Goal: Task Accomplishment & Management: Manage account settings

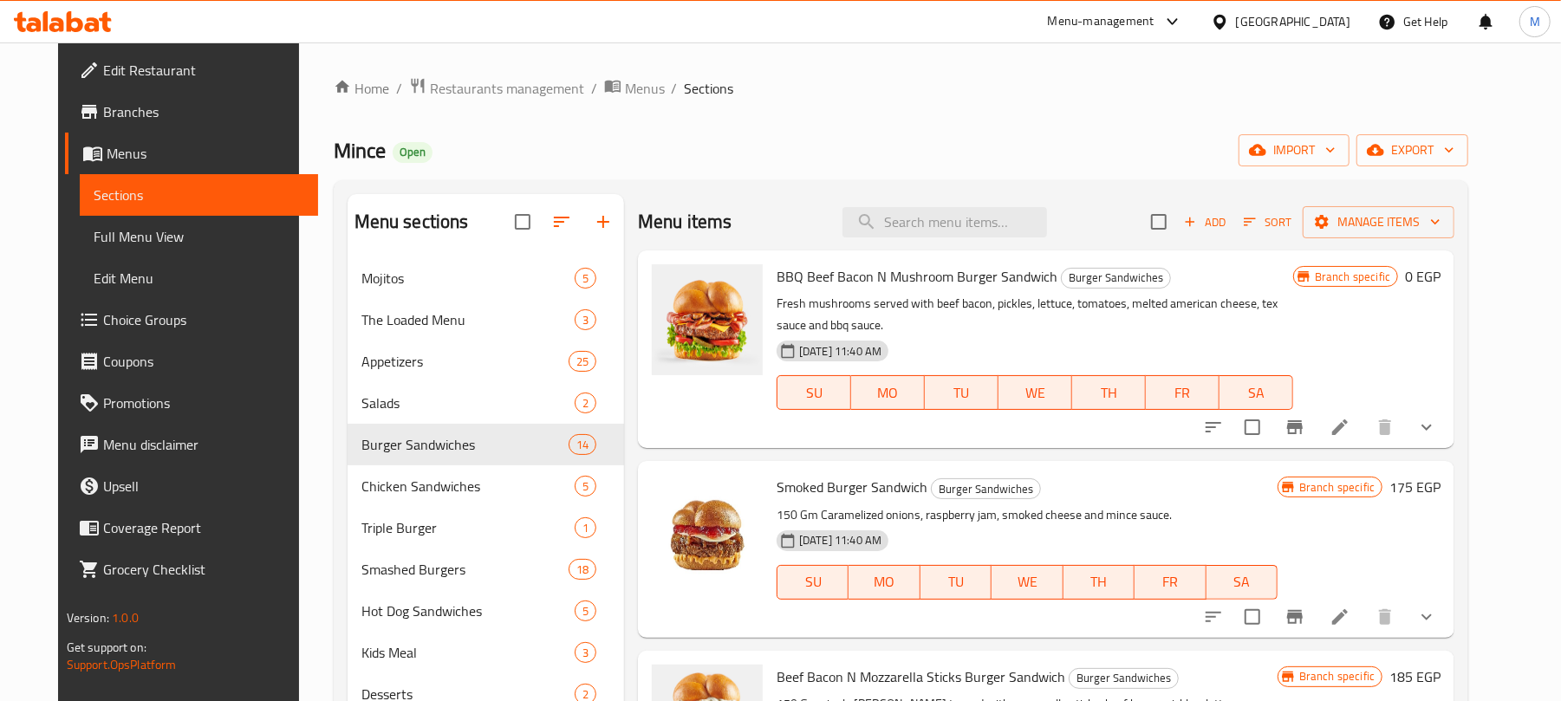
click at [1291, 225] on span "Sort" at bounding box center [1268, 222] width 48 height 20
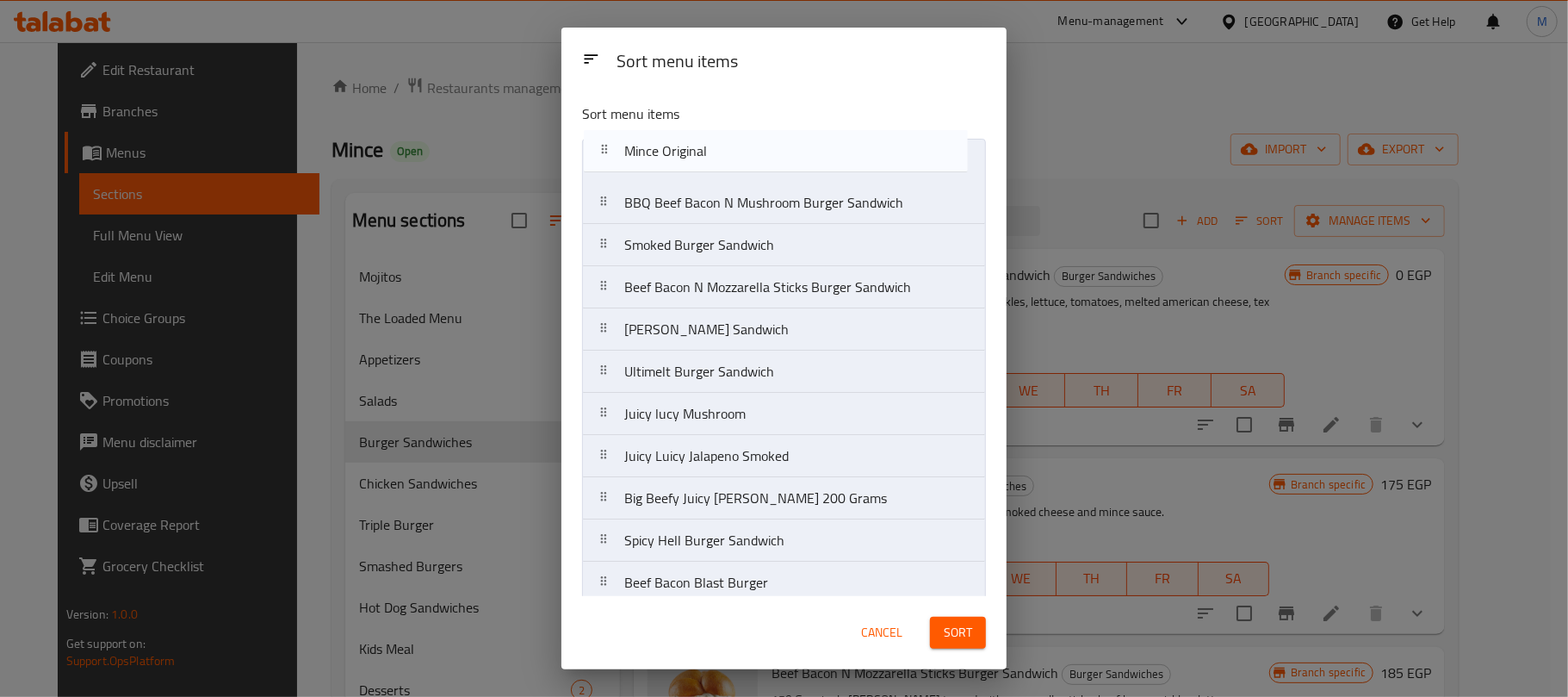
drag, startPoint x: 711, startPoint y: 436, endPoint x: 711, endPoint y: 139, distance: 297.0
click at [711, 139] on nav "BBQ Beef Bacon N Mushroom Burger Sandwich Smoked Burger Sandwich Beef Bacon N M…" at bounding box center [784, 436] width 404 height 593
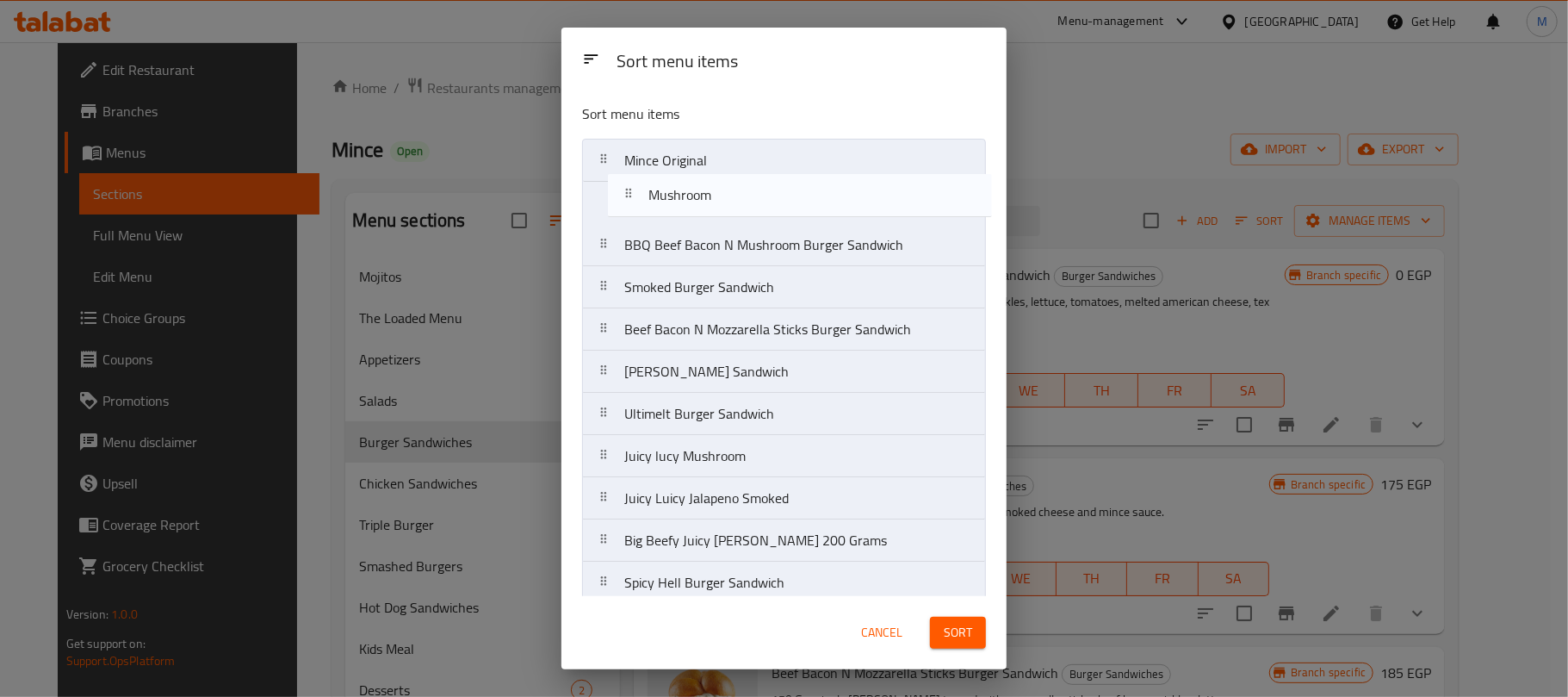
drag, startPoint x: 773, startPoint y: 479, endPoint x: 782, endPoint y: 235, distance: 244.2
click at [797, 188] on nav "Mince Original BBQ Beef Bacon N Mushroom Burger Sandwich Smoked Burger Sandwich…" at bounding box center [784, 436] width 404 height 593
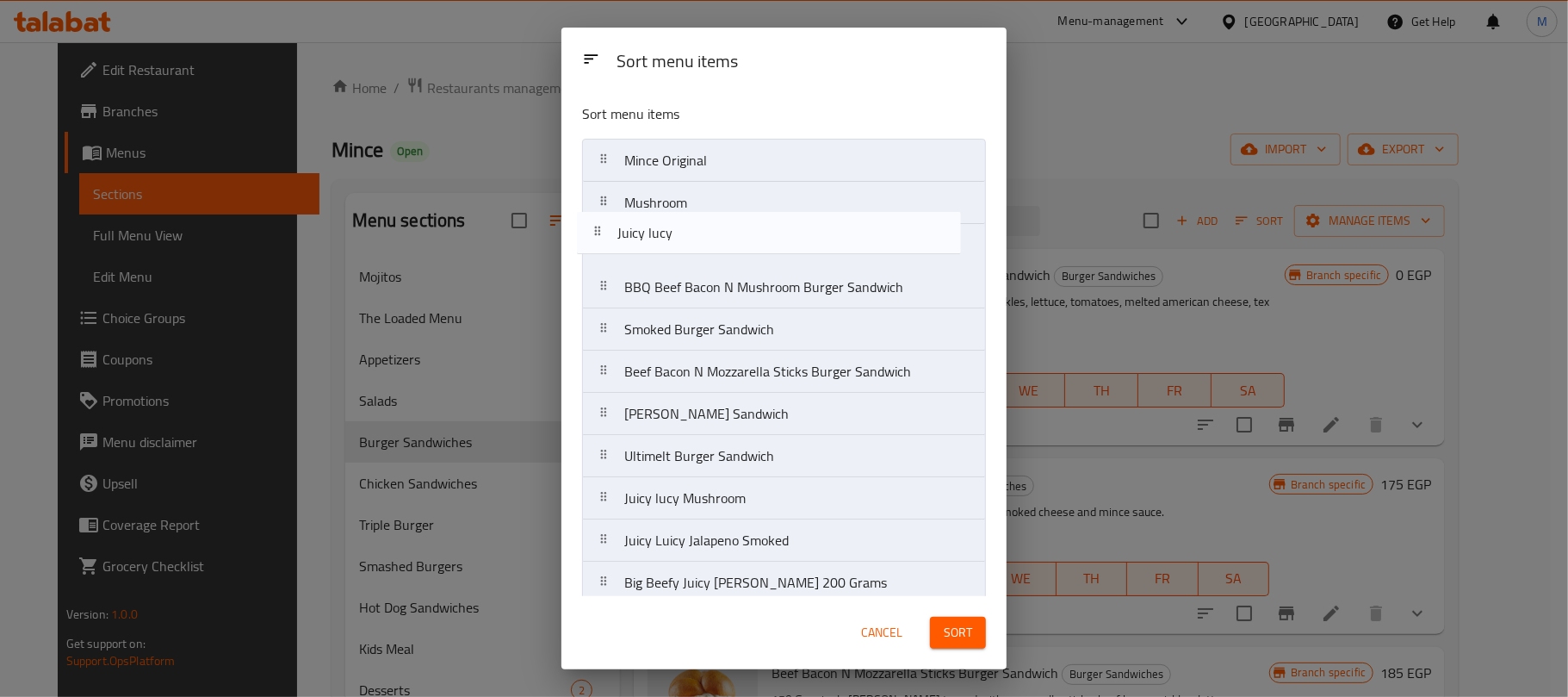
drag, startPoint x: 758, startPoint y: 443, endPoint x: 740, endPoint y: 240, distance: 203.8
click at [740, 240] on nav "Mince Original Mushroom BBQ Beef Bacon N Mushroom Burger Sandwich Smoked Burger…" at bounding box center [784, 436] width 404 height 593
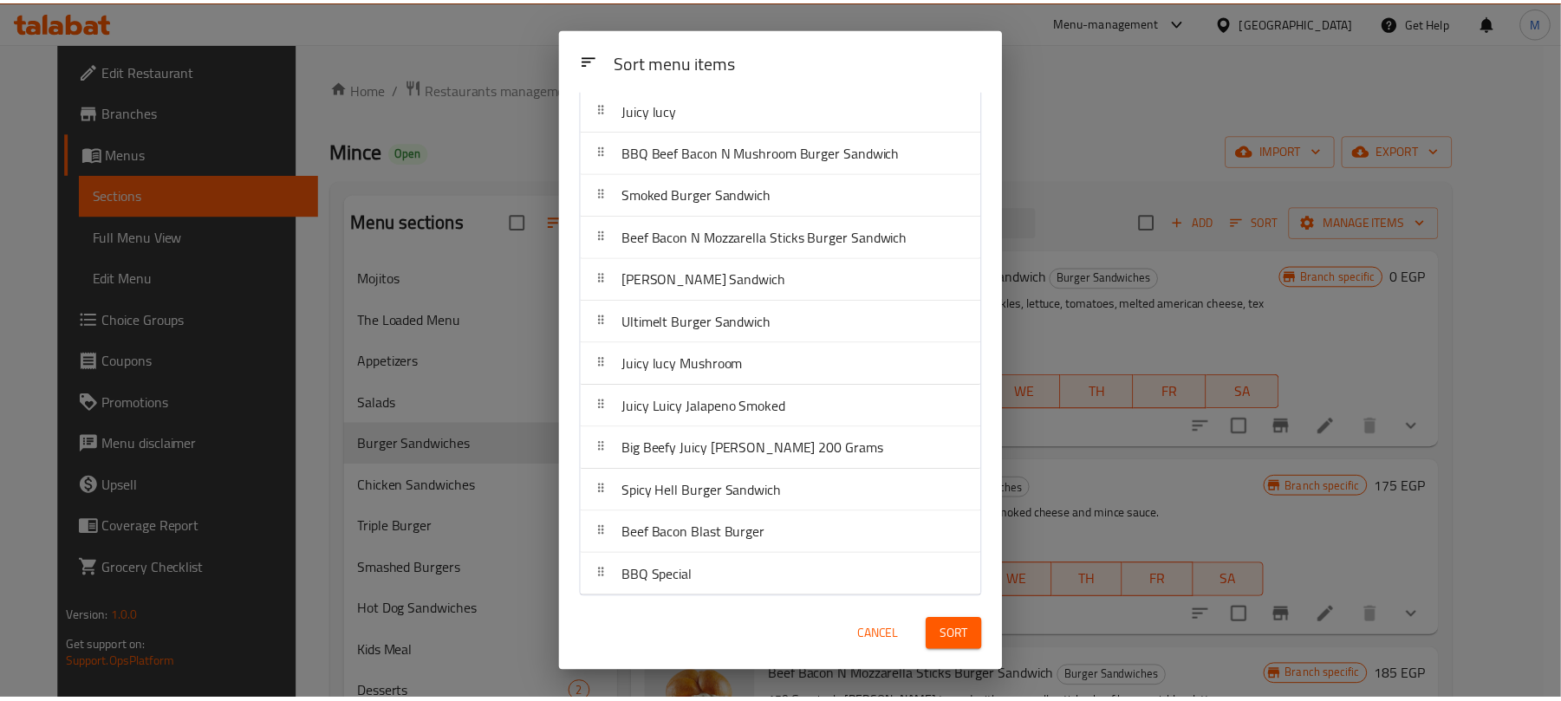
scroll to position [147, 0]
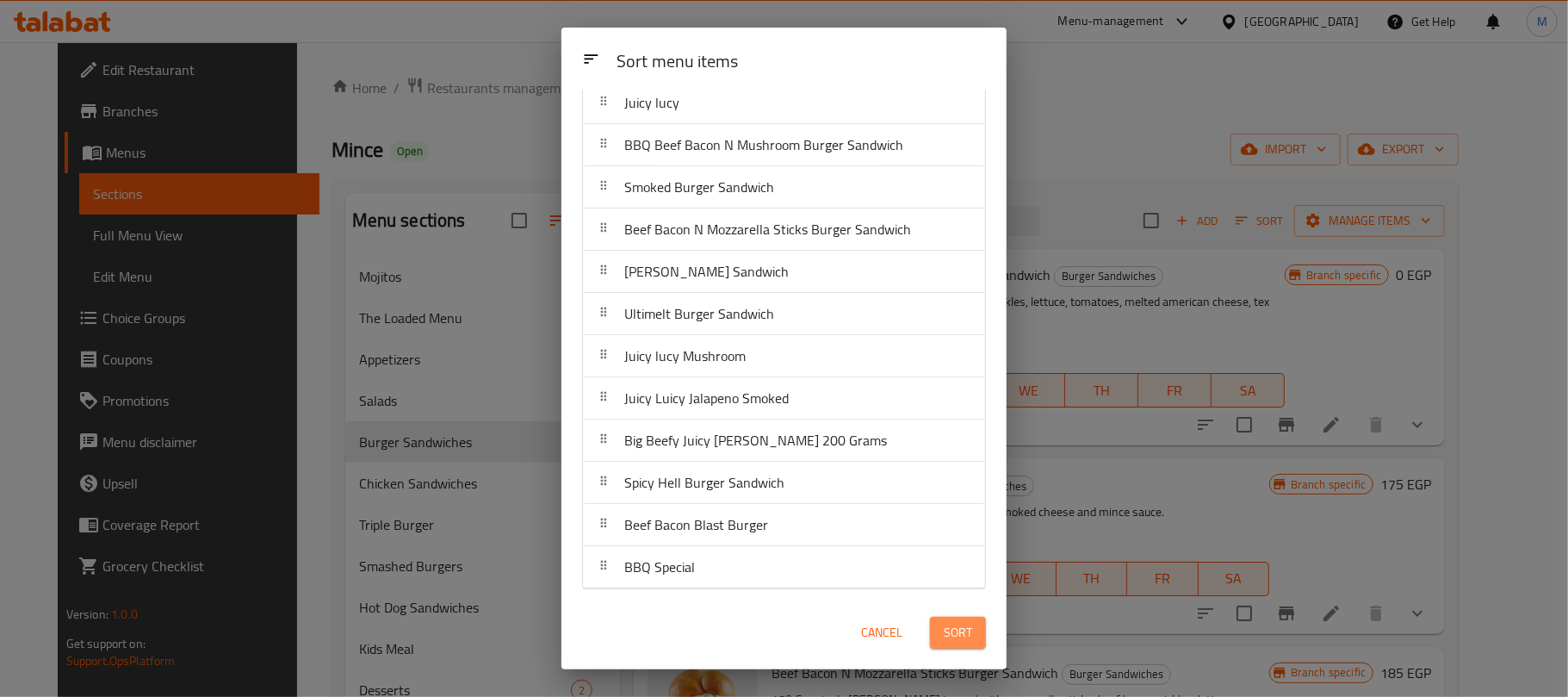
click at [961, 625] on span "Sort" at bounding box center [958, 633] width 29 height 22
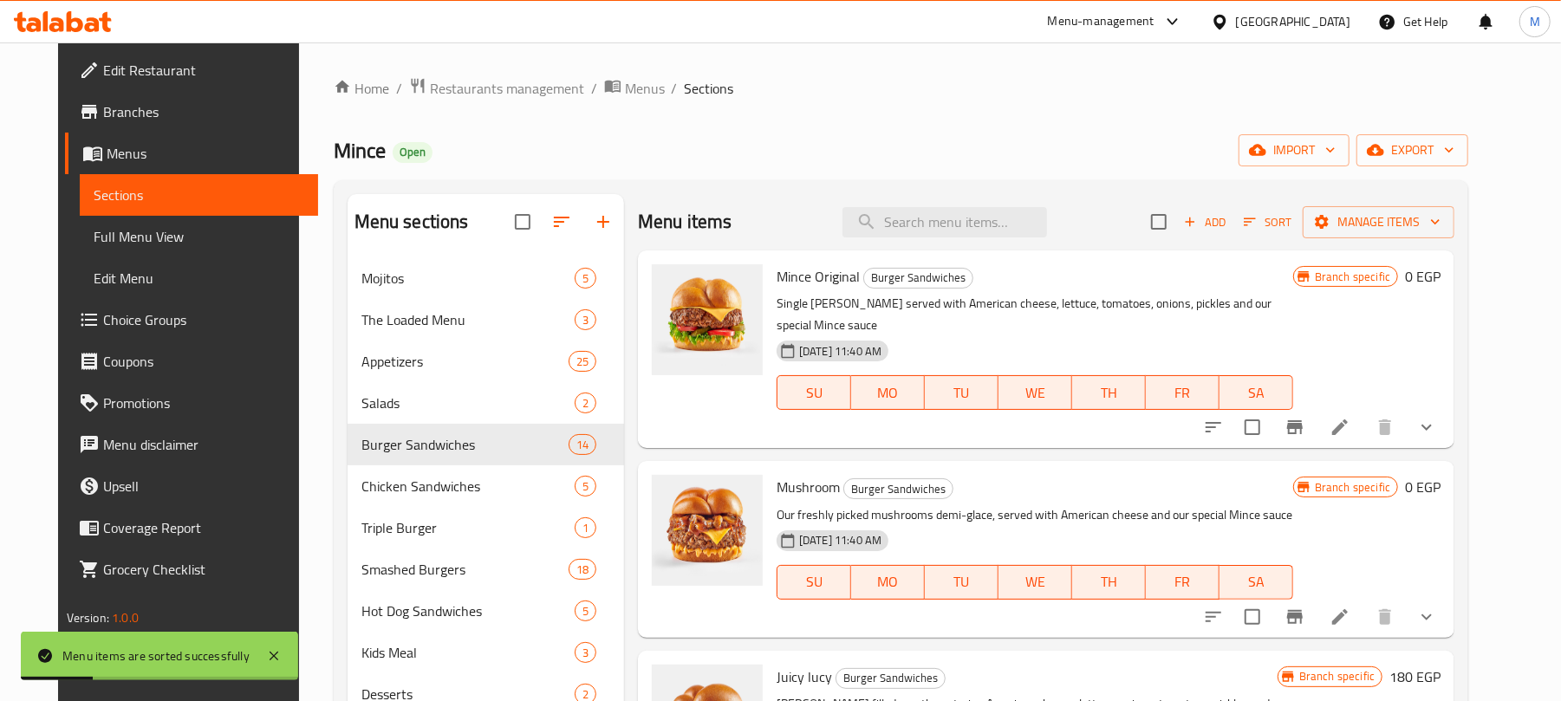
click at [981, 246] on div "Menu items Add Sort Manage items" at bounding box center [1046, 222] width 816 height 56
click at [1006, 225] on input "search" at bounding box center [944, 222] width 205 height 30
type input "MFC"
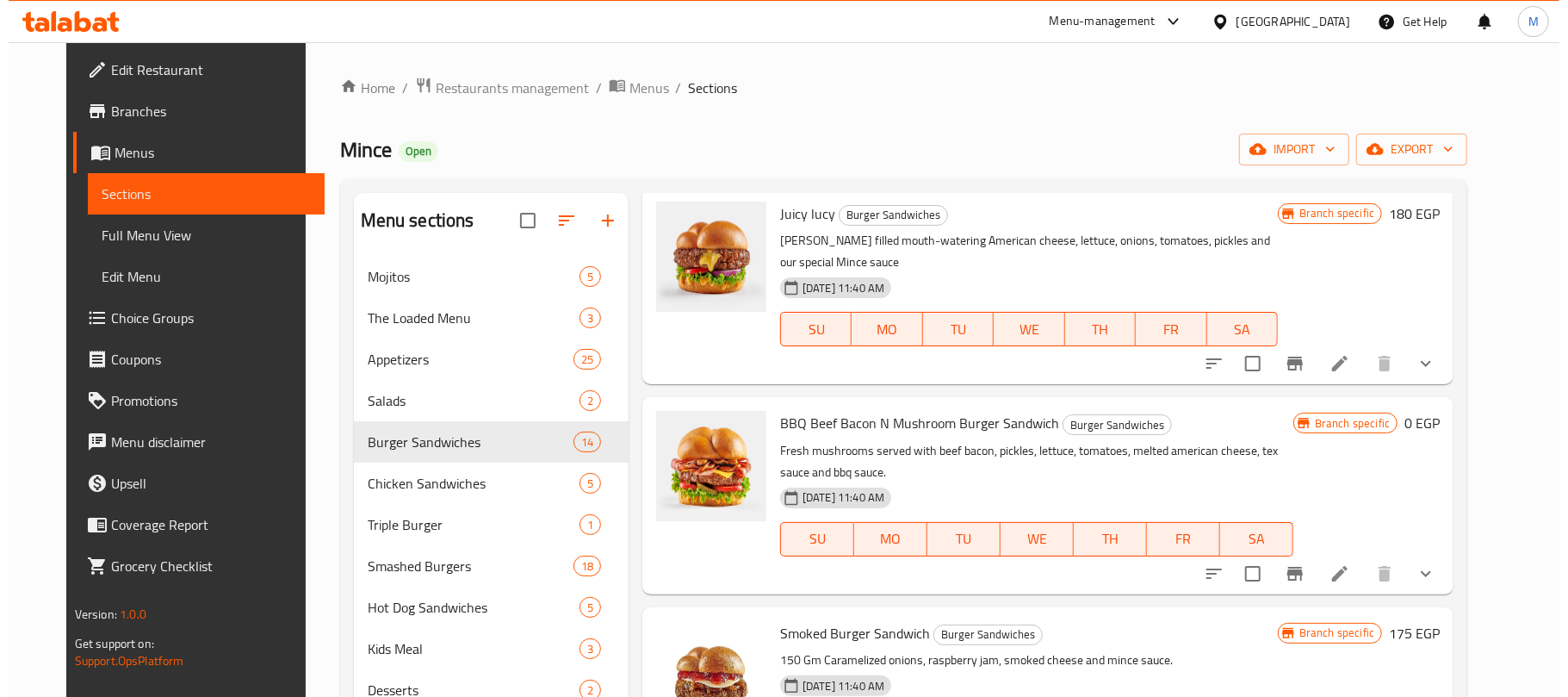
scroll to position [574, 0]
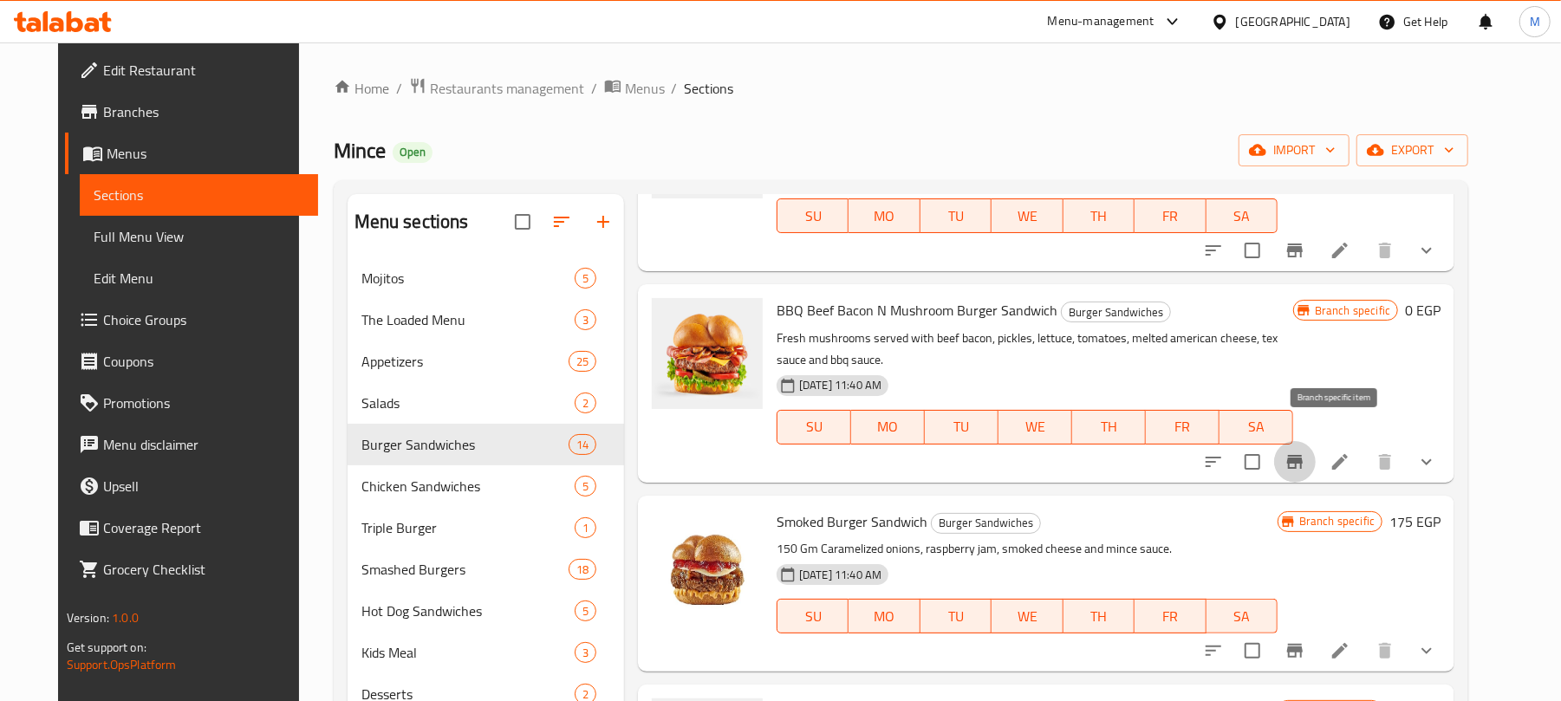
click at [1303, 455] on icon "Branch-specific-item" at bounding box center [1295, 462] width 16 height 14
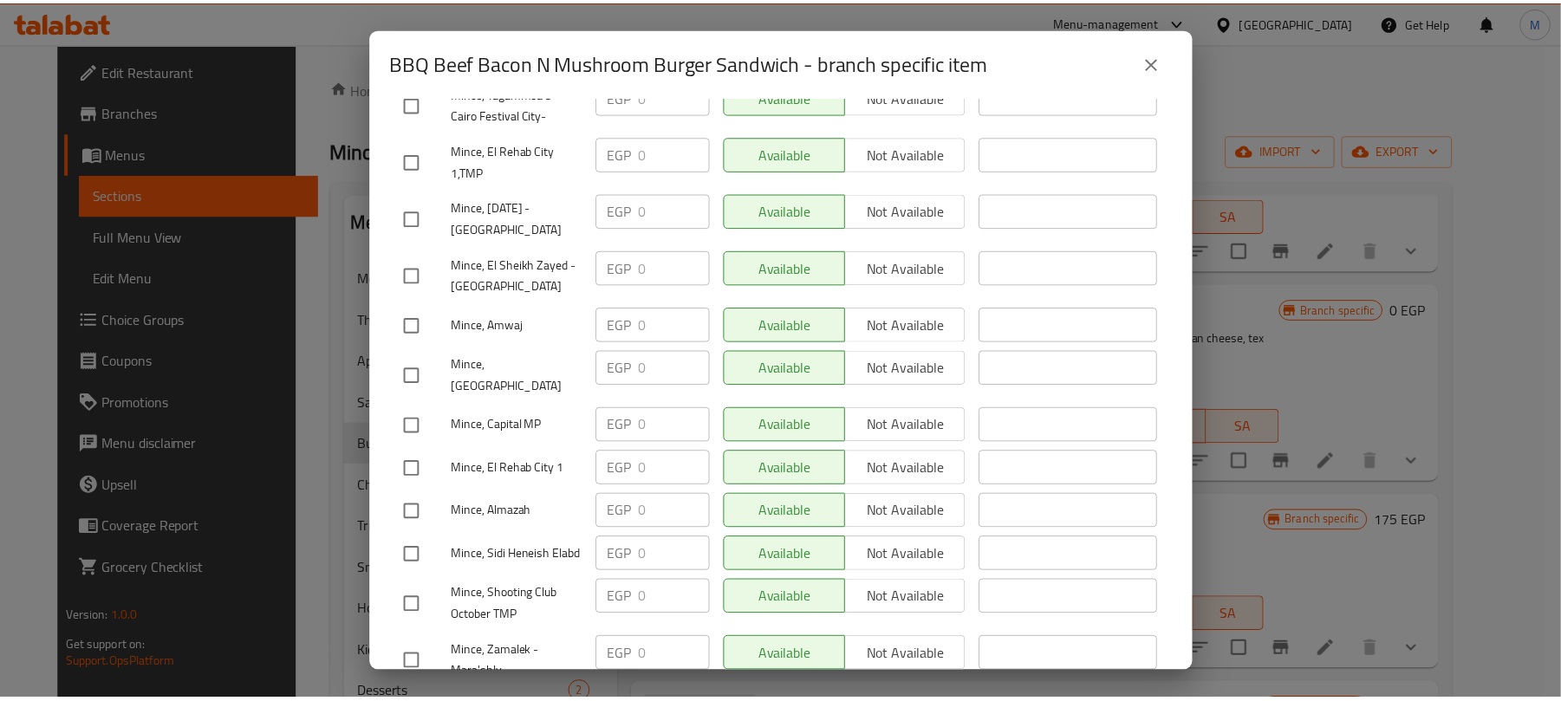
scroll to position [0, 0]
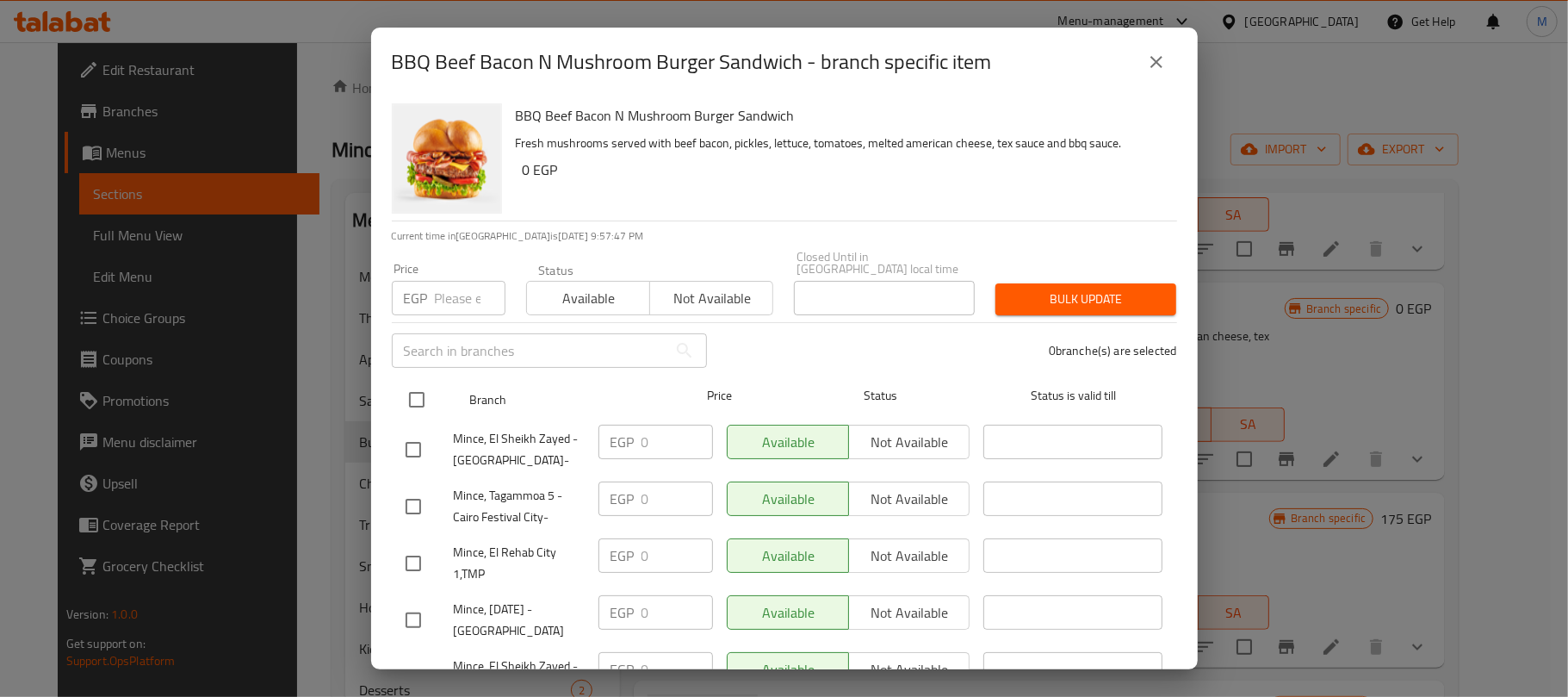
click at [410, 395] on input "checkbox" at bounding box center [416, 400] width 36 height 36
checkbox input "true"
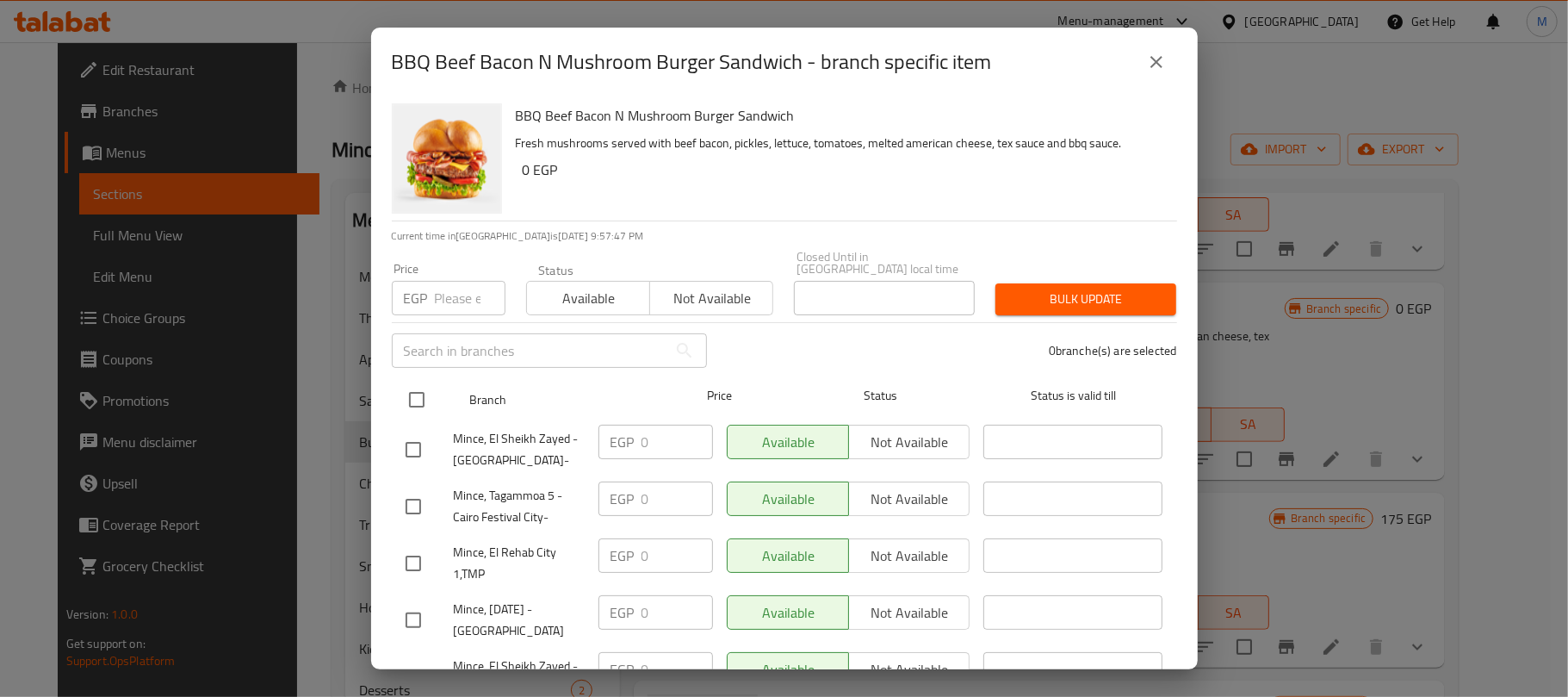
checkbox input "true"
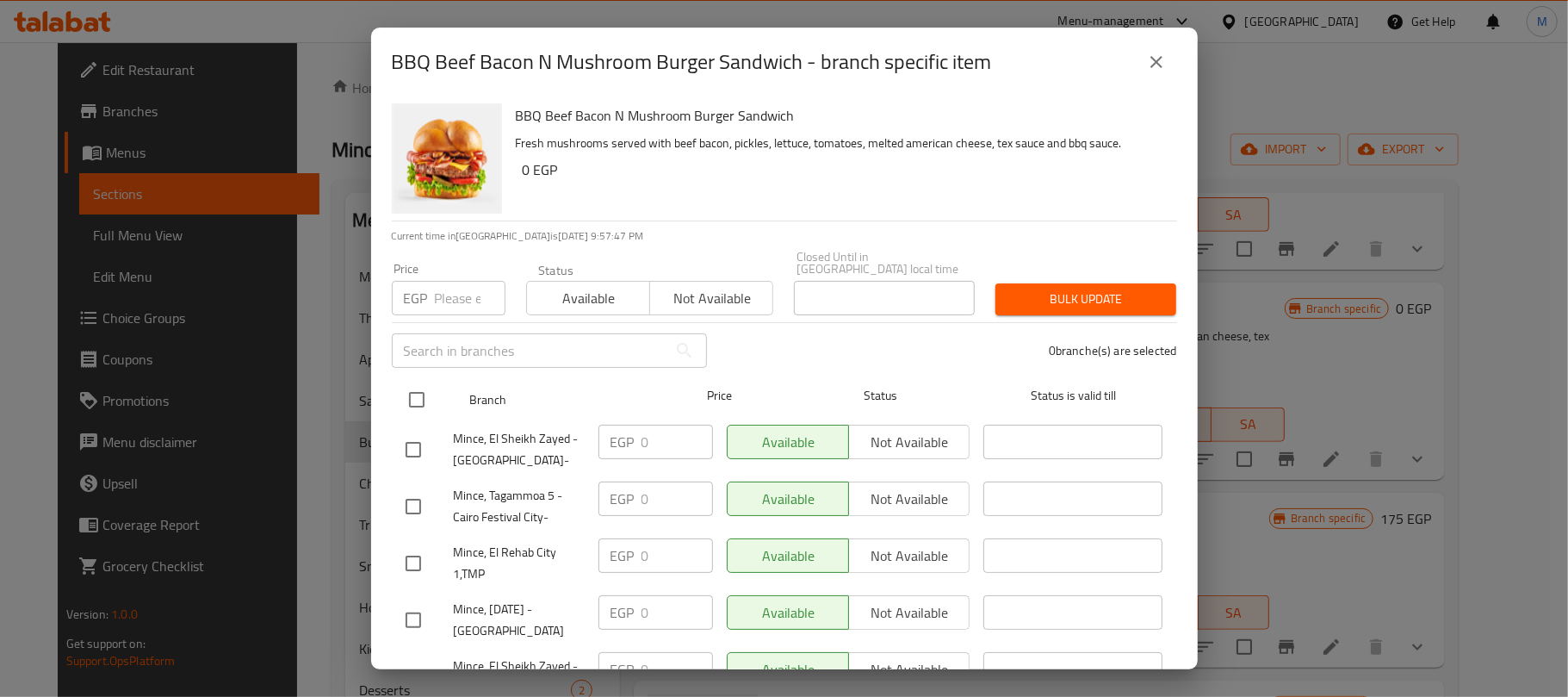
checkbox input "true"
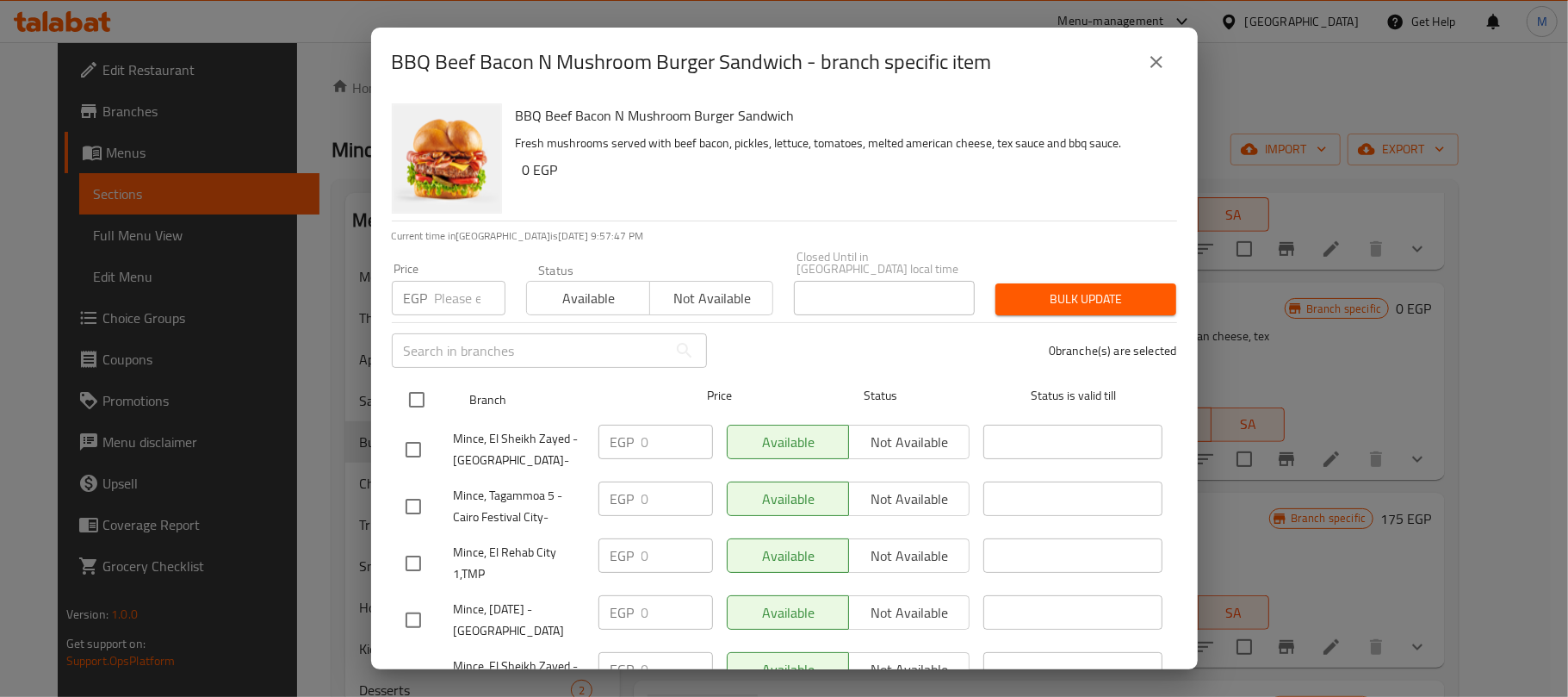
checkbox input "true"
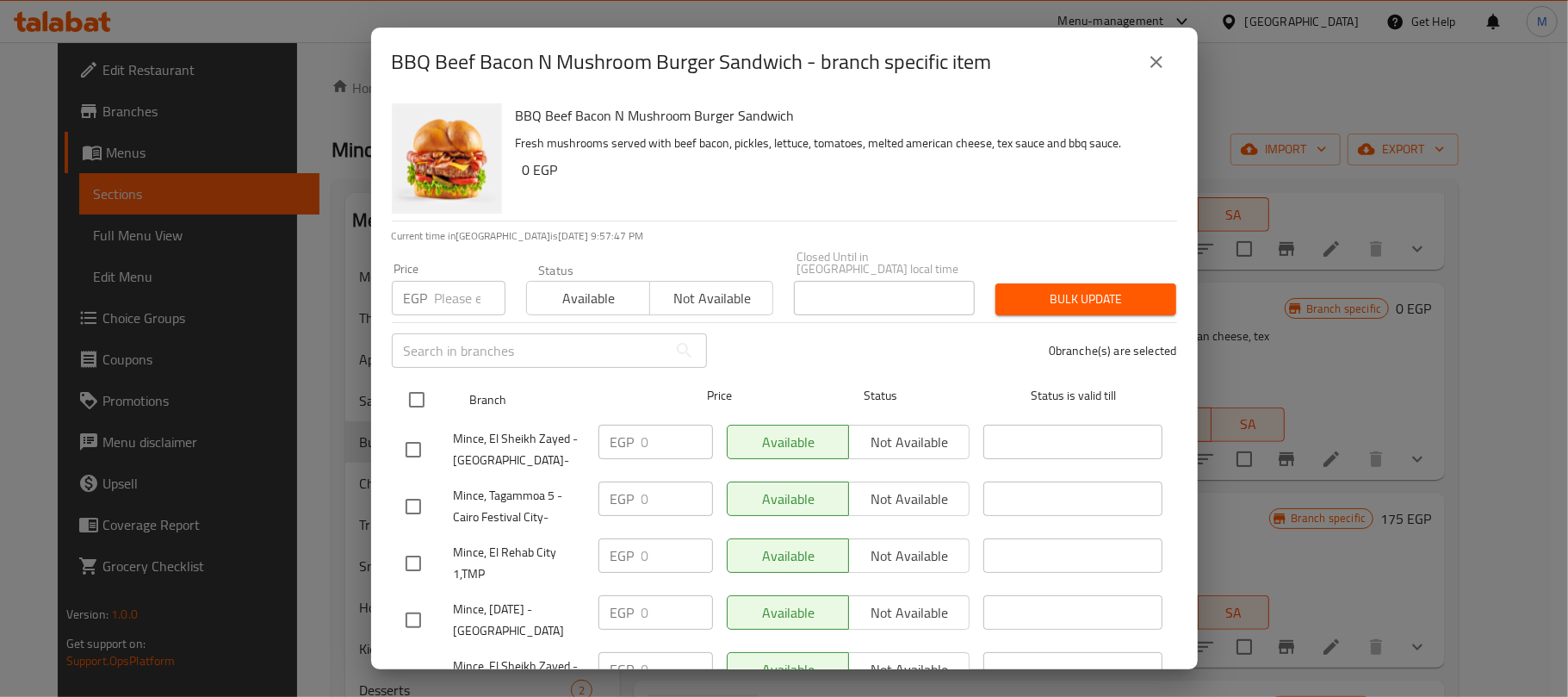
checkbox input "true"
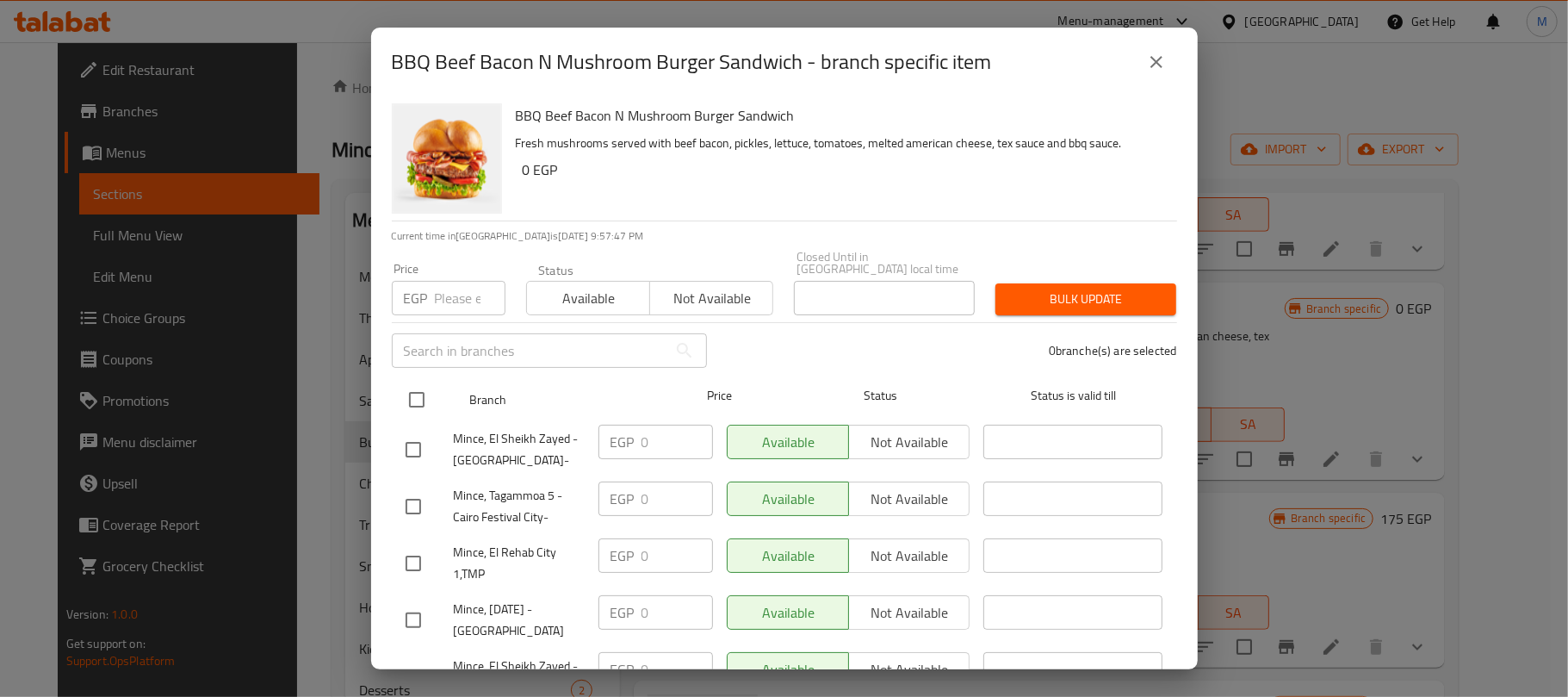
checkbox input "true"
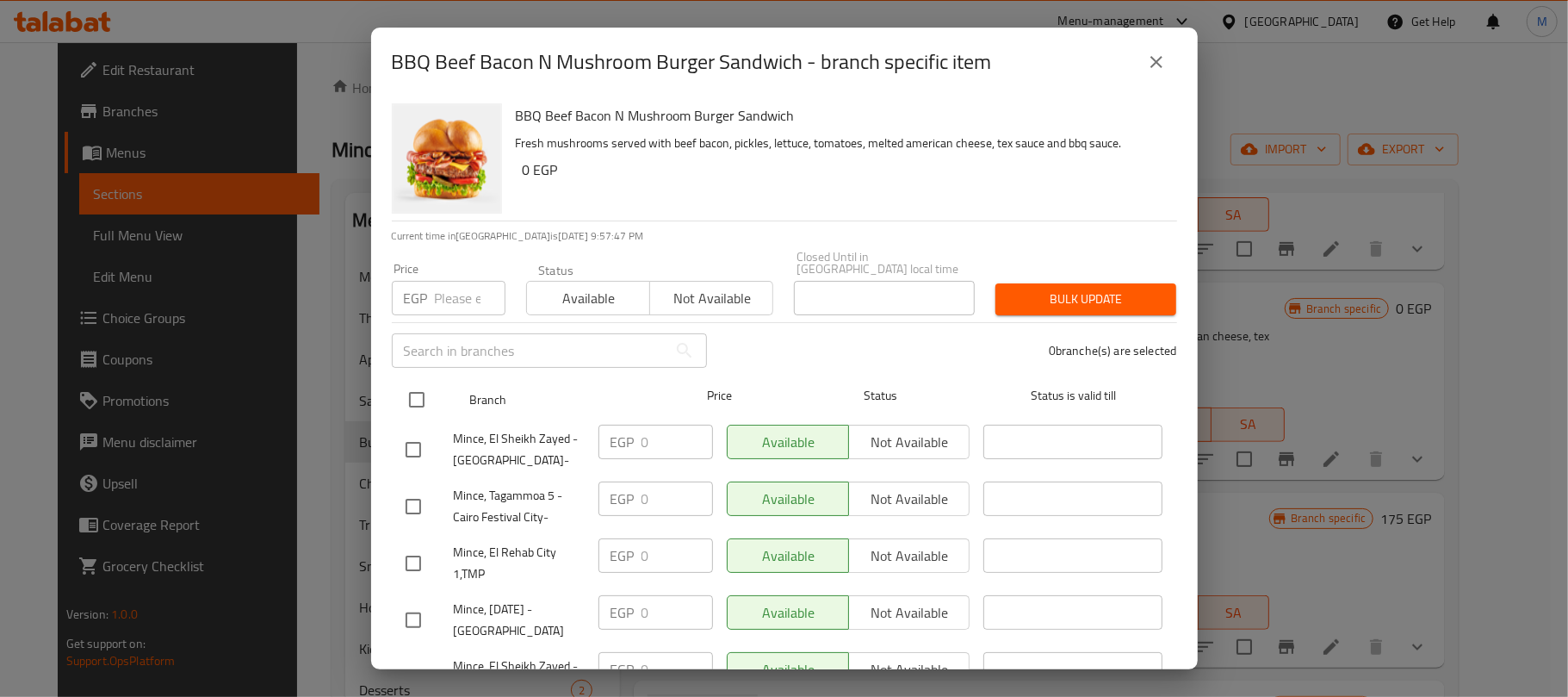
checkbox input "true"
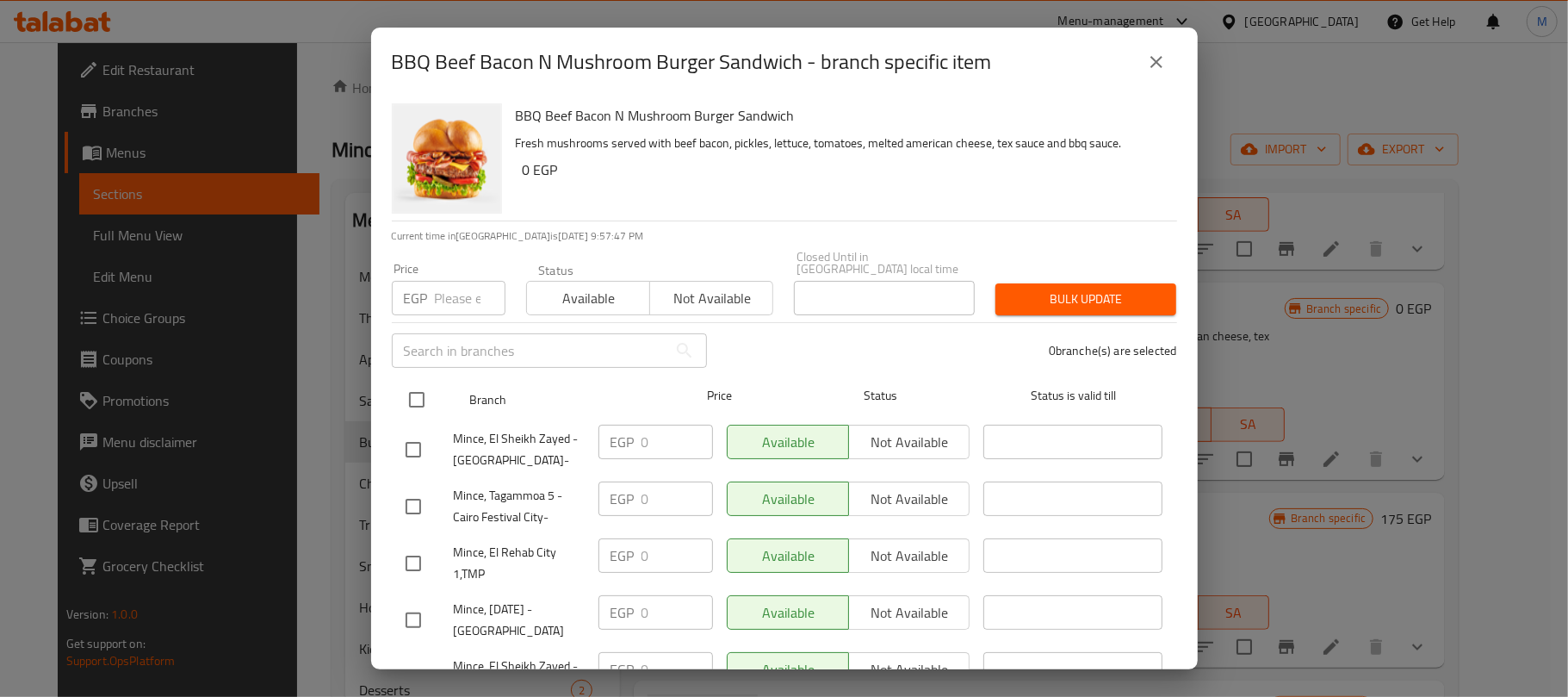
checkbox input "true"
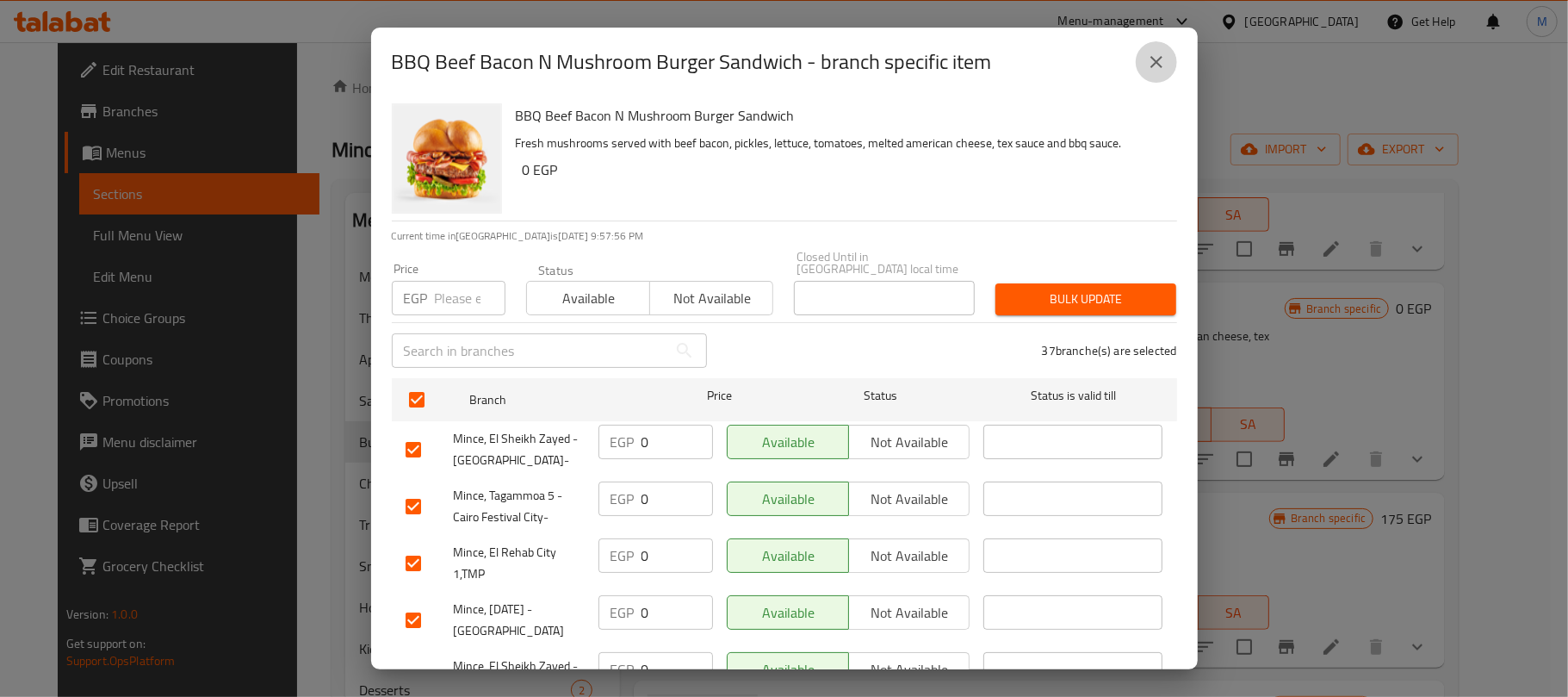
click at [1154, 63] on icon "close" at bounding box center [1157, 62] width 12 height 12
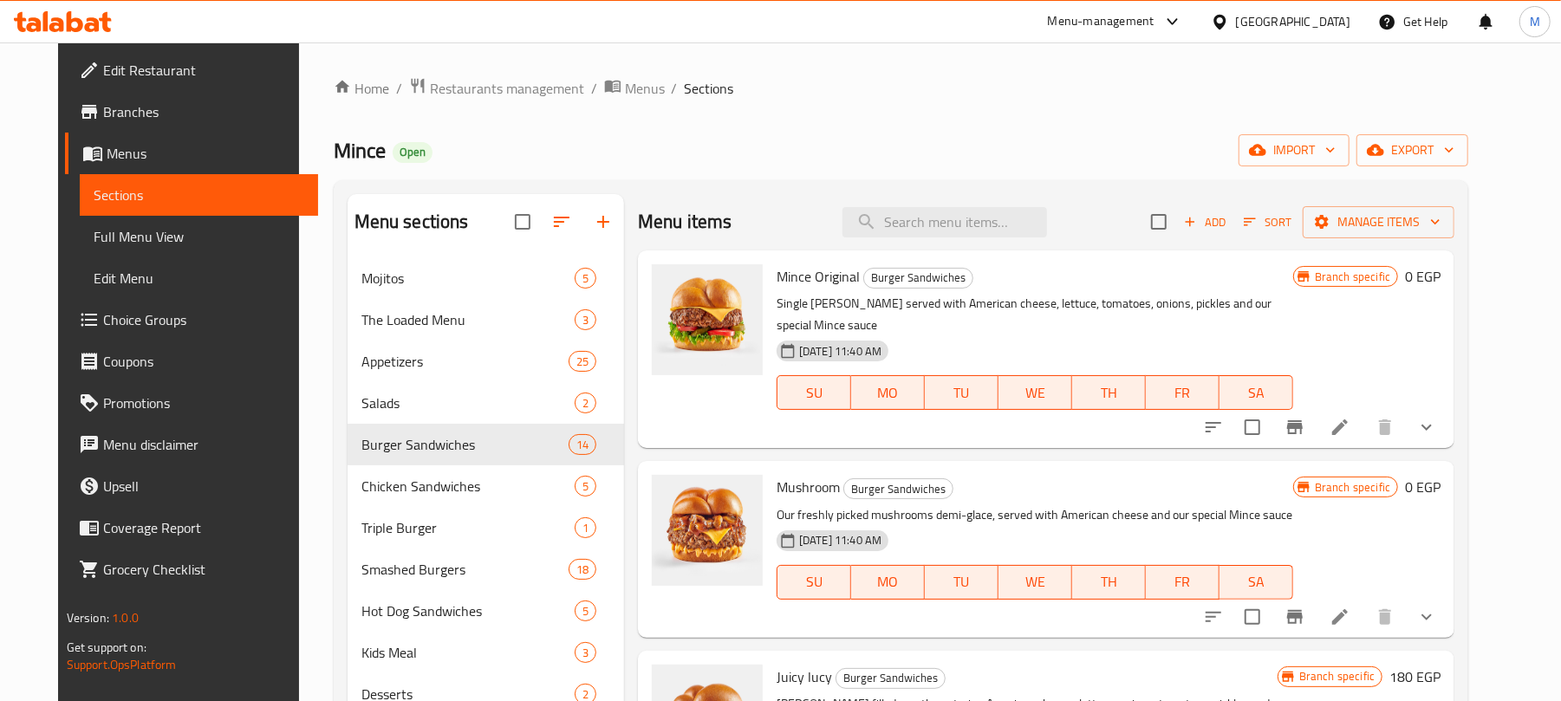
click at [719, 210] on div "Menu items Add Sort Manage items" at bounding box center [1046, 222] width 816 height 56
click at [966, 216] on input "search" at bounding box center [944, 222] width 205 height 30
paste input "Mesahab Original Sandwich"
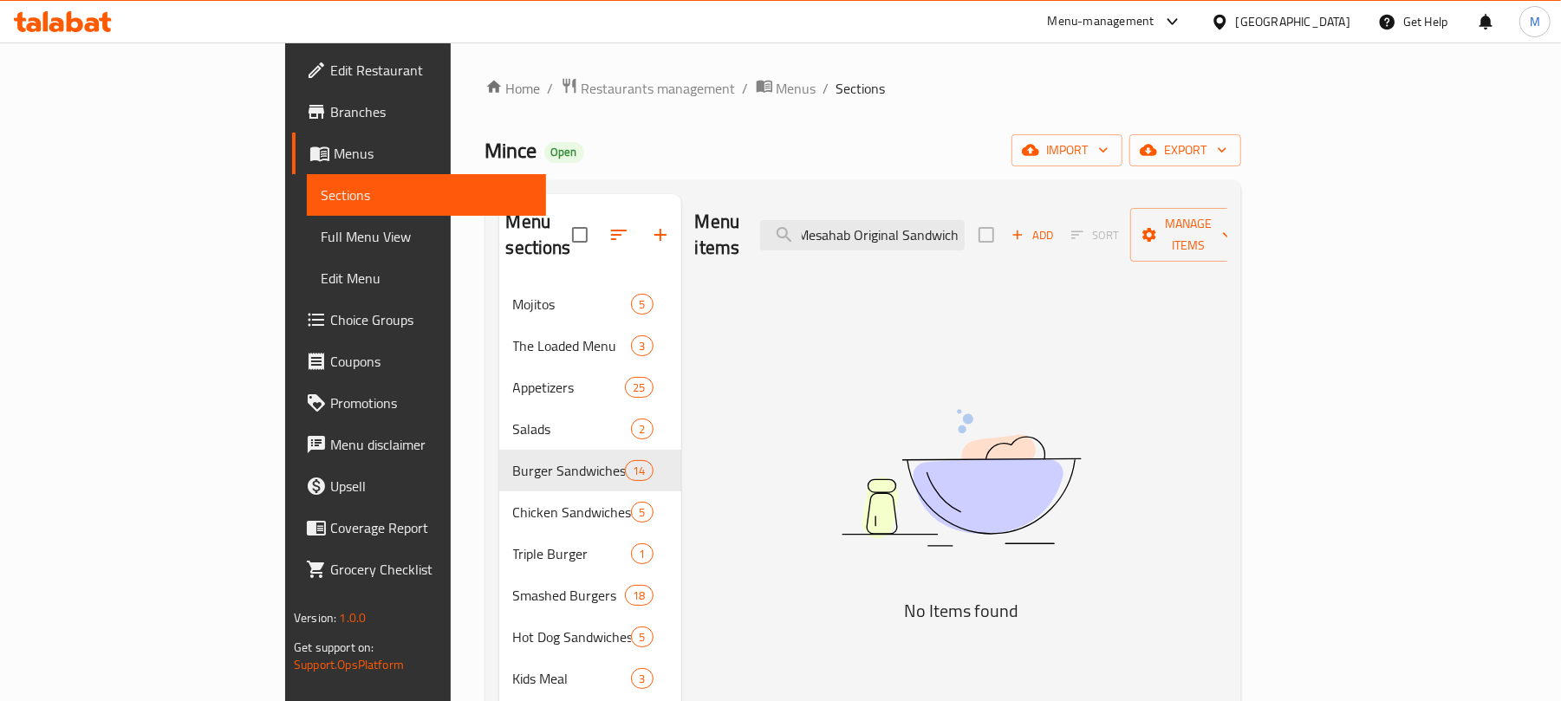
type input "Mesahab Original Sandwich"
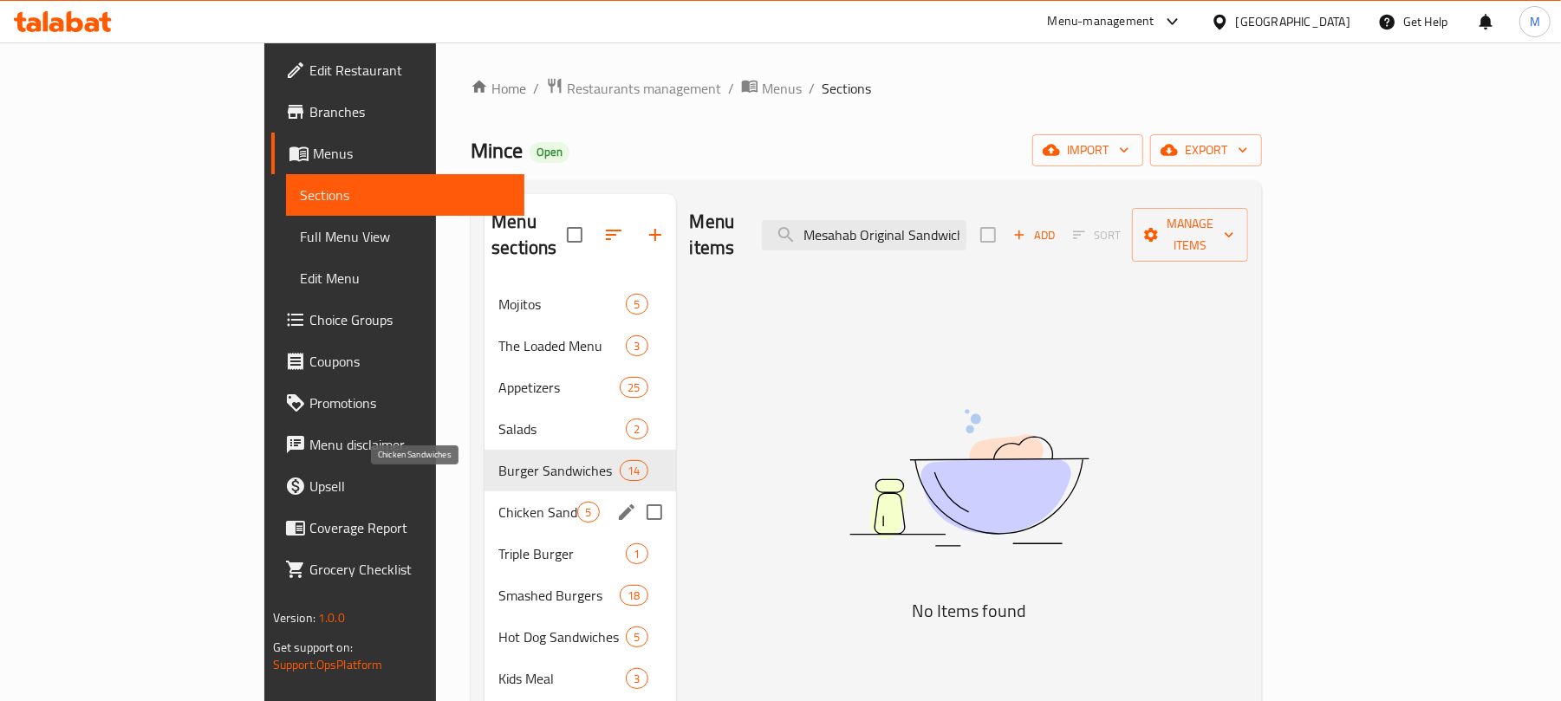
click at [498, 502] on span "Chicken Sandwiches" at bounding box center [537, 512] width 79 height 21
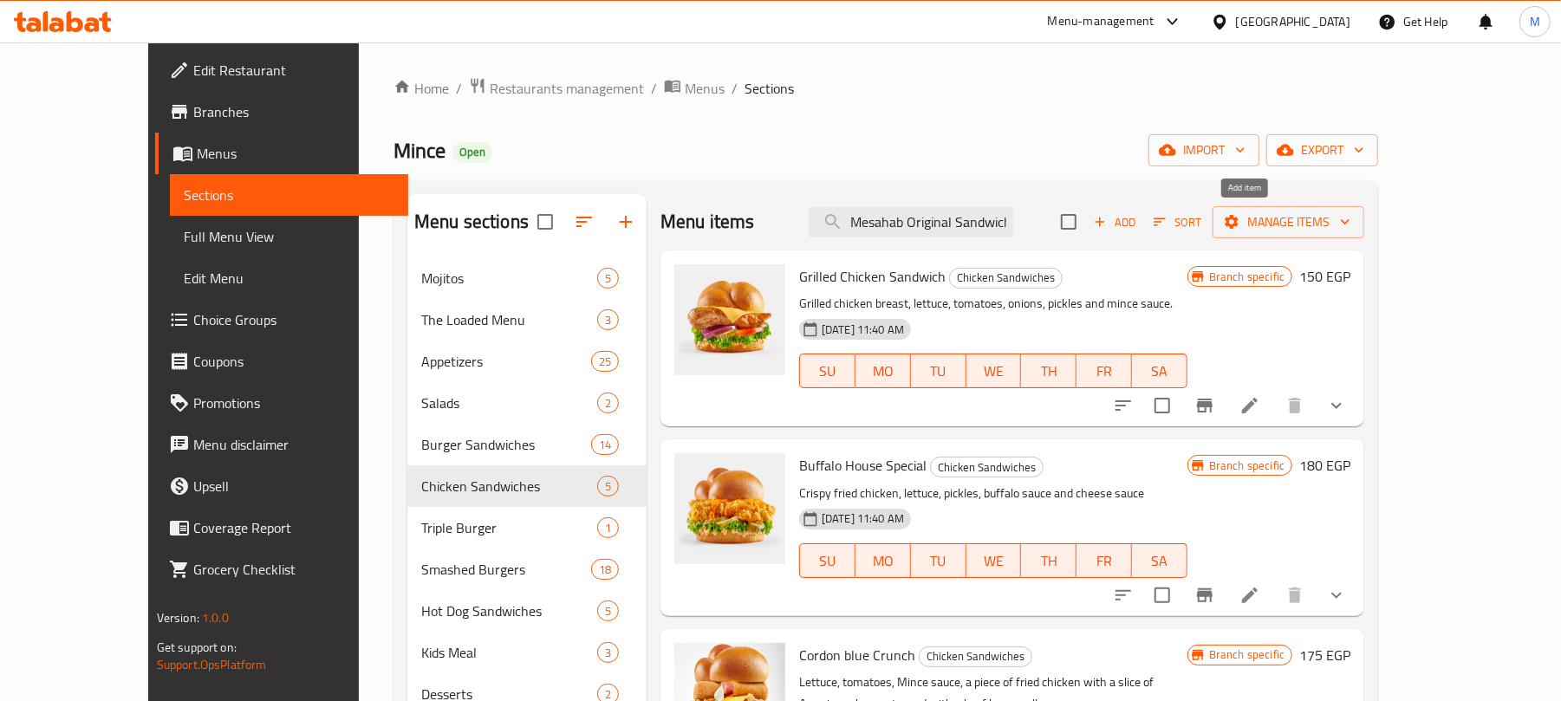
click at [1138, 225] on span "Add" at bounding box center [1114, 222] width 47 height 20
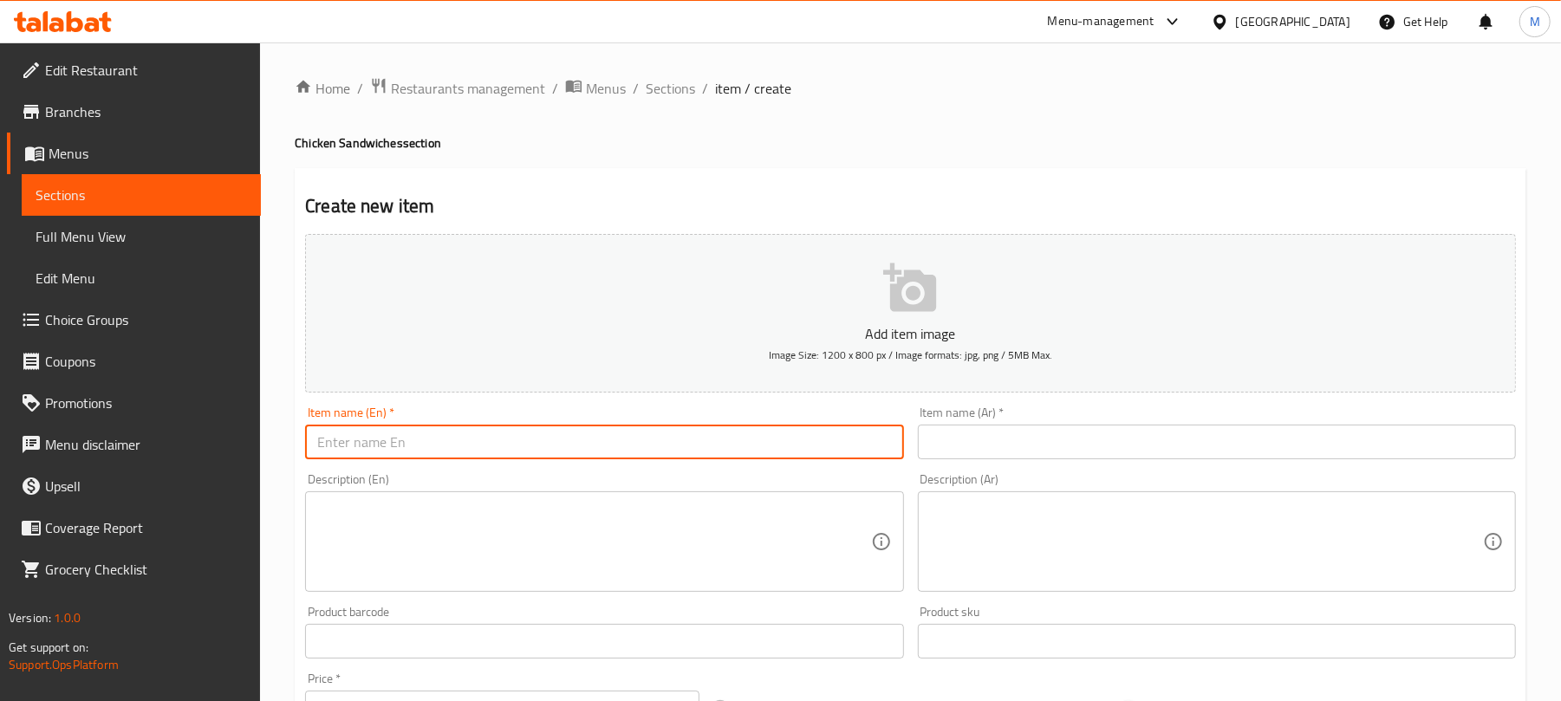
click at [500, 451] on input "text" at bounding box center [604, 442] width 598 height 35
paste input "Mesahab Original Sandwich"
type input "Mesahab Original Sandwich"
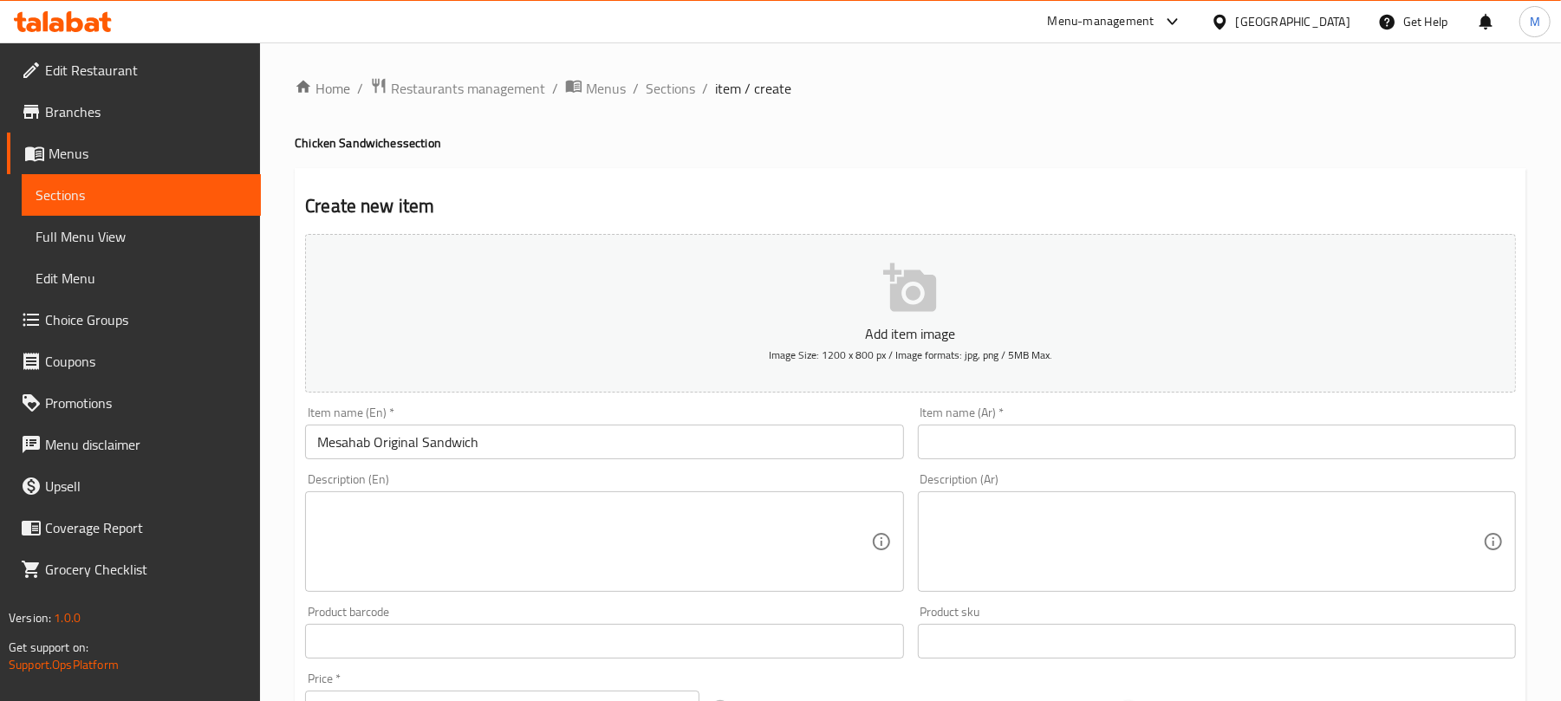
click at [985, 423] on div "Item name (Ar)   * Item name (Ar) *" at bounding box center [1217, 433] width 598 height 53
click at [964, 445] on input "text" at bounding box center [1217, 442] width 598 height 35
paste input "ساندويتش مسحب الأصلي"
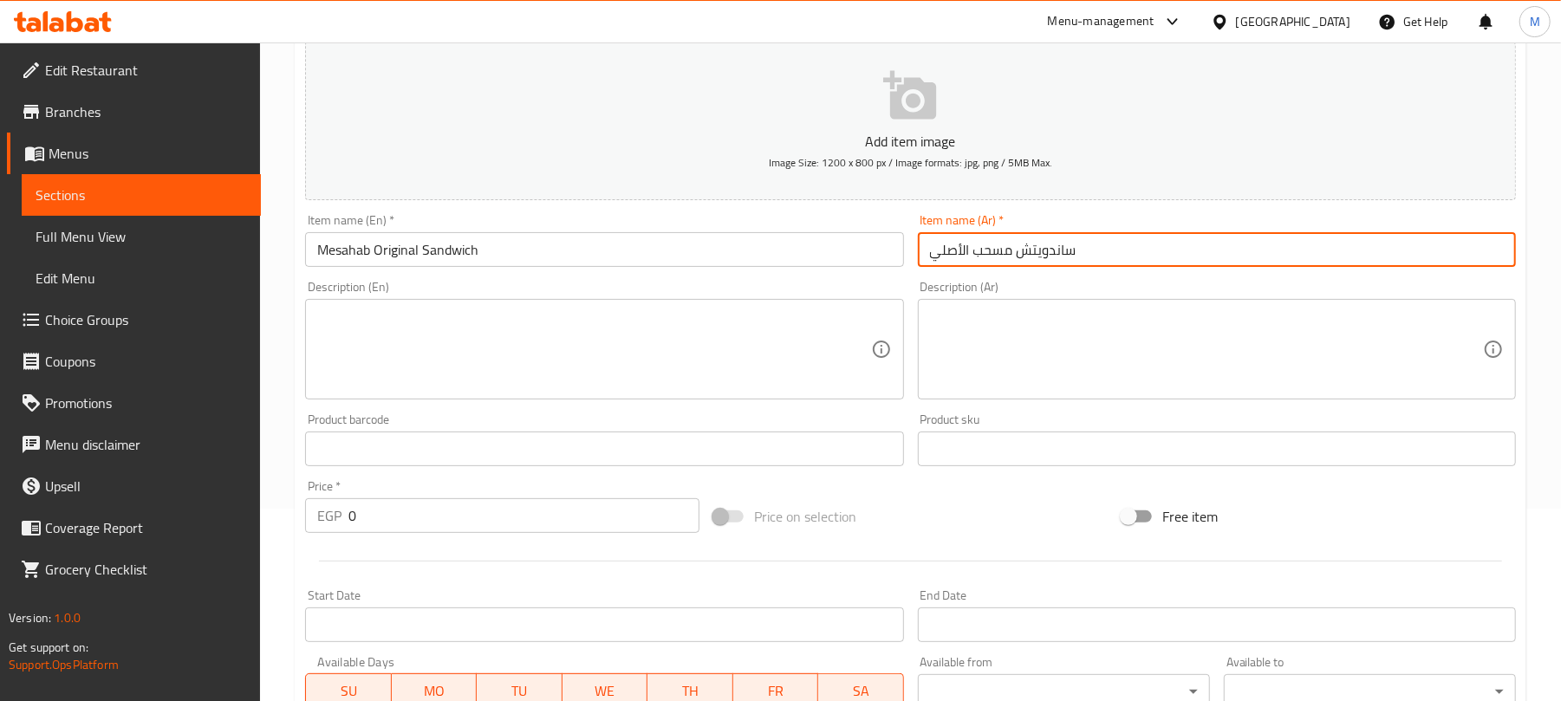
scroll to position [347, 0]
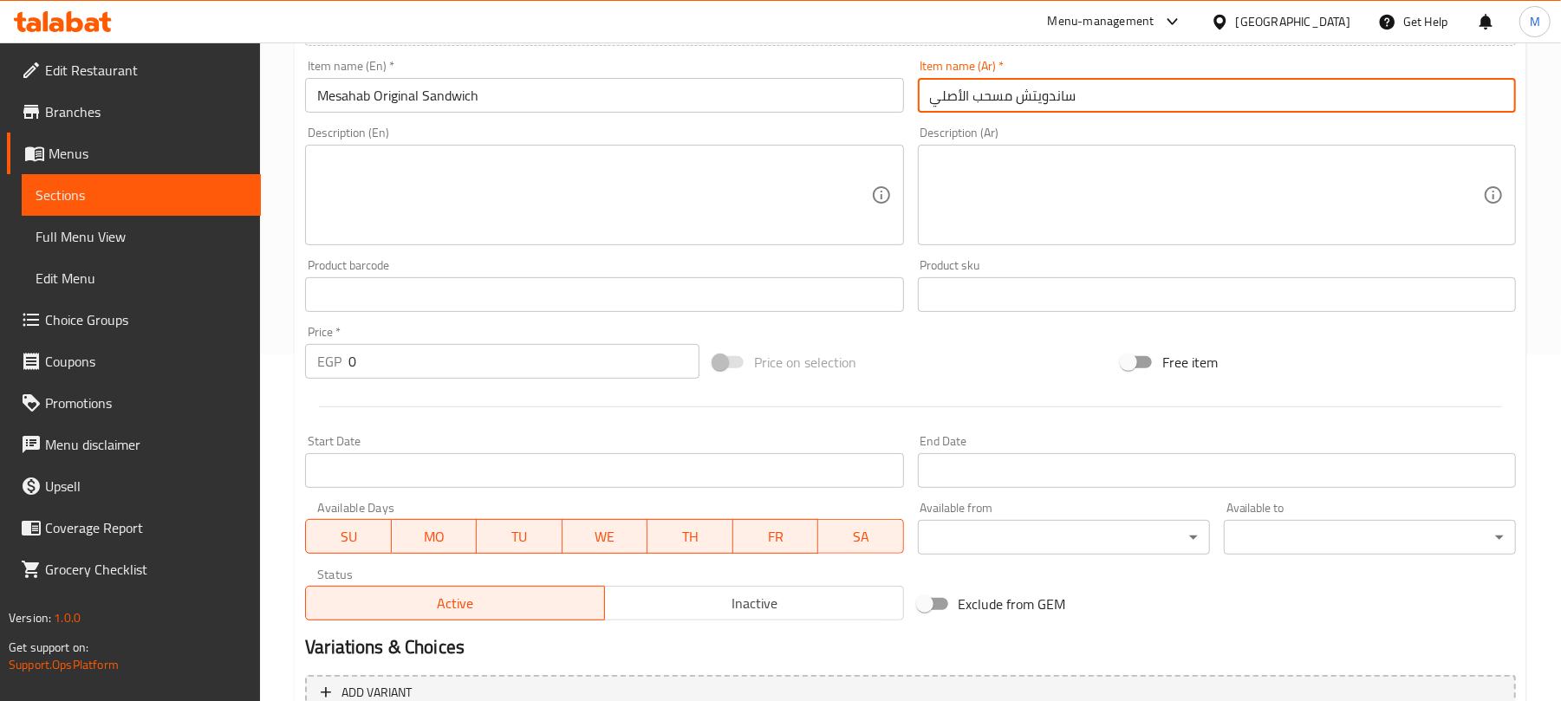
type input "ساندويتش مسحب الأصلي"
click at [441, 358] on input "0" at bounding box center [523, 361] width 351 height 35
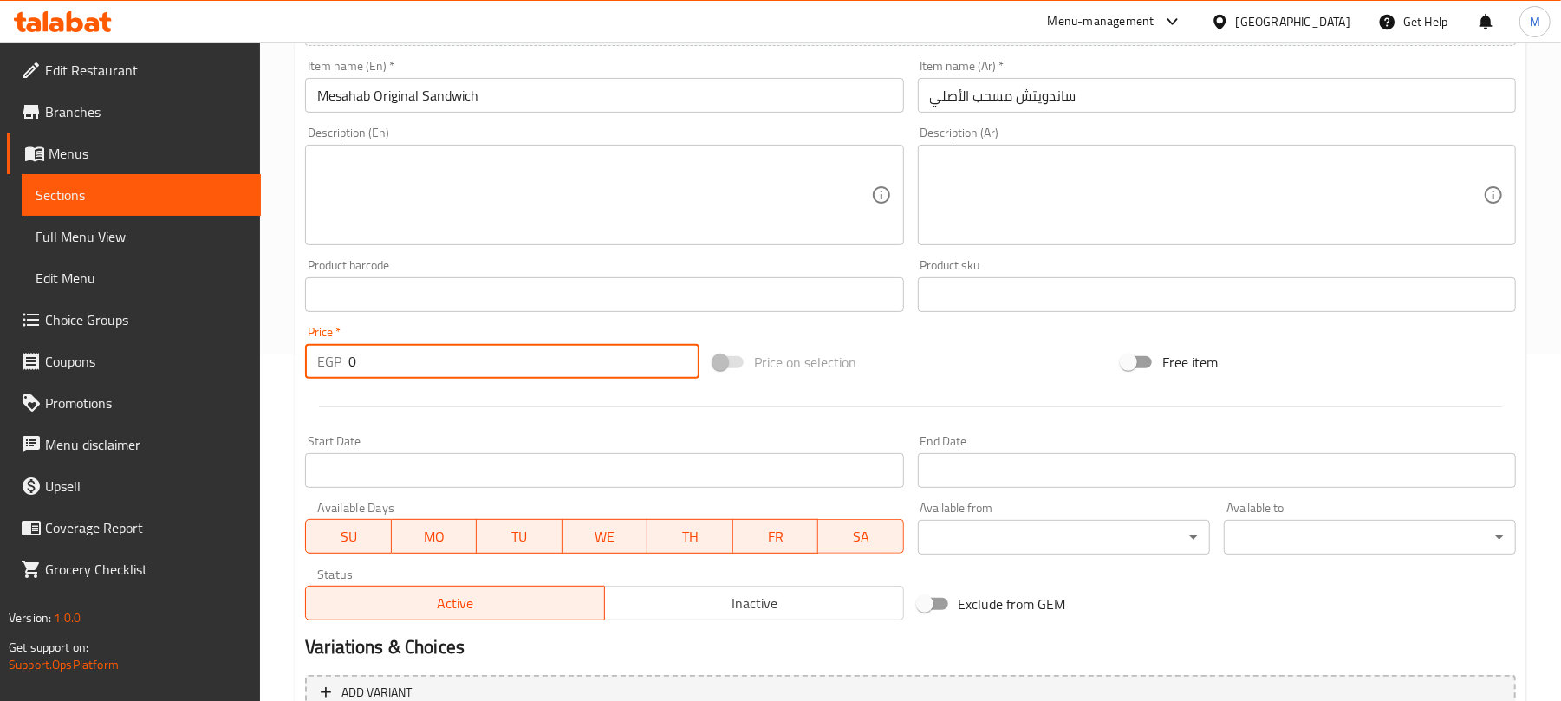
paste input "205.0"
type input "205.00"
click at [1259, 95] on input "ساندويتش مسحب الأصلي" at bounding box center [1217, 95] width 598 height 35
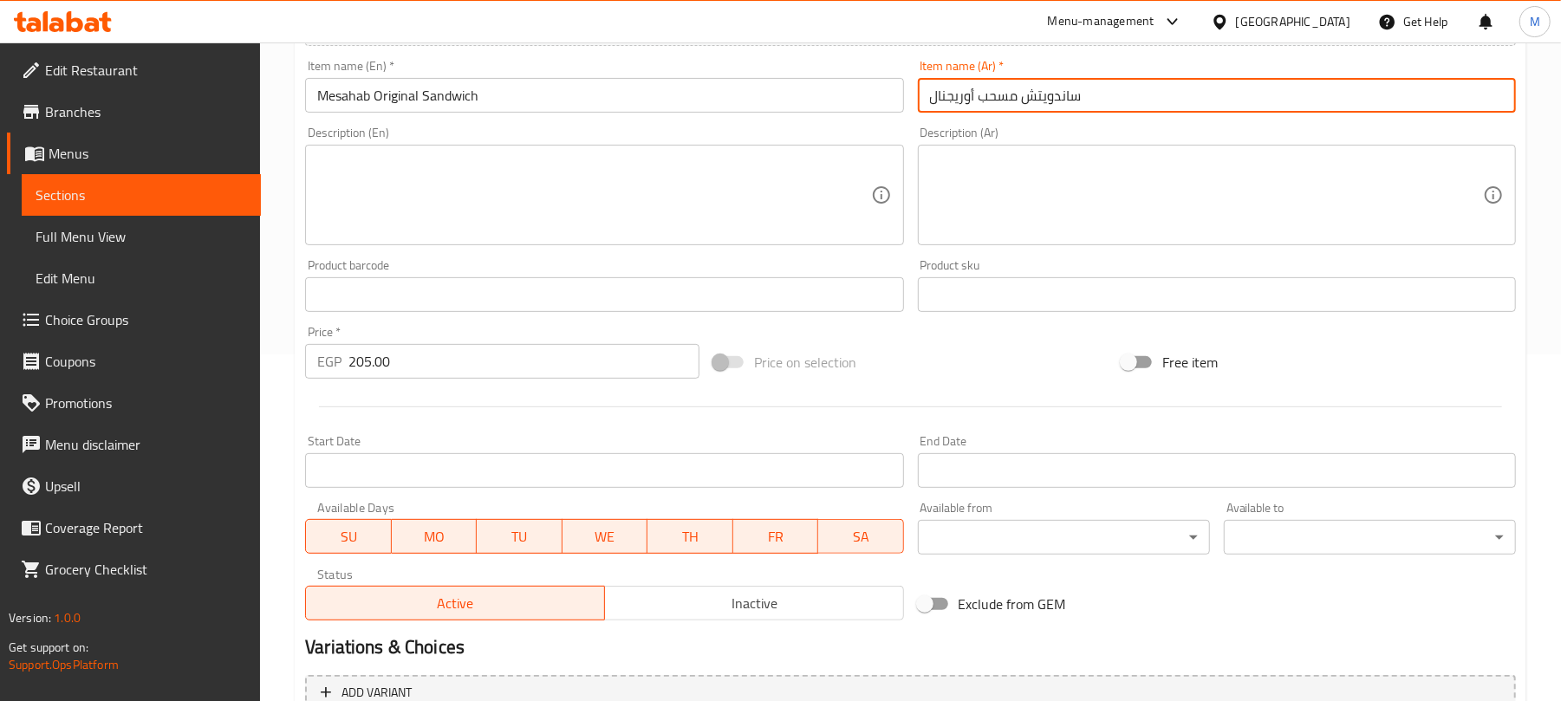
type input "ساندويتش مسحب أوريجنال"
click at [636, 602] on span "Inactive" at bounding box center [754, 603] width 285 height 25
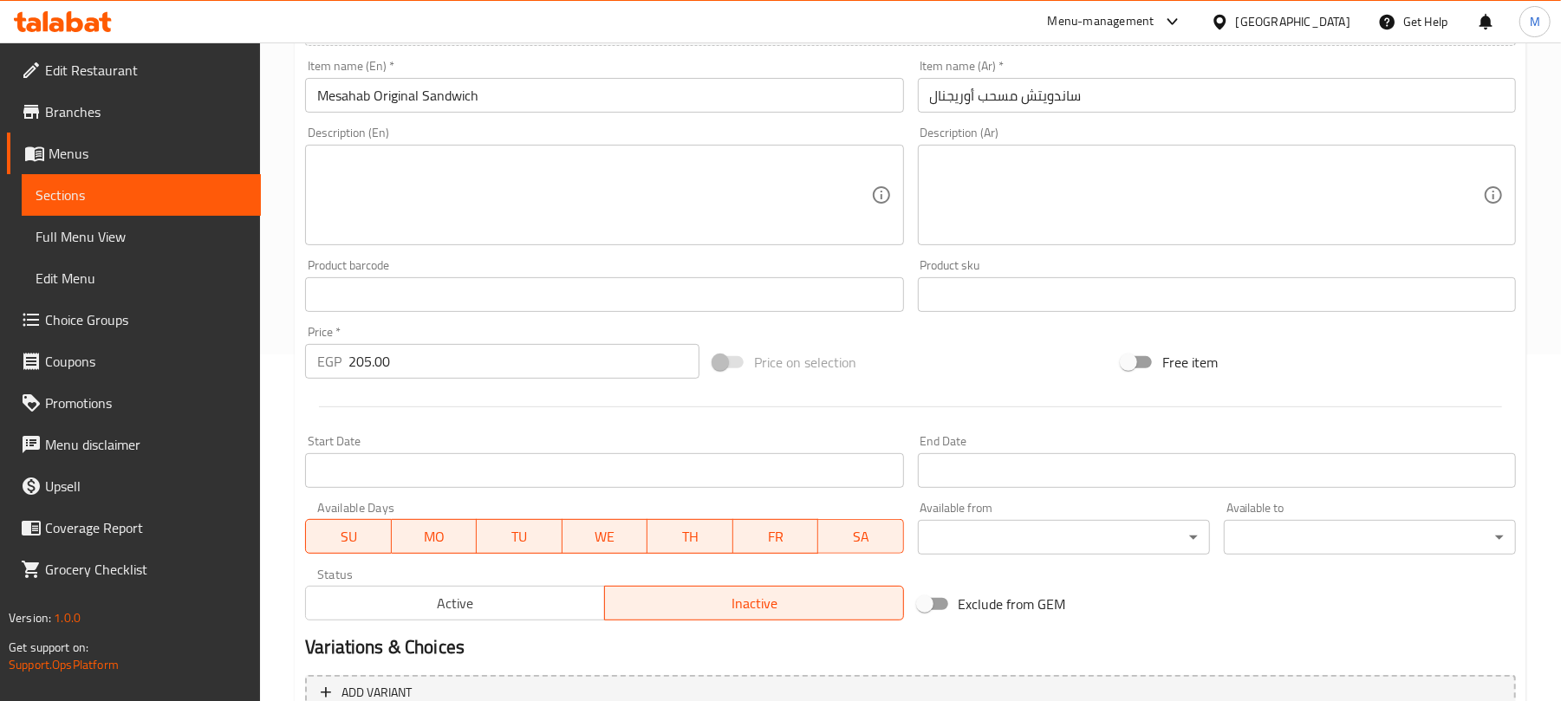
click at [1027, 88] on input "ساندويتش مسحب أوريجنال" at bounding box center [1217, 95] width 598 height 35
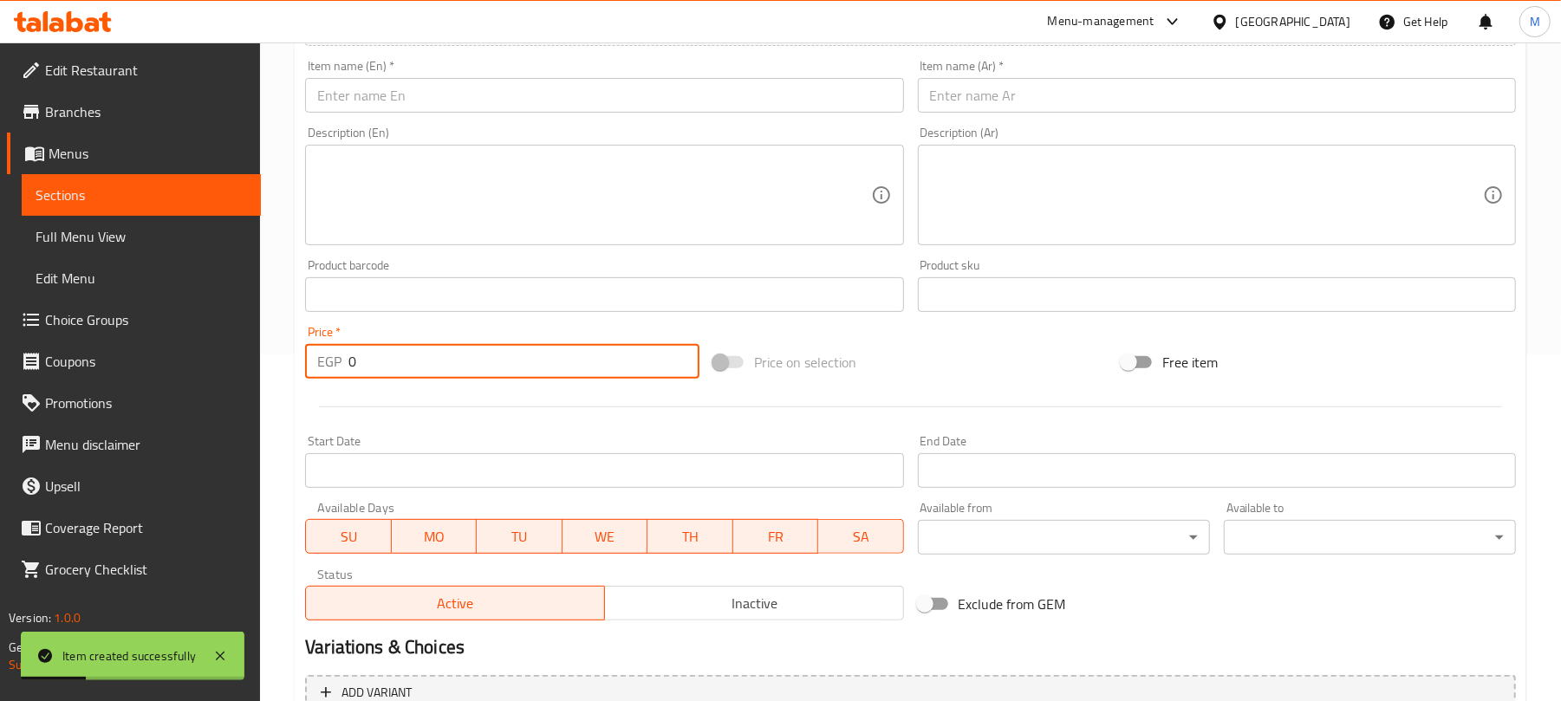
click at [532, 375] on input "0" at bounding box center [523, 361] width 351 height 35
paste input "205.0"
type input "205.00"
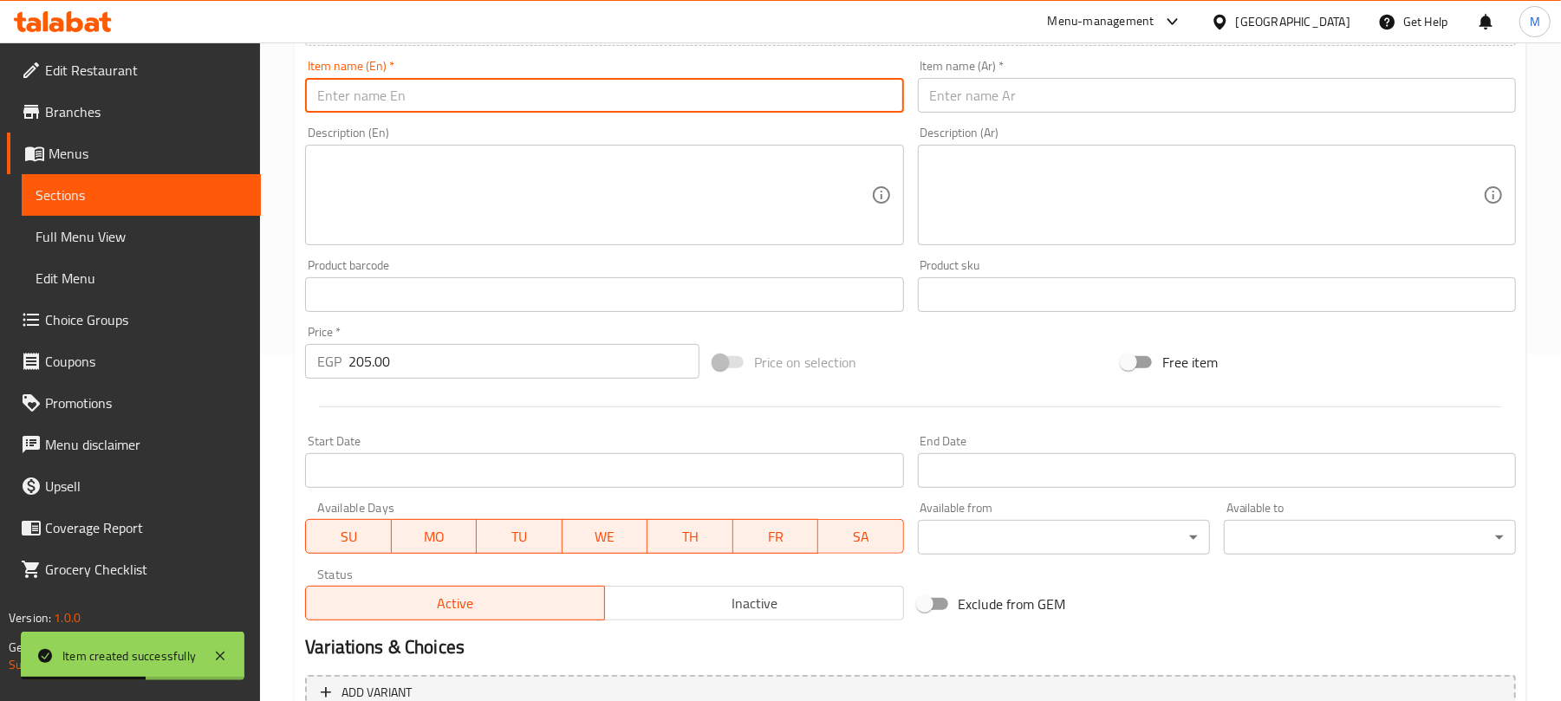
click at [595, 104] on input "text" at bounding box center [604, 95] width 598 height 35
paste input "Mesahab Spicy Sandwich"
type input "Mesahab Spicy Sandwich"
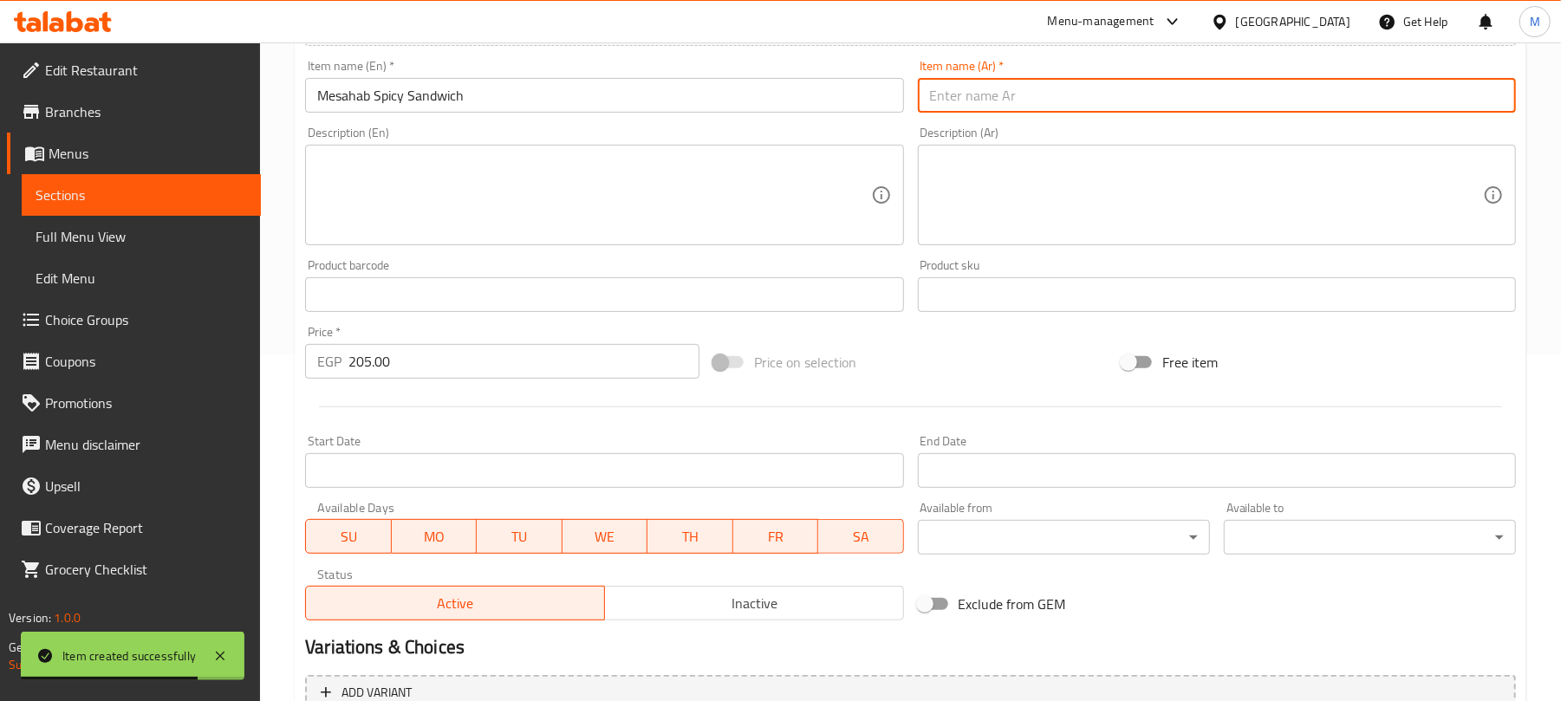
click at [986, 92] on input "text" at bounding box center [1217, 95] width 598 height 35
paste input "ساندويتش مسحب حار"
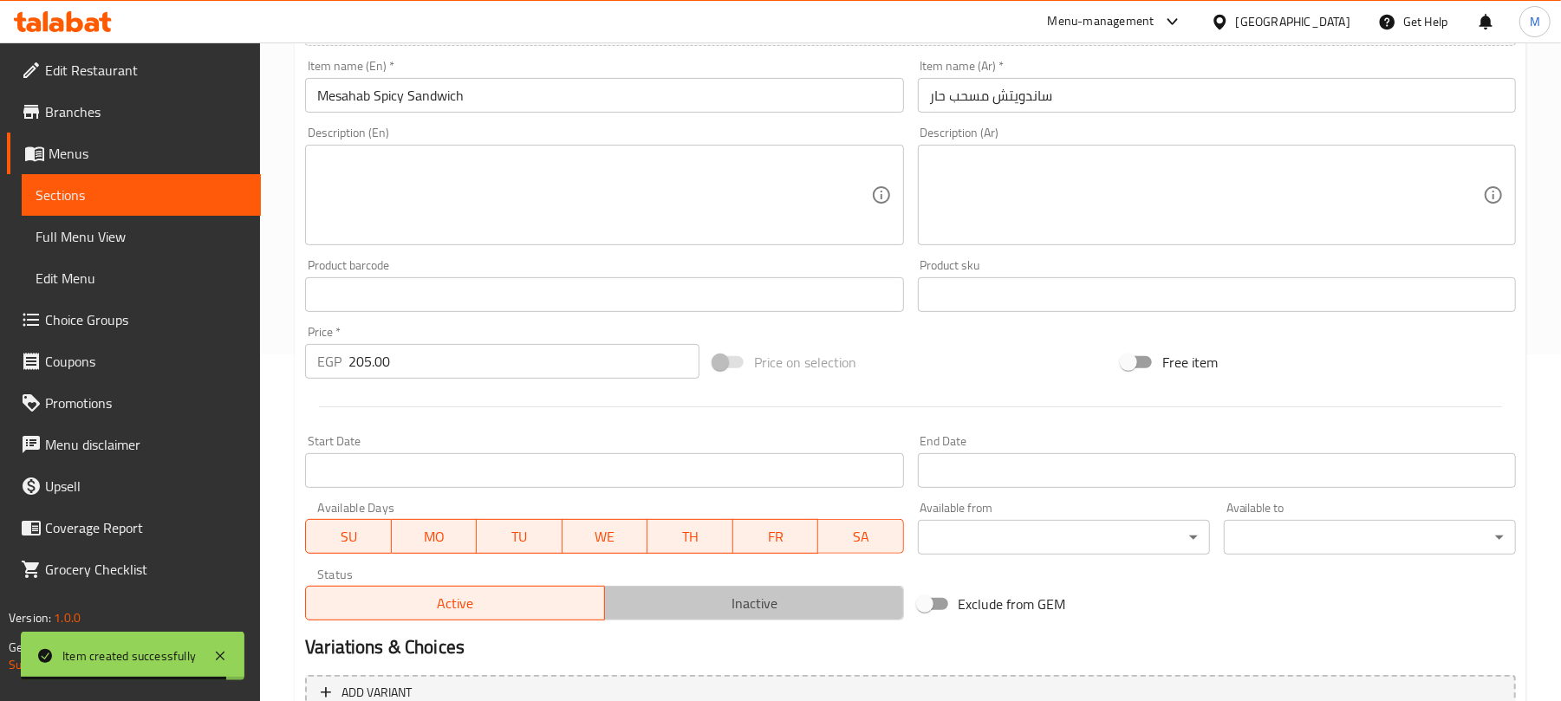
click at [802, 603] on span "Inactive" at bounding box center [754, 603] width 285 height 25
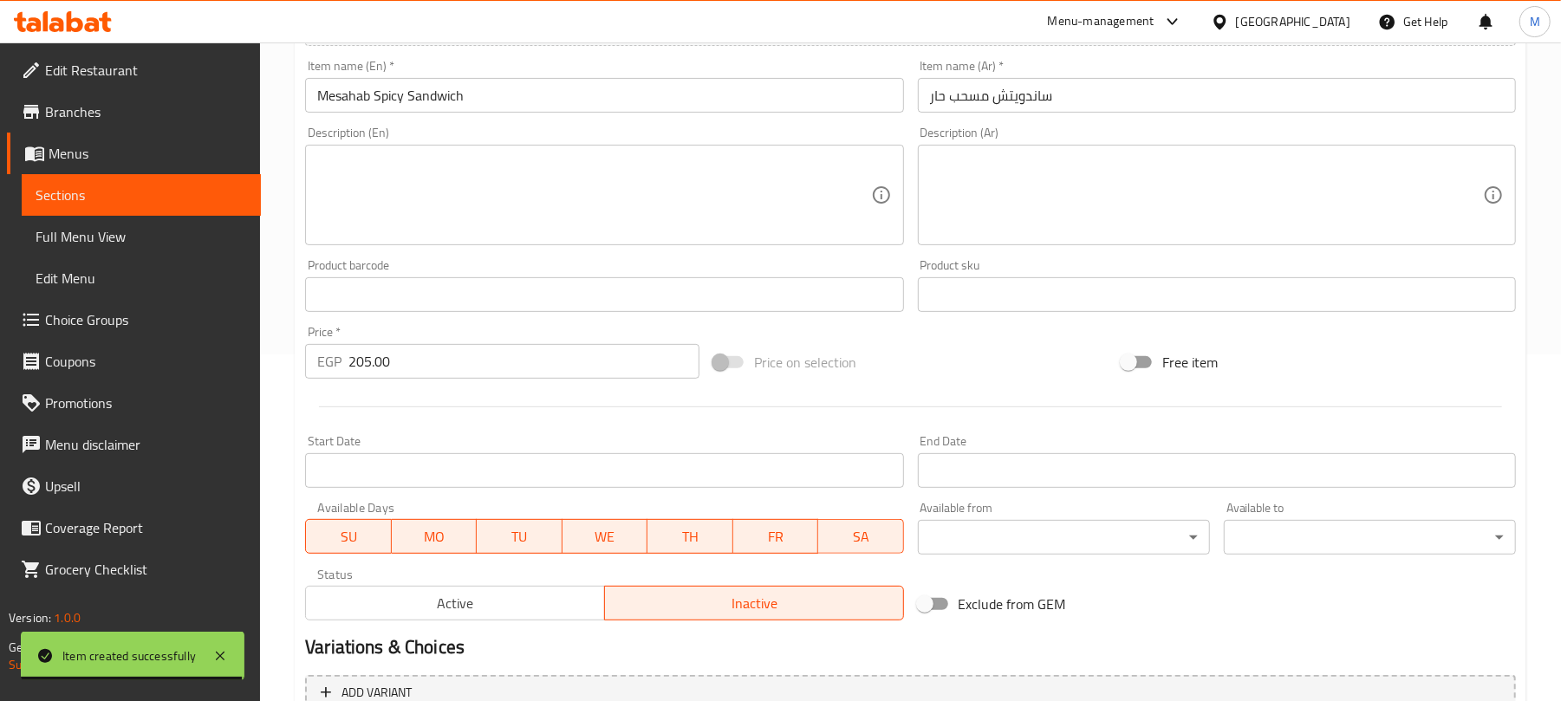
click at [667, 94] on input "Mesahab Spicy Sandwich" at bounding box center [604, 95] width 598 height 35
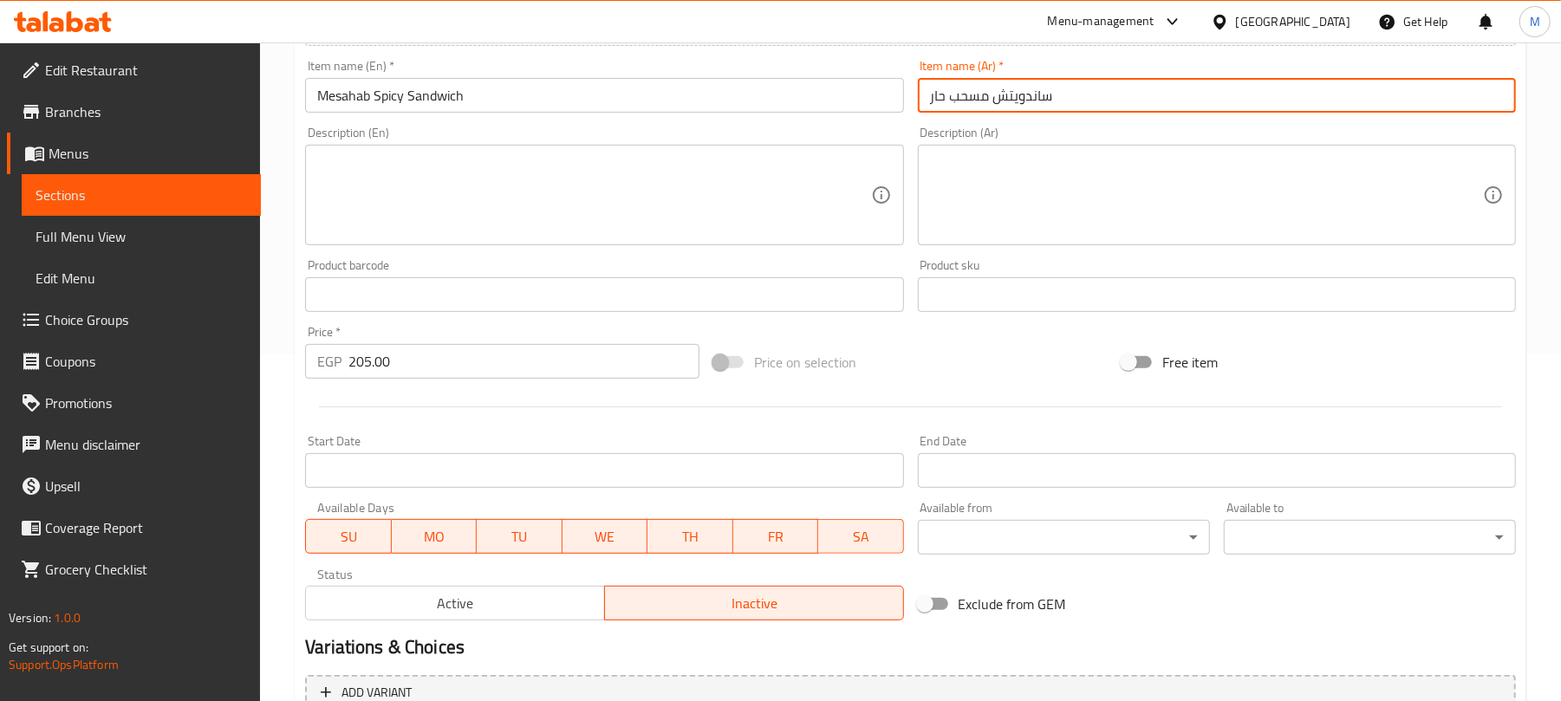
click at [938, 88] on input "ساندويتش مسحب حار" at bounding box center [1217, 95] width 598 height 35
type input "ساندويتش مسحب سبايسي"
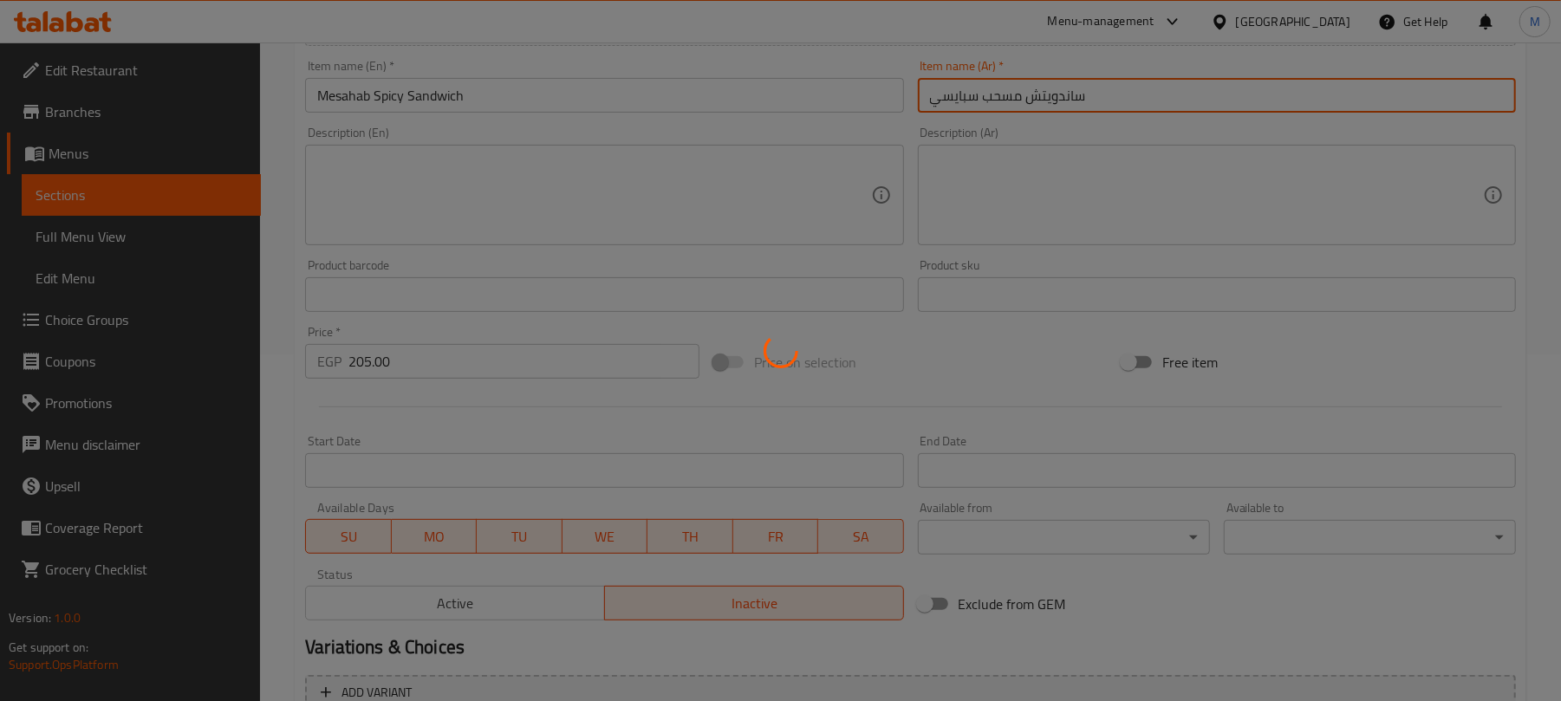
type input "0"
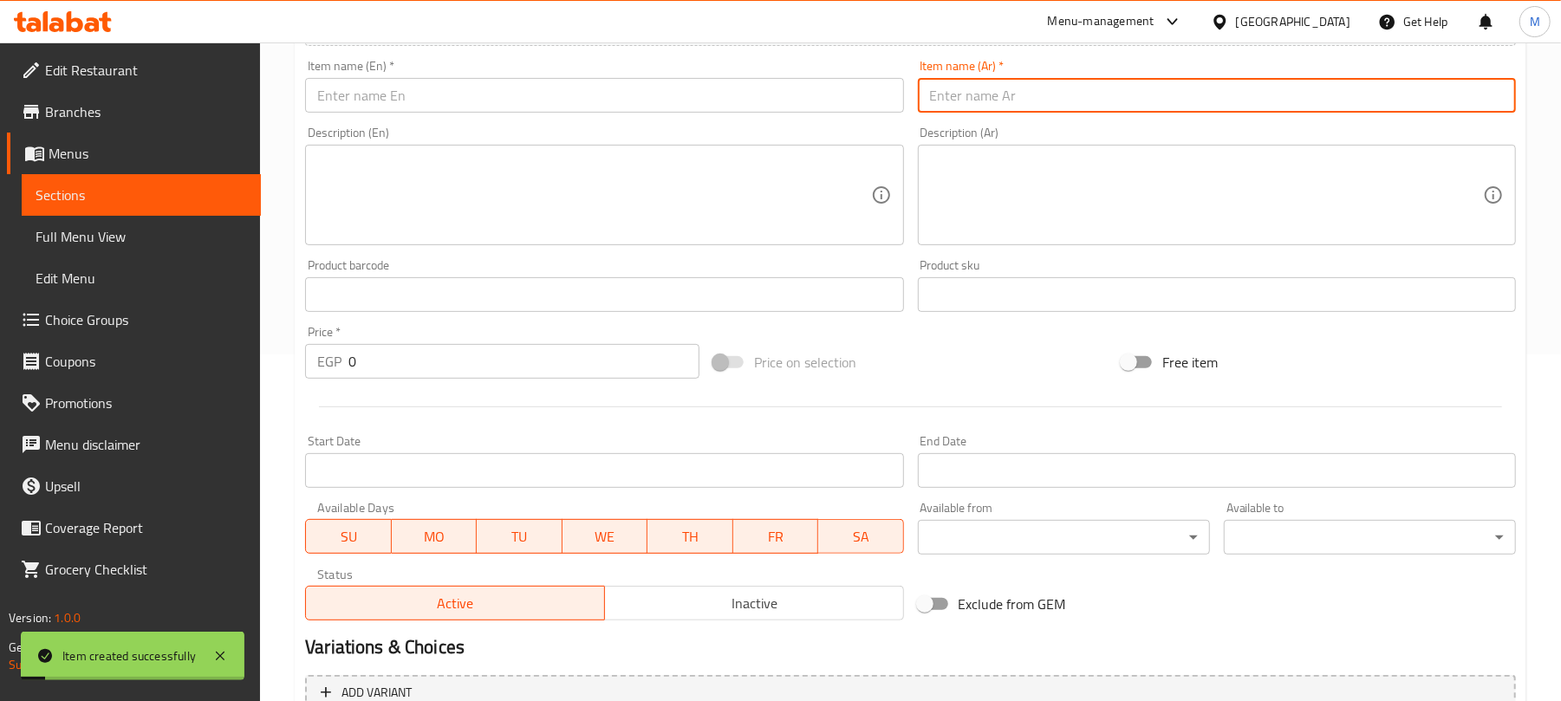
click at [820, 595] on span "Inactive" at bounding box center [754, 603] width 285 height 25
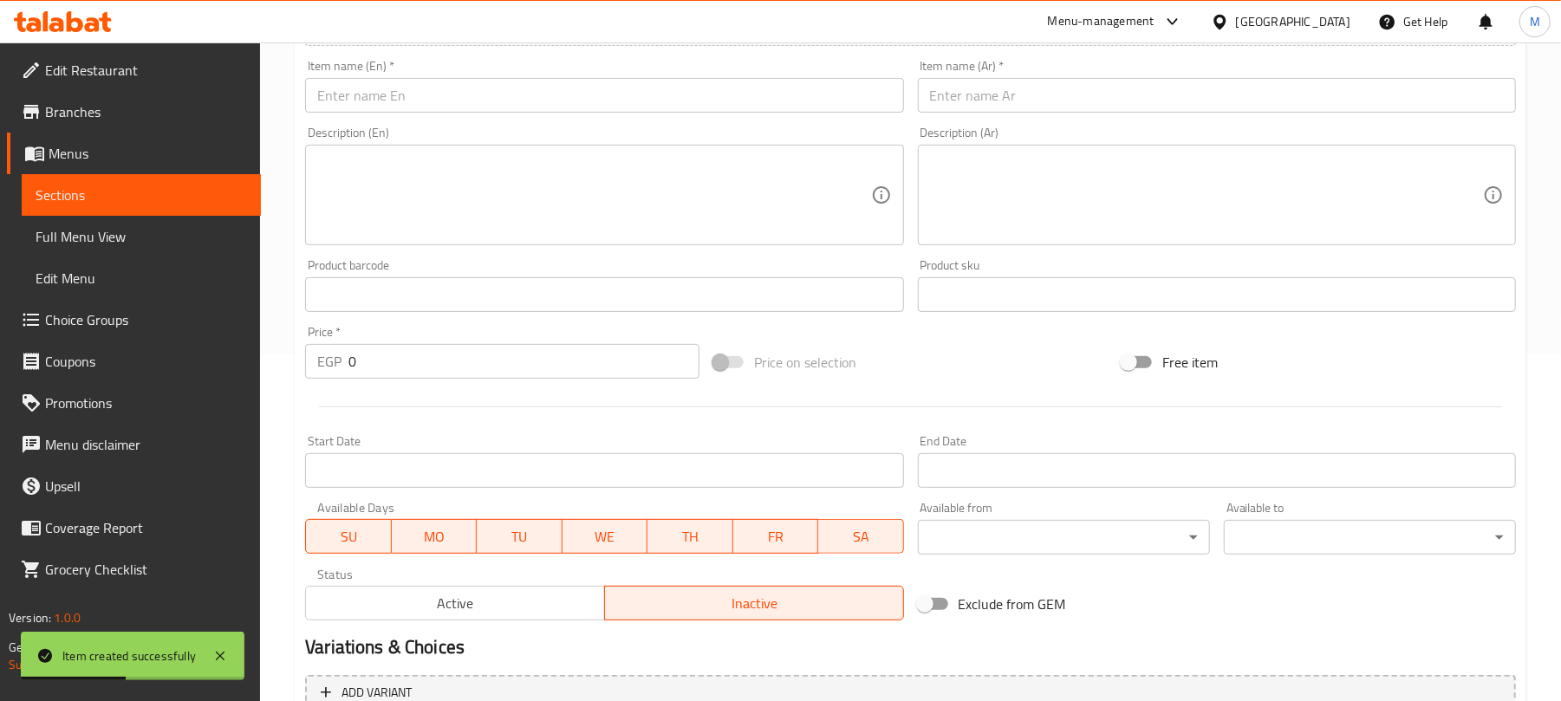
click at [454, 105] on input "text" at bounding box center [604, 95] width 598 height 35
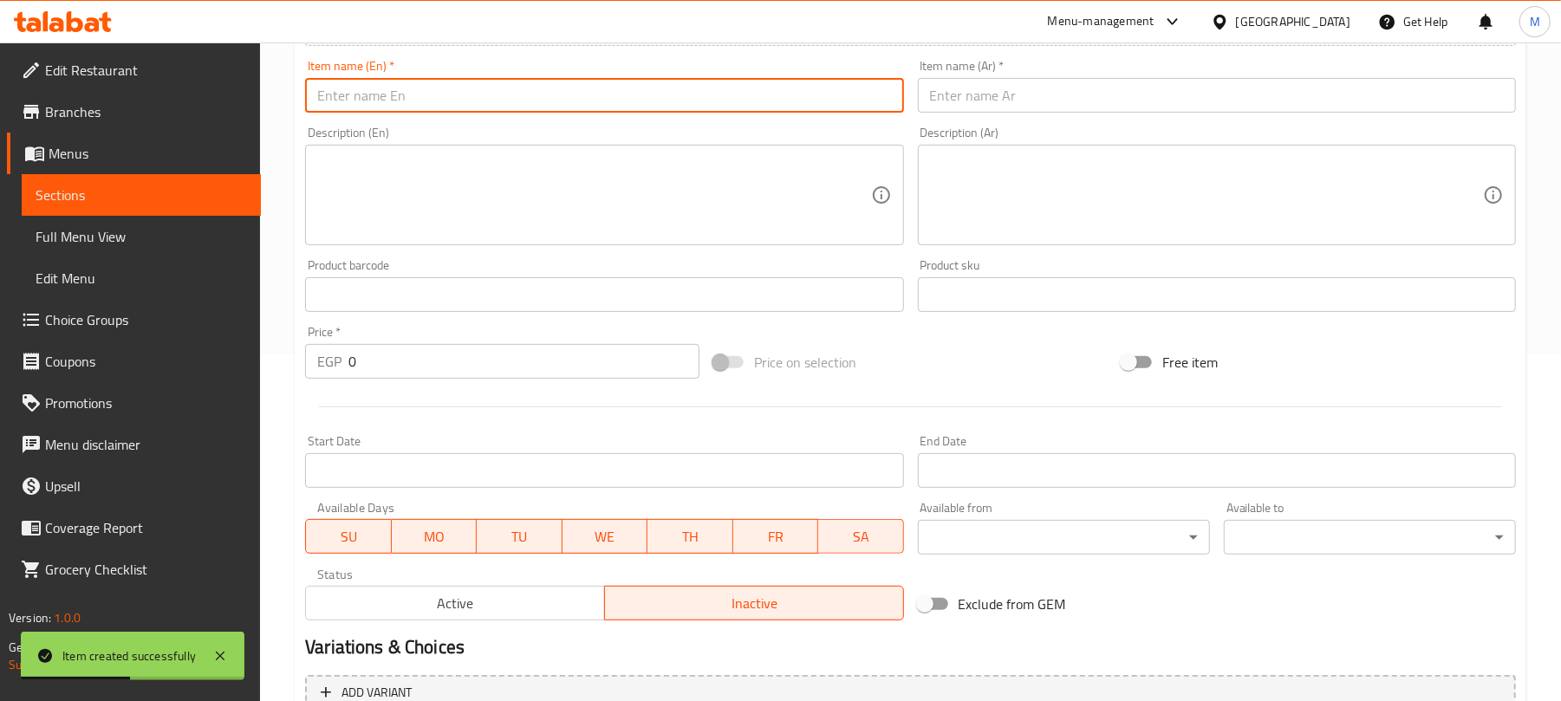
paste input "Nashville Chicken Sandwich"
type input "Nashville Chicken Sandwich"
click at [999, 97] on input "text" at bounding box center [1217, 95] width 598 height 35
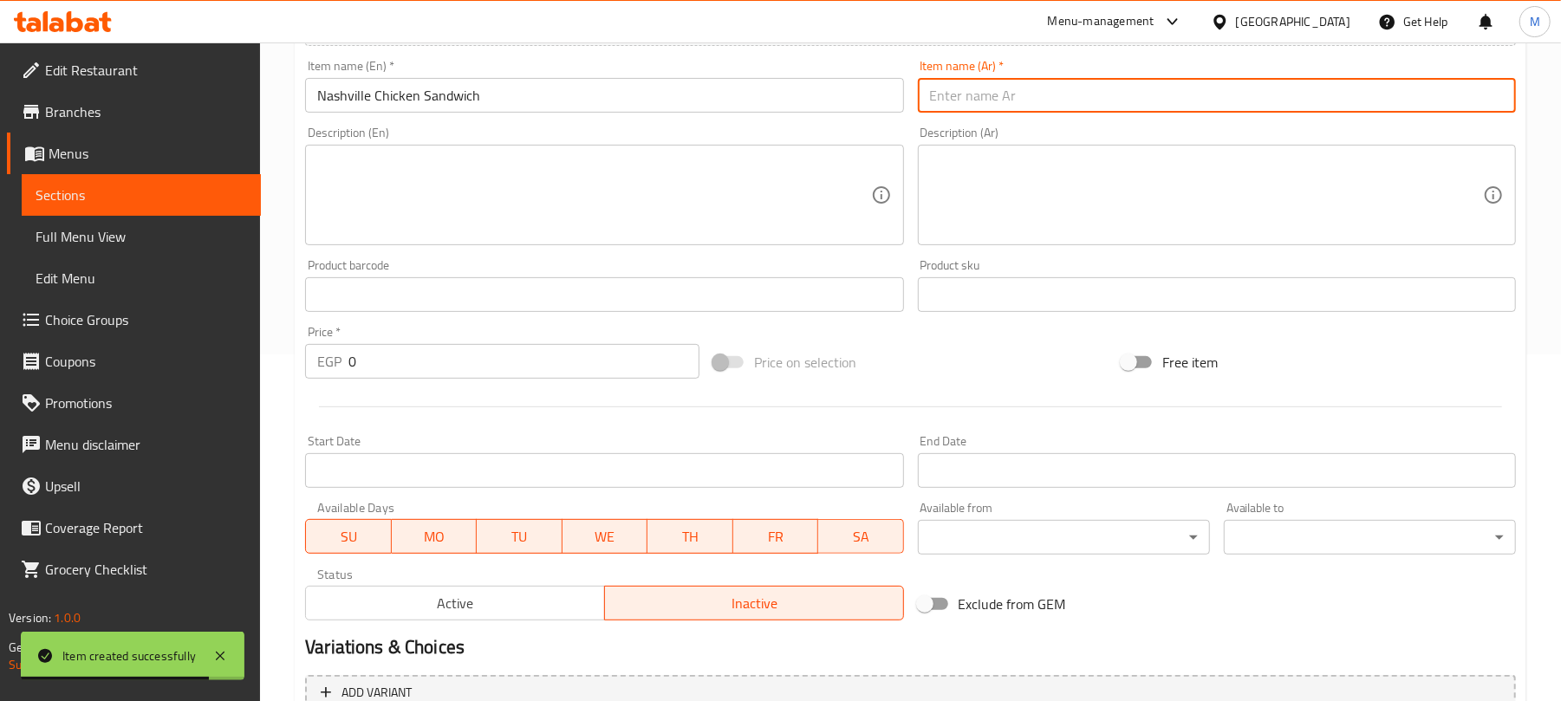
paste input "ساندويتش دجاج ناشفيل"
type input "ساندويتش دجاج ناشفيل"
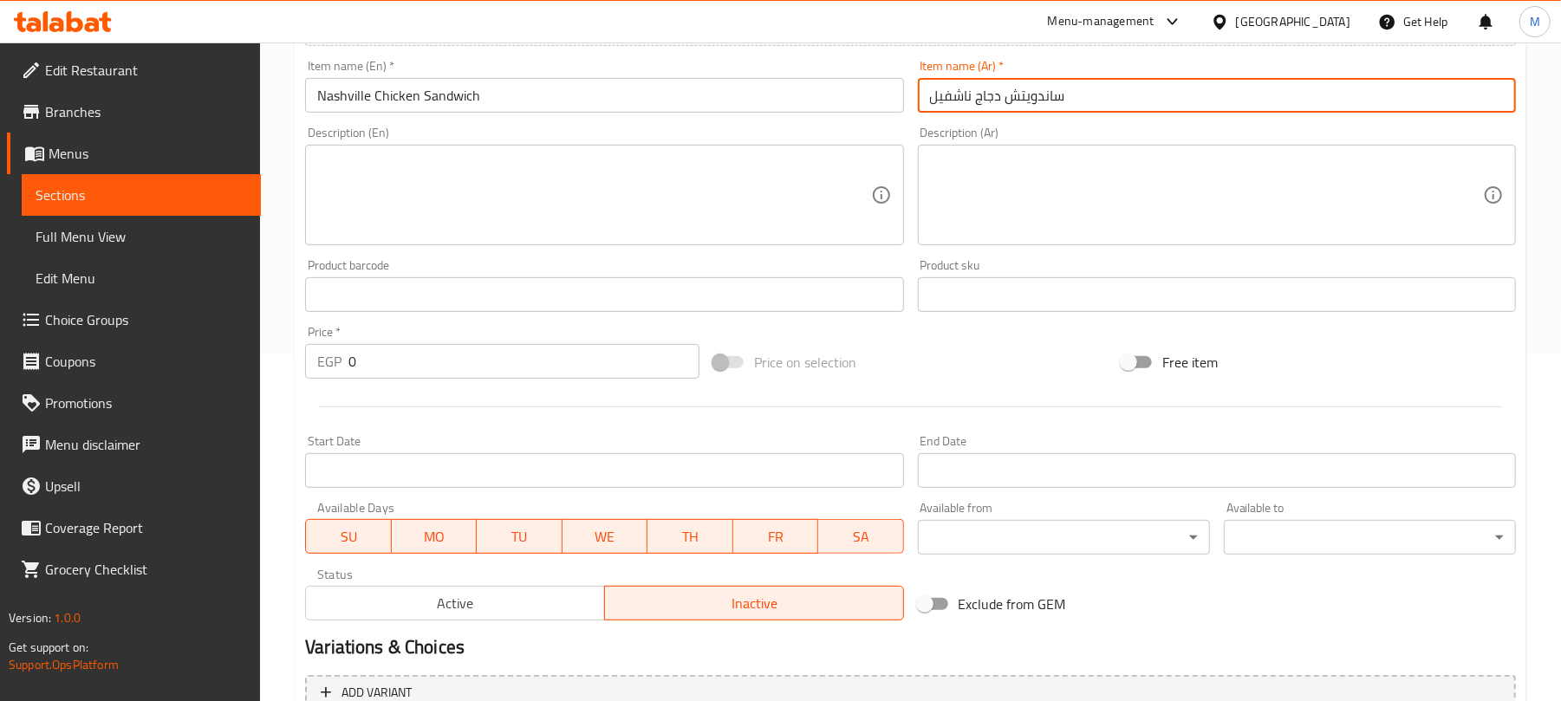
click at [420, 374] on input "0" at bounding box center [523, 361] width 351 height 35
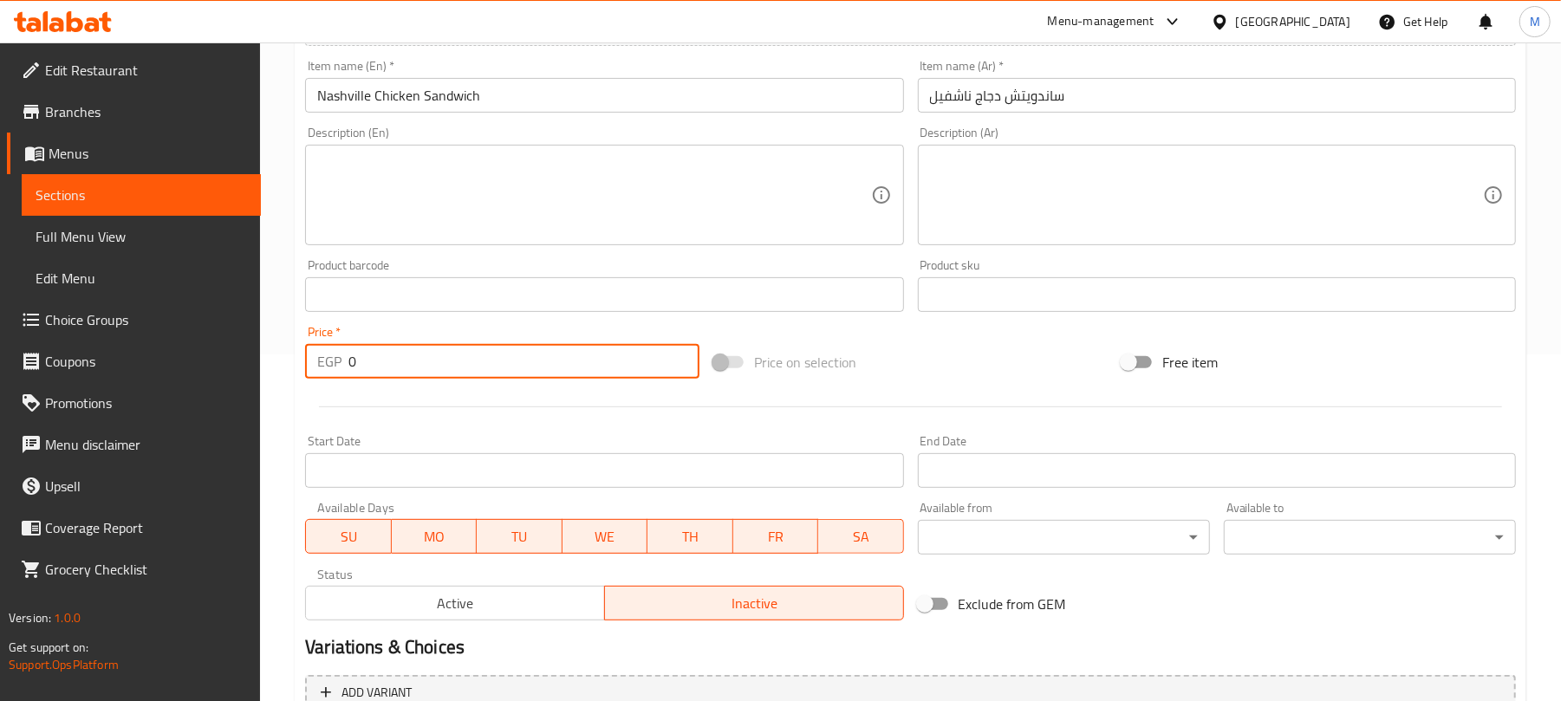
paste input "205.0"
type input "205.00"
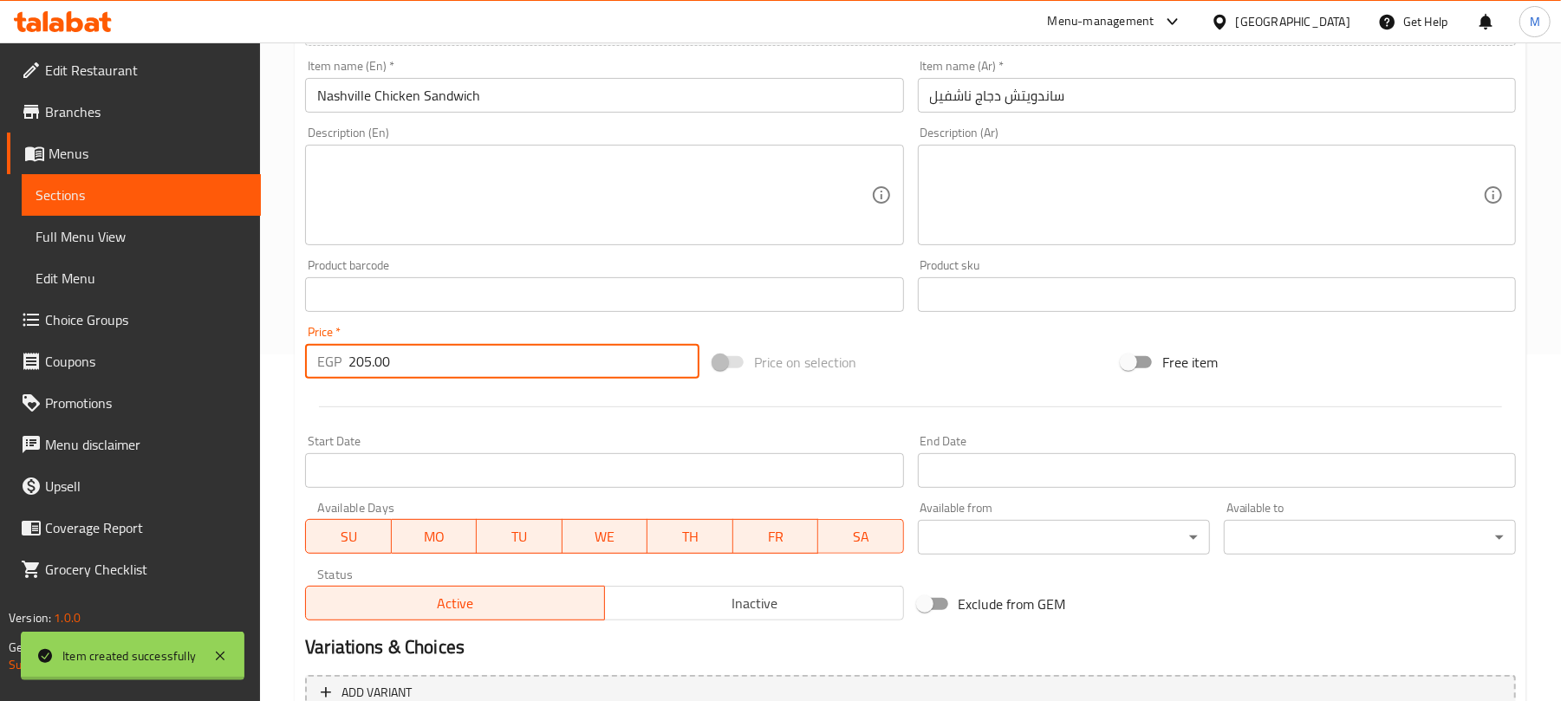
type input "0"
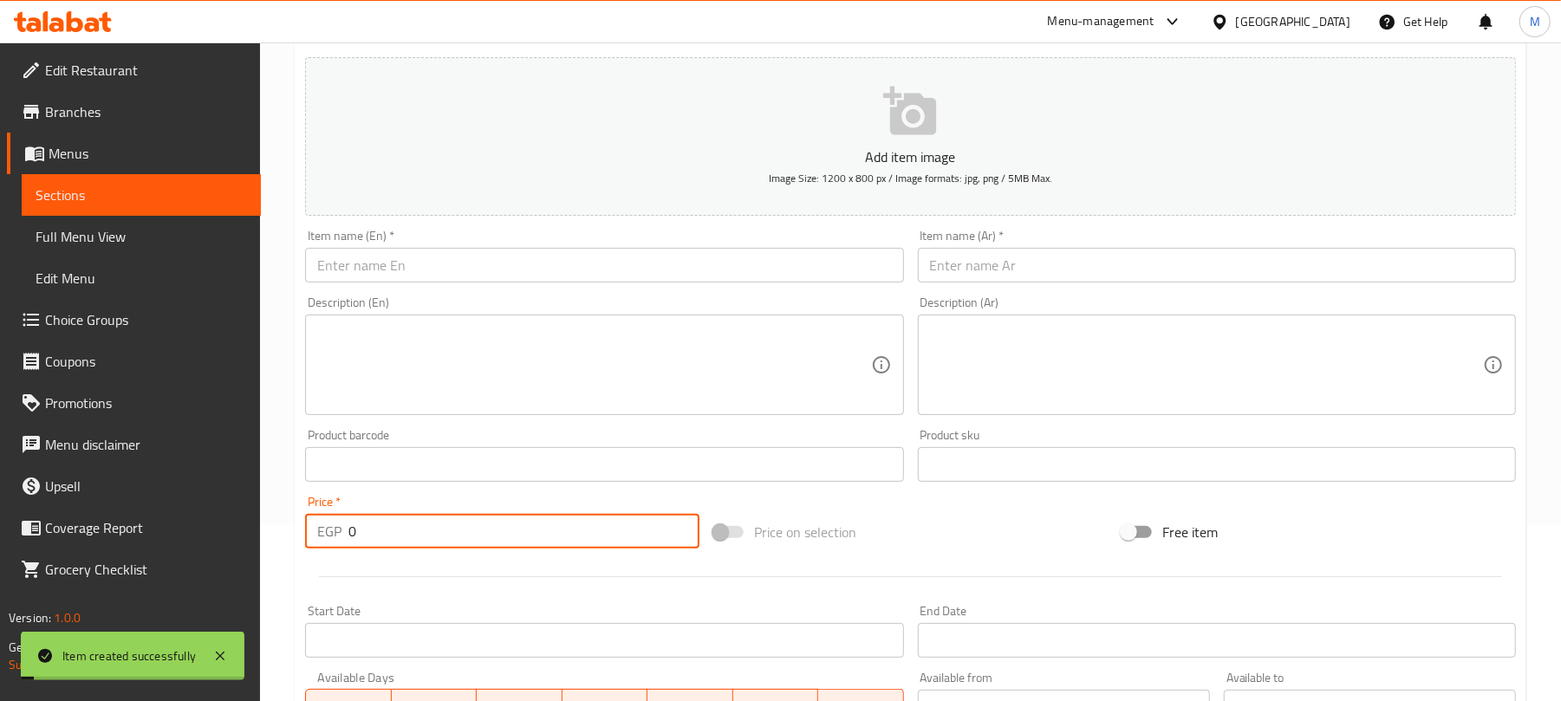
scroll to position [0, 0]
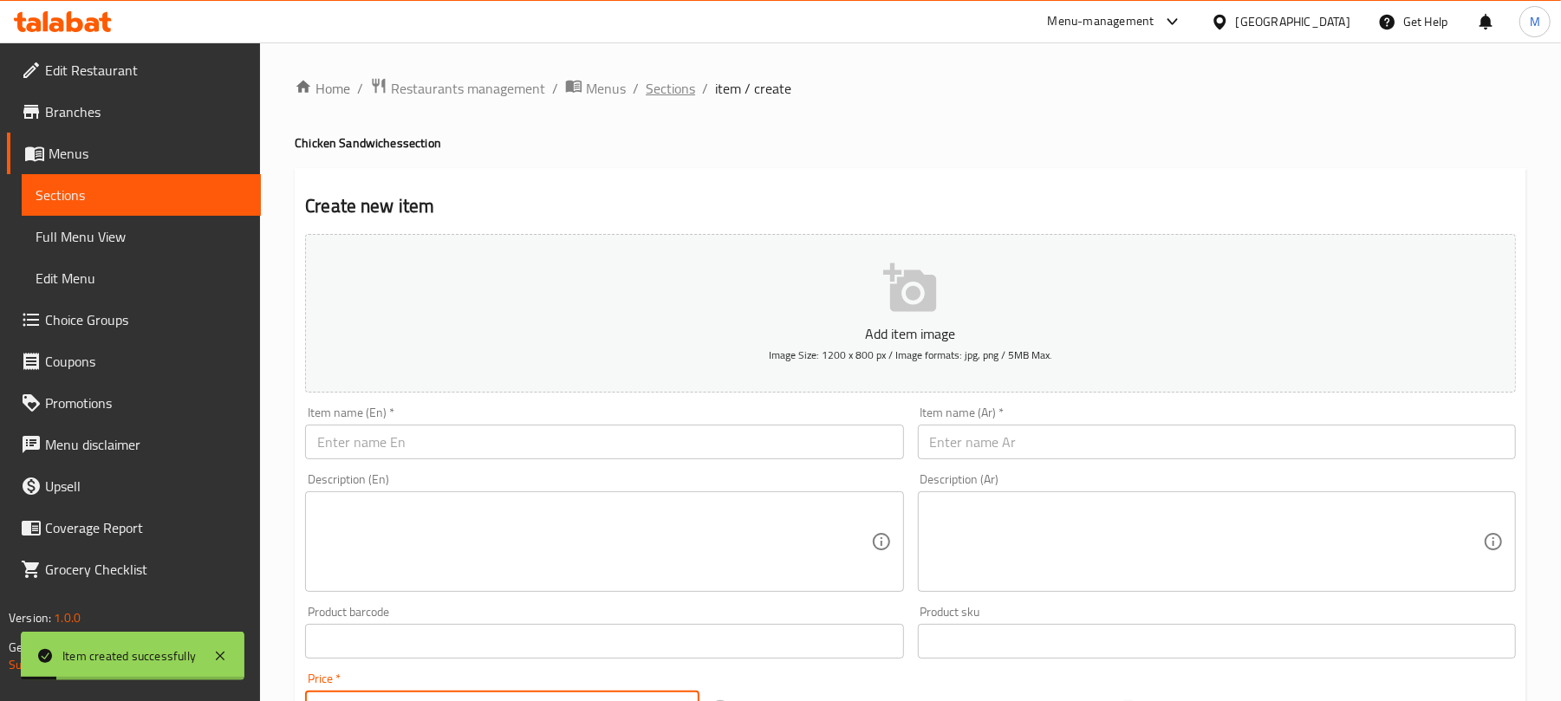
click at [683, 94] on span "Sections" at bounding box center [670, 88] width 49 height 21
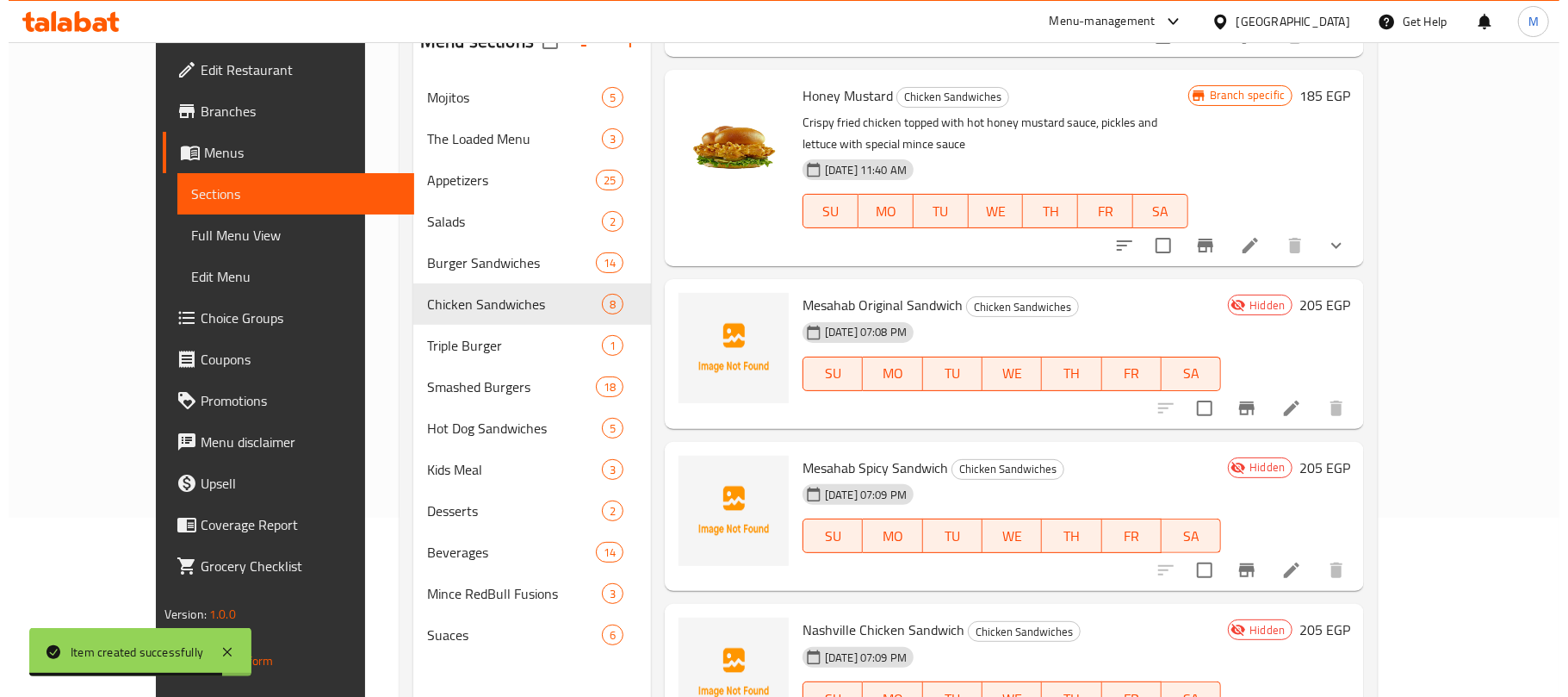
scroll to position [243, 0]
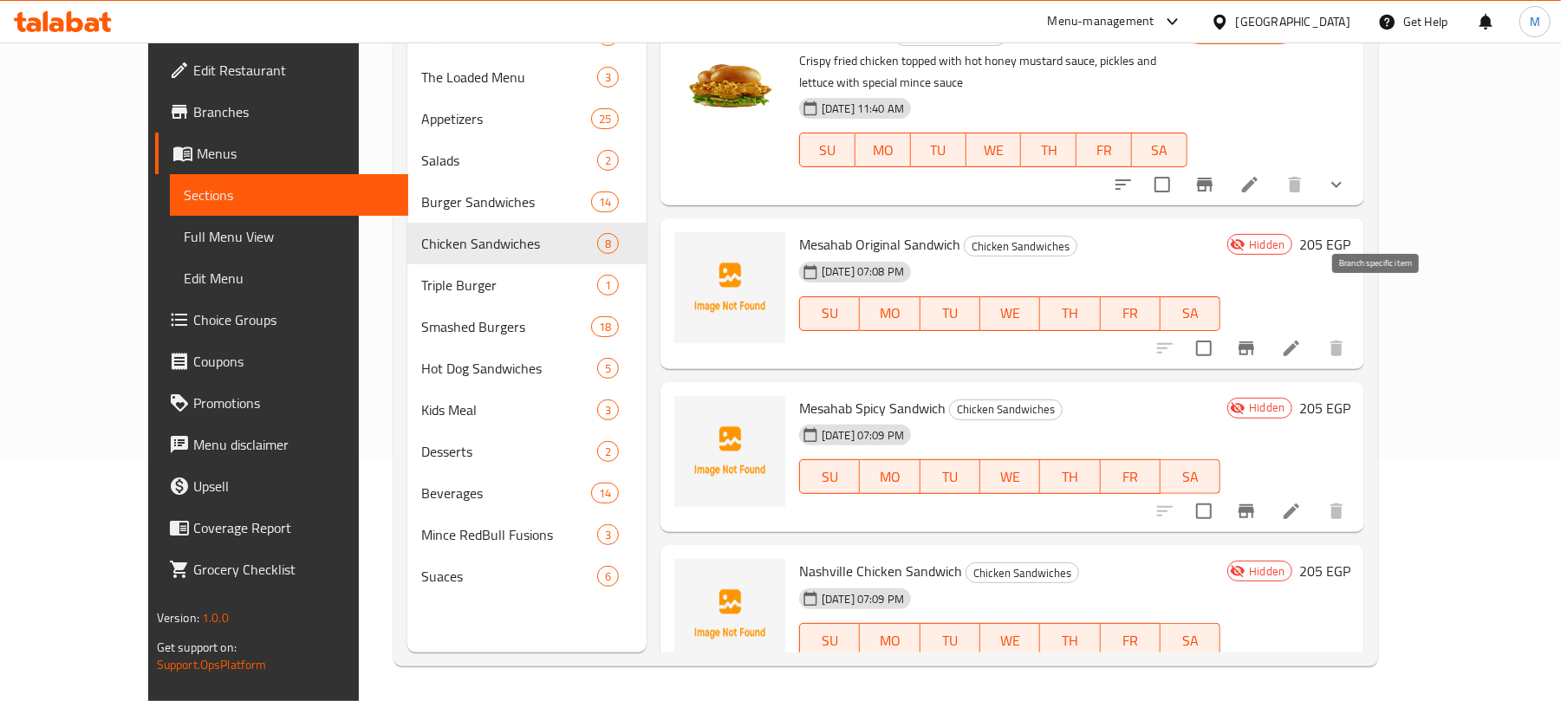
click at [1257, 338] on icon "Branch-specific-item" at bounding box center [1246, 348] width 21 height 21
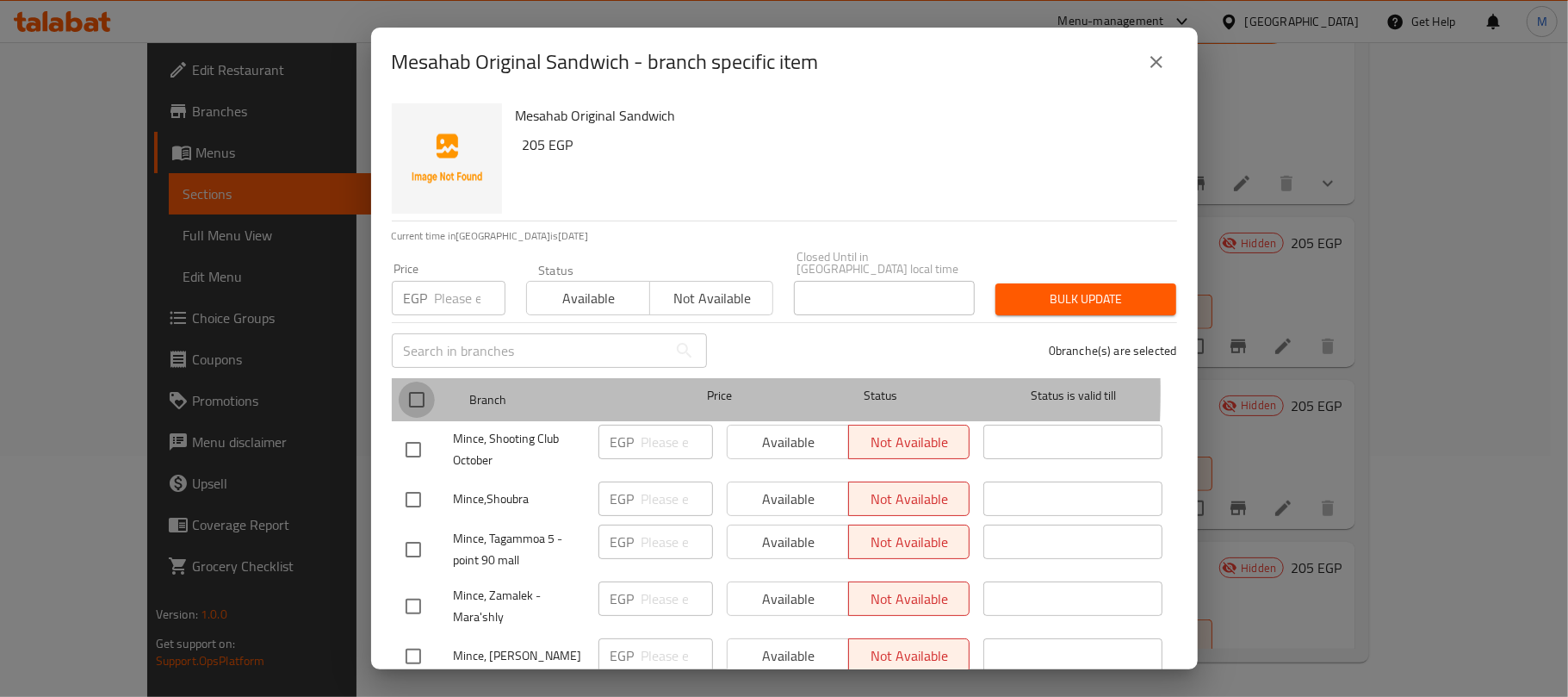
click at [406, 382] on input "checkbox" at bounding box center [416, 400] width 36 height 36
checkbox input "true"
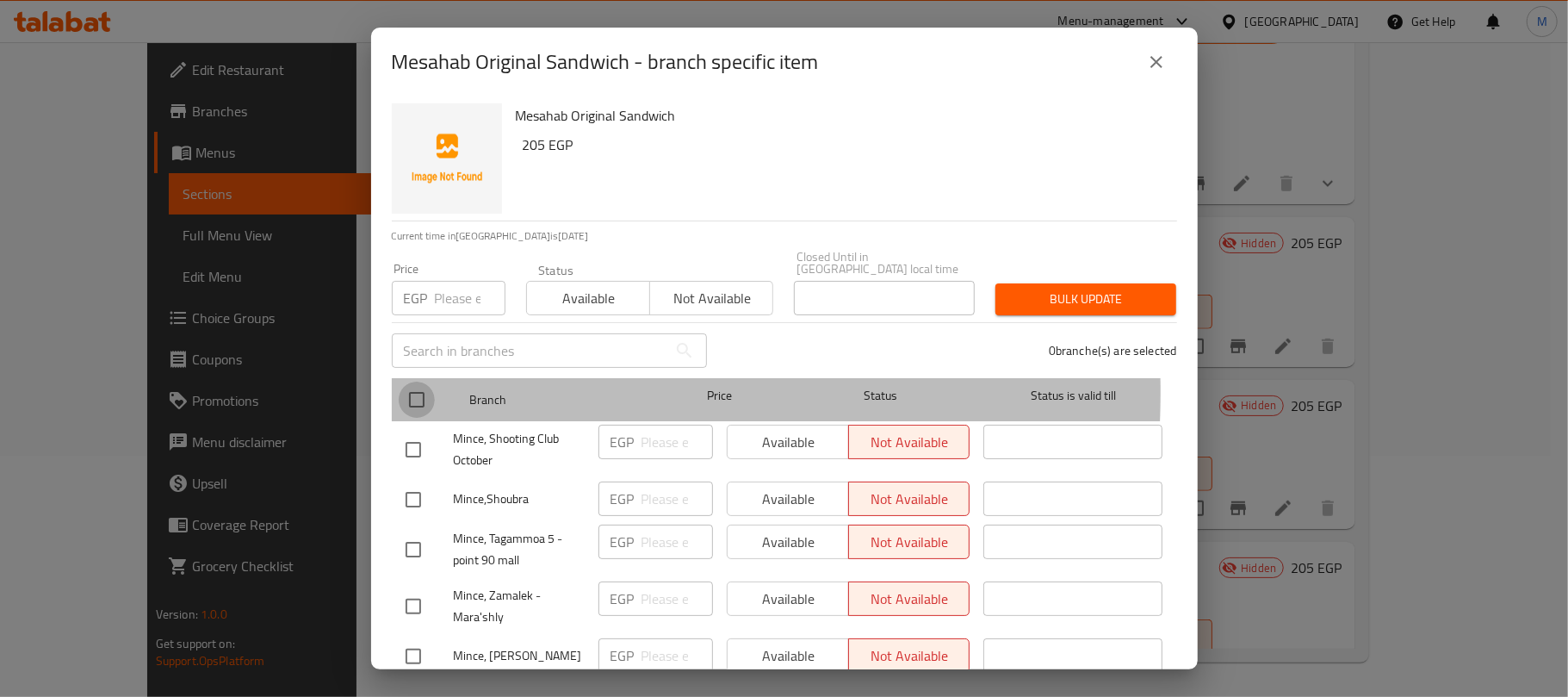
checkbox input "true"
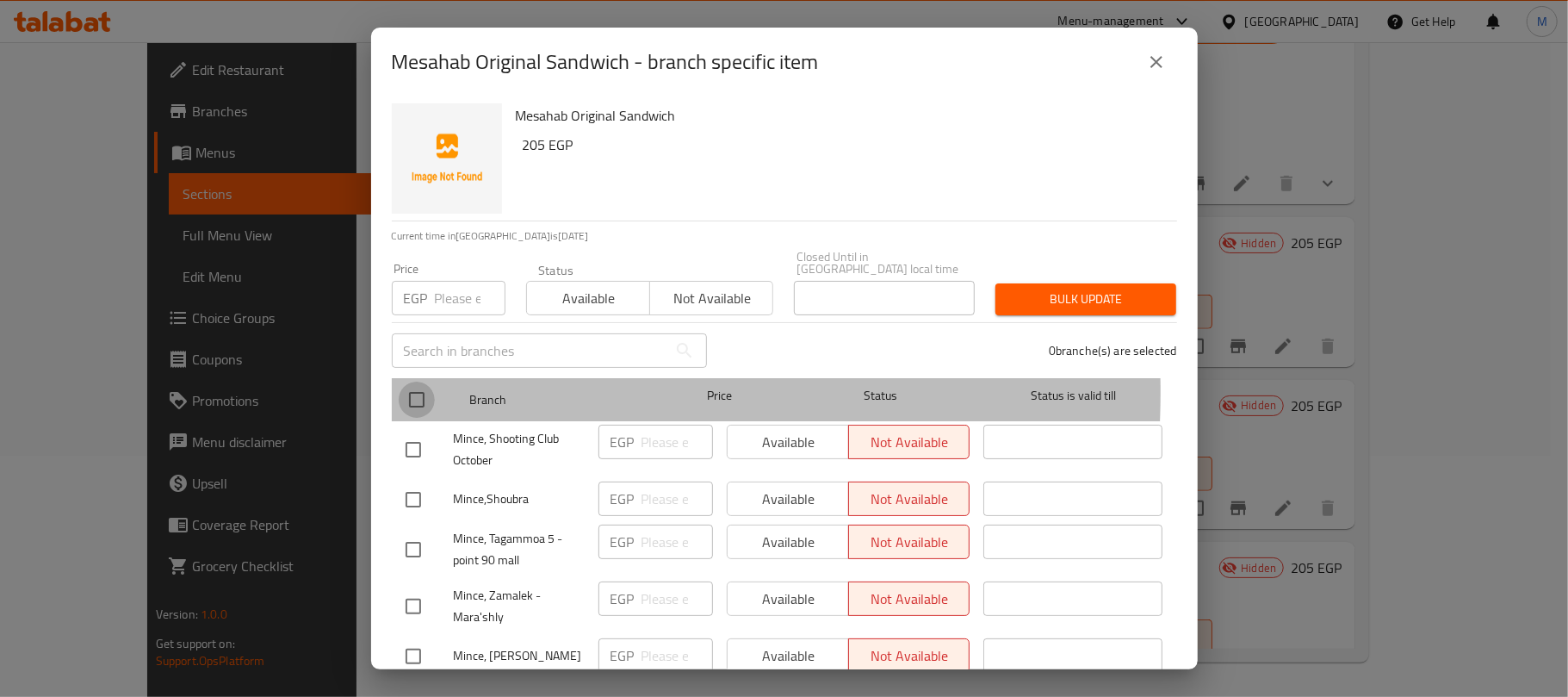
checkbox input "true"
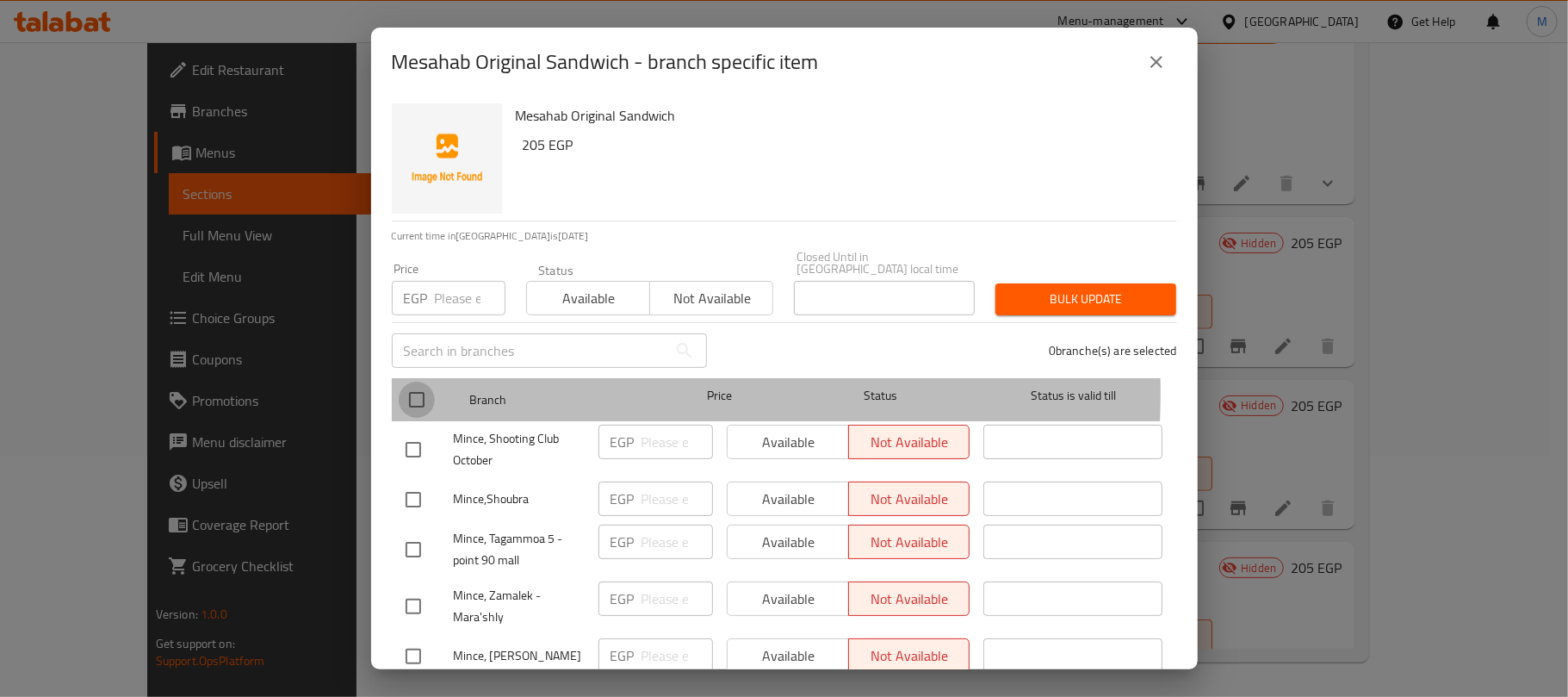
checkbox input "true"
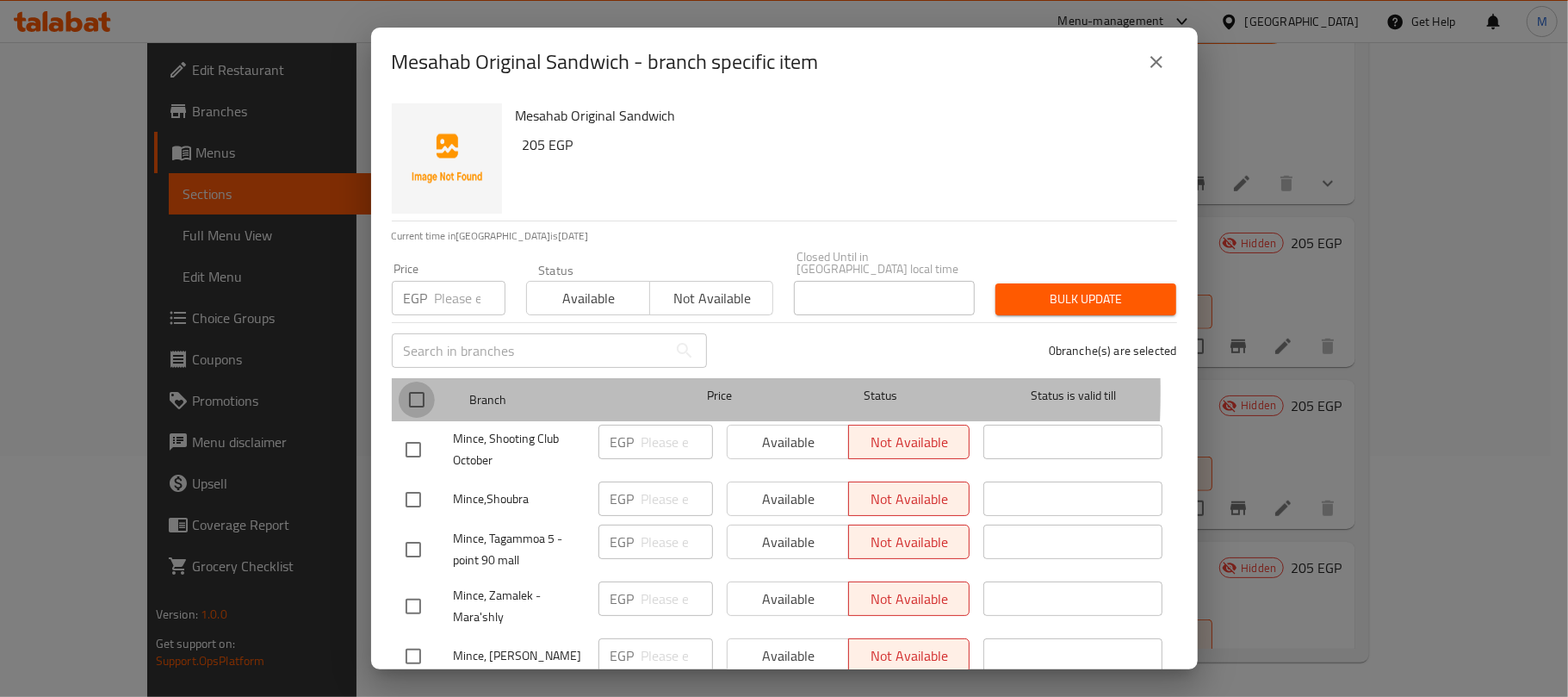
checkbox input "true"
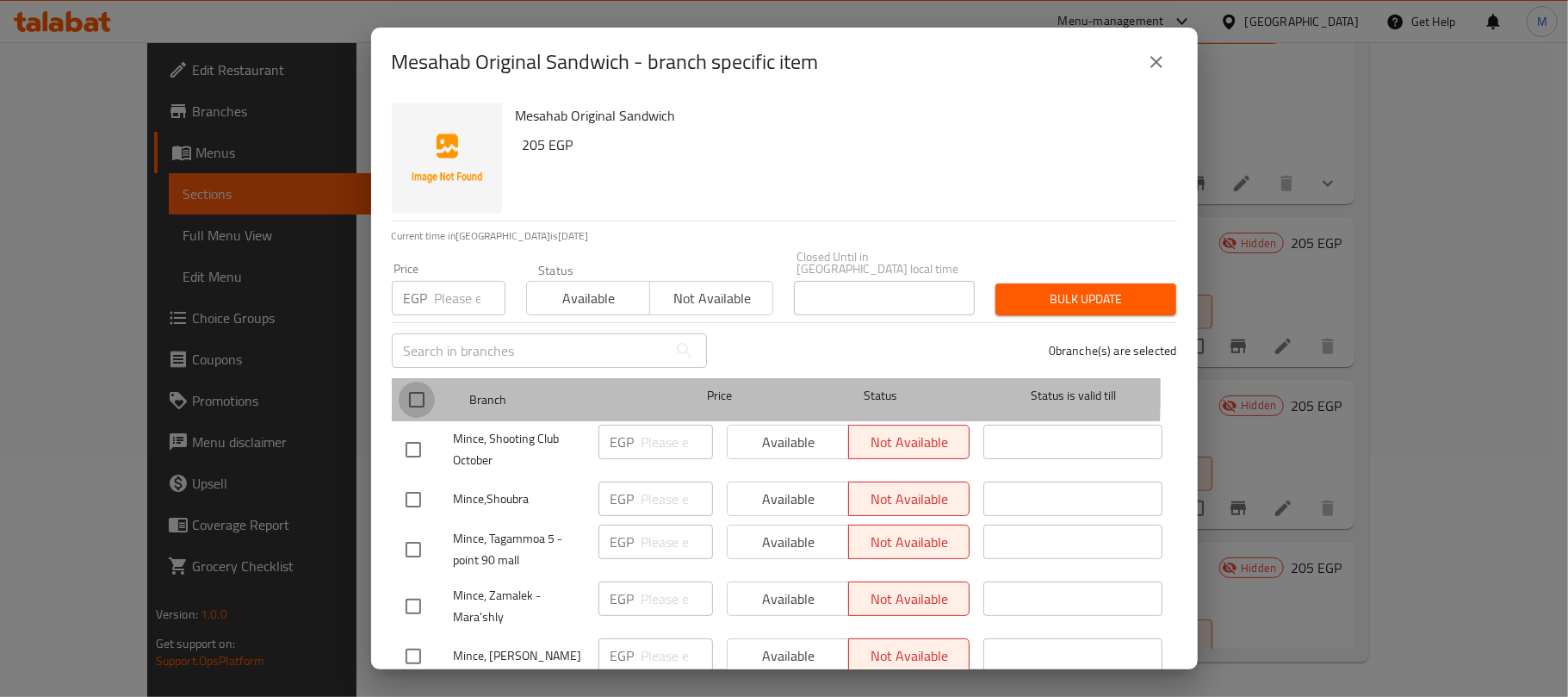
checkbox input "true"
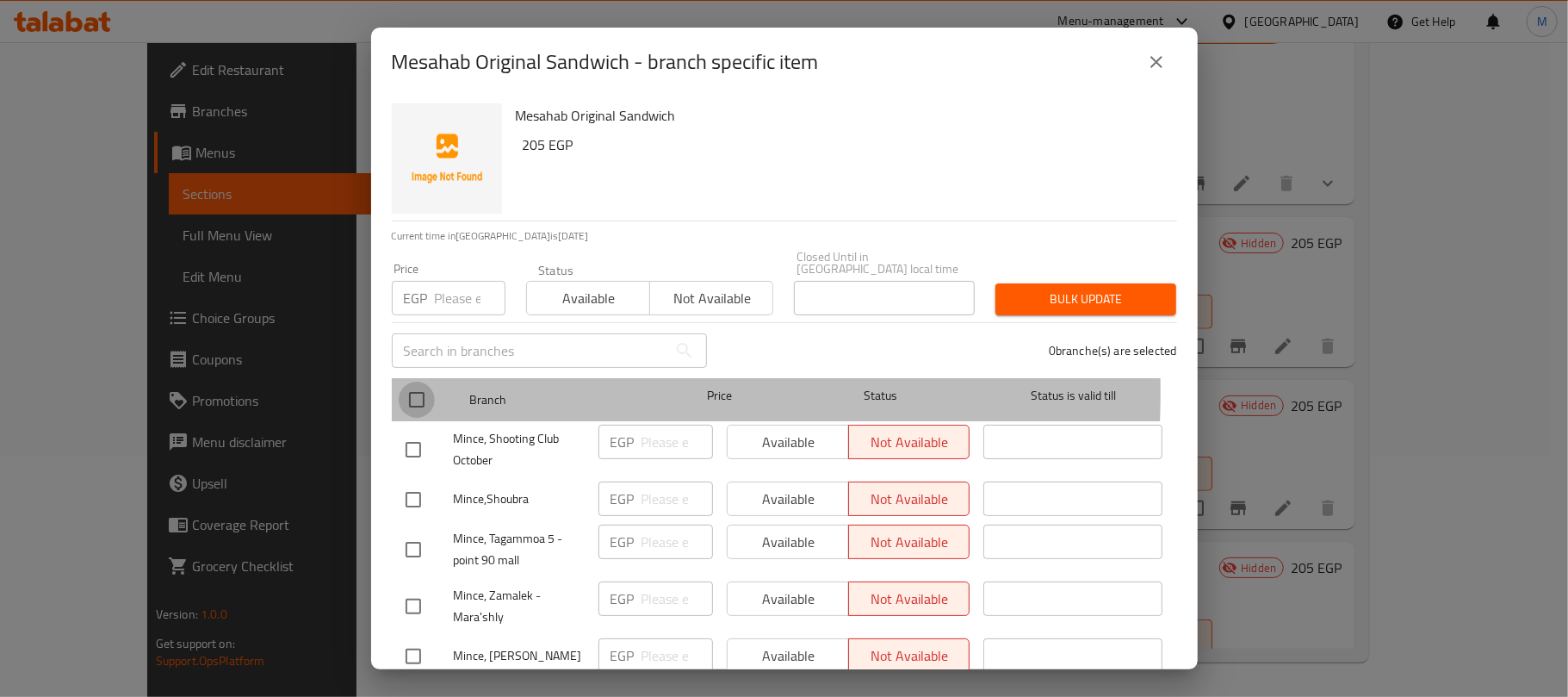
checkbox input "true"
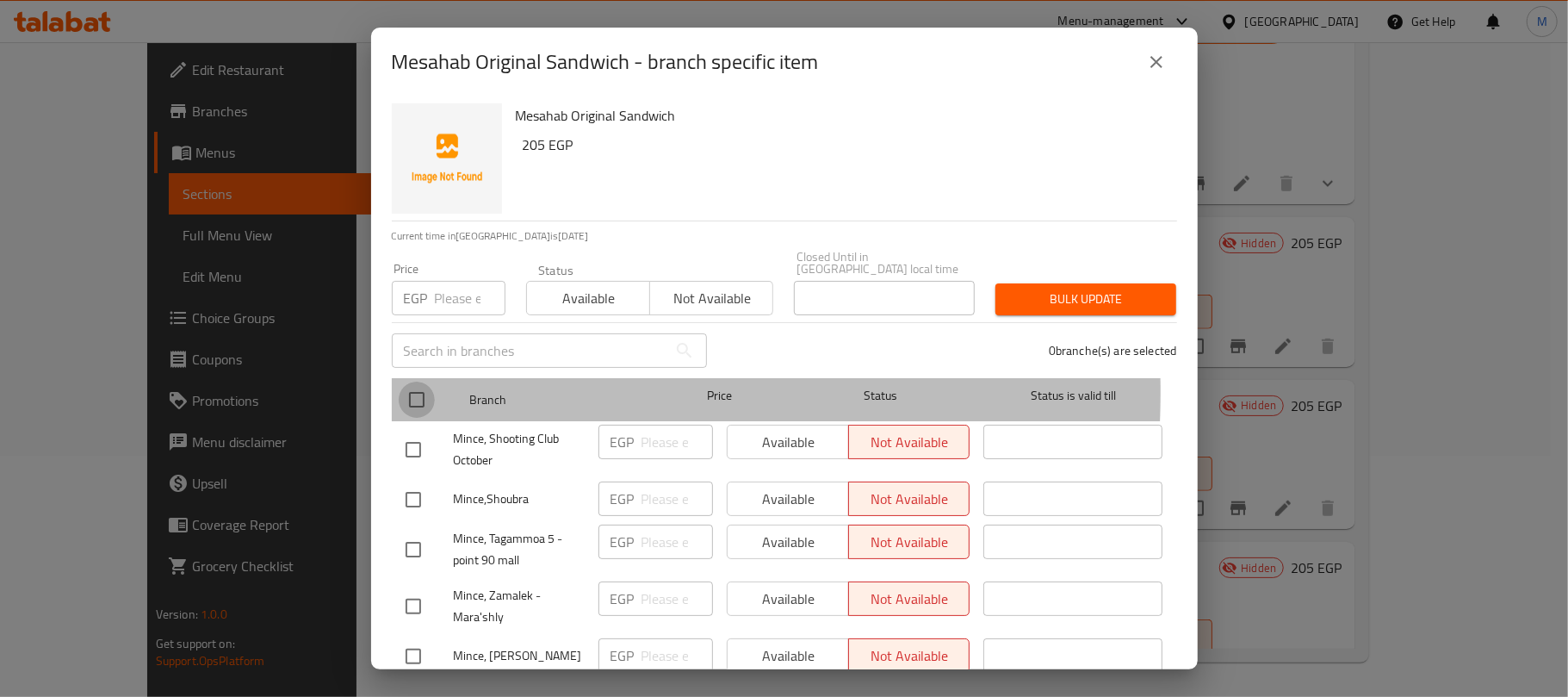
checkbox input "true"
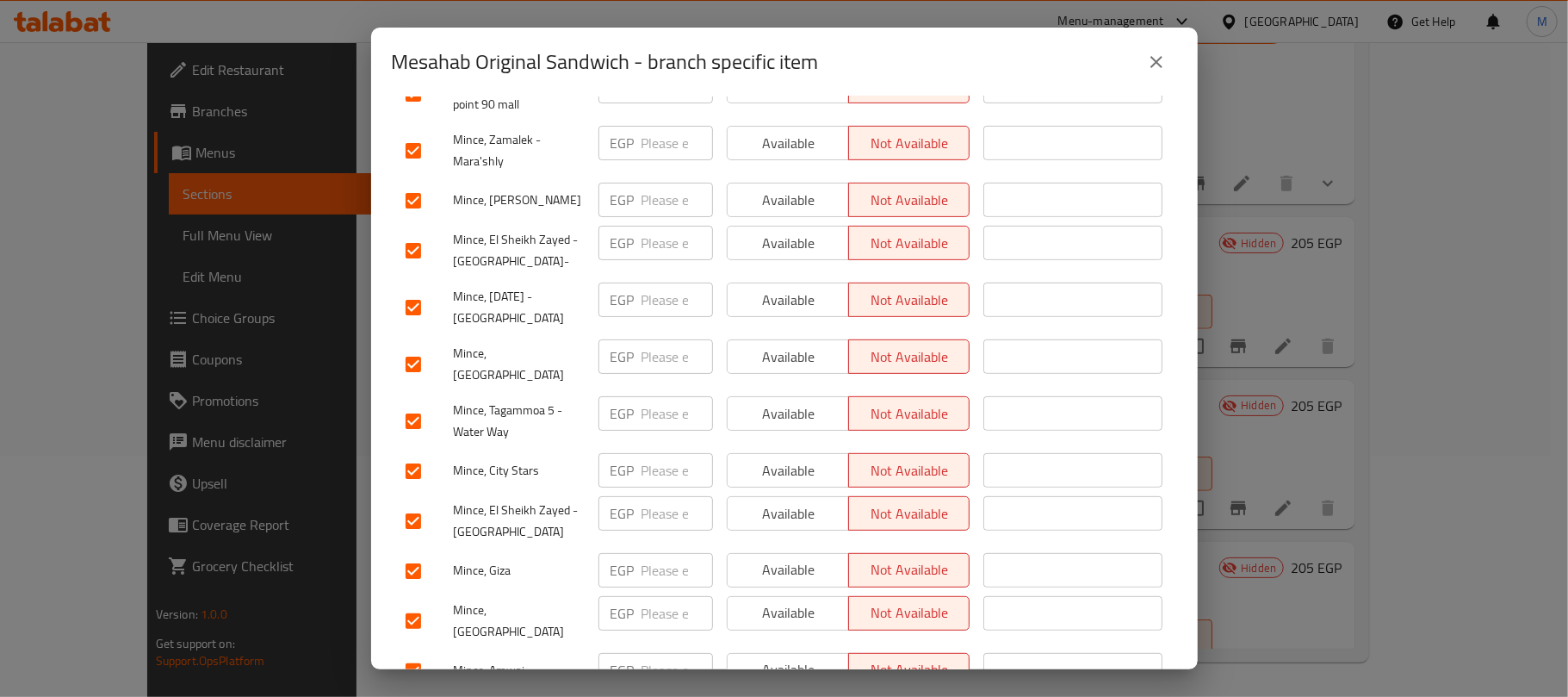
scroll to position [459, 0]
click at [410, 232] on input "checkbox" at bounding box center [413, 248] width 36 height 36
checkbox input "false"
drag, startPoint x: 410, startPoint y: 490, endPoint x: 453, endPoint y: 508, distance: 46.6
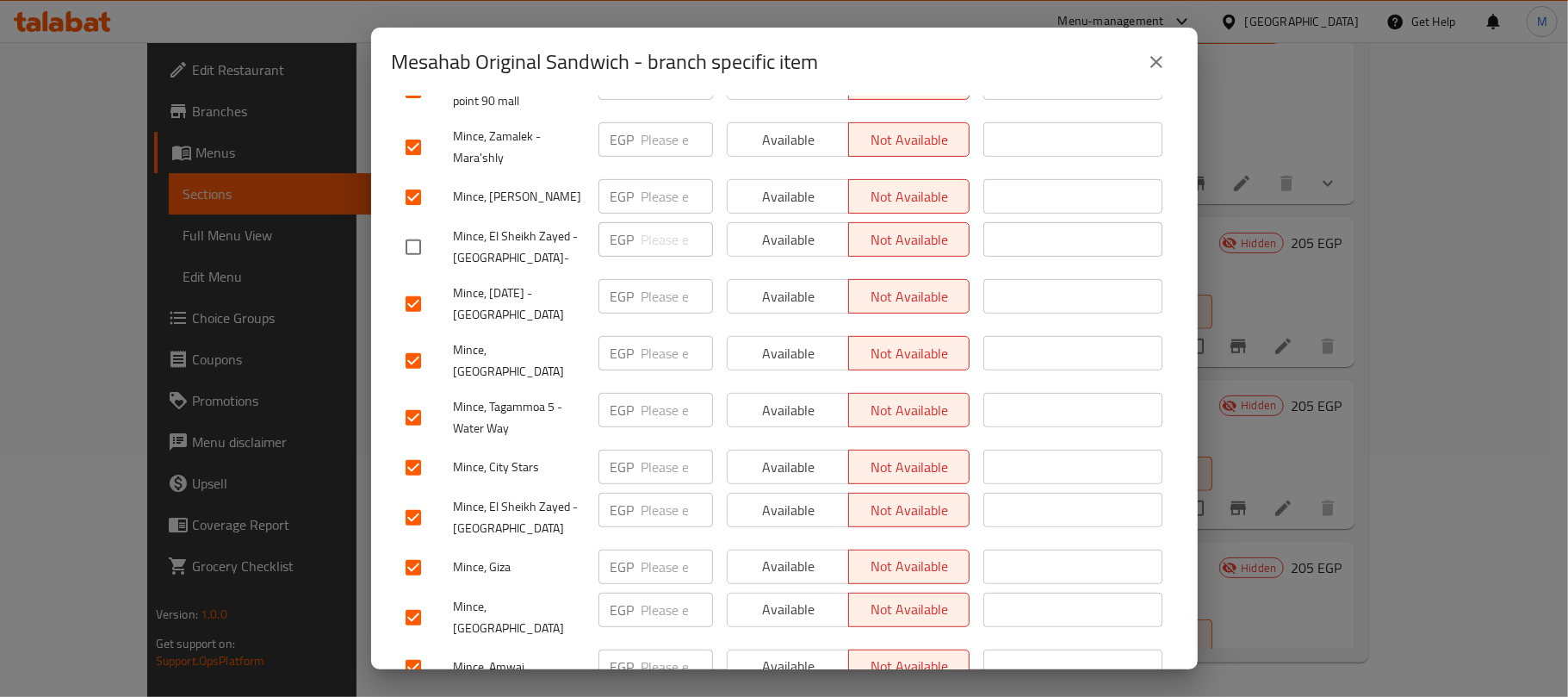
click at [410, 500] on input "checkbox" at bounding box center [413, 518] width 36 height 36
checkbox input "false"
click at [422, 236] on input "checkbox" at bounding box center [413, 248] width 36 height 36
checkbox input "true"
click at [420, 500] on input "checkbox" at bounding box center [413, 518] width 36 height 36
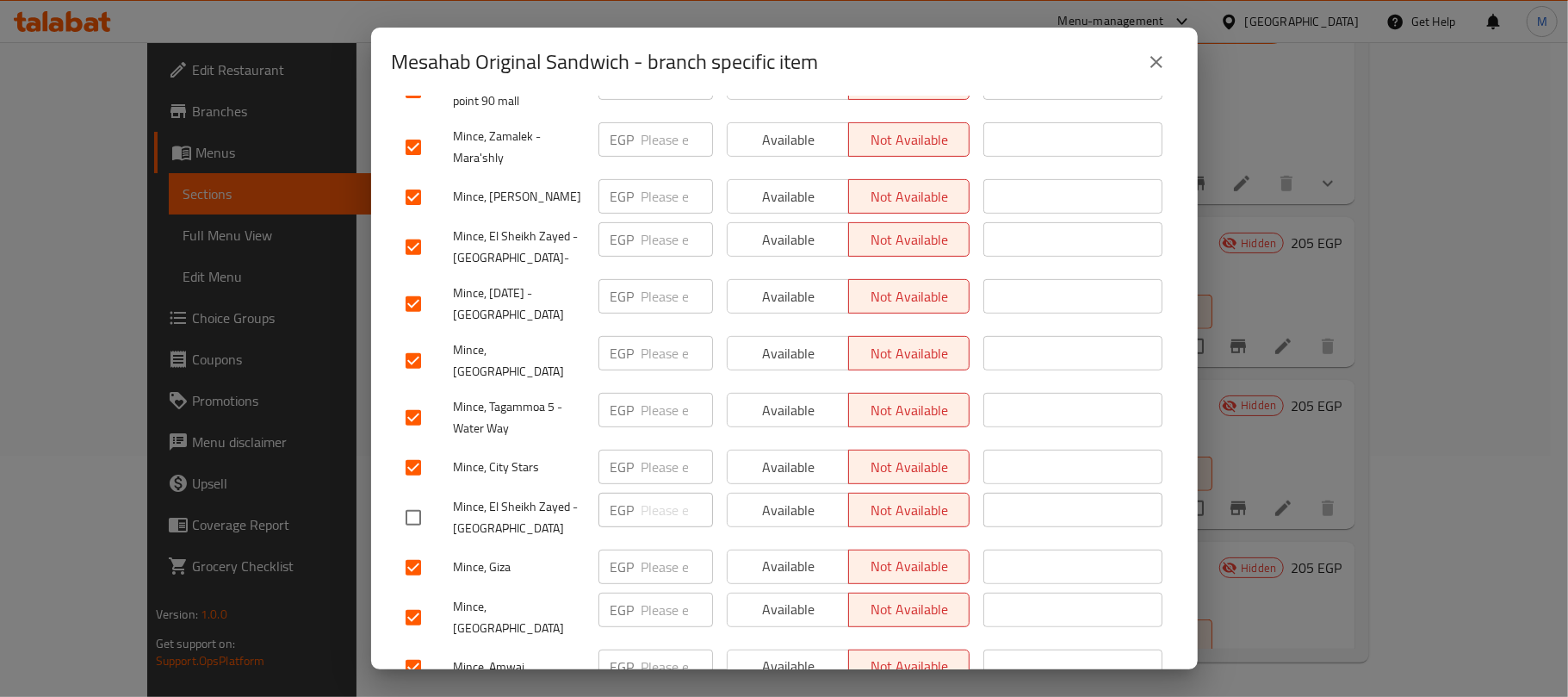
checkbox input "true"
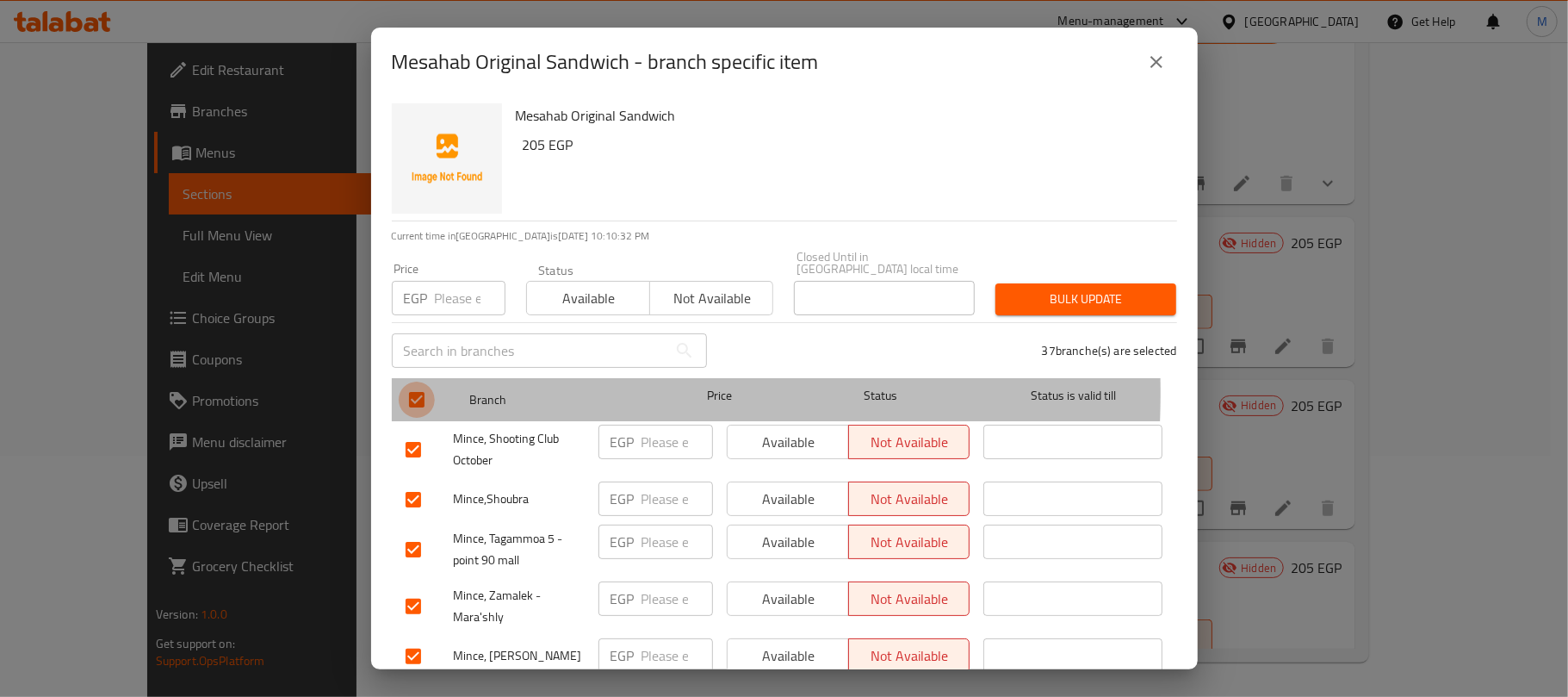
click at [418, 382] on input "checkbox" at bounding box center [416, 400] width 36 height 36
checkbox input "false"
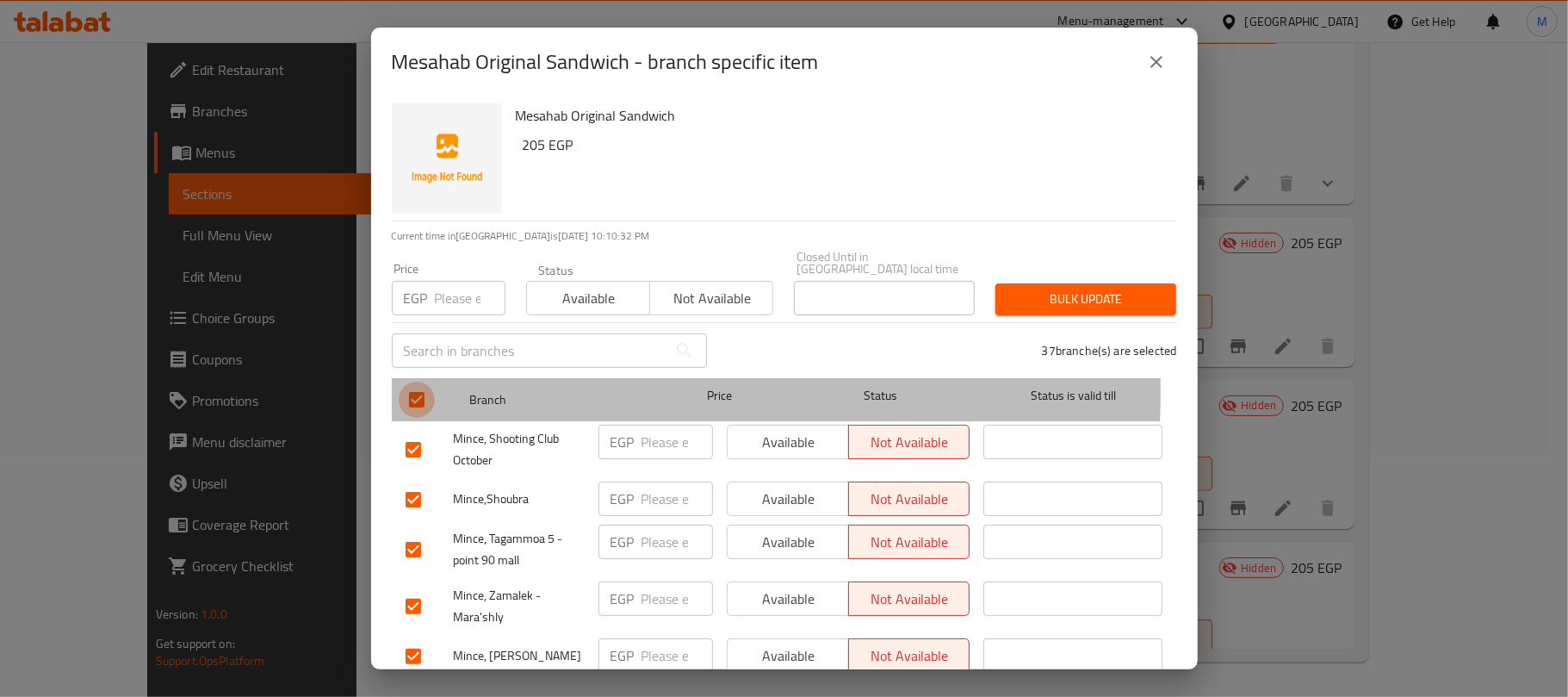
checkbox input "false"
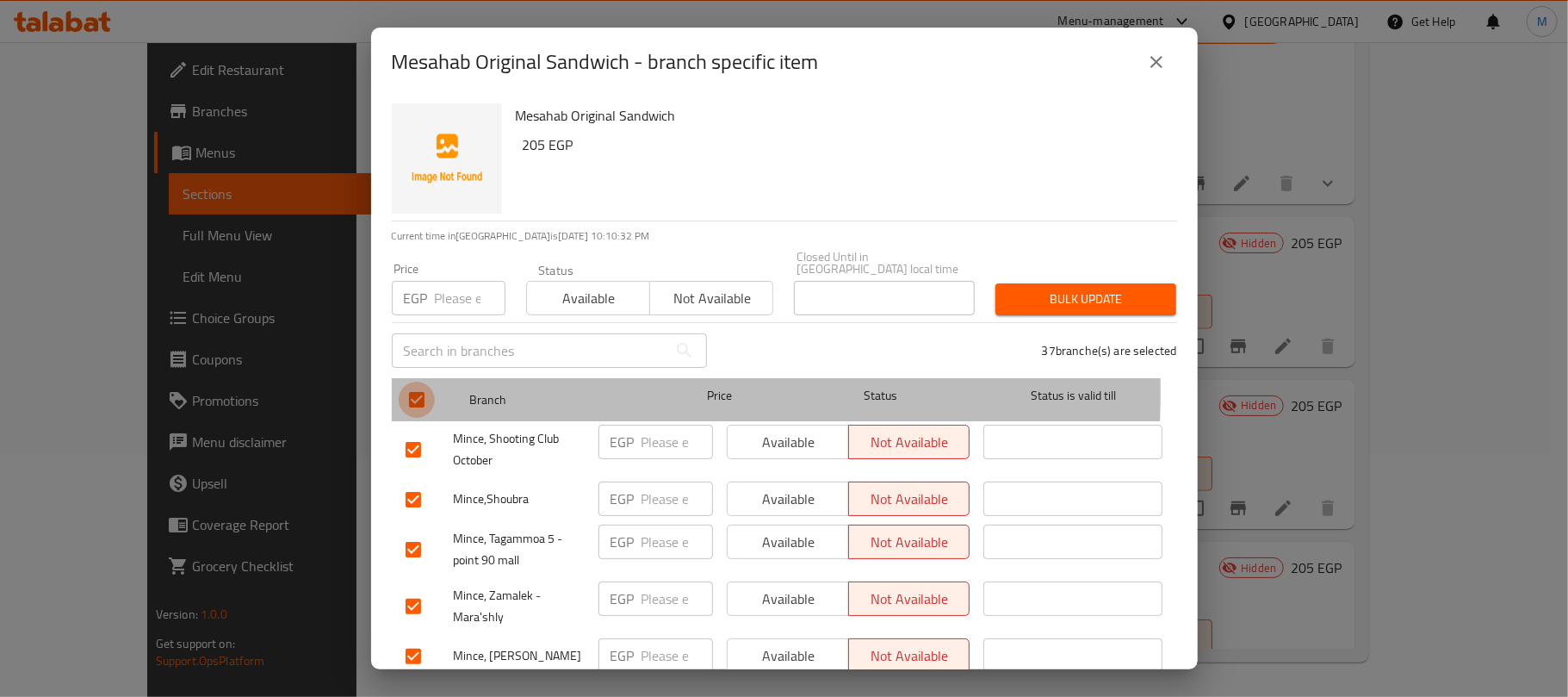
checkbox input "false"
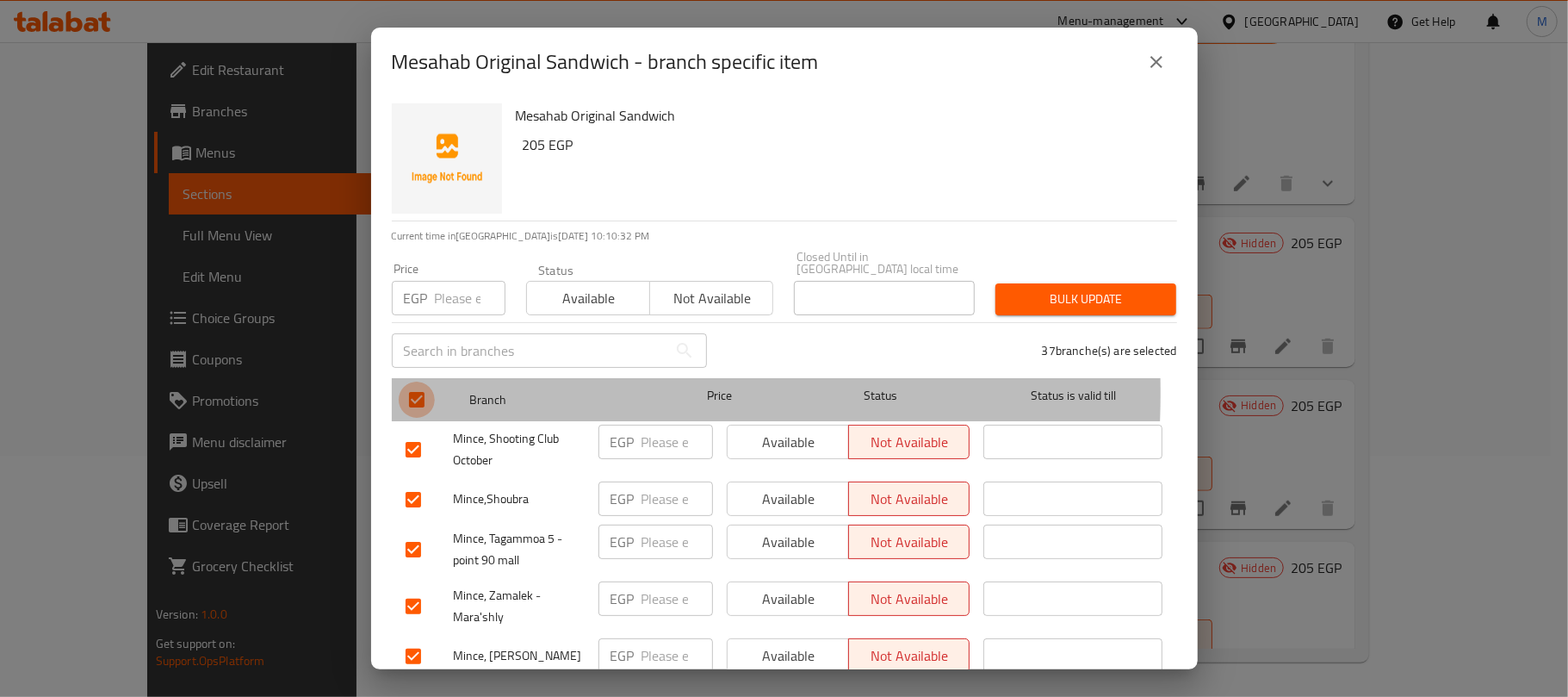
checkbox input "false"
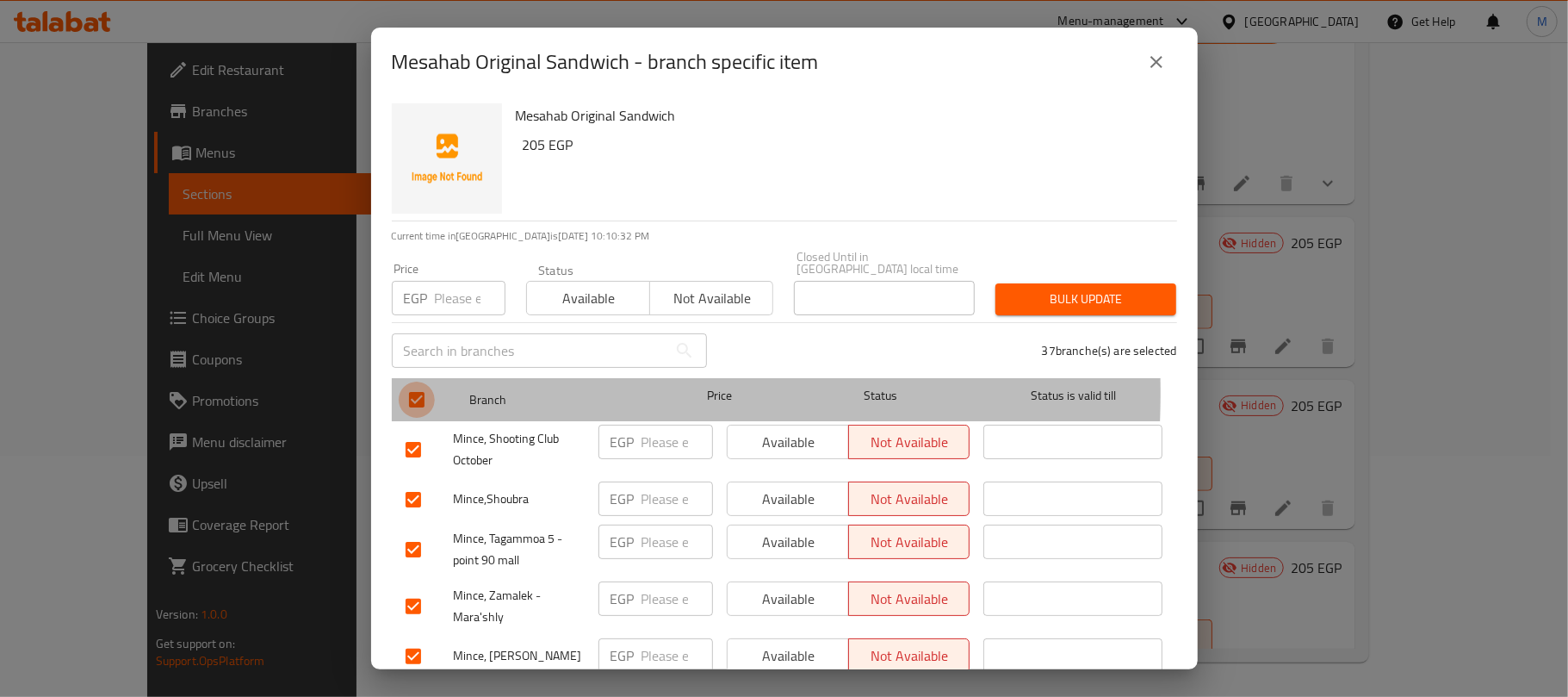
checkbox input "false"
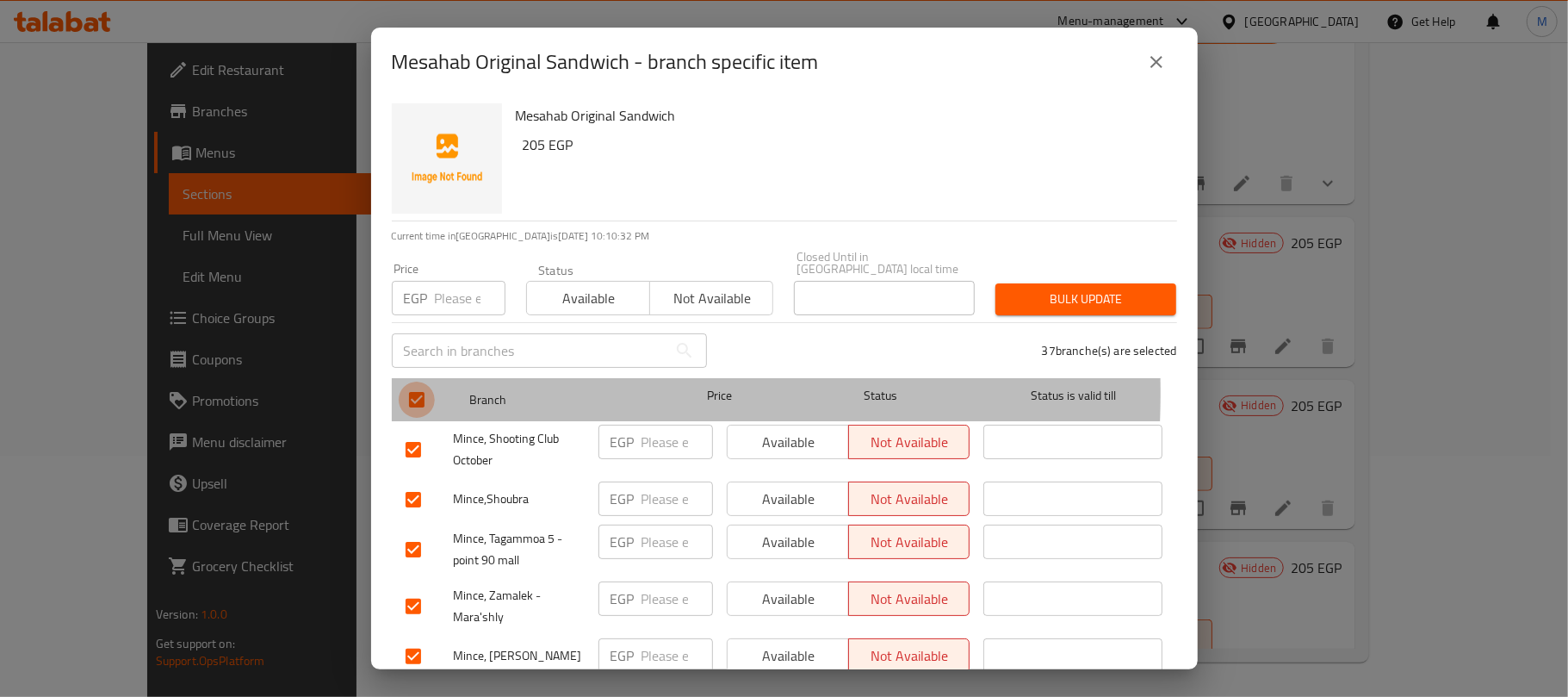
checkbox input "false"
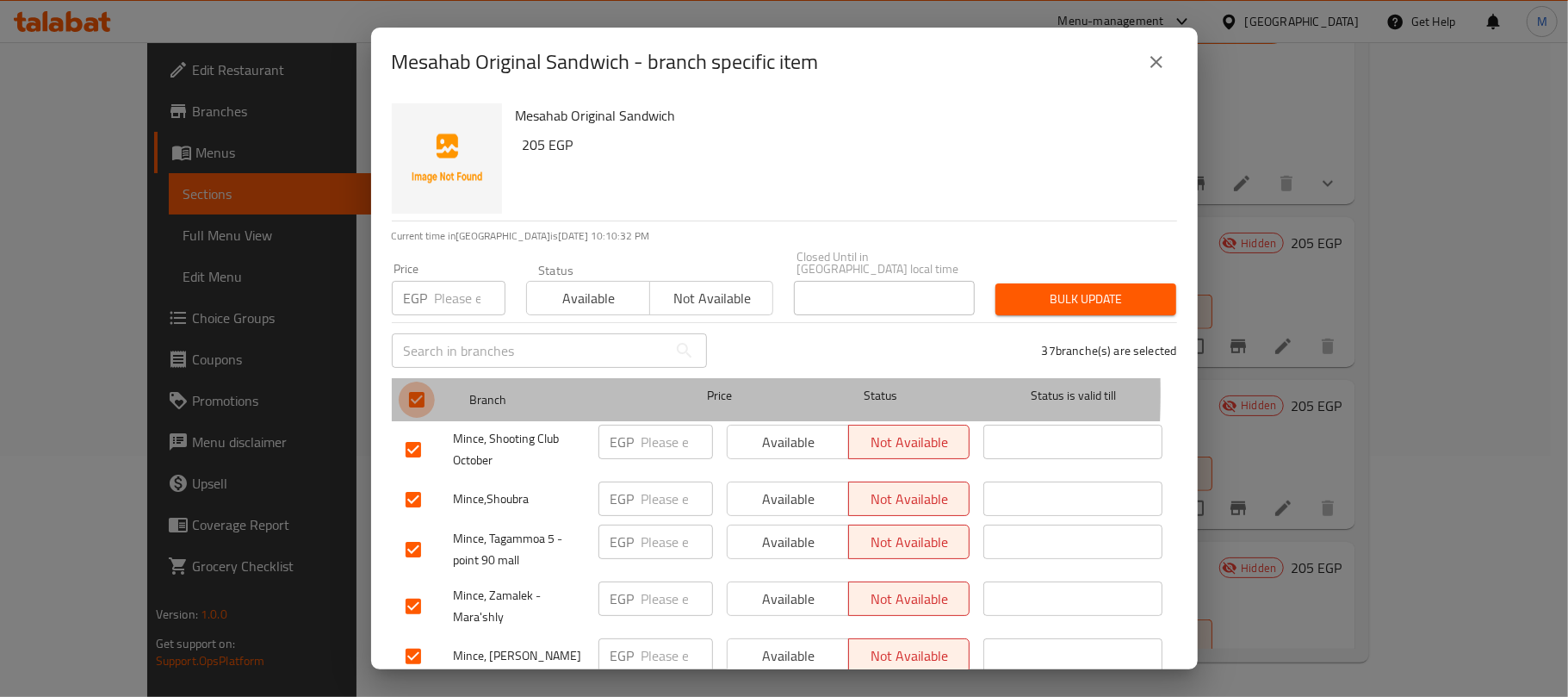
checkbox input "false"
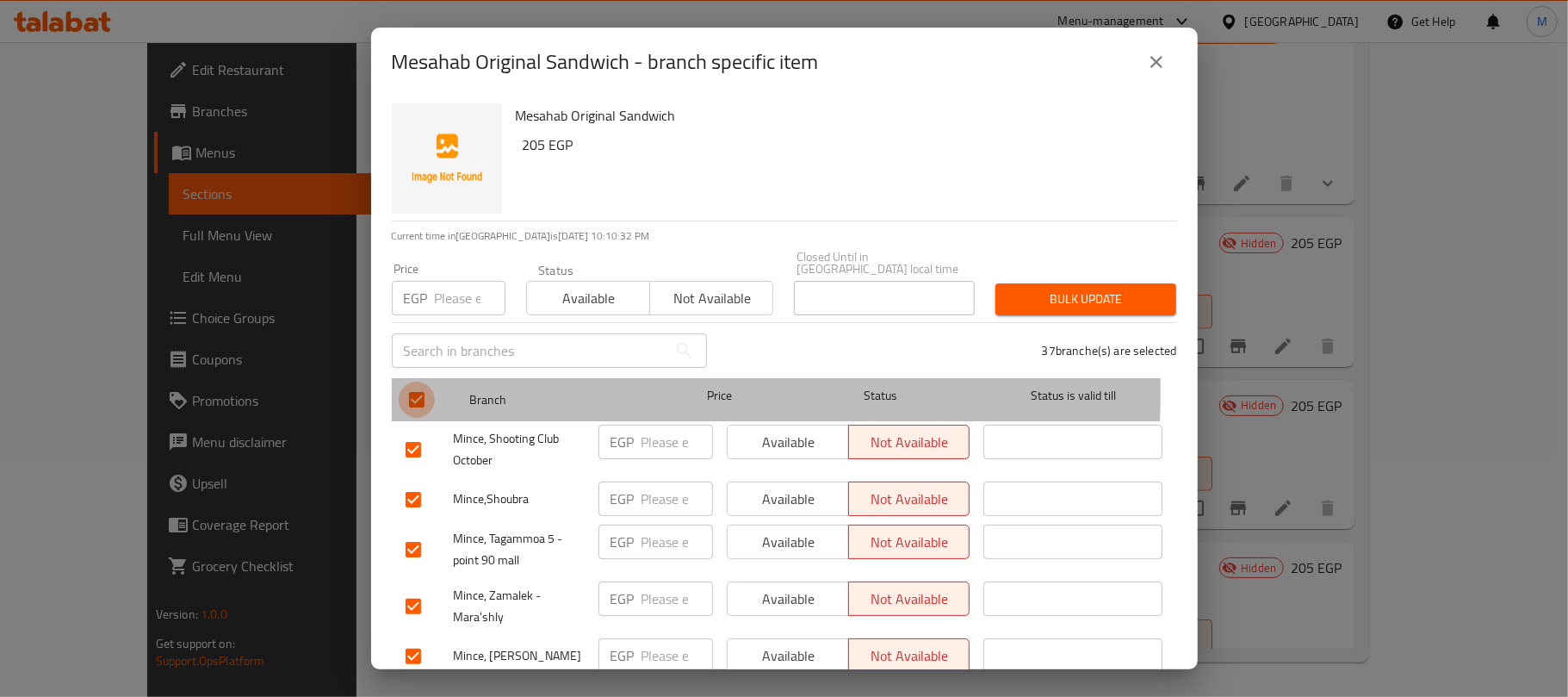
checkbox input "false"
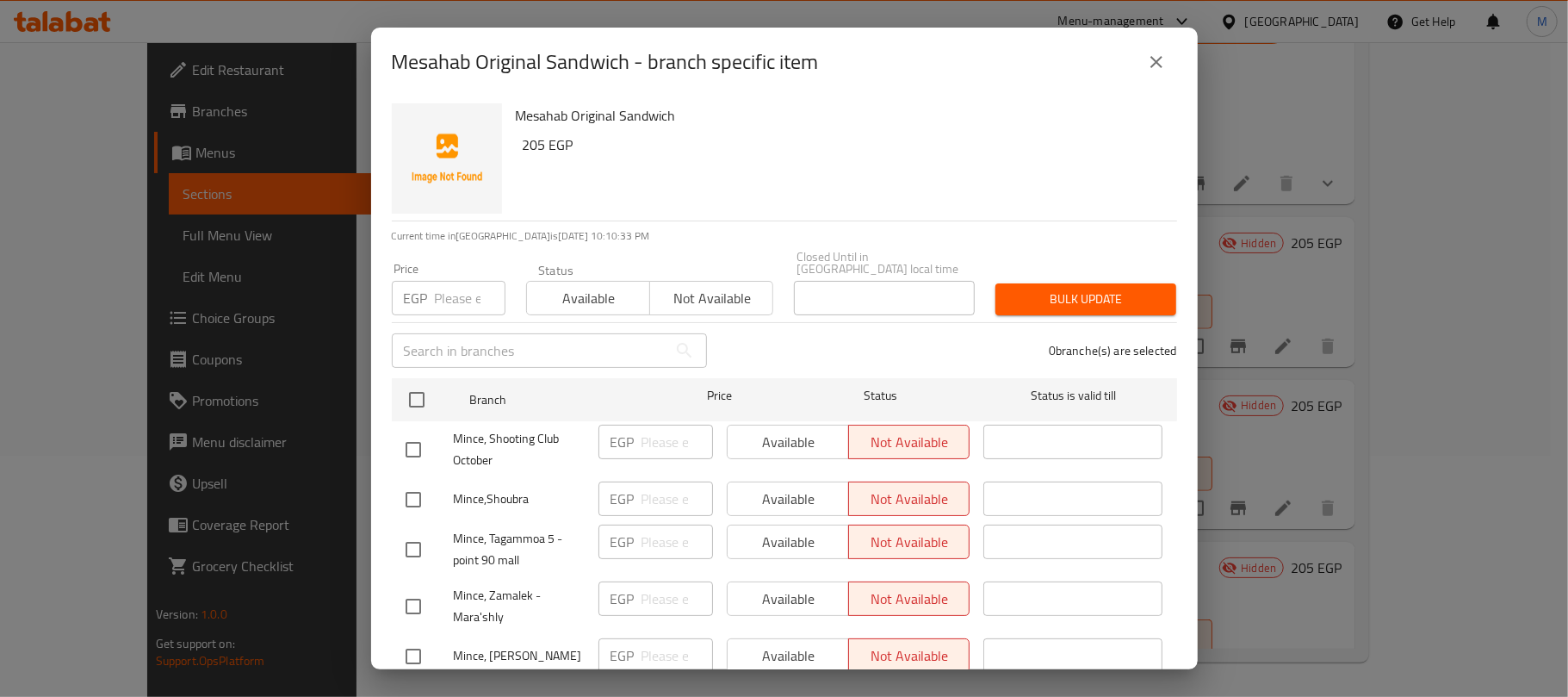
scroll to position [578, 0]
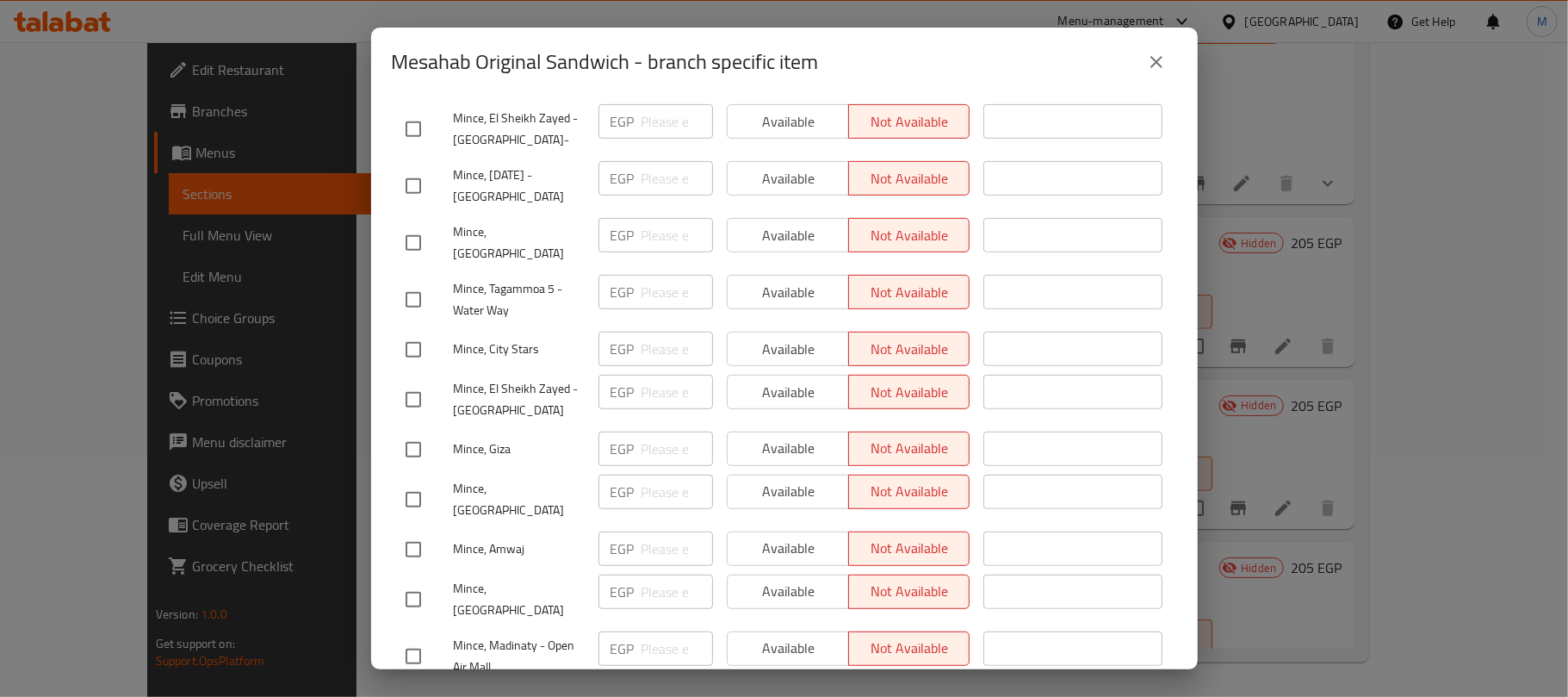
click at [421, 120] on input "checkbox" at bounding box center [413, 129] width 36 height 36
checkbox input "true"
click at [421, 382] on input "checkbox" at bounding box center [413, 400] width 36 height 36
checkbox input "true"
click at [417, 638] on input "checkbox" at bounding box center [413, 656] width 36 height 36
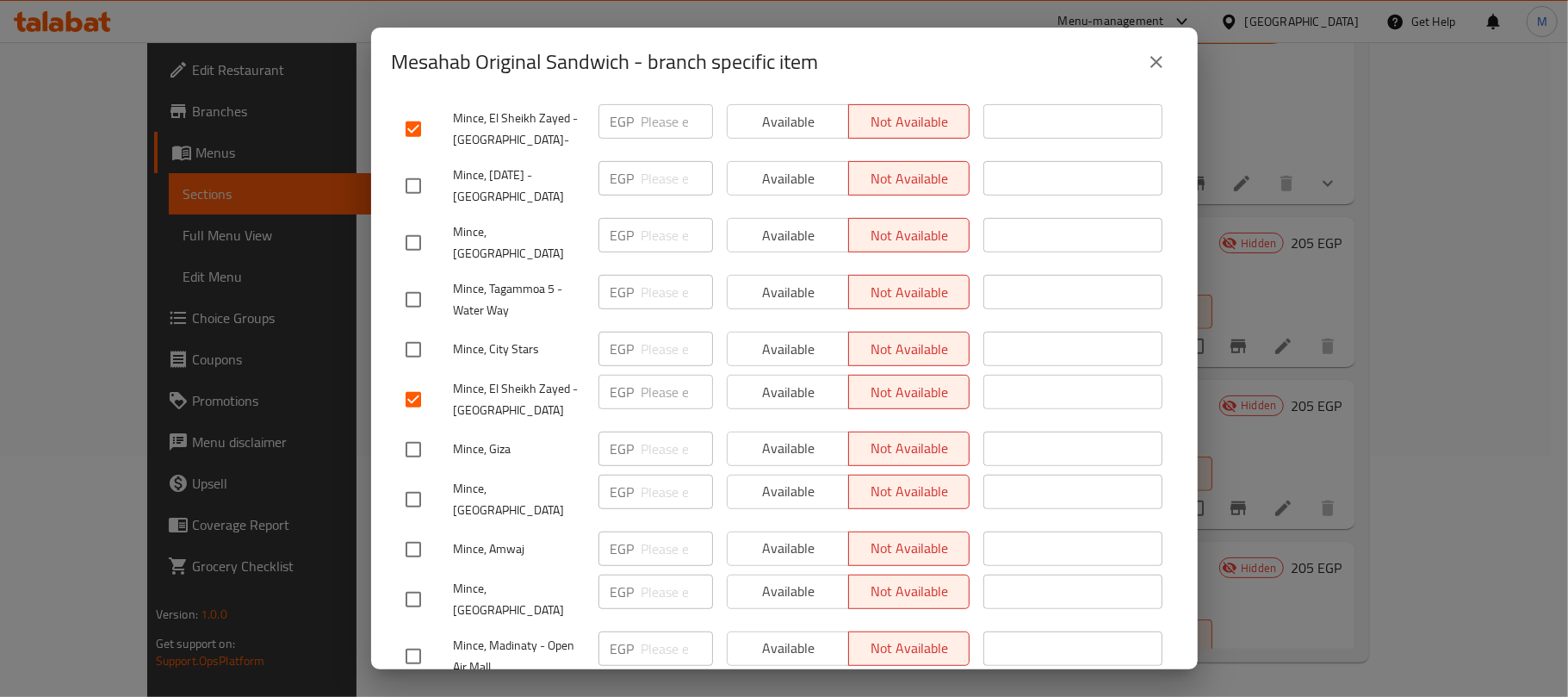
checkbox input "true"
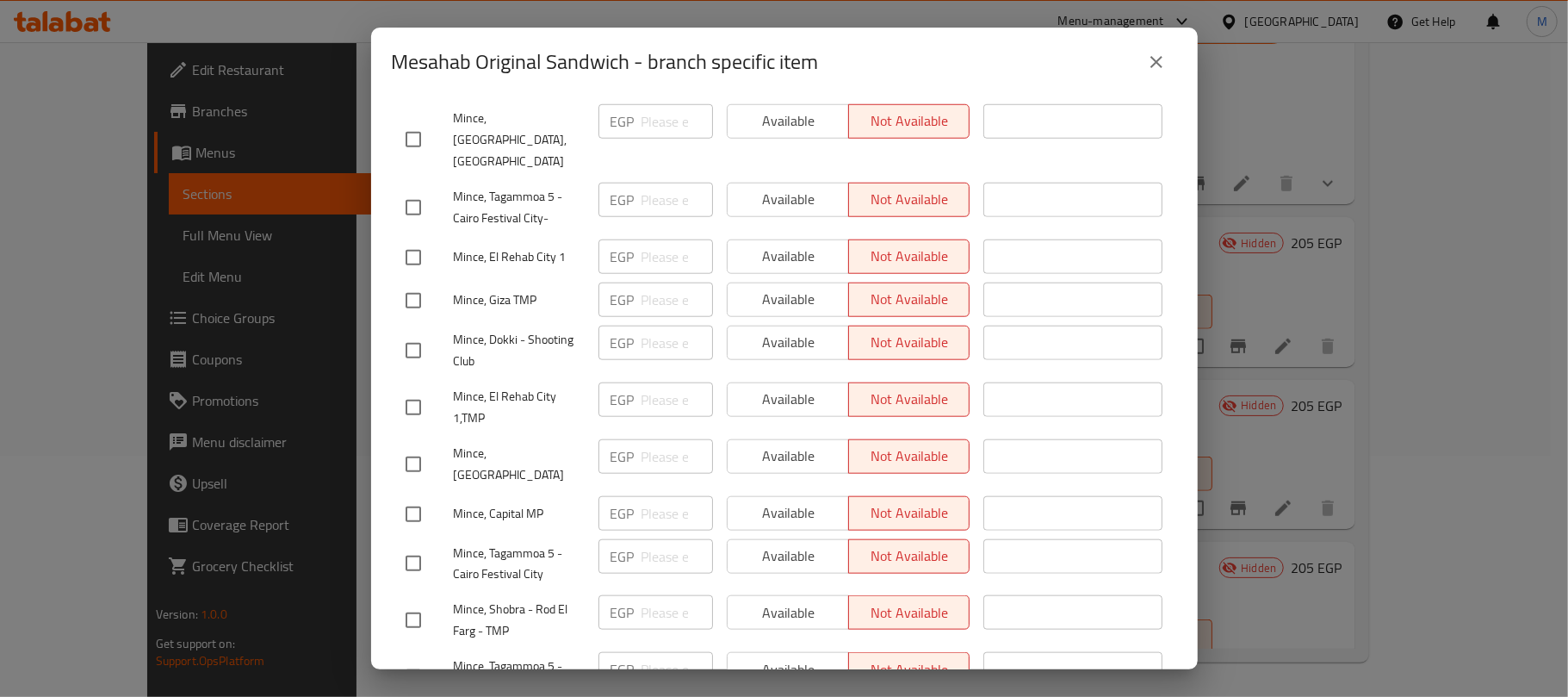
scroll to position [1267, 0]
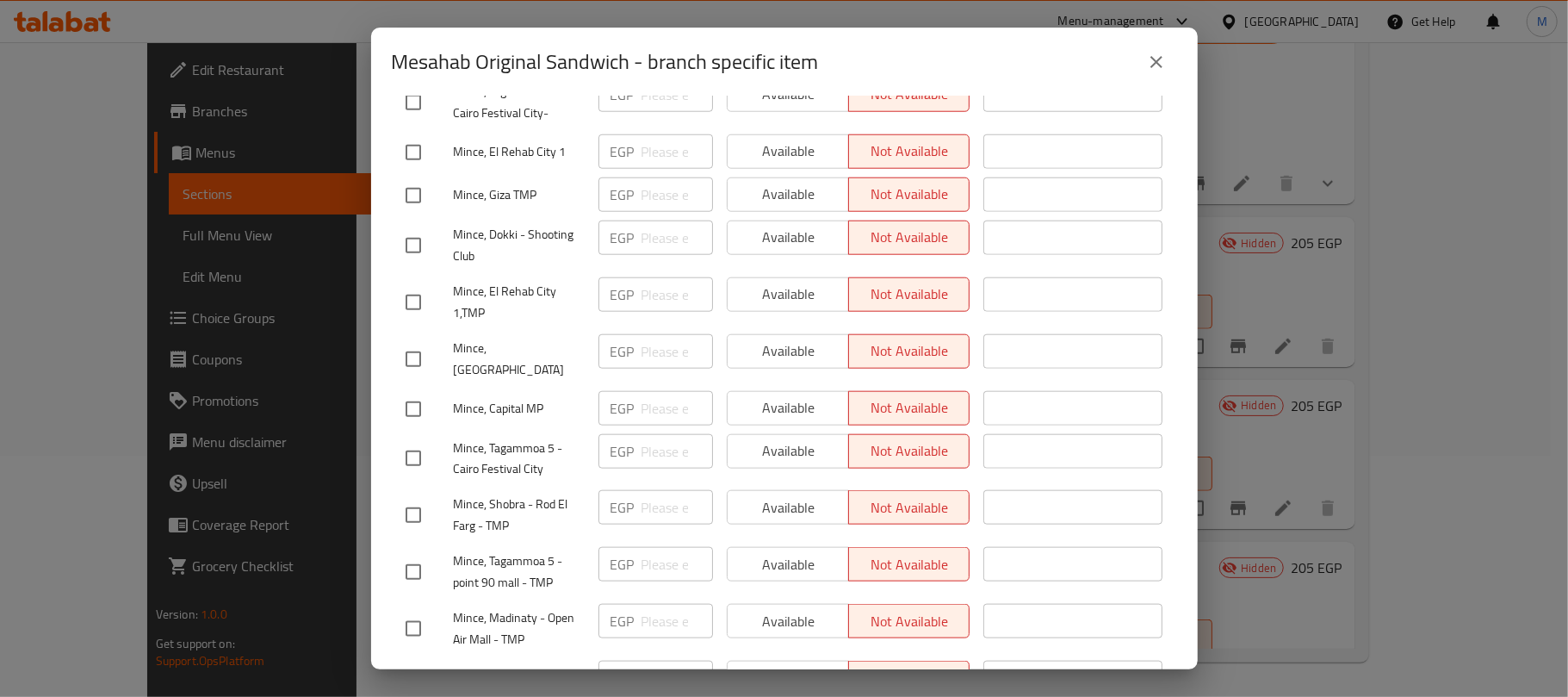
click at [414, 611] on input "checkbox" at bounding box center [413, 629] width 36 height 36
checkbox input "true"
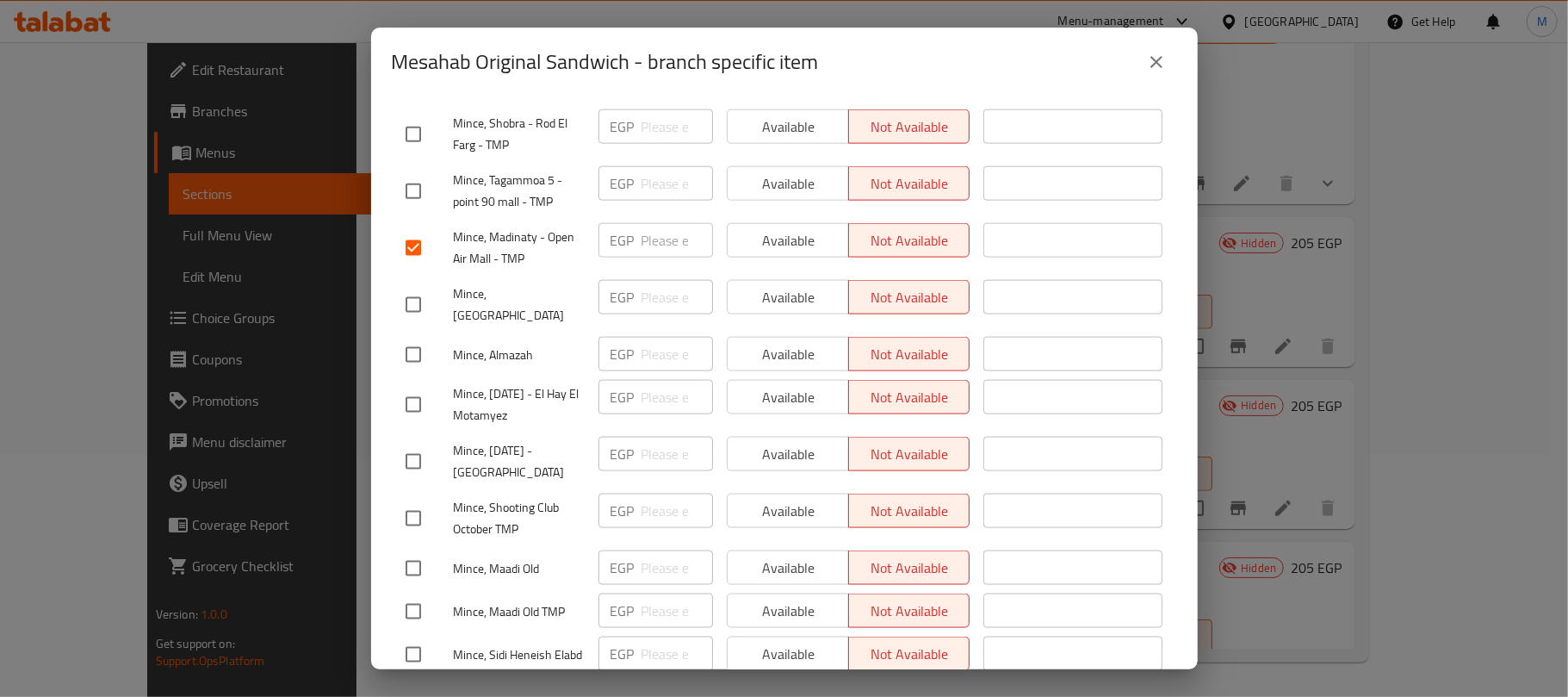
click at [410, 443] on input "checkbox" at bounding box center [413, 461] width 36 height 36
checkbox input "true"
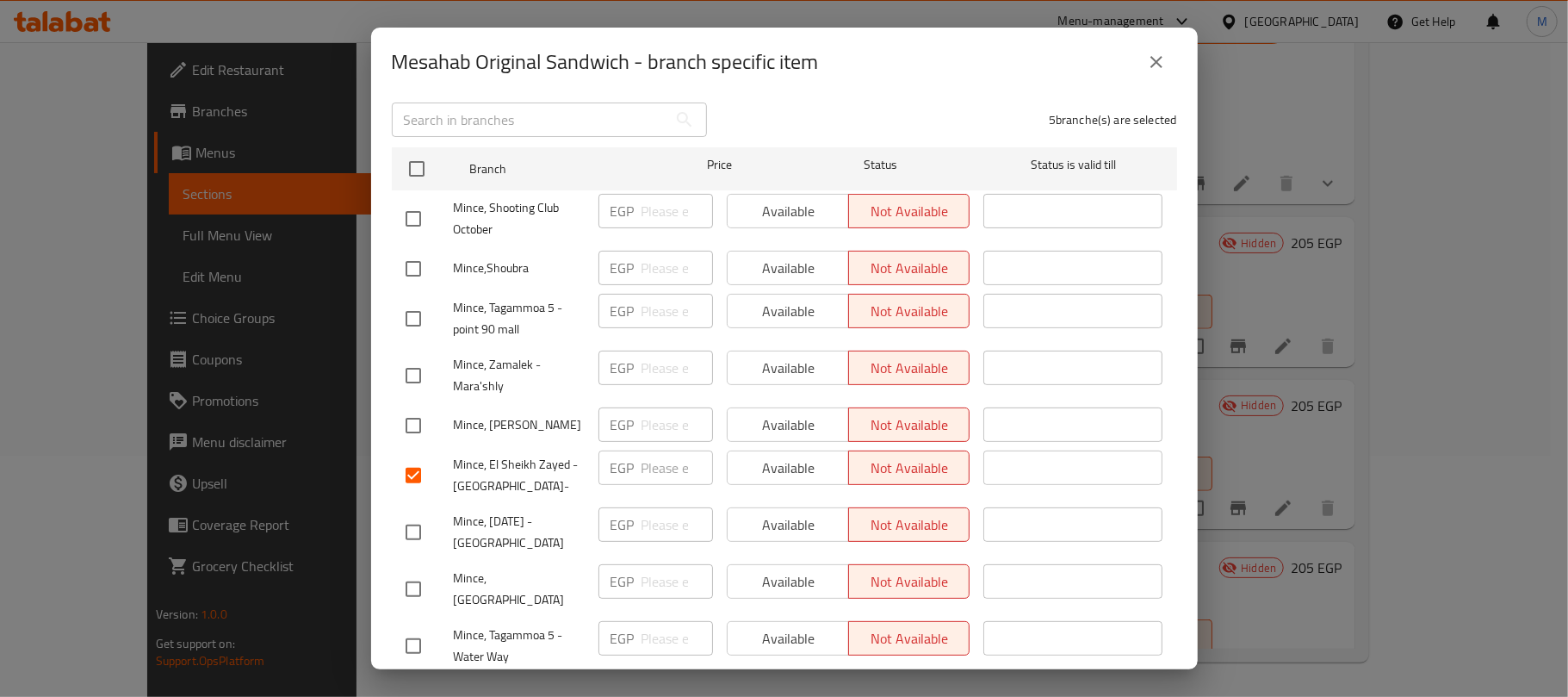
scroll to position [0, 0]
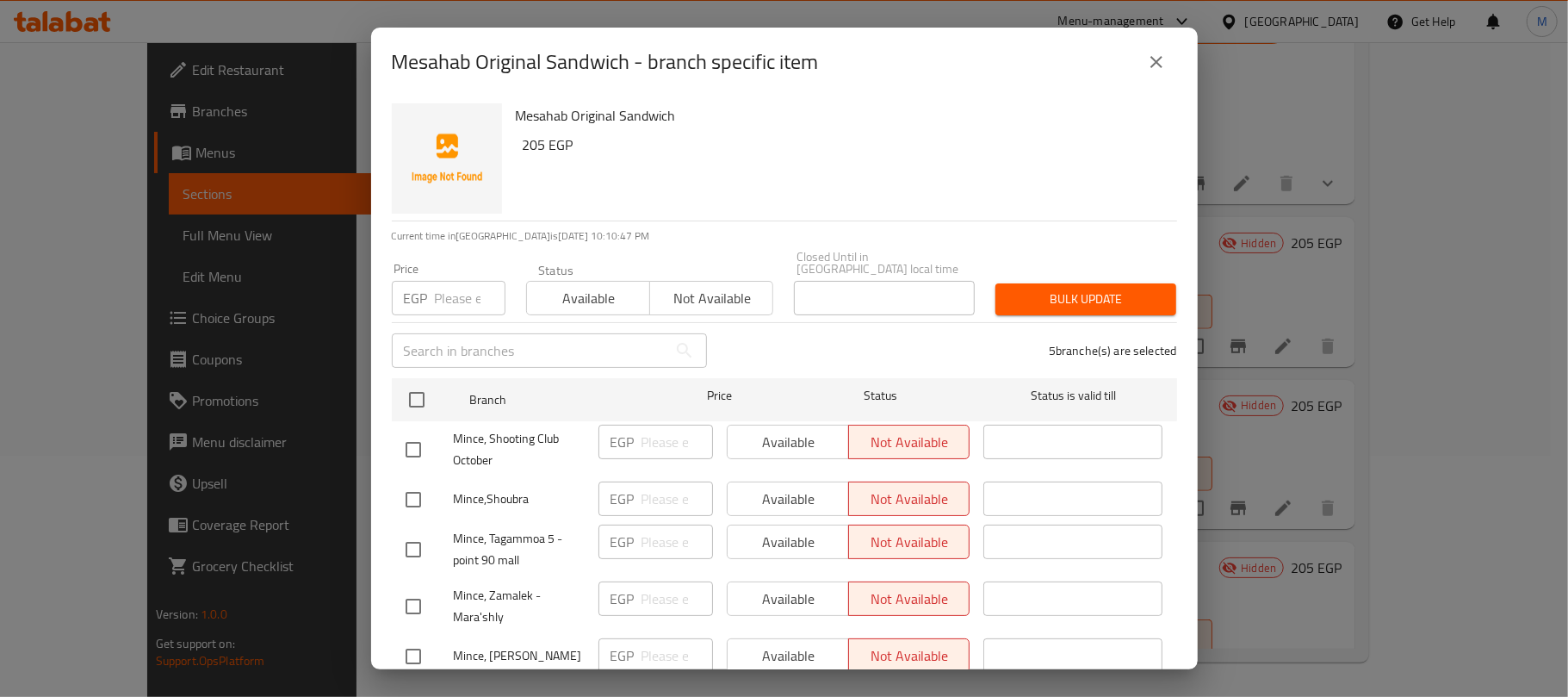
click at [577, 289] on span "Available" at bounding box center [588, 298] width 109 height 25
click at [1026, 294] on span "Bulk update" at bounding box center [1086, 299] width 153 height 22
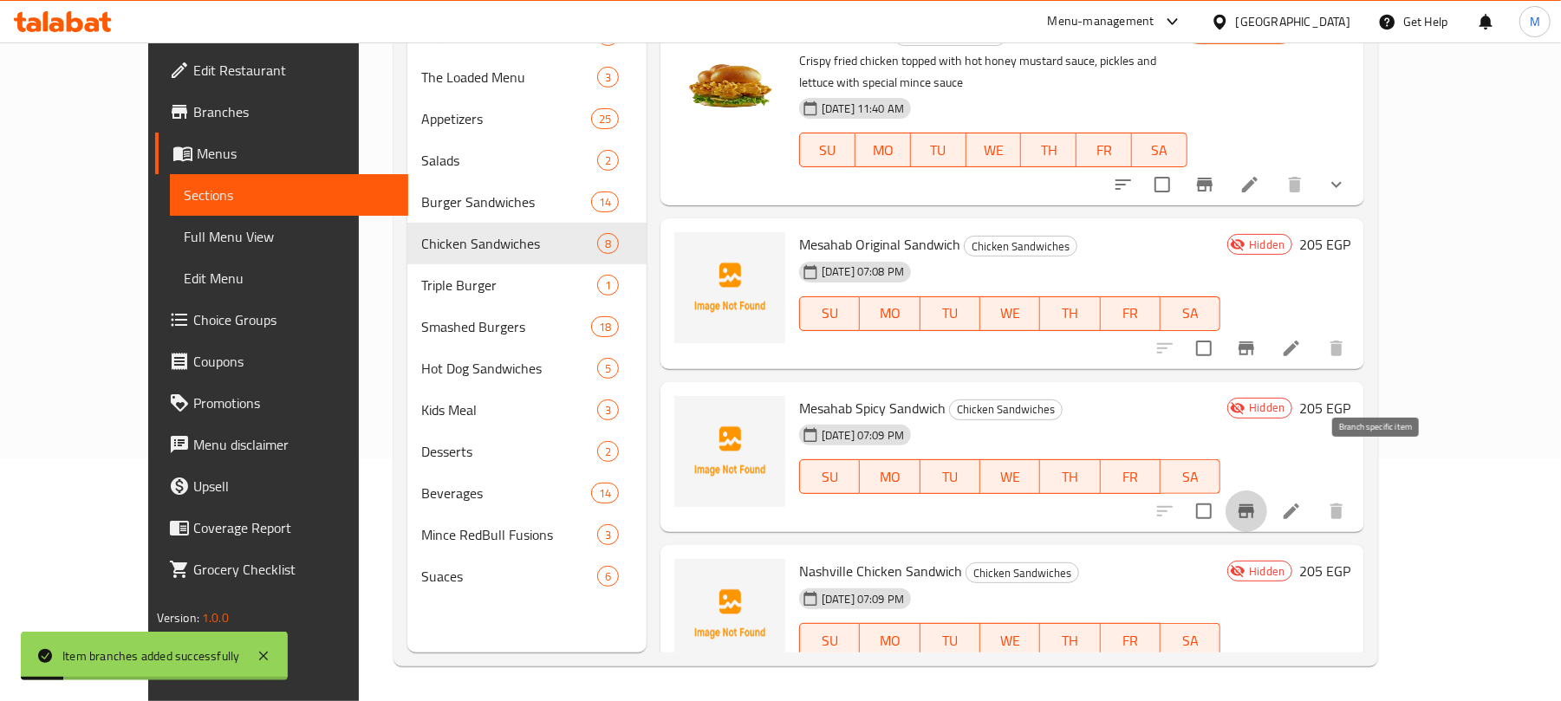
click at [1254, 504] on icon "Branch-specific-item" at bounding box center [1247, 511] width 16 height 14
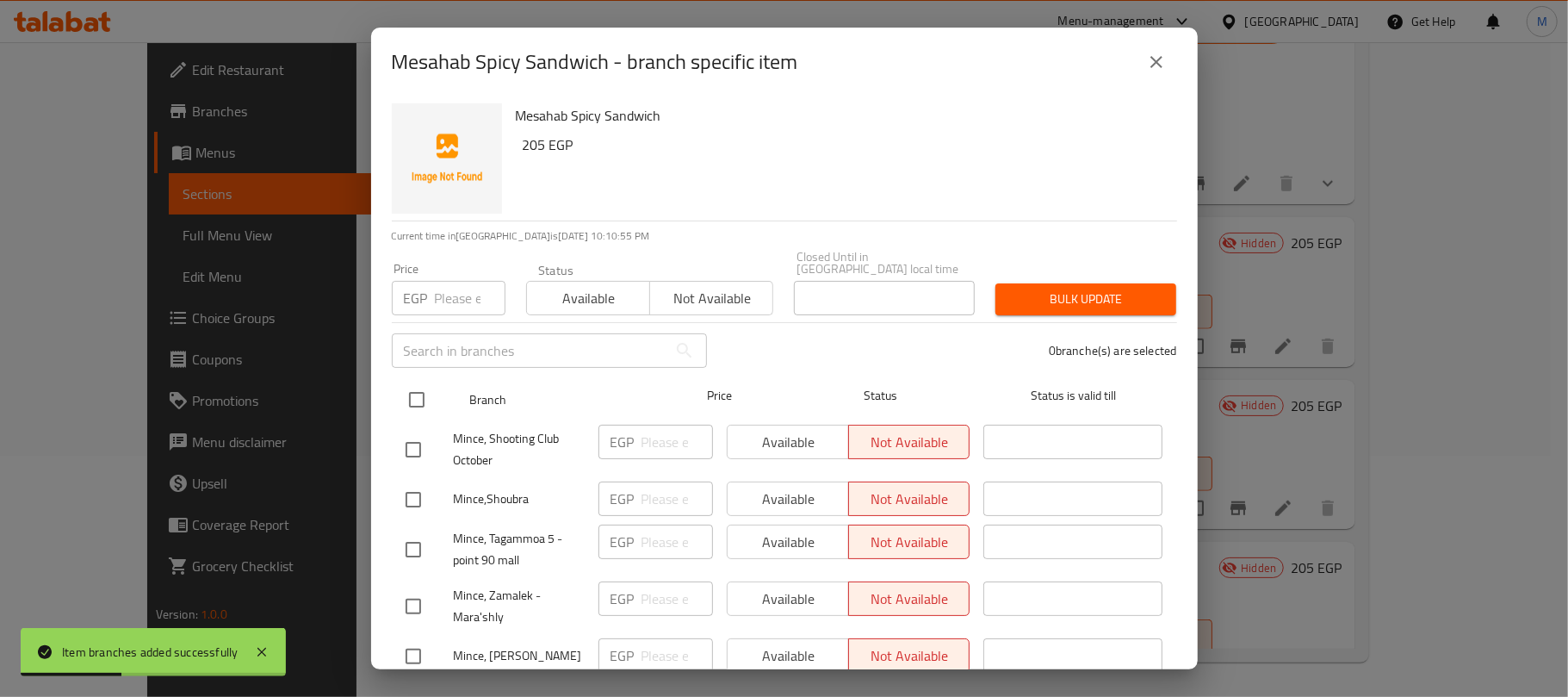
scroll to position [1648, 0]
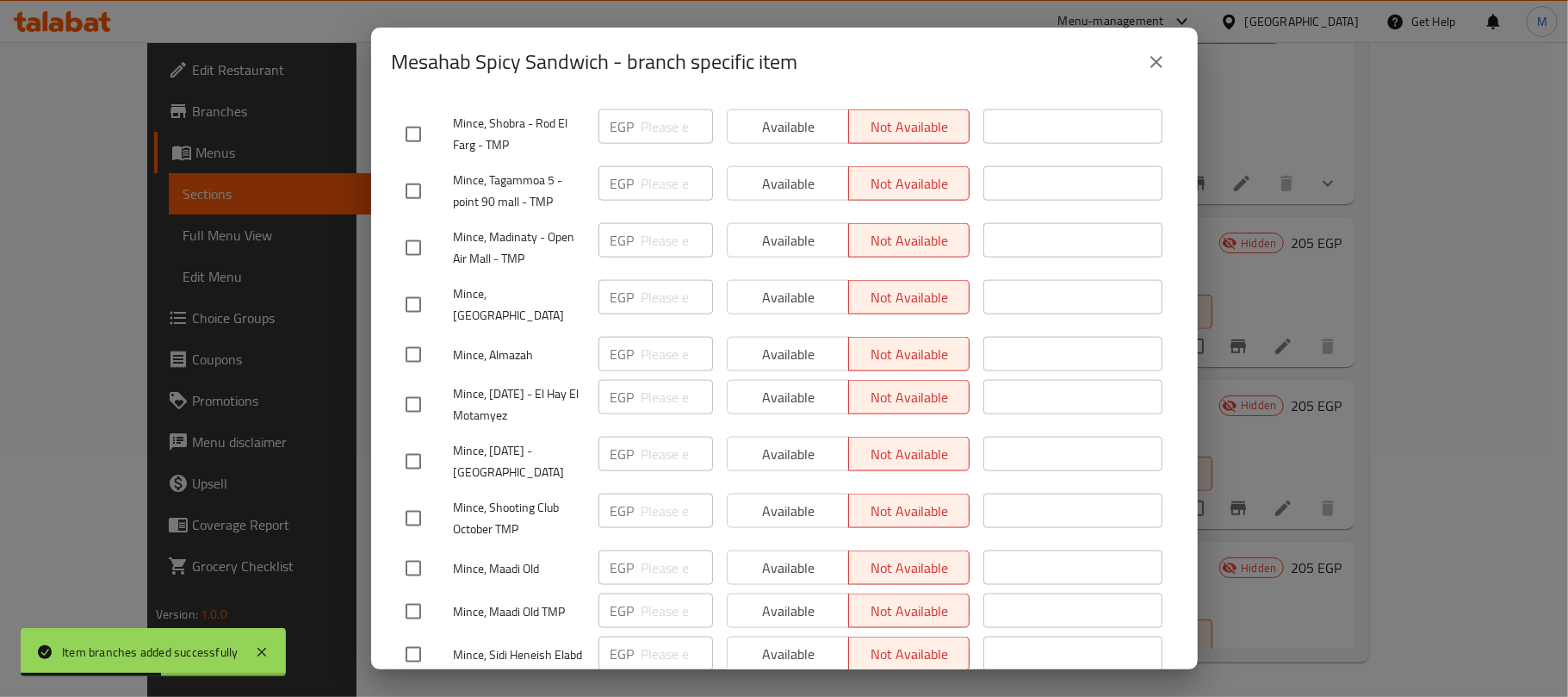
click at [417, 443] on input "checkbox" at bounding box center [413, 461] width 36 height 36
checkbox input "true"
click at [417, 230] on input "checkbox" at bounding box center [413, 248] width 36 height 36
checkbox input "true"
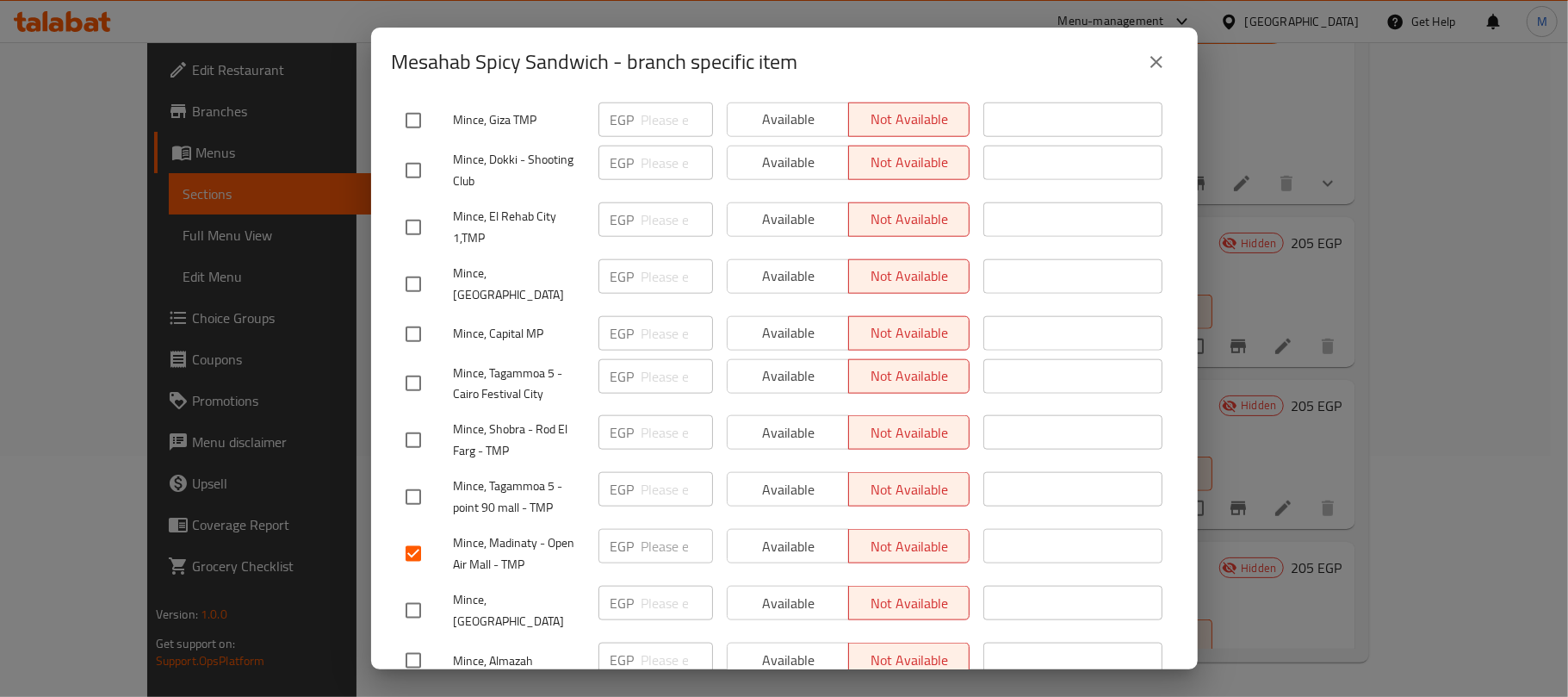
scroll to position [1304, 0]
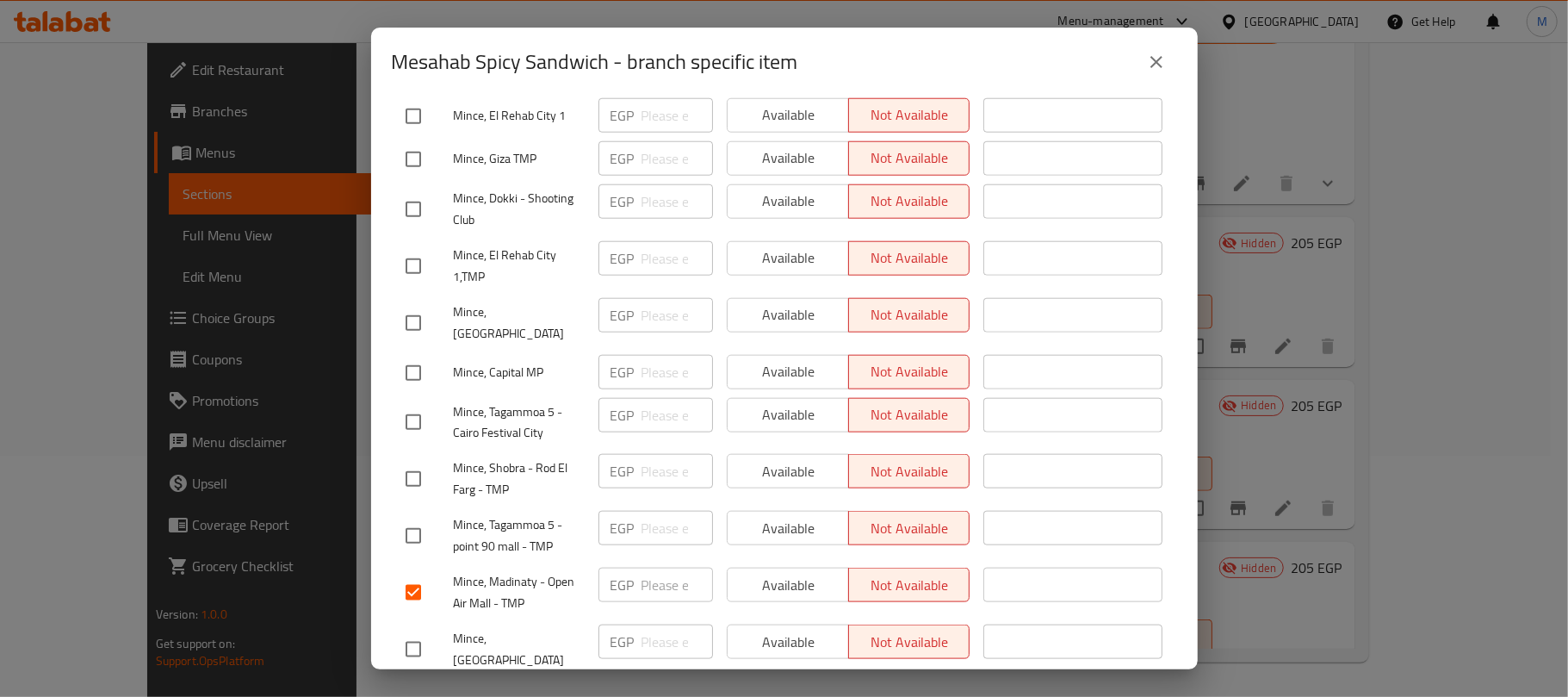
click at [410, 355] on input "checkbox" at bounding box center [413, 373] width 36 height 36
checkbox input "true"
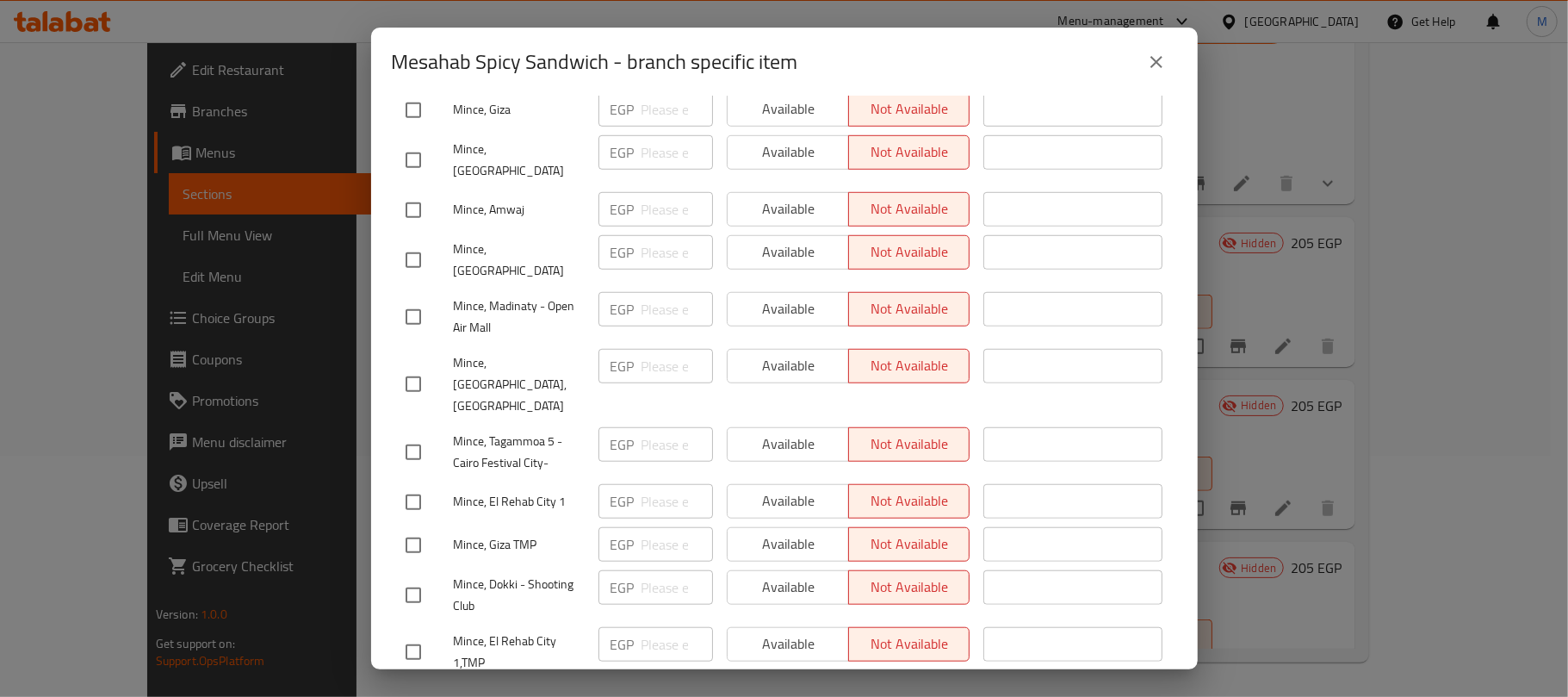
scroll to position [843, 0]
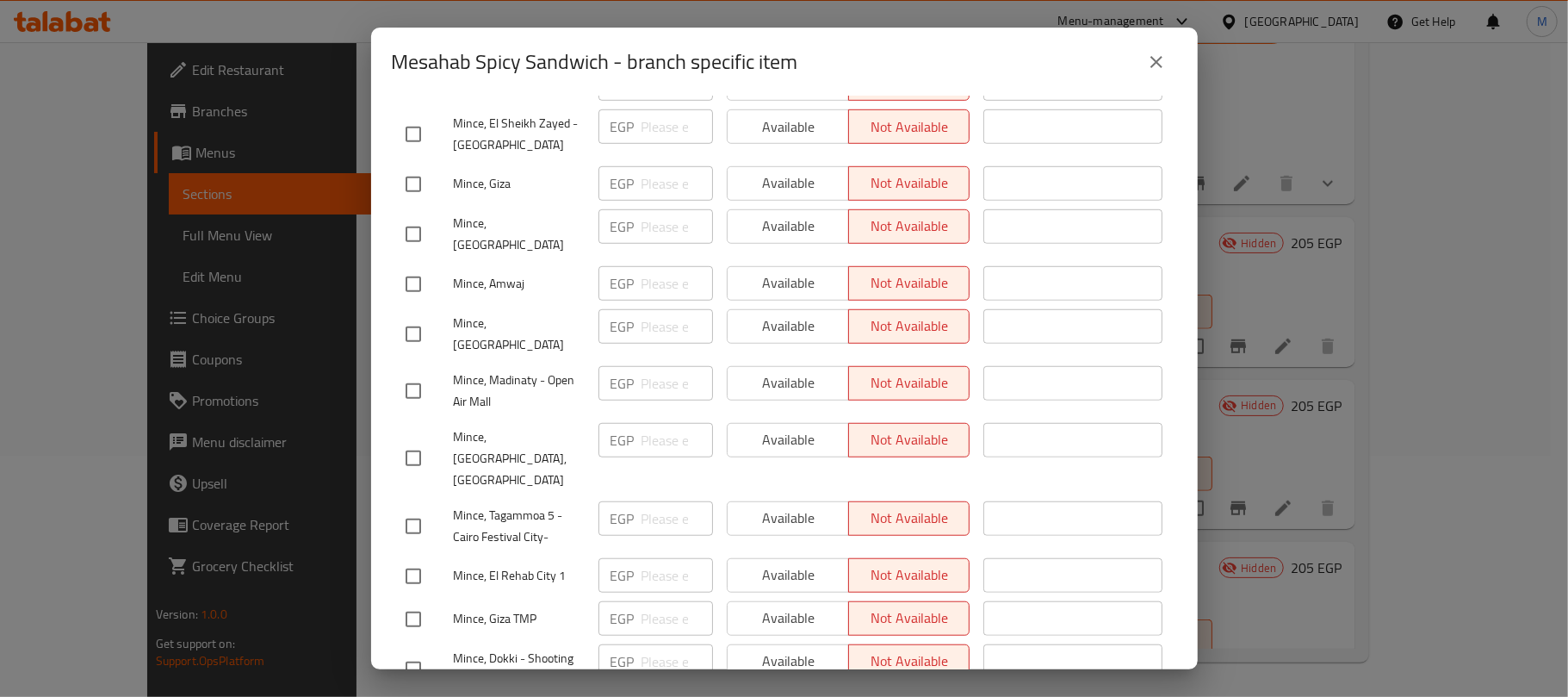
click at [424, 373] on input "checkbox" at bounding box center [413, 391] width 36 height 36
checkbox input "true"
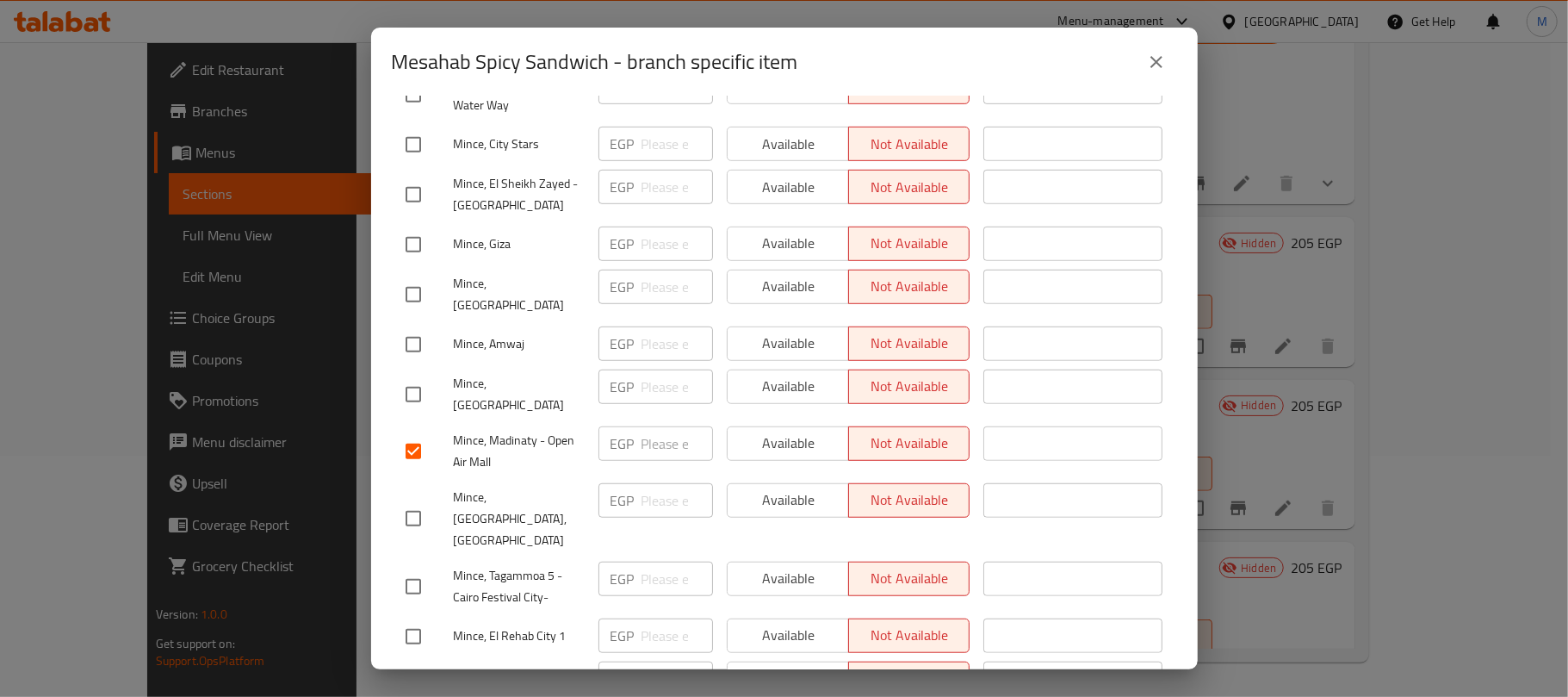
scroll to position [728, 0]
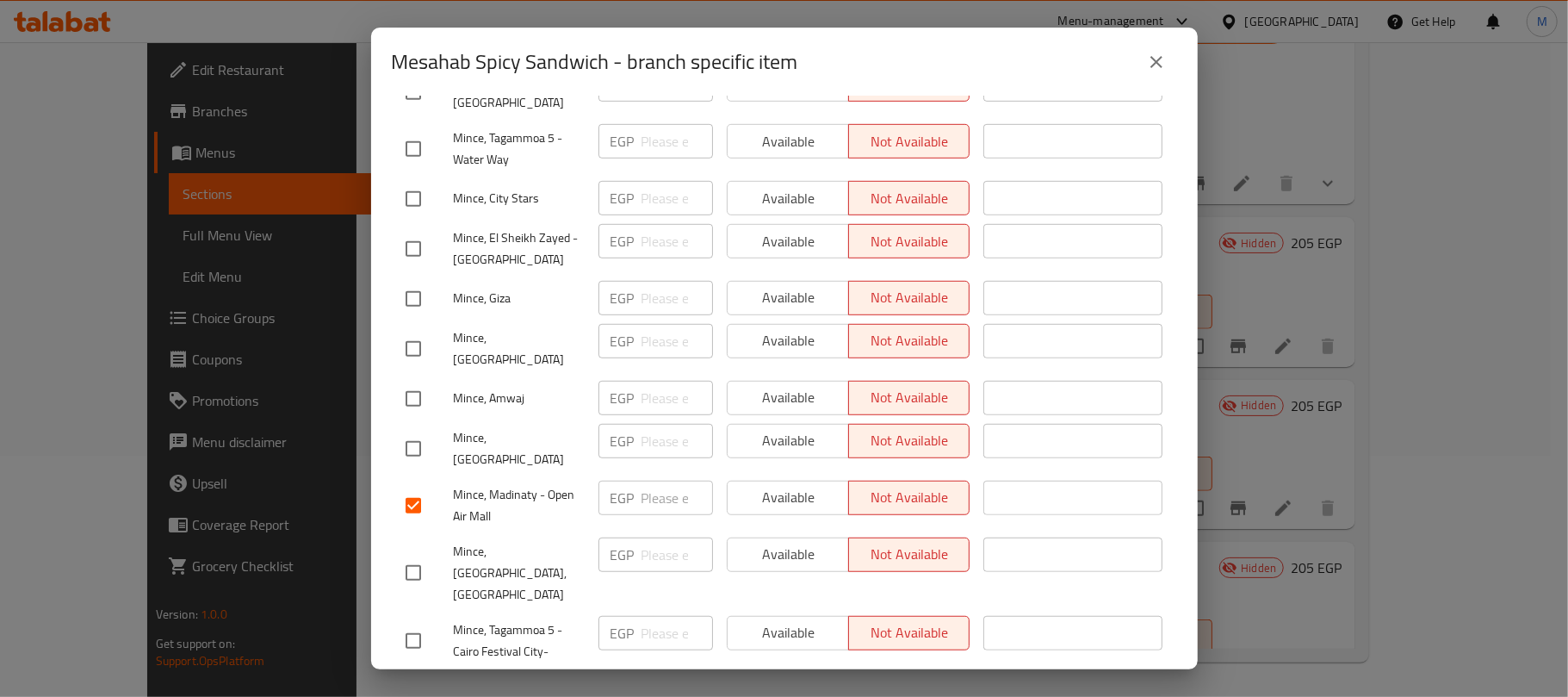
click at [404, 231] on input "checkbox" at bounding box center [413, 249] width 36 height 36
checkbox input "true"
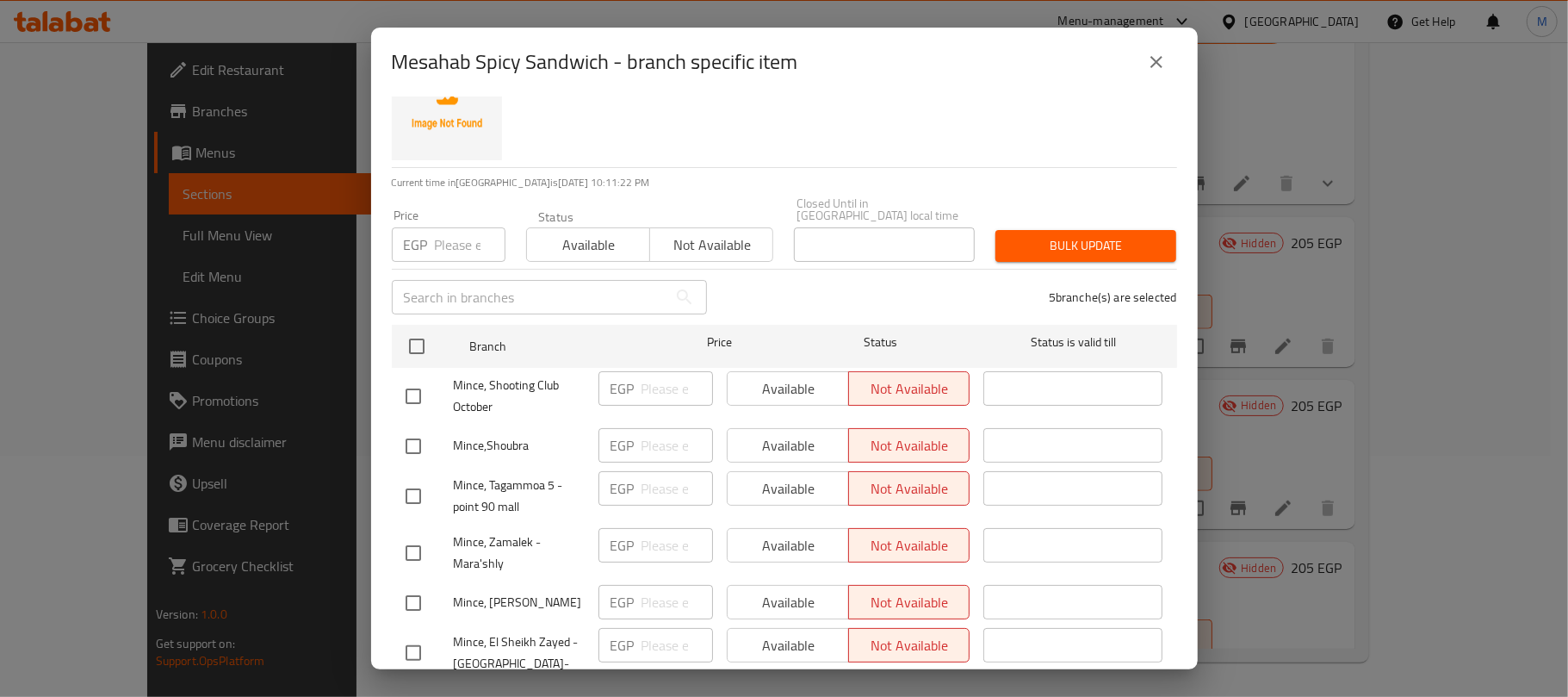
scroll to position [0, 0]
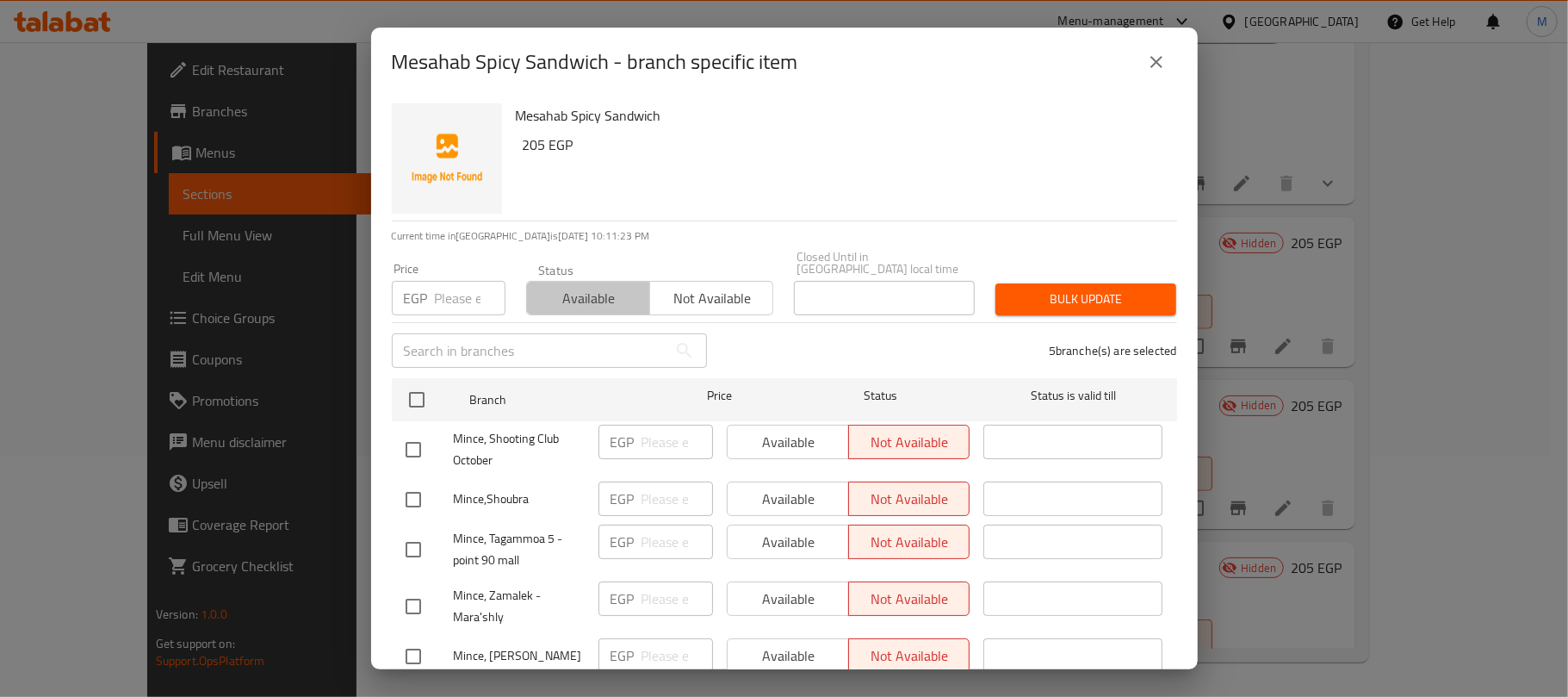
click at [611, 300] on button "Available" at bounding box center [588, 298] width 124 height 35
click at [1115, 305] on div "Bulk update" at bounding box center [1086, 299] width 202 height 53
click at [1115, 288] on span "Bulk update" at bounding box center [1086, 299] width 153 height 22
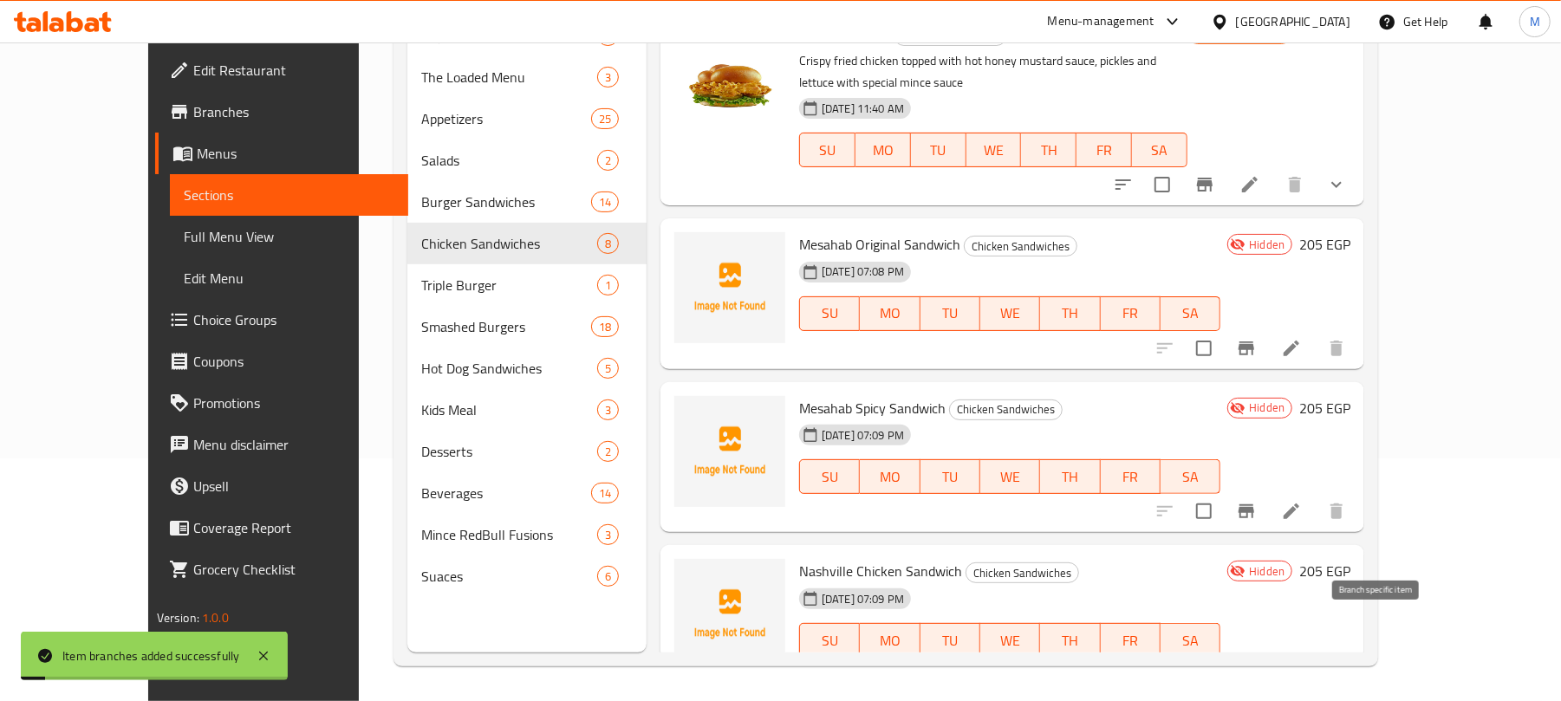
click at [1254, 668] on icon "Branch-specific-item" at bounding box center [1247, 675] width 16 height 14
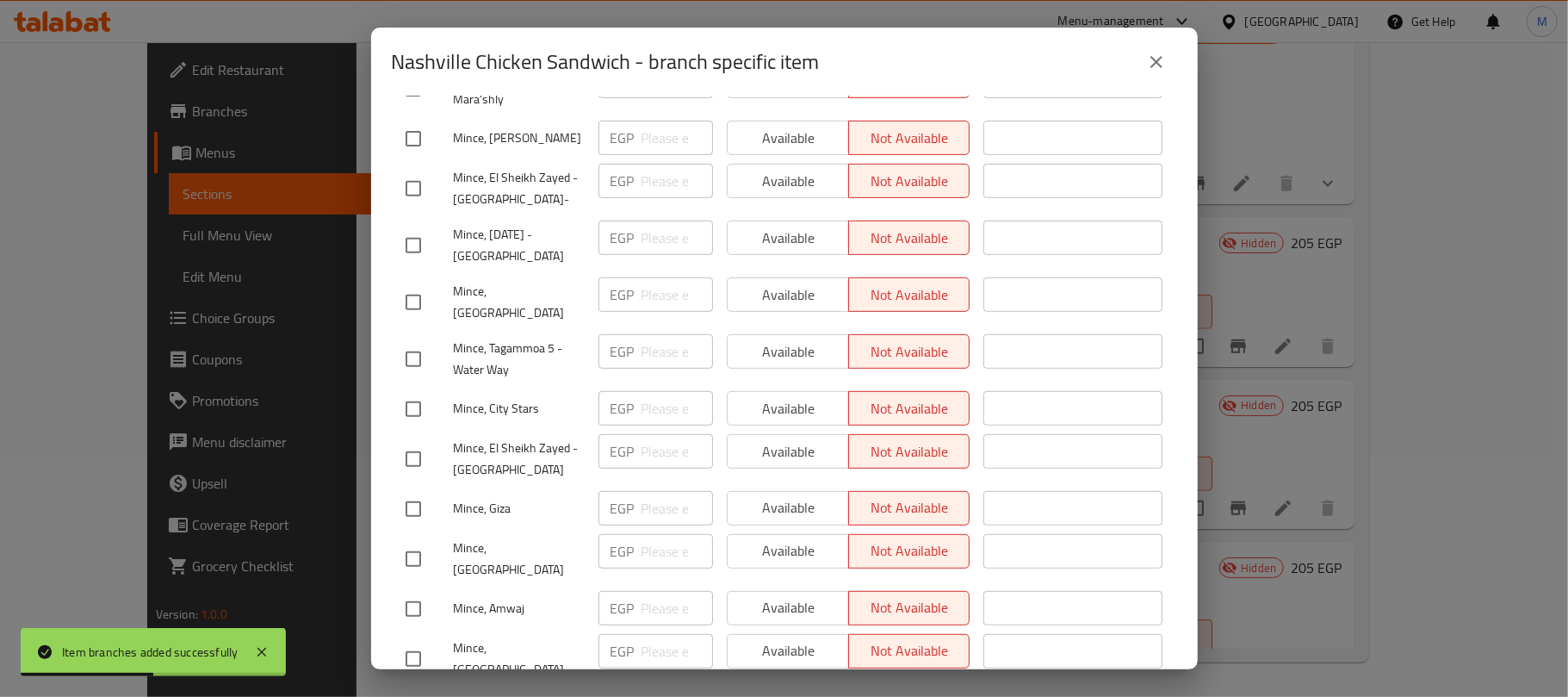
scroll to position [574, 0]
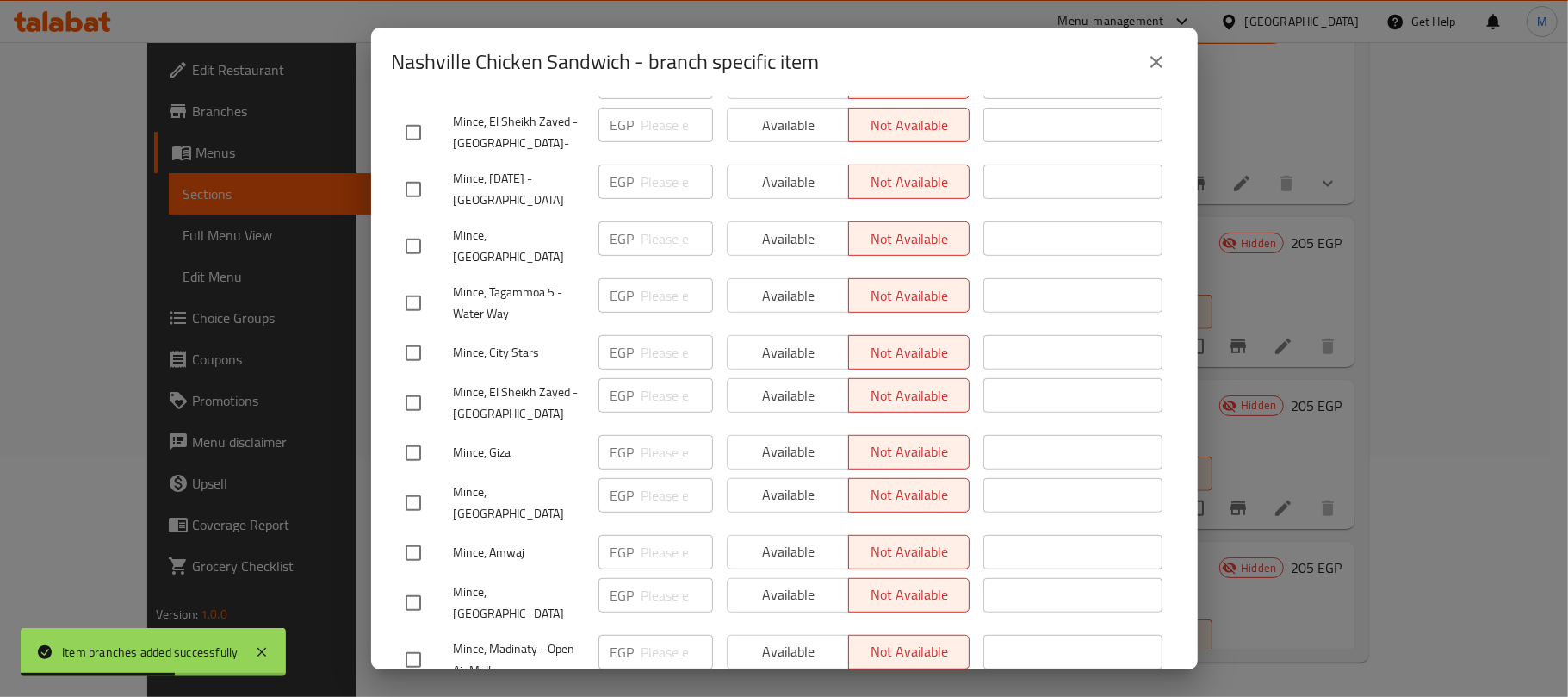
click at [404, 120] on input "checkbox" at bounding box center [413, 132] width 36 height 36
checkbox input "true"
click at [413, 385] on input "checkbox" at bounding box center [413, 403] width 36 height 36
checkbox input "true"
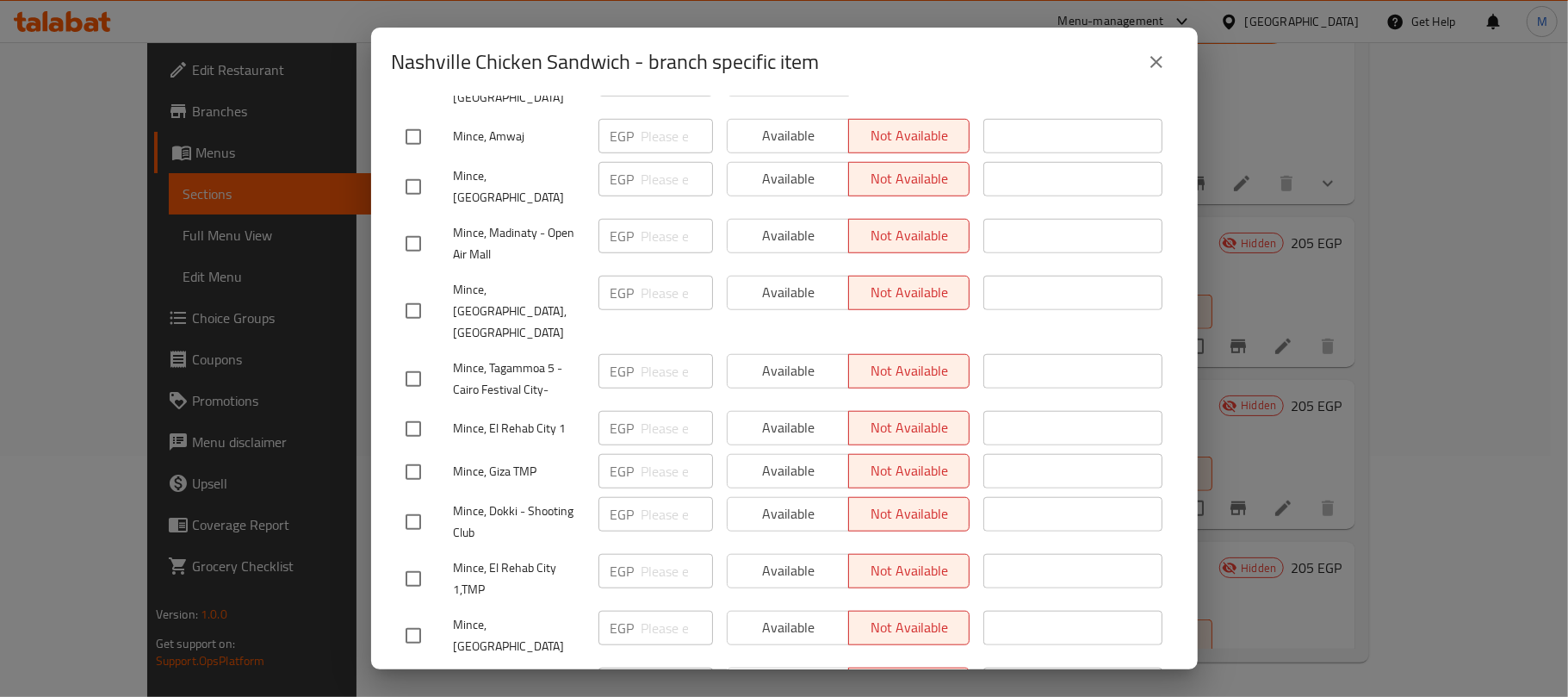
scroll to position [1034, 0]
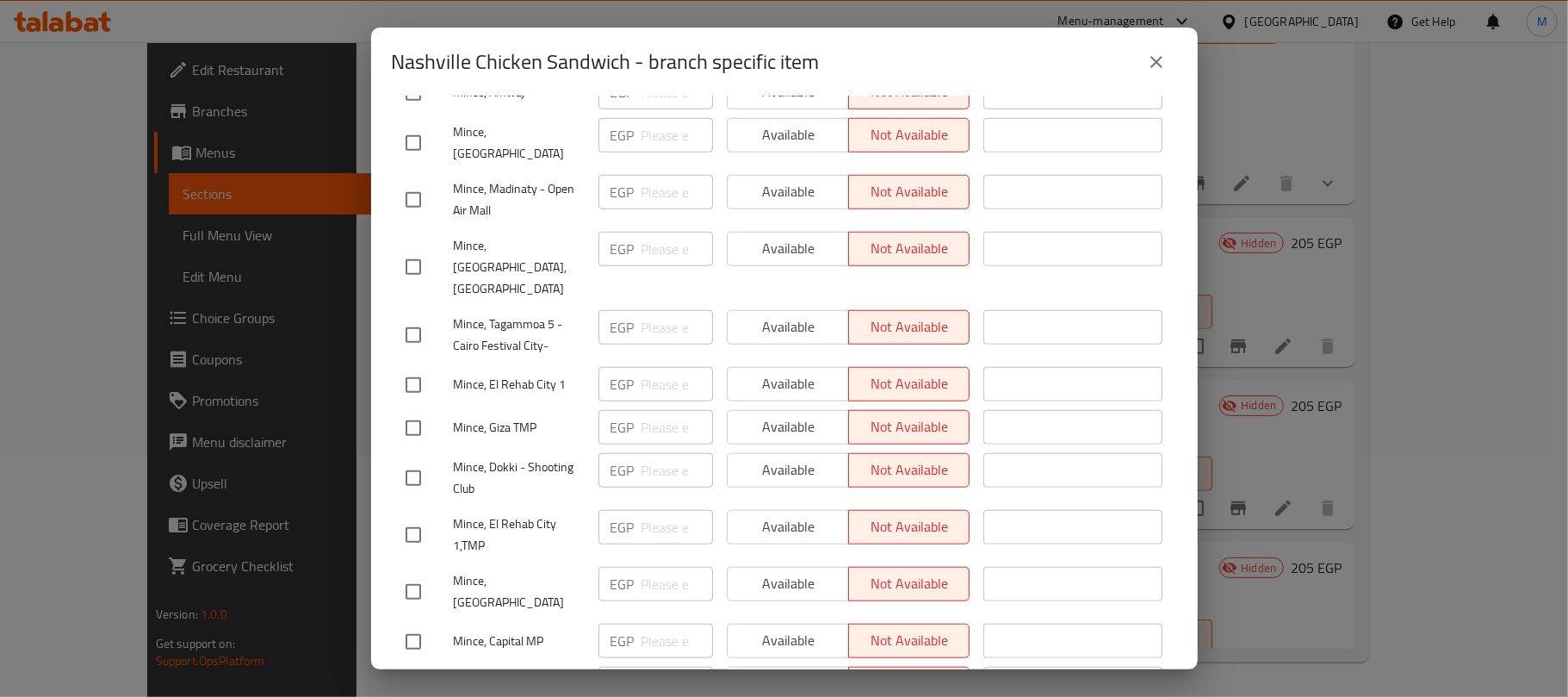
click at [417, 624] on input "checkbox" at bounding box center [413, 642] width 36 height 36
checkbox input "true"
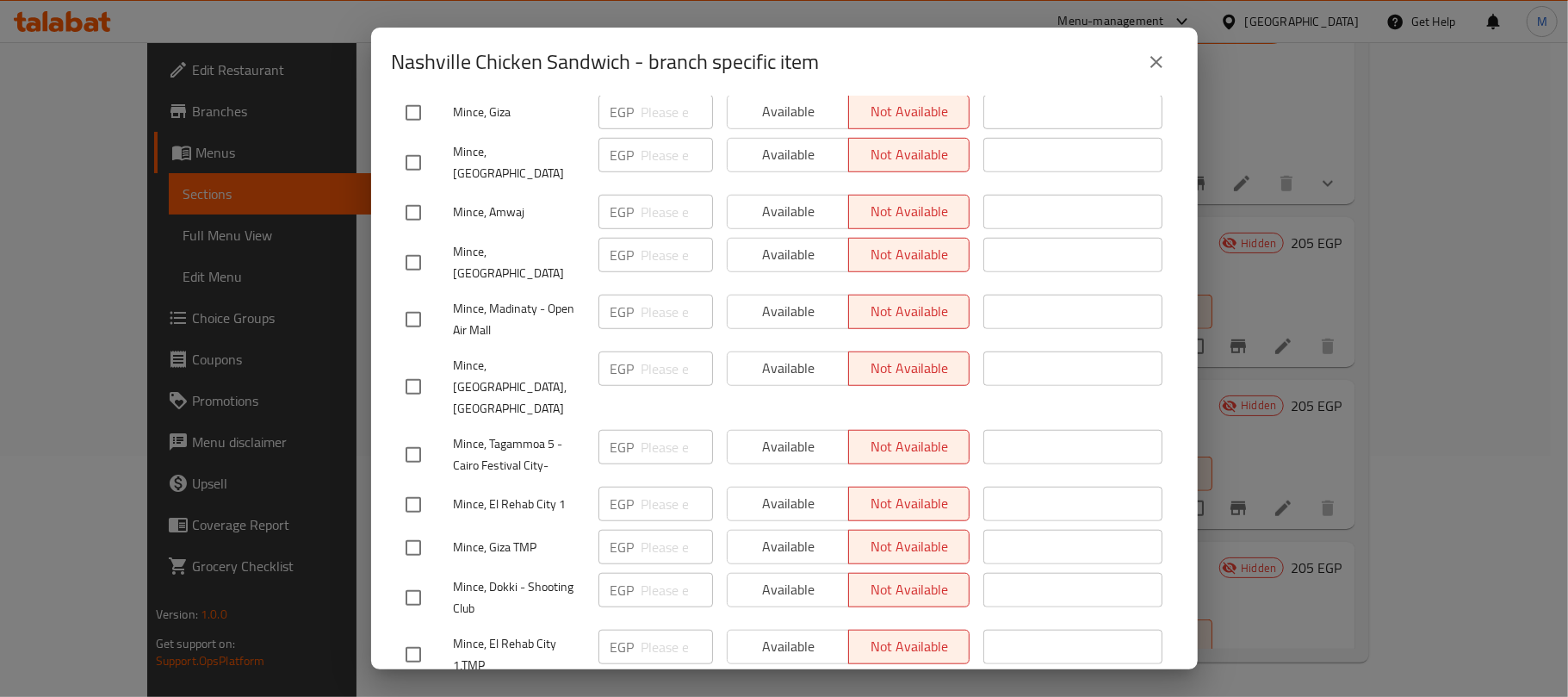
scroll to position [919, 0]
click at [407, 297] on input "checkbox" at bounding box center [413, 315] width 36 height 36
checkbox input "true"
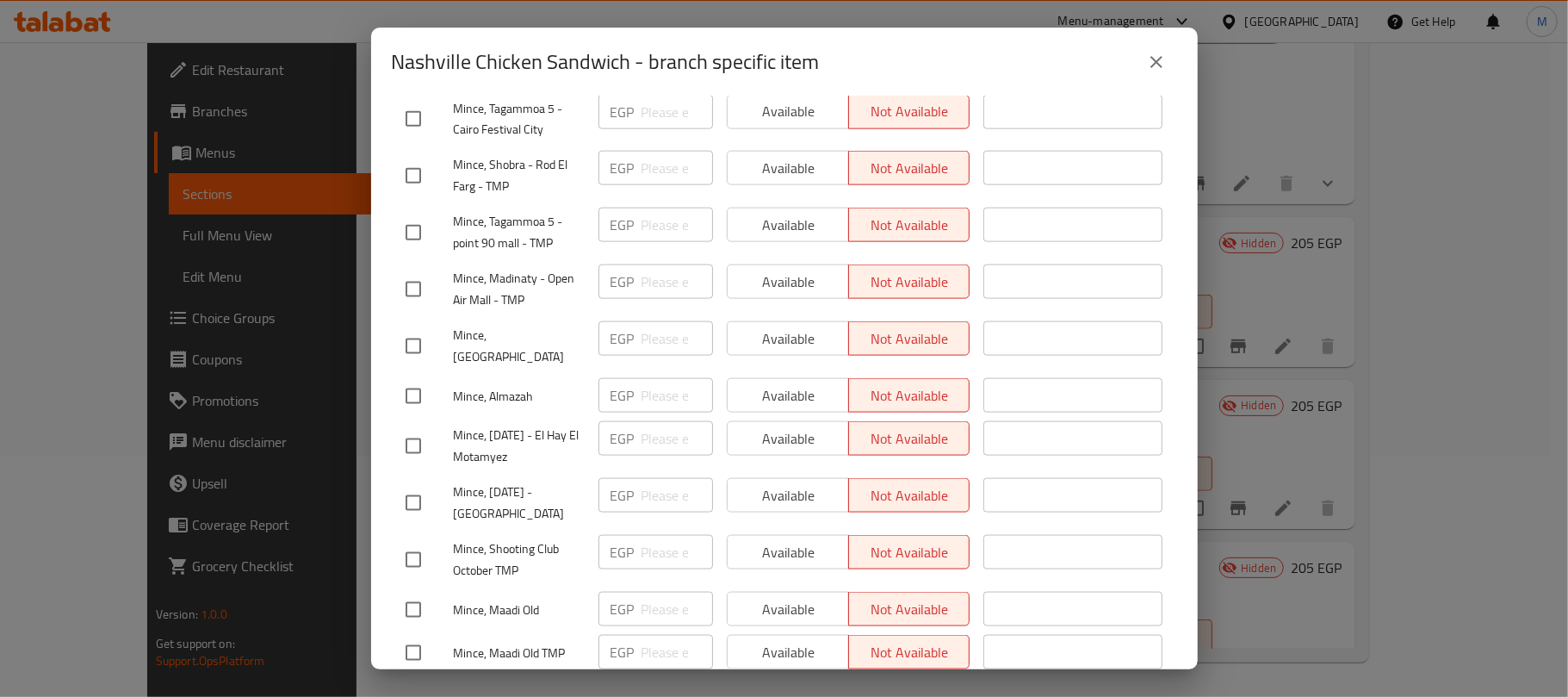
scroll to position [1608, 0]
click at [414, 269] on input "checkbox" at bounding box center [413, 287] width 36 height 36
checkbox input "true"
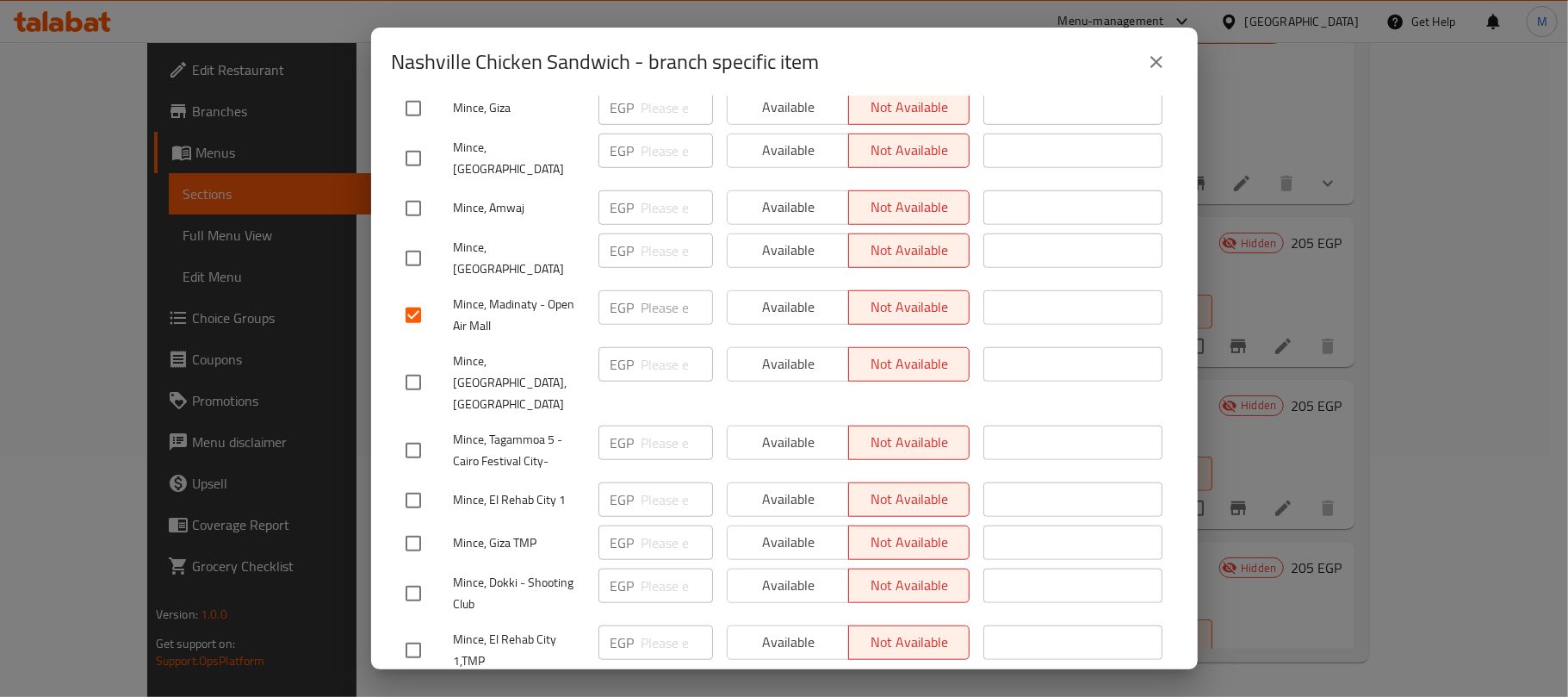
scroll to position [1648, 0]
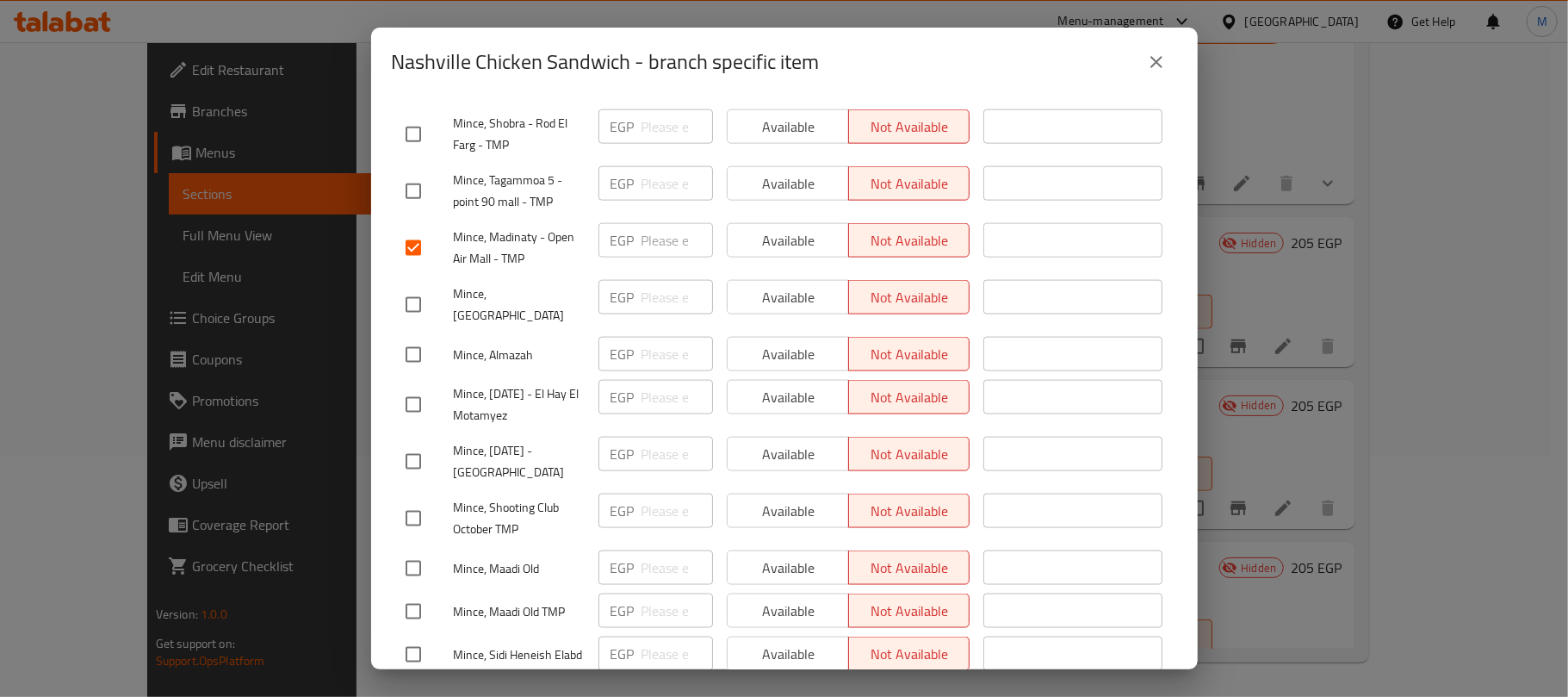
click at [401, 443] on input "checkbox" at bounding box center [413, 461] width 36 height 36
checkbox input "true"
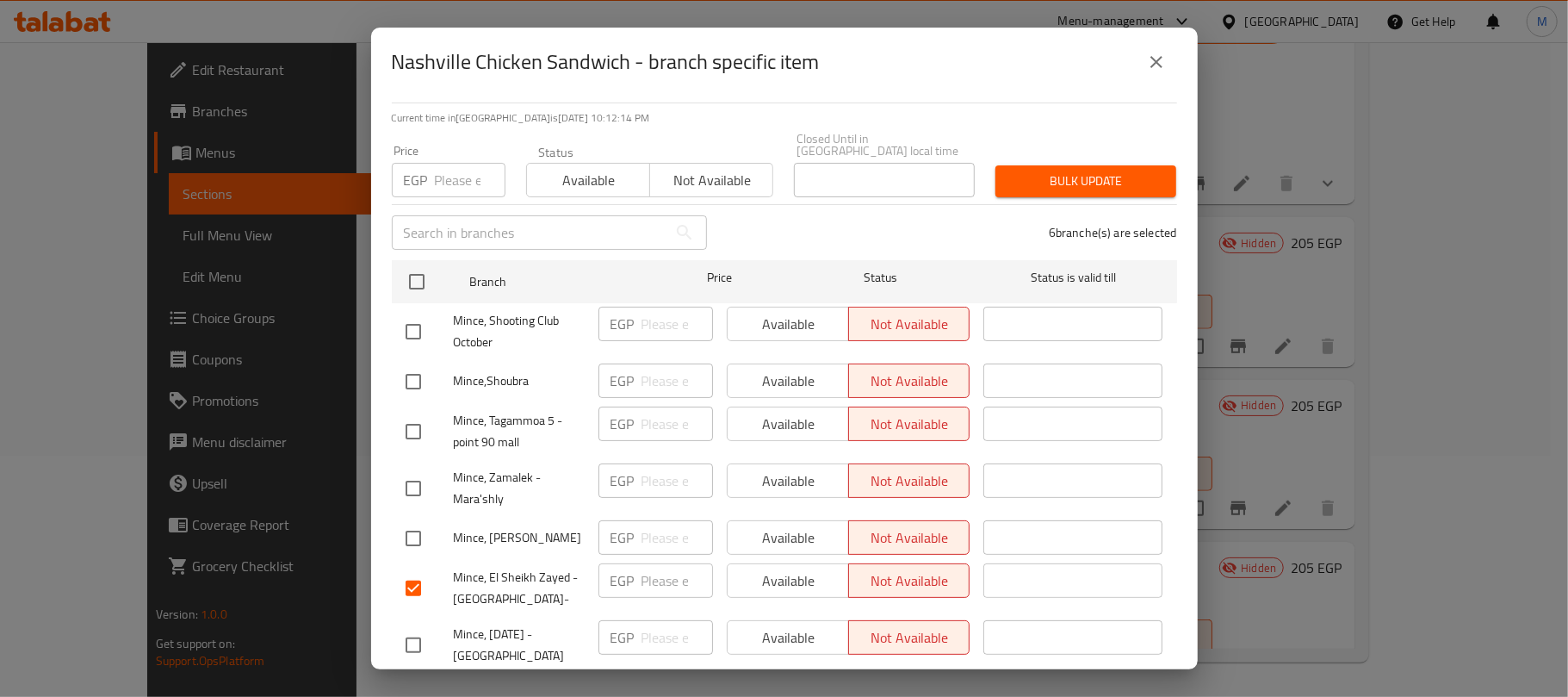
scroll to position [0, 0]
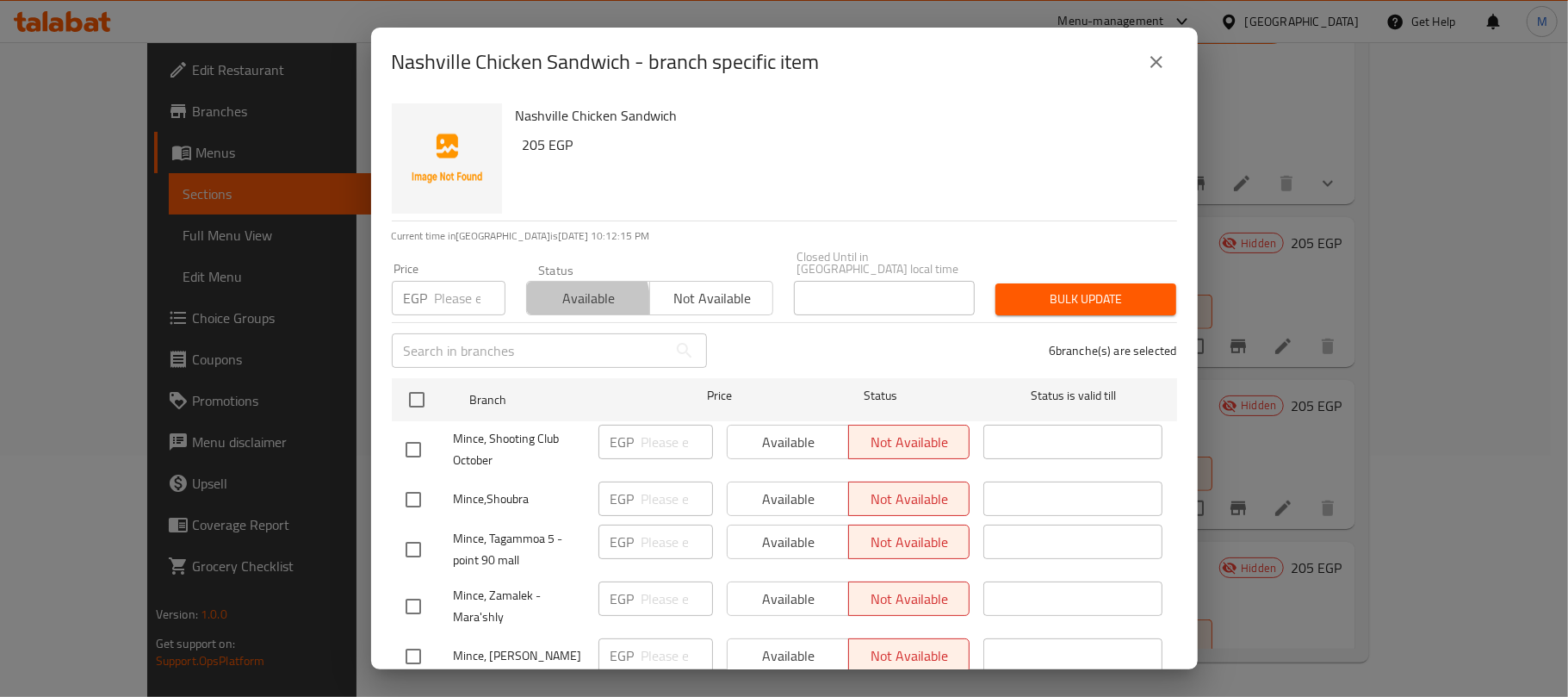
click at [572, 290] on span "Available" at bounding box center [588, 298] width 109 height 25
click at [1038, 293] on span "Bulk update" at bounding box center [1086, 299] width 153 height 22
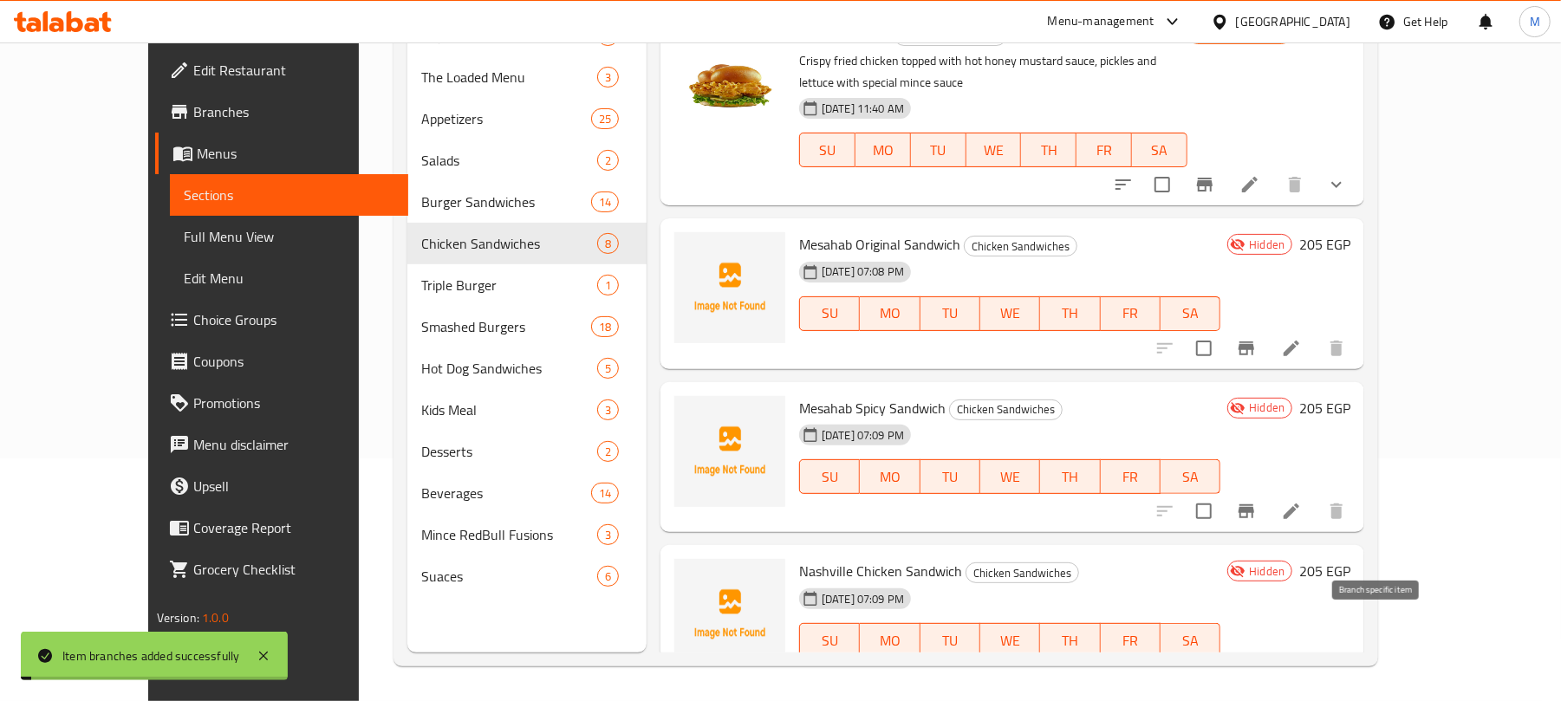
click at [1254, 668] on icon "Branch-specific-item" at bounding box center [1247, 675] width 16 height 14
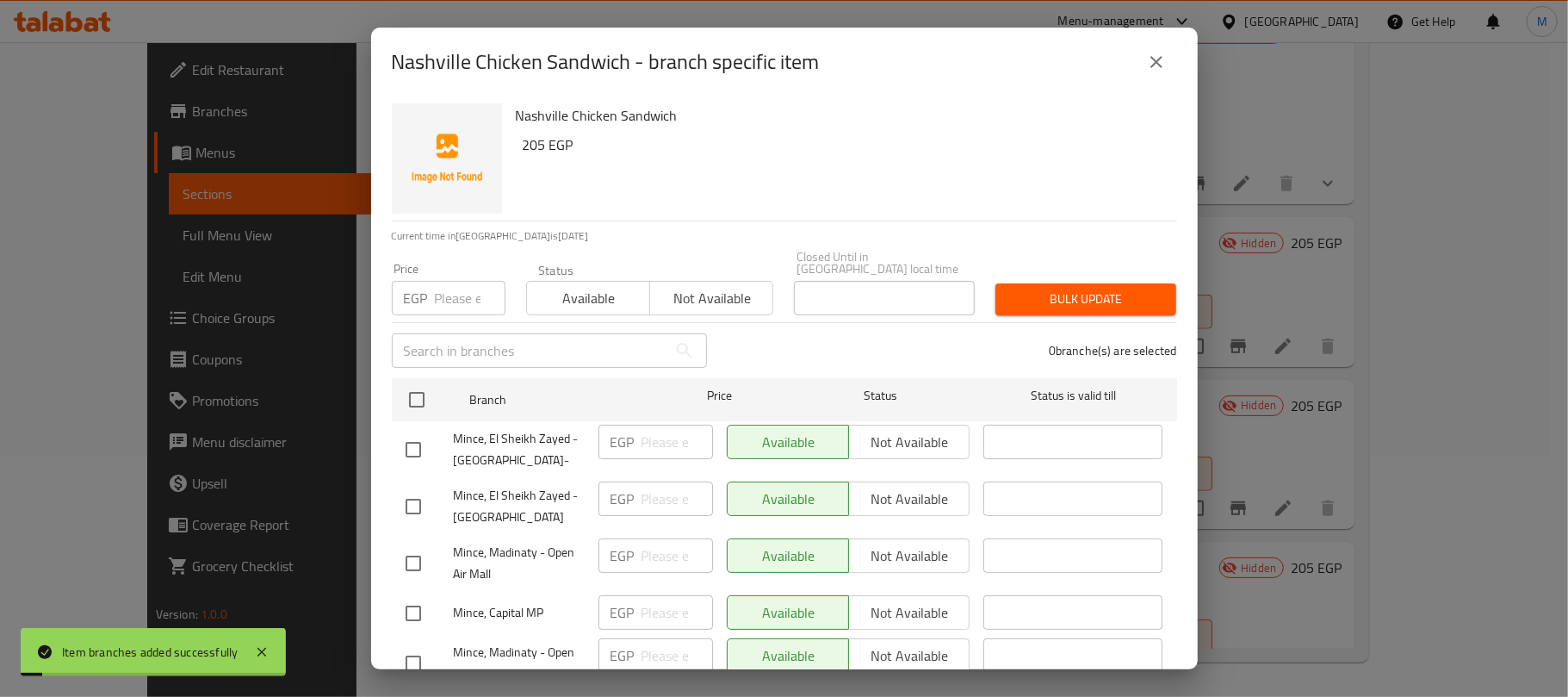
scroll to position [230, 0]
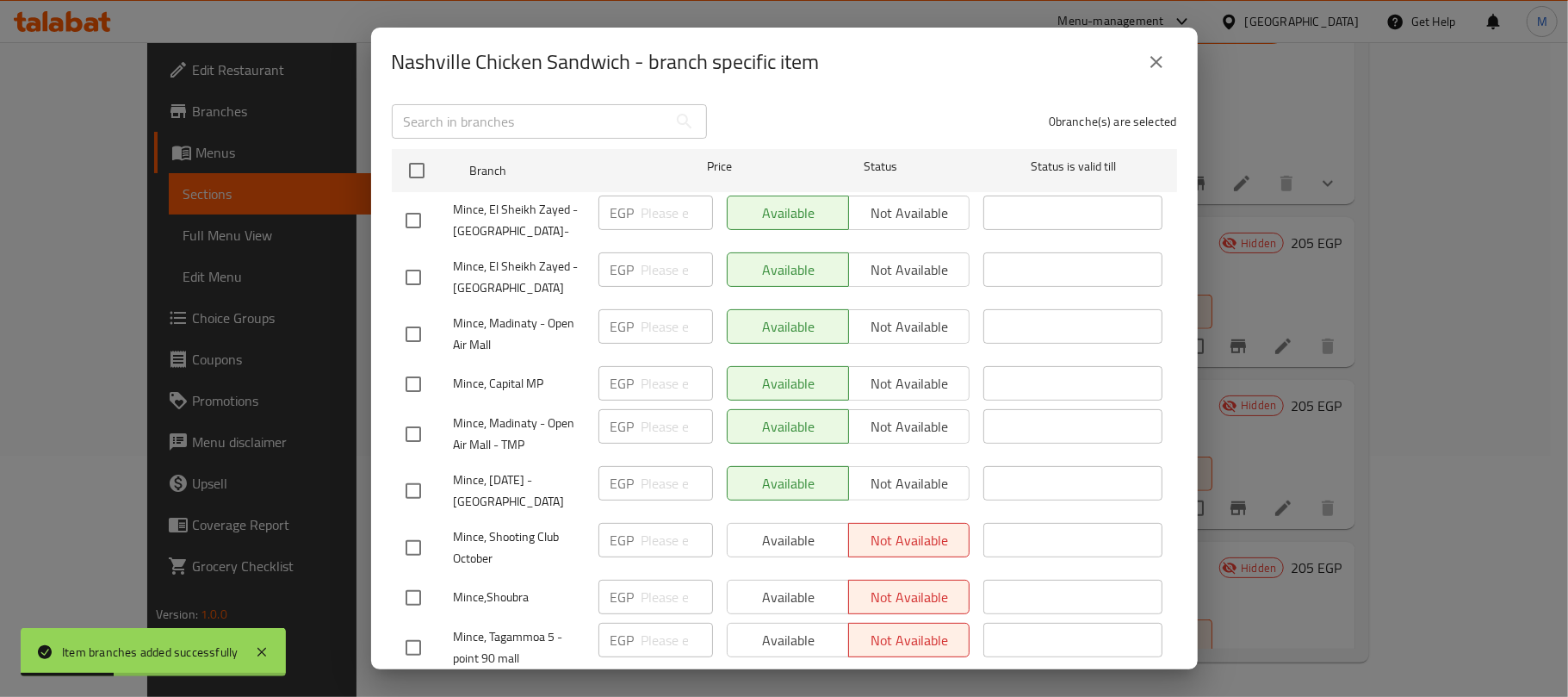
click at [496, 210] on span "Mince, El Sheikh Zayed - [GEOGRAPHIC_DATA]-" at bounding box center [520, 220] width 131 height 43
click at [496, 211] on span "Mince, El Sheikh Zayed - [GEOGRAPHIC_DATA]-" at bounding box center [520, 220] width 131 height 43
copy span "Mince, El Sheikh Zayed - [GEOGRAPHIC_DATA]-"
click at [1153, 56] on icon "close" at bounding box center [1157, 62] width 21 height 21
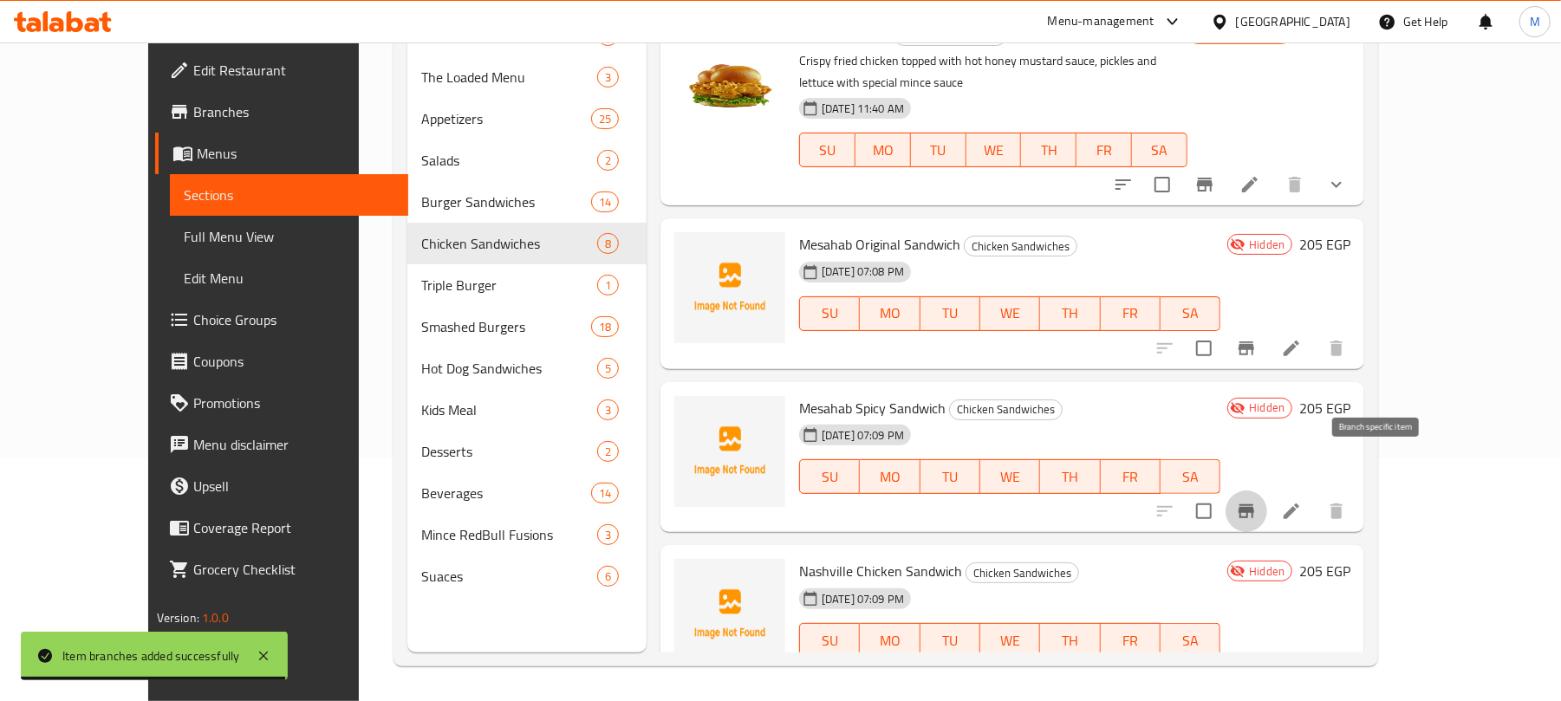
click at [1254, 504] on icon "Branch-specific-item" at bounding box center [1247, 511] width 16 height 14
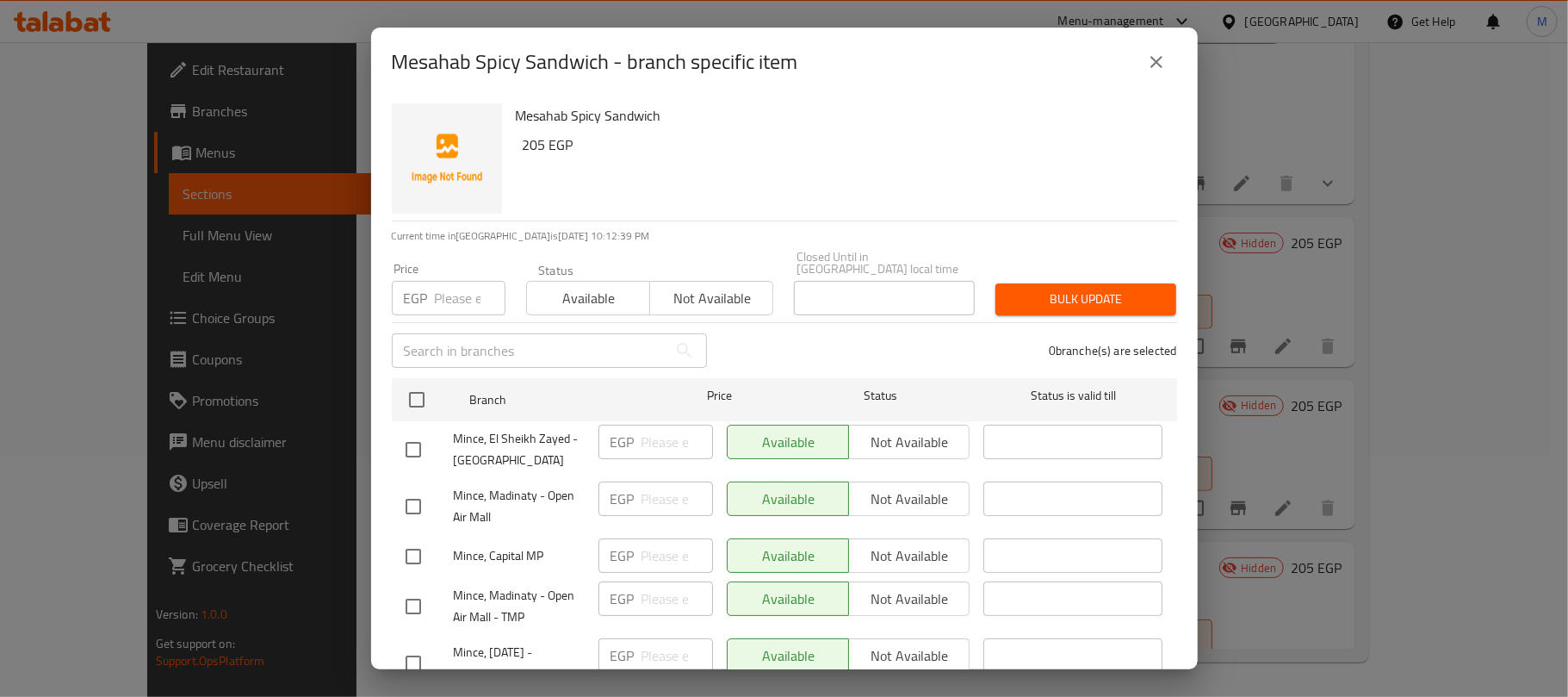
scroll to position [581, 0]
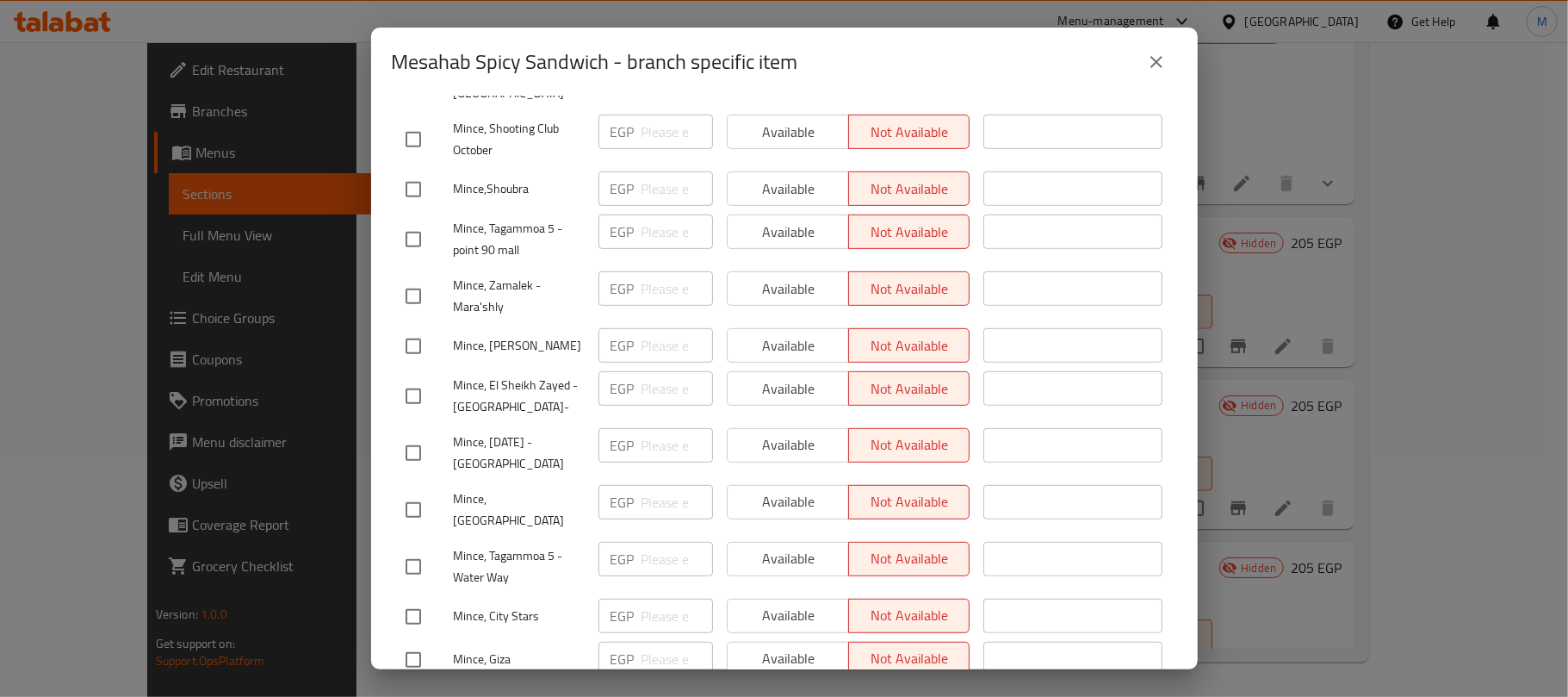
click at [413, 390] on input "checkbox" at bounding box center [413, 397] width 36 height 36
checkbox input "true"
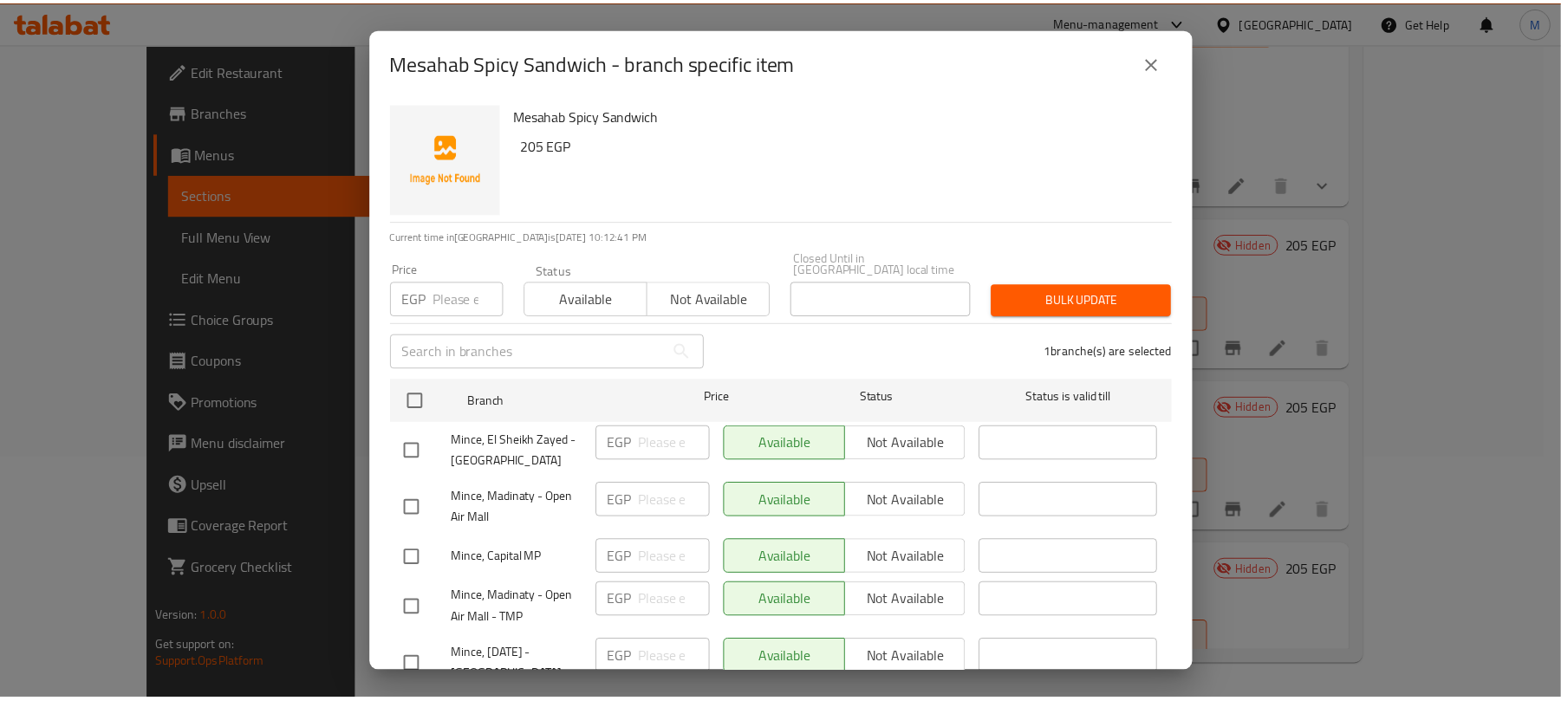
scroll to position [0, 0]
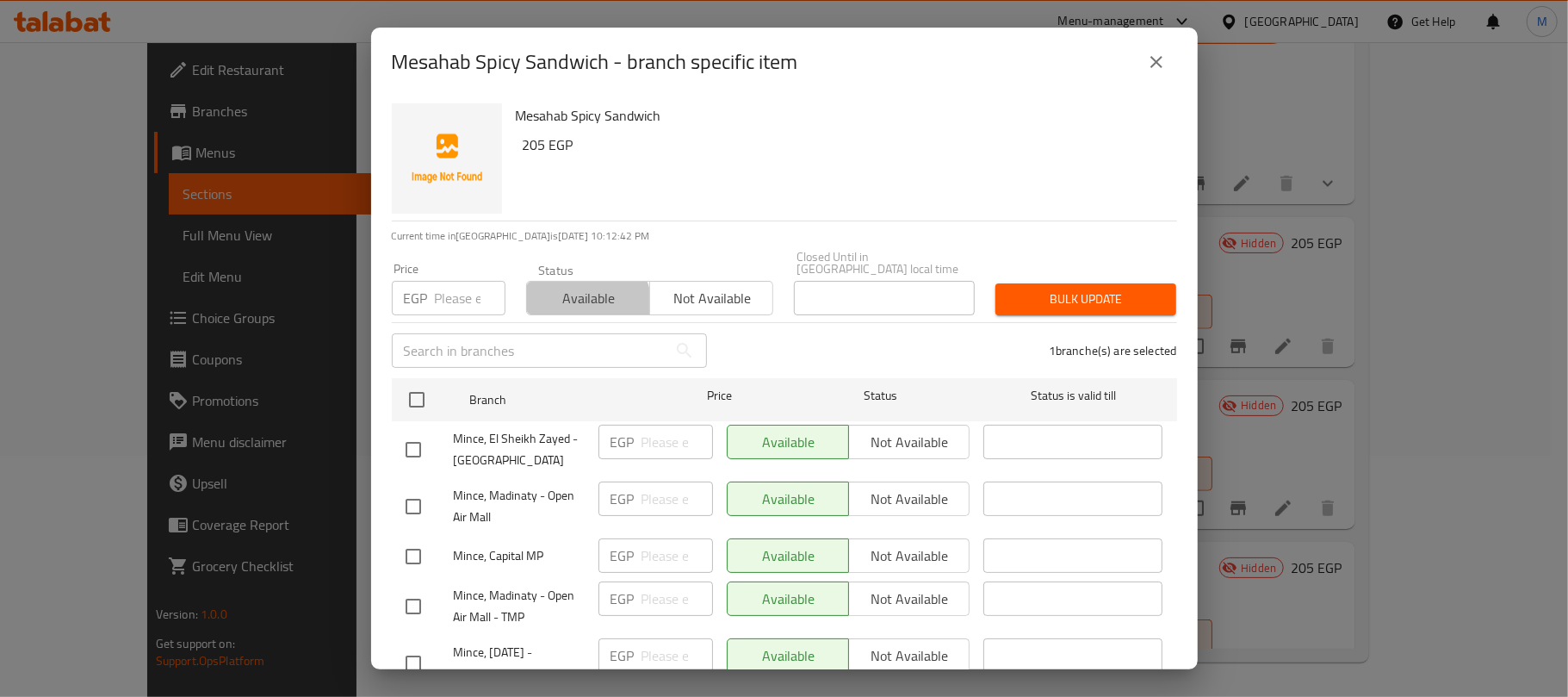
click at [584, 294] on span "Available" at bounding box center [588, 298] width 109 height 25
click at [1030, 289] on span "Bulk update" at bounding box center [1086, 299] width 153 height 22
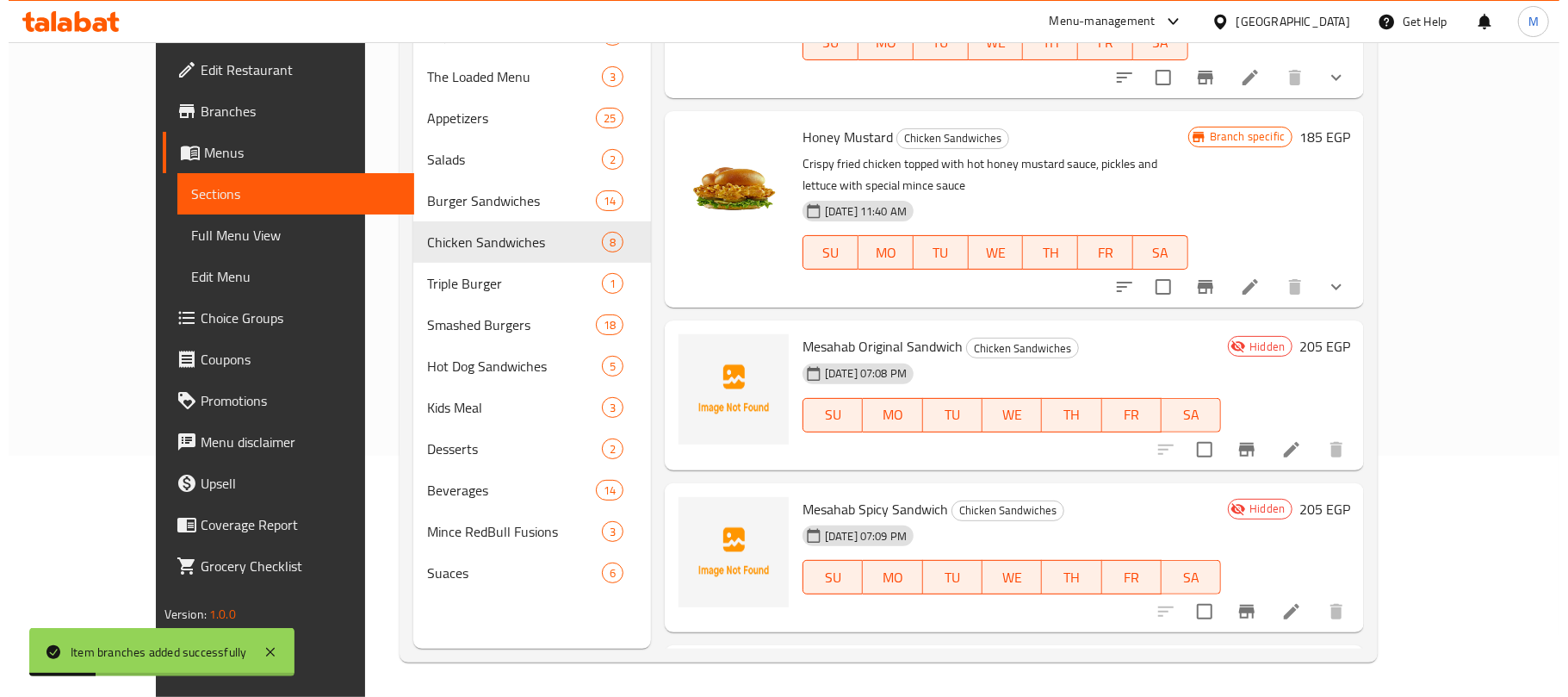
scroll to position [681, 0]
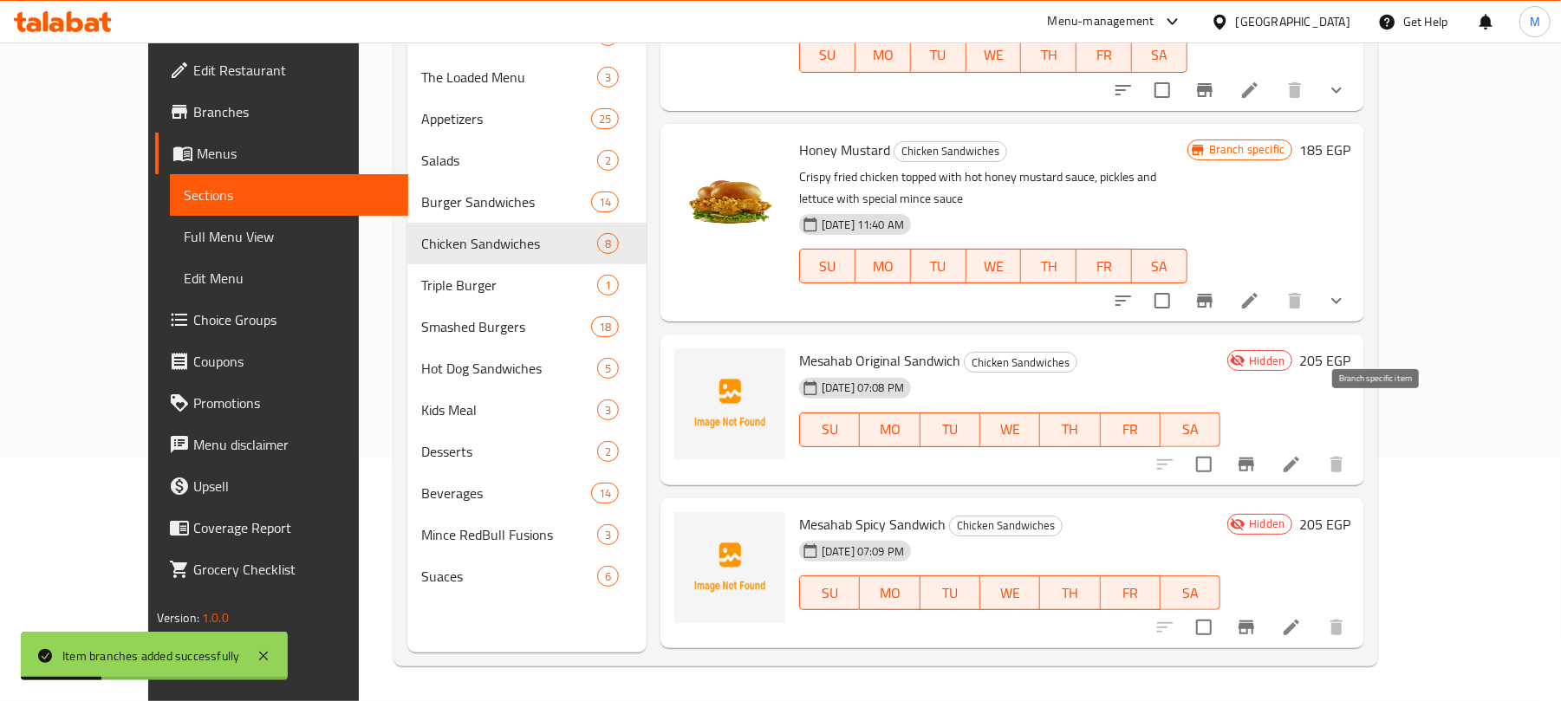
click at [1254, 458] on icon "Branch-specific-item" at bounding box center [1247, 465] width 16 height 14
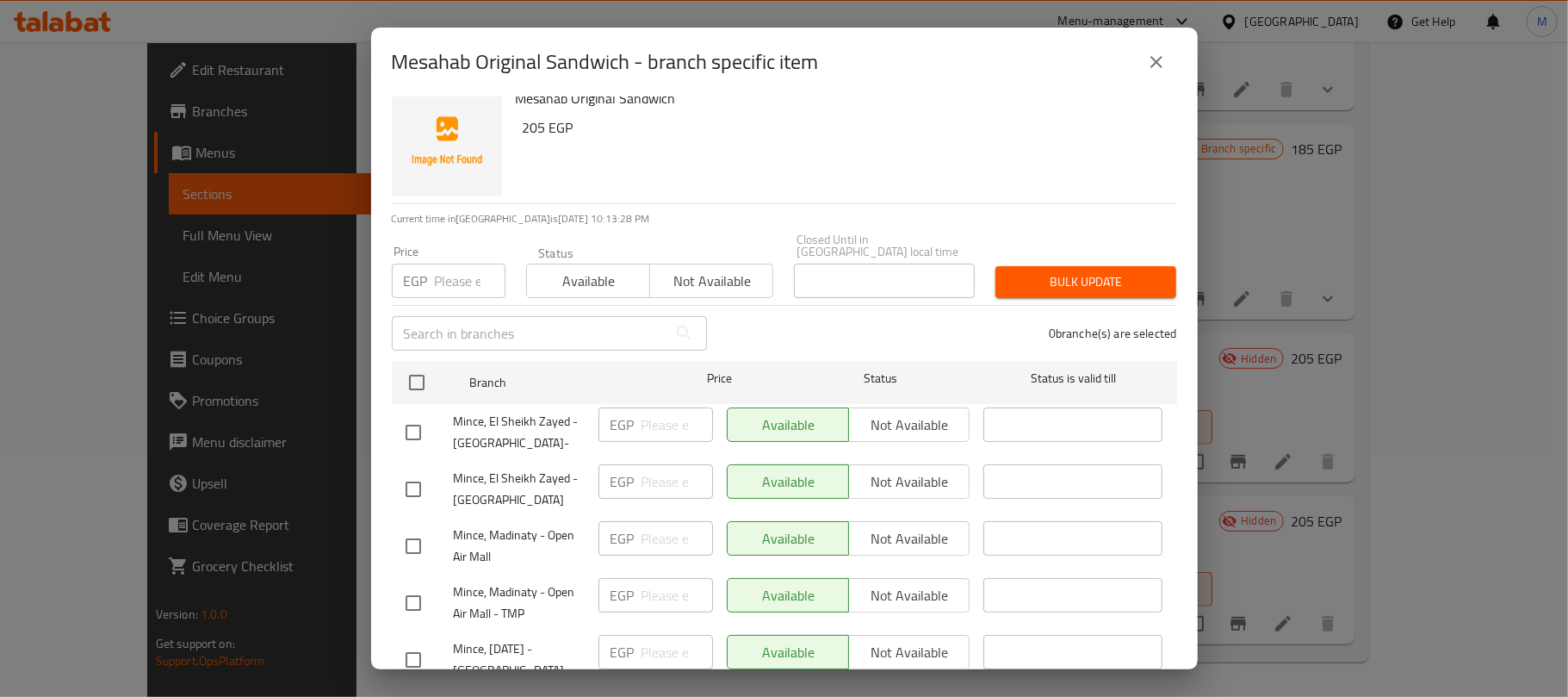
scroll to position [0, 0]
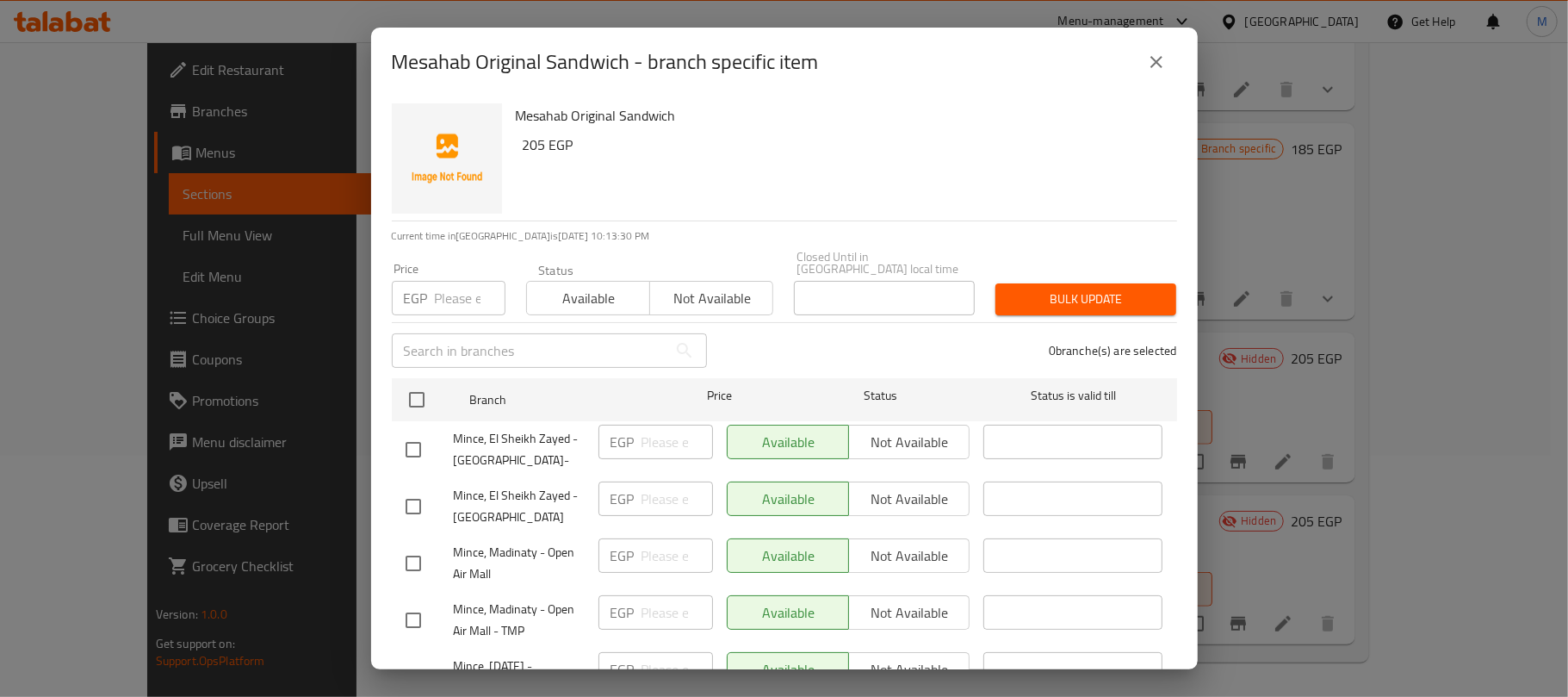
click at [406, 435] on input "checkbox" at bounding box center [413, 449] width 36 height 36
checkbox input "true"
click at [705, 286] on span "Not available" at bounding box center [711, 298] width 109 height 25
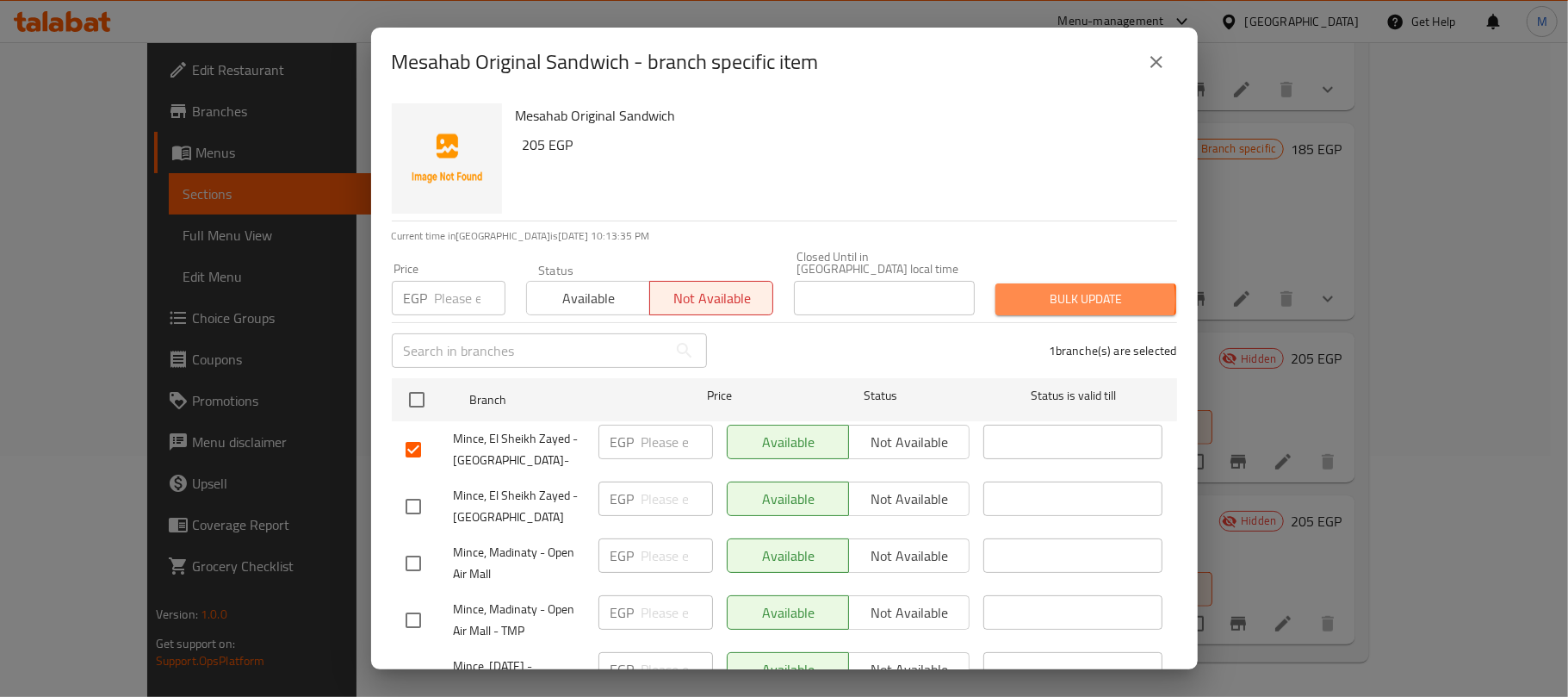
click at [1072, 288] on span "Bulk update" at bounding box center [1086, 299] width 153 height 22
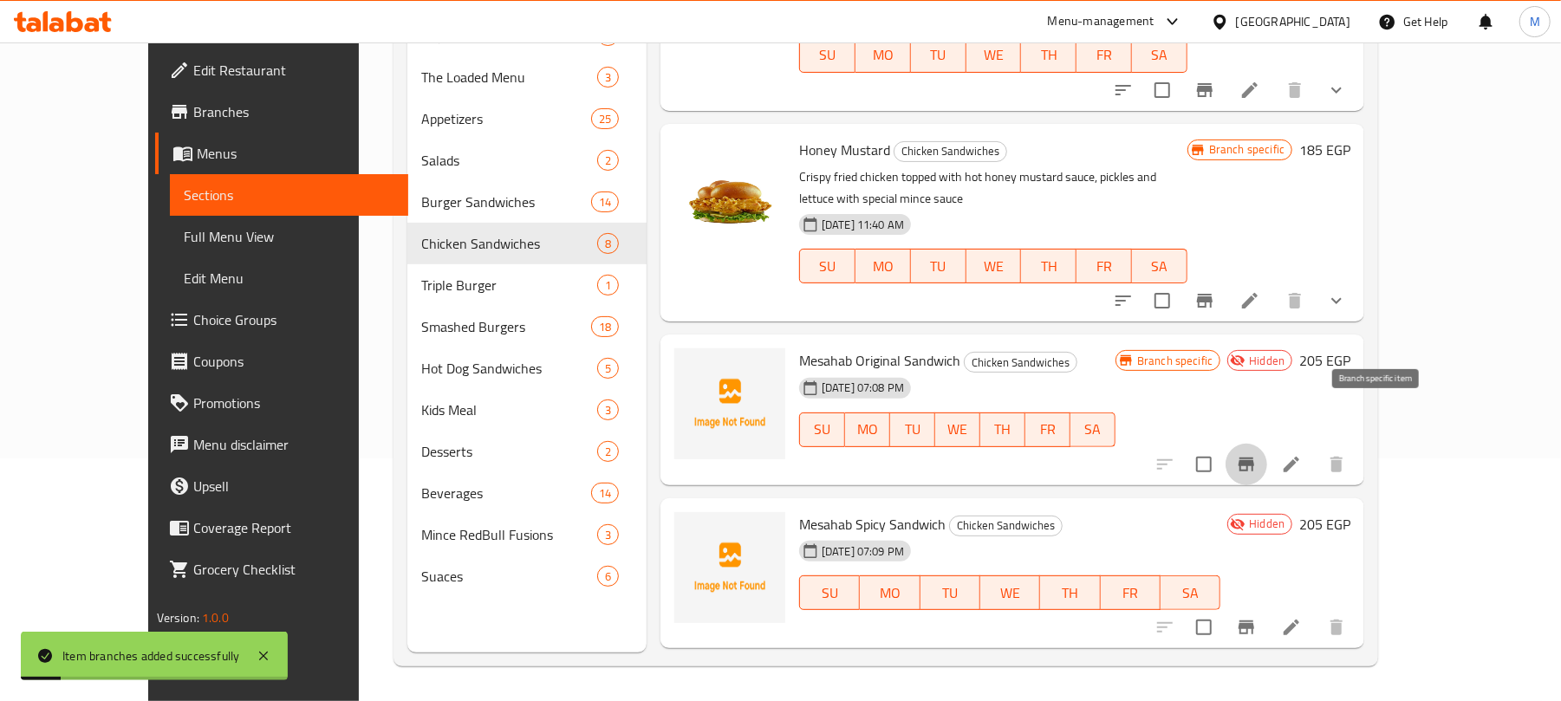
click at [1257, 454] on icon "Branch-specific-item" at bounding box center [1246, 464] width 21 height 21
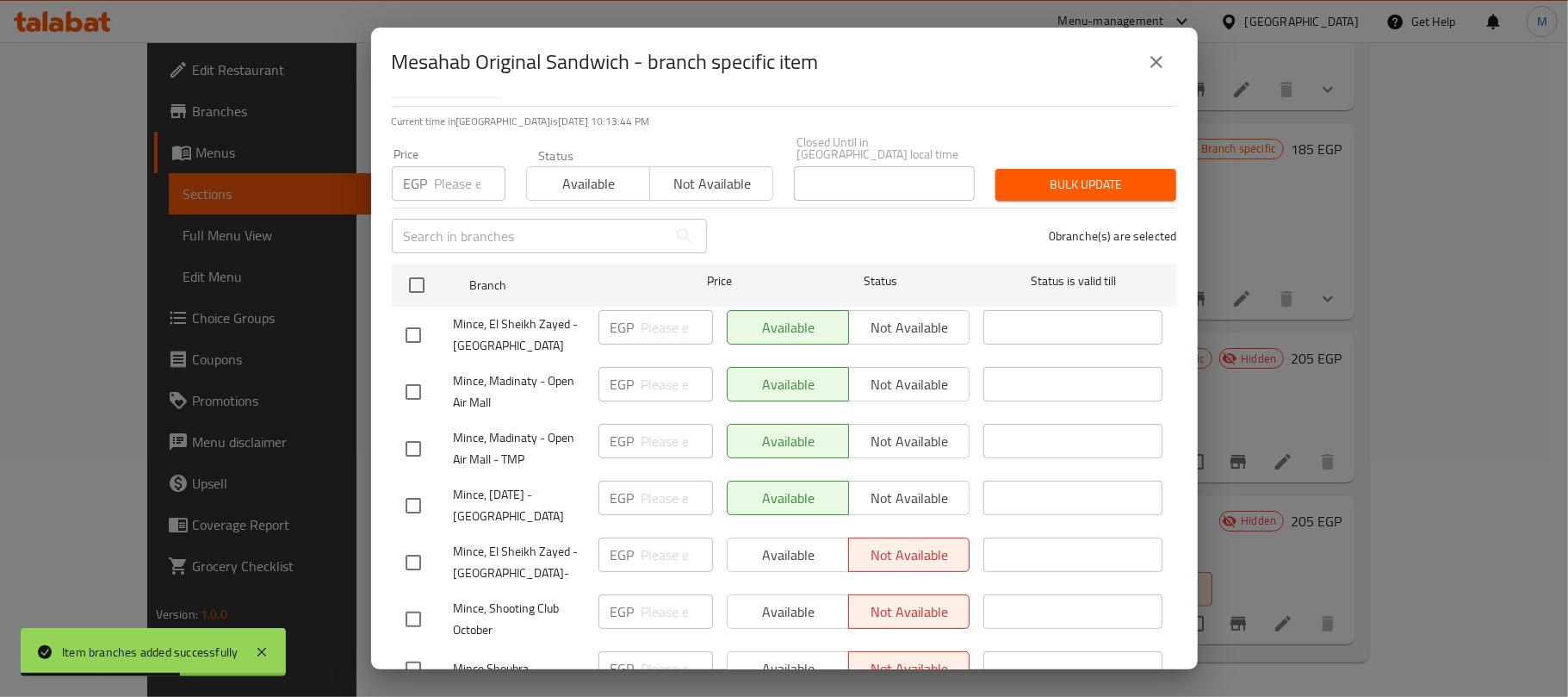
scroll to position [230, 0]
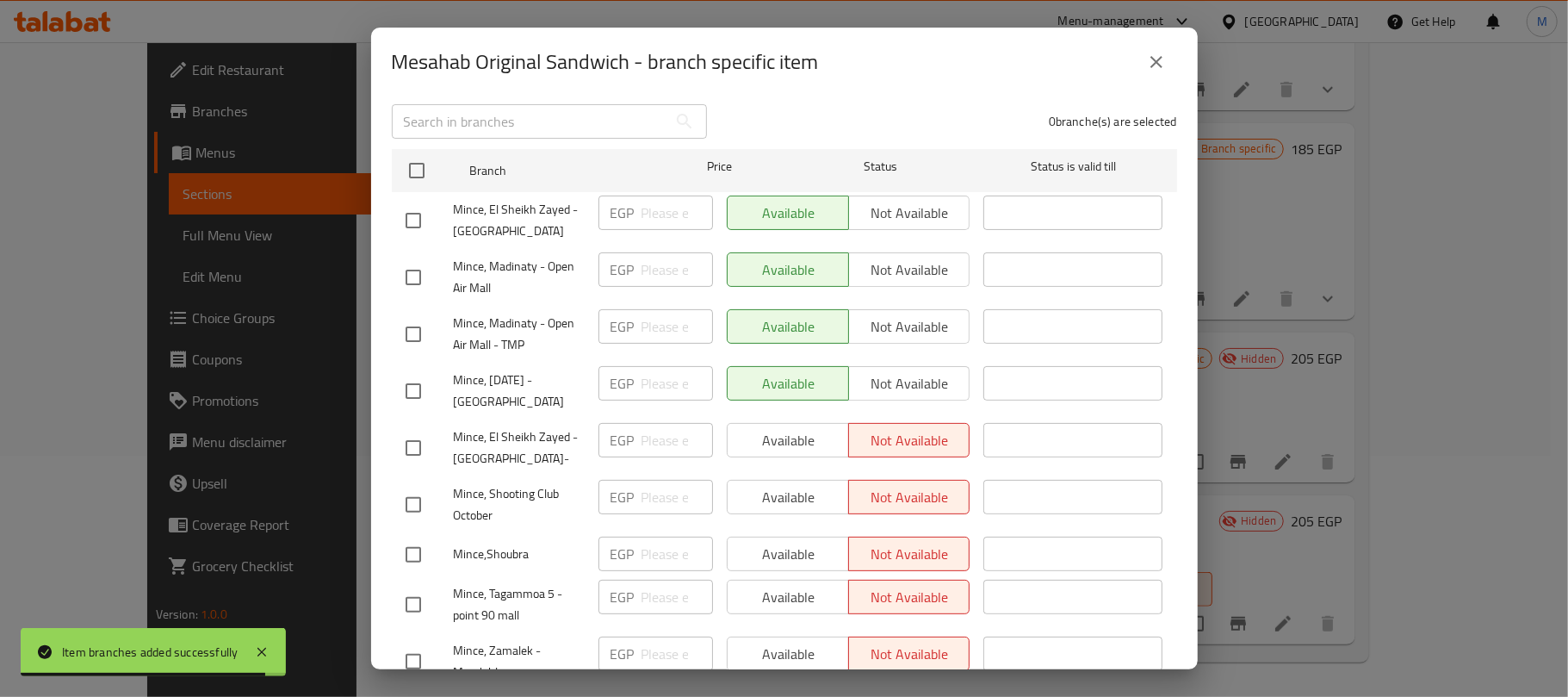
click at [475, 445] on span "Mince, El Sheikh Zayed - [GEOGRAPHIC_DATA]-" at bounding box center [520, 447] width 131 height 43
copy span "Capital"
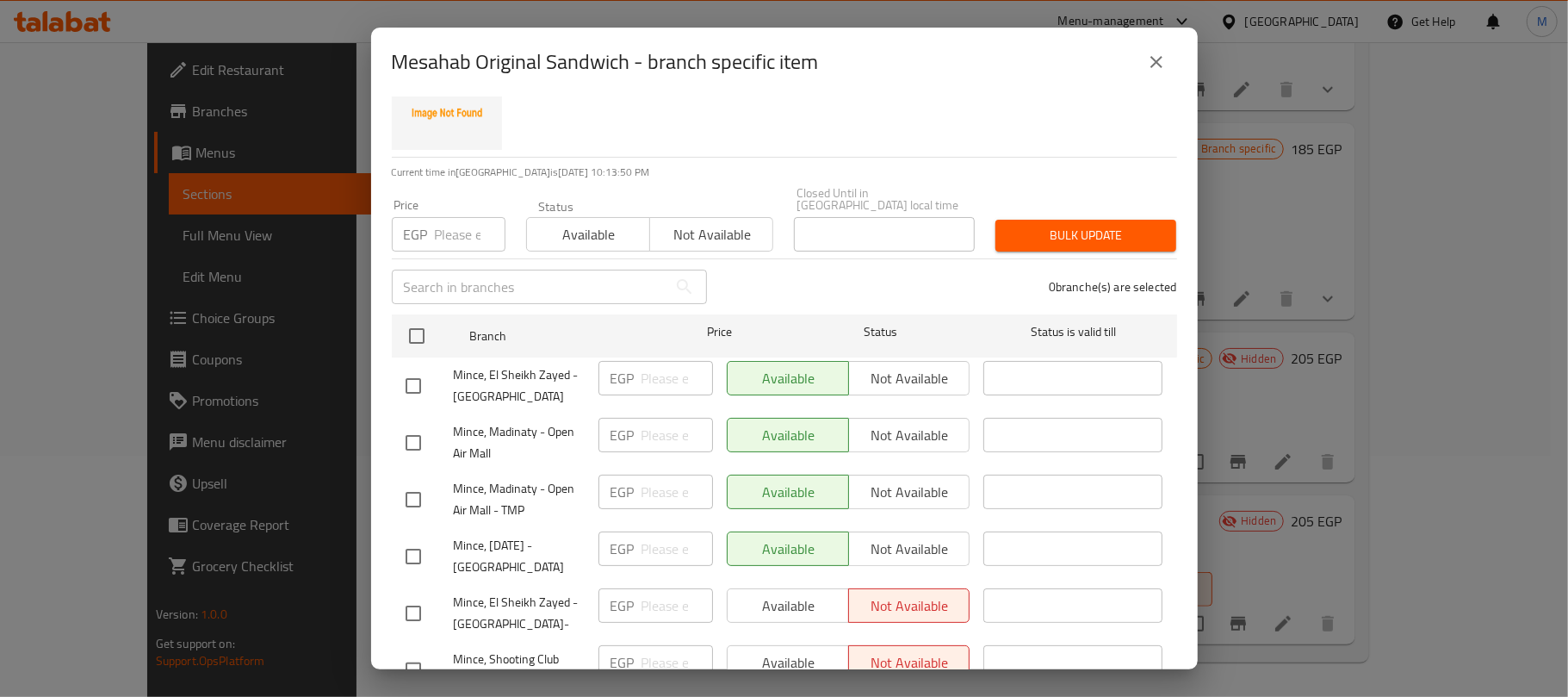
scroll to position [1316, 0]
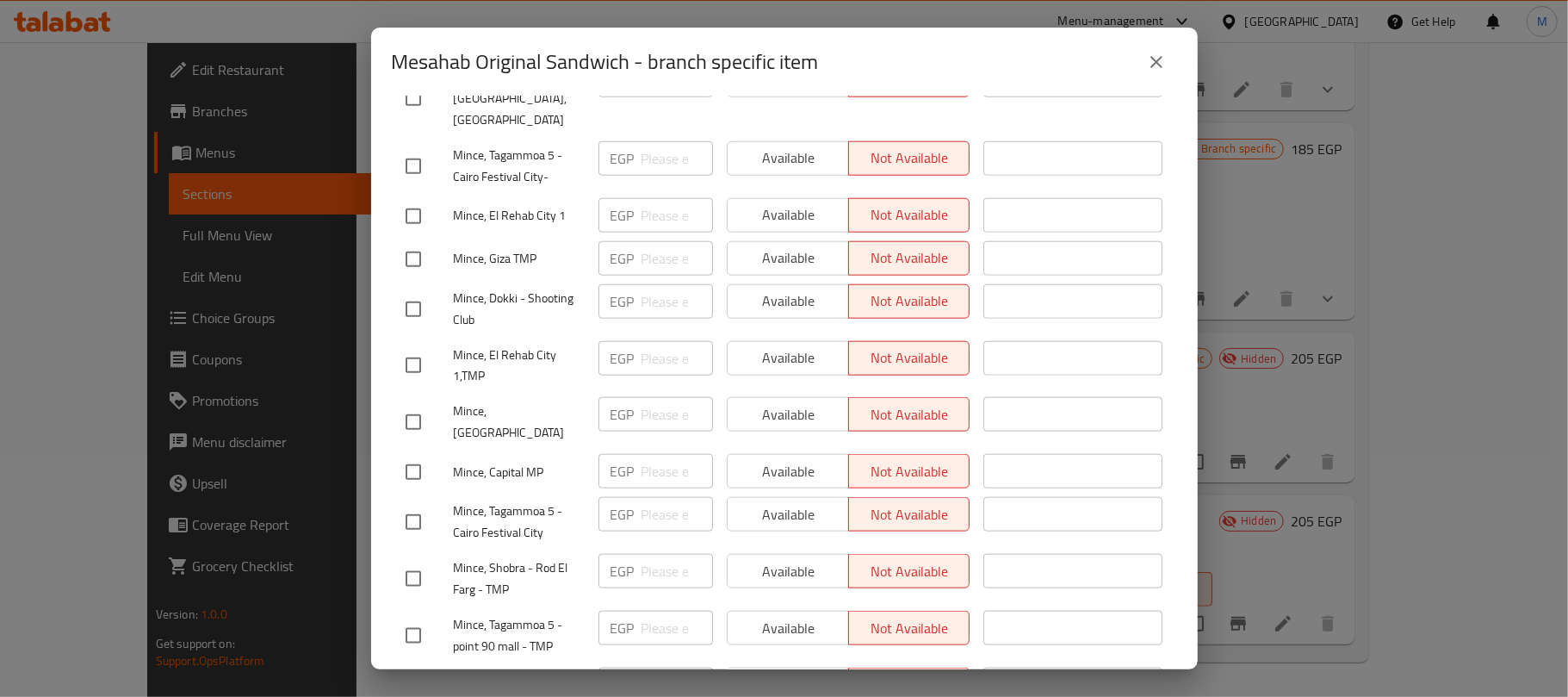
click at [404, 454] on input "checkbox" at bounding box center [413, 472] width 36 height 36
checkbox input "true"
click at [782, 459] on span "Available" at bounding box center [788, 471] width 107 height 25
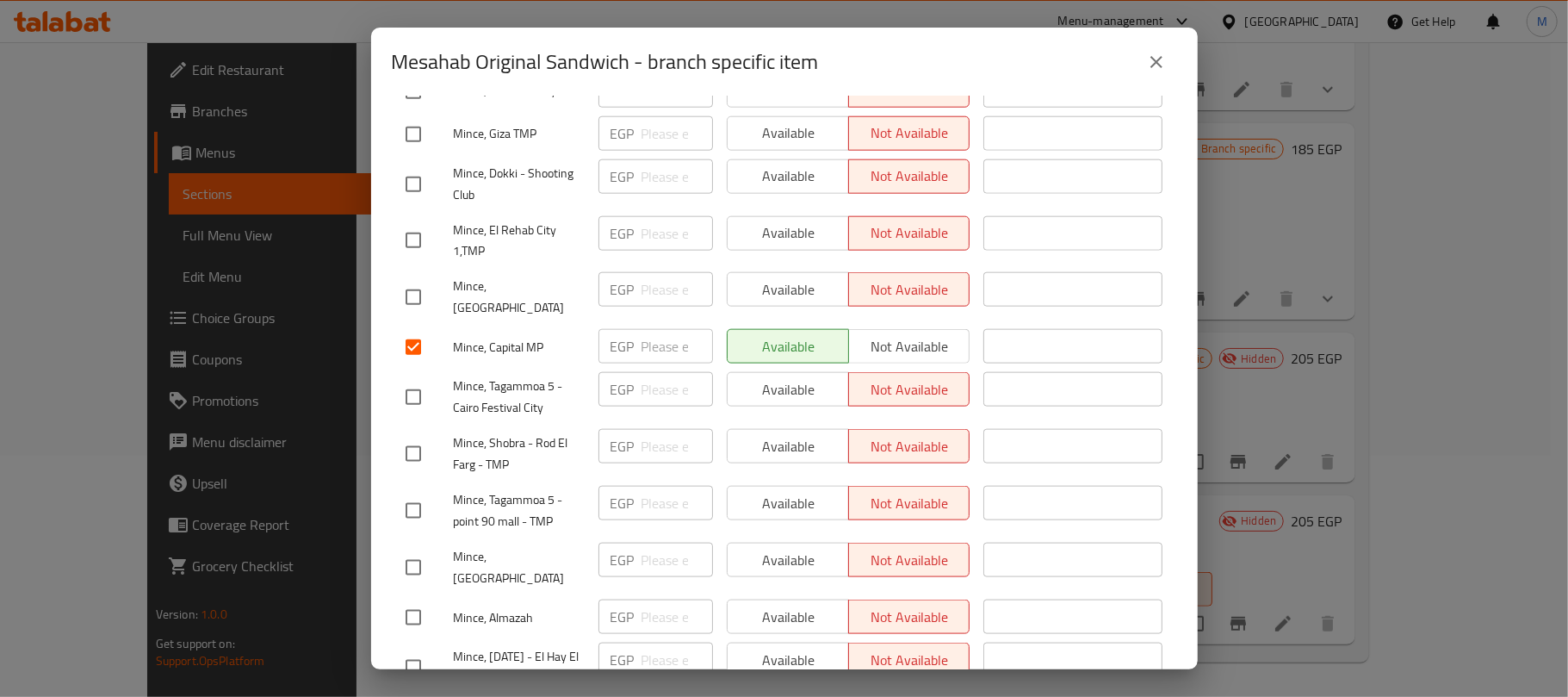
scroll to position [1682, 0]
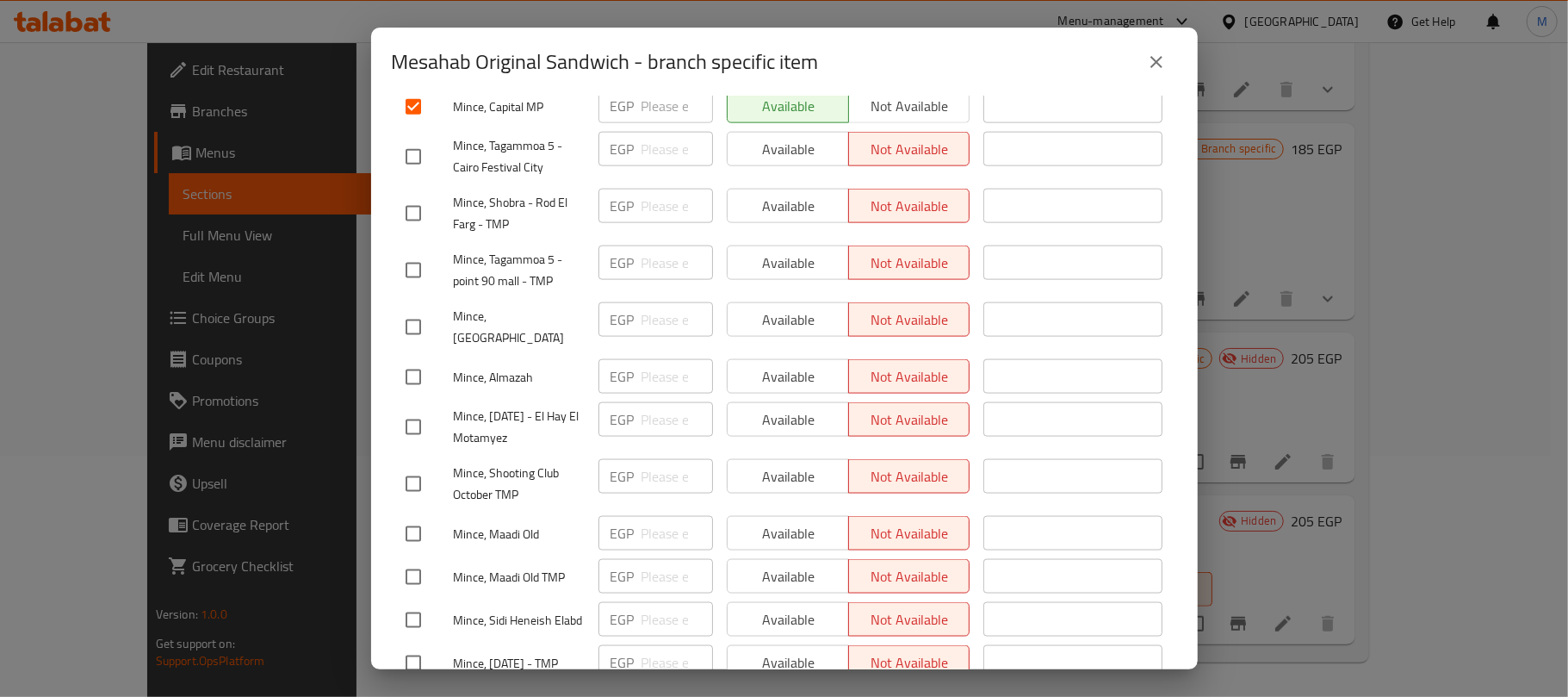
click at [836, 696] on span "Save" at bounding box center [784, 708] width 758 height 22
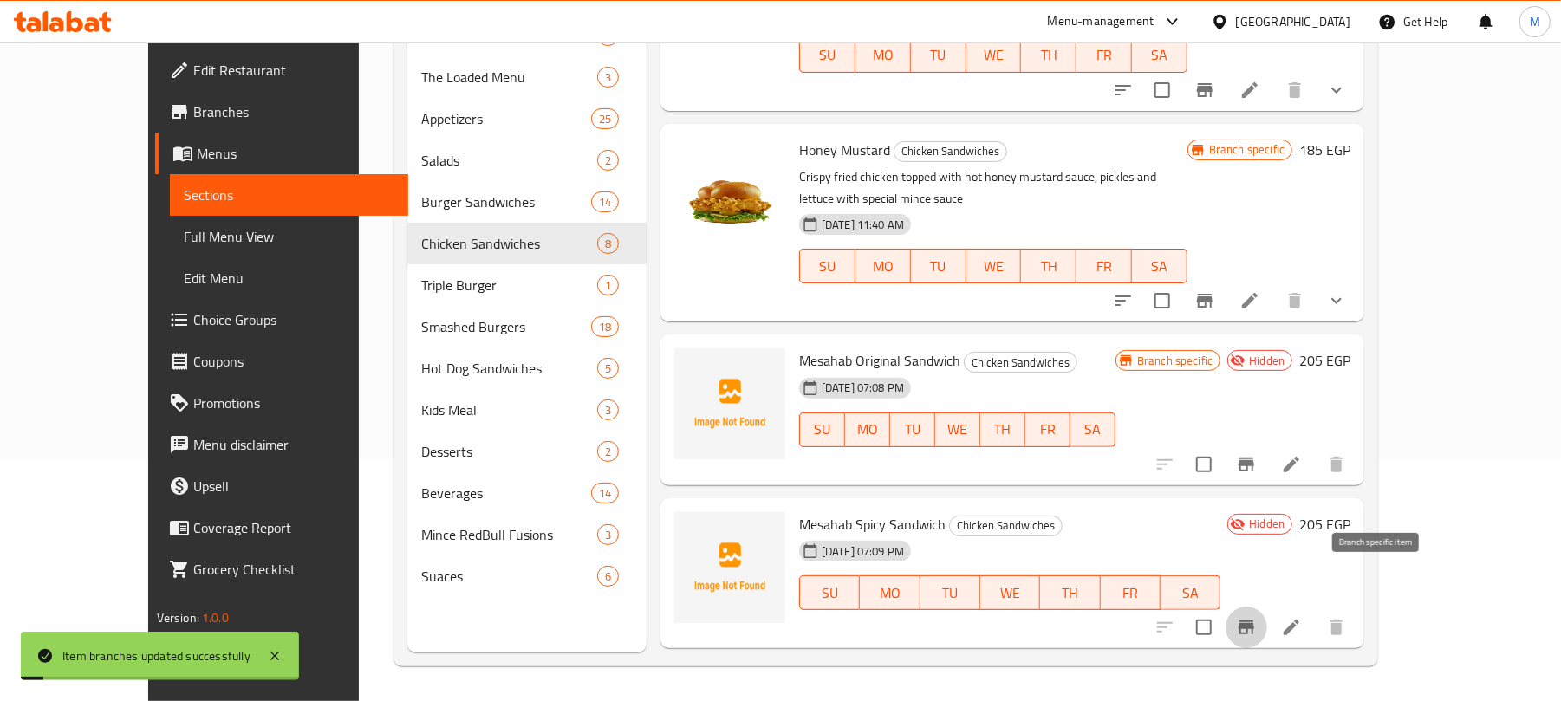
click at [1257, 617] on icon "Branch-specific-item" at bounding box center [1246, 627] width 21 height 21
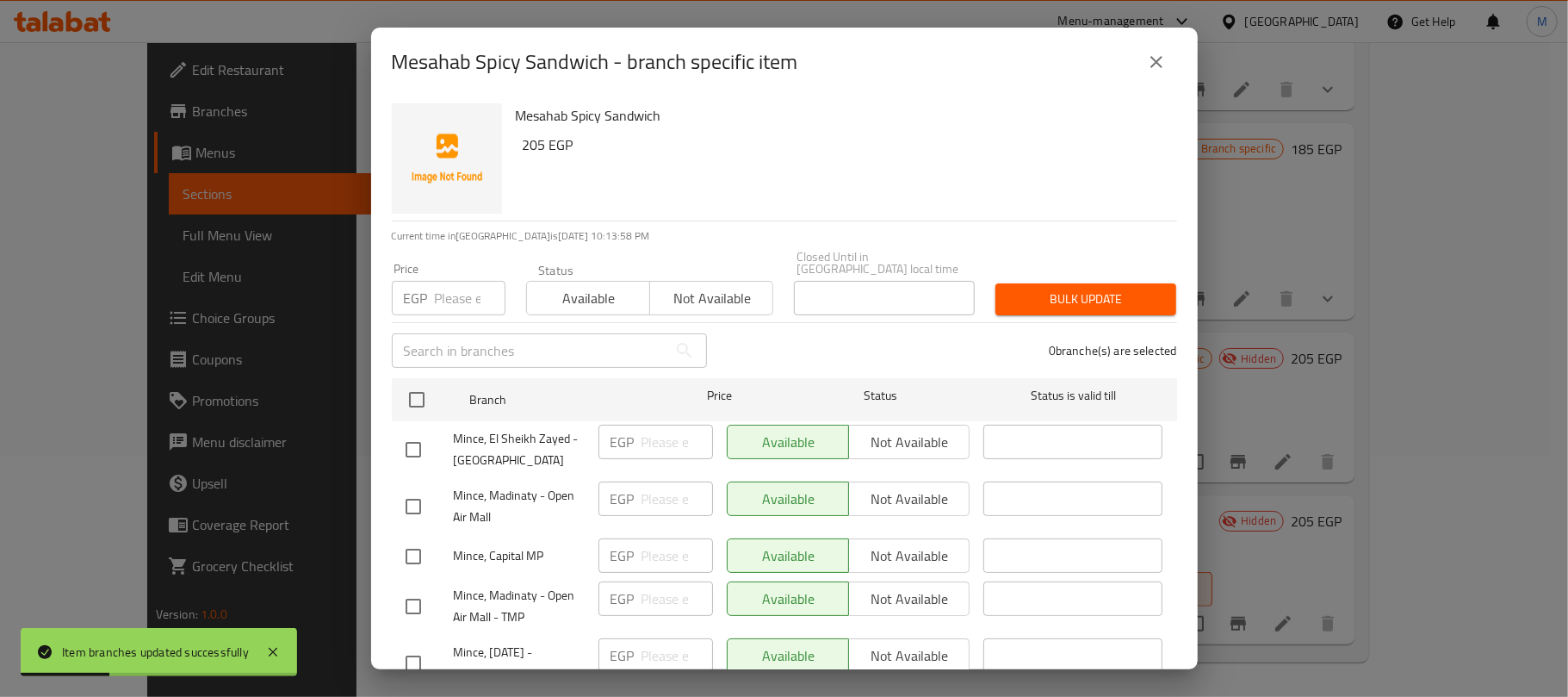
scroll to position [114, 0]
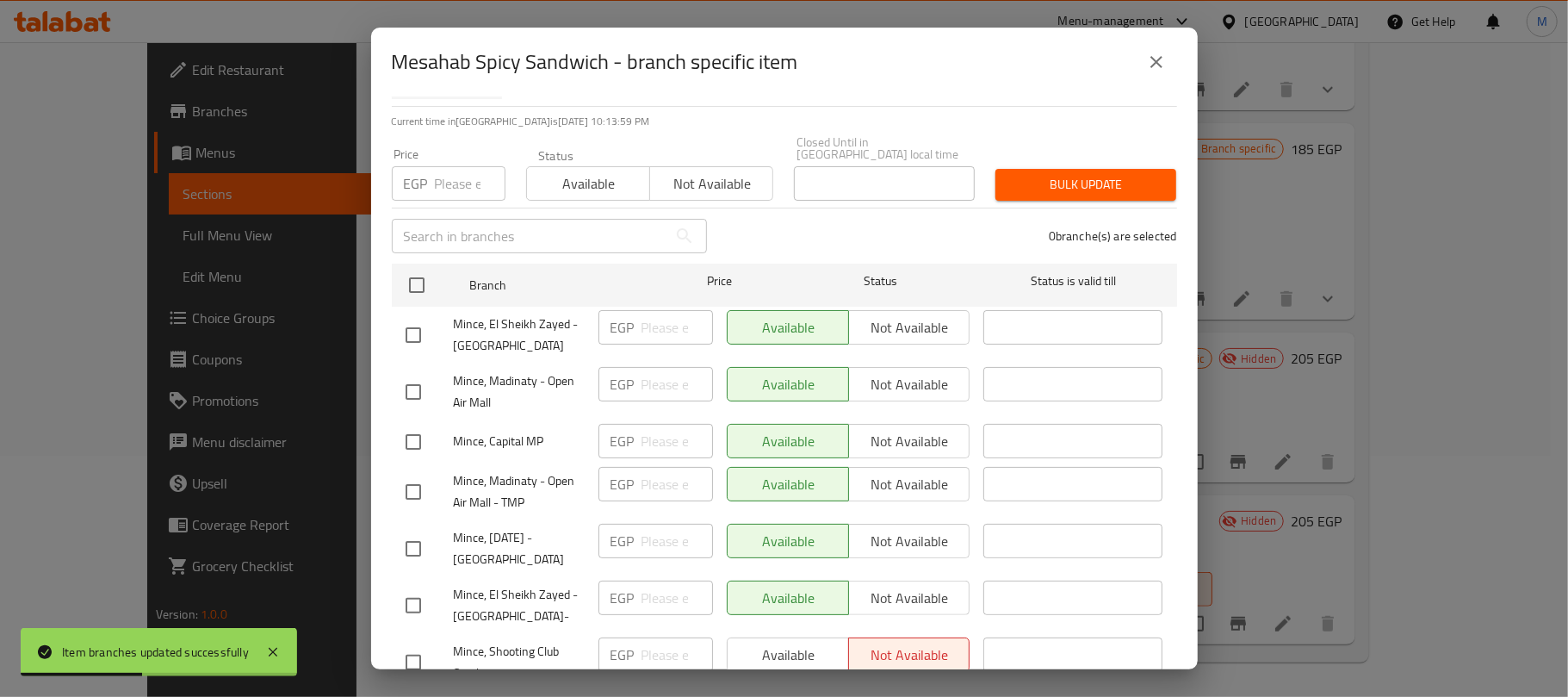
click at [427, 595] on input "checkbox" at bounding box center [413, 606] width 36 height 36
checkbox input "true"
click at [857, 588] on span "Not available" at bounding box center [910, 598] width 107 height 25
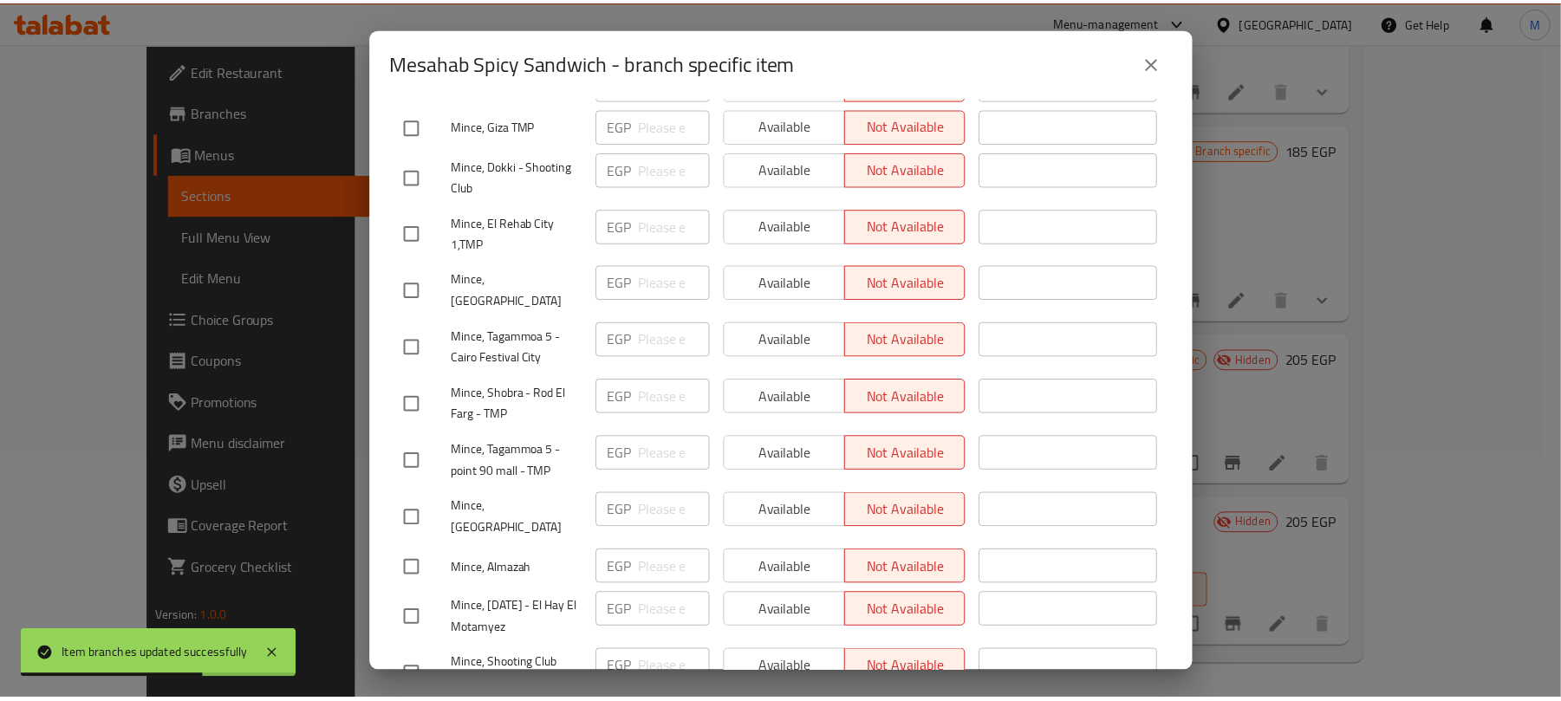
scroll to position [1692, 0]
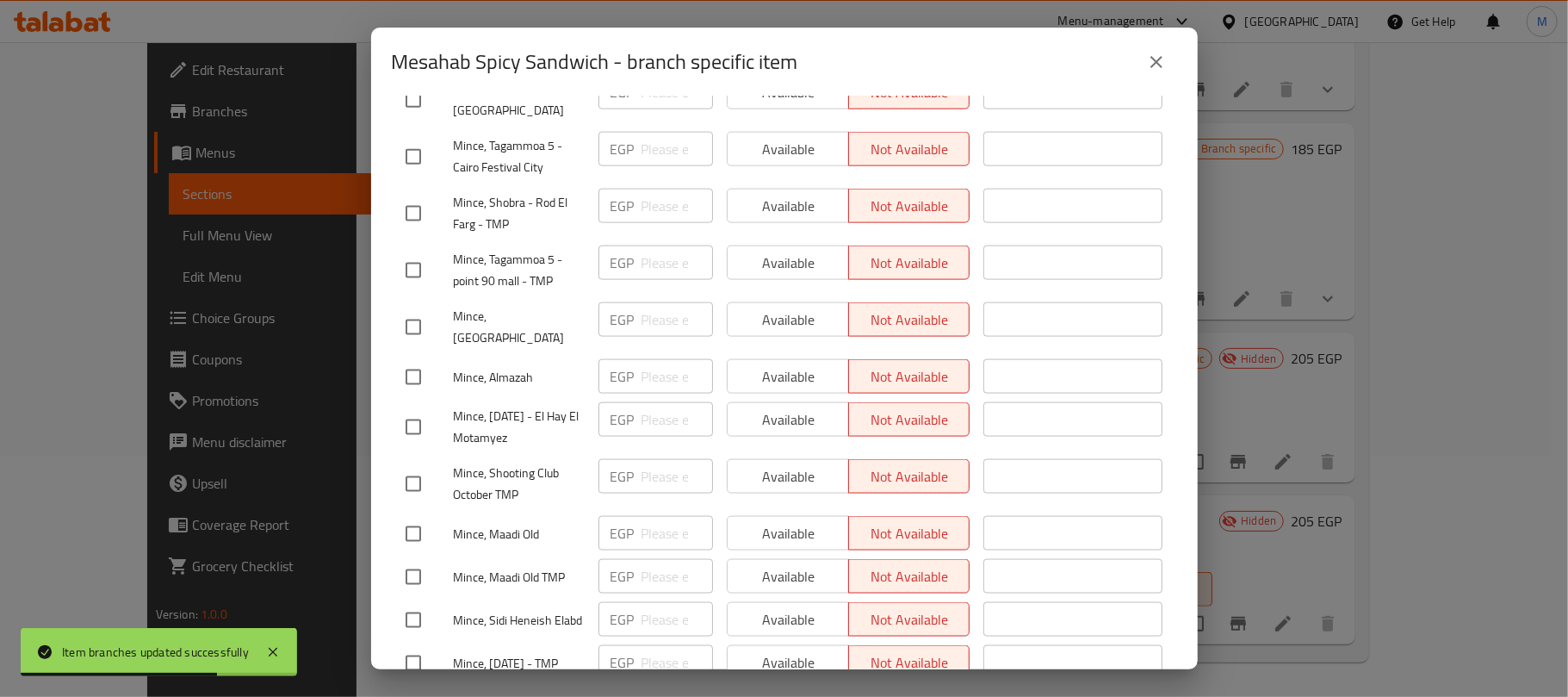
click at [864, 696] on span "Save" at bounding box center [784, 708] width 758 height 22
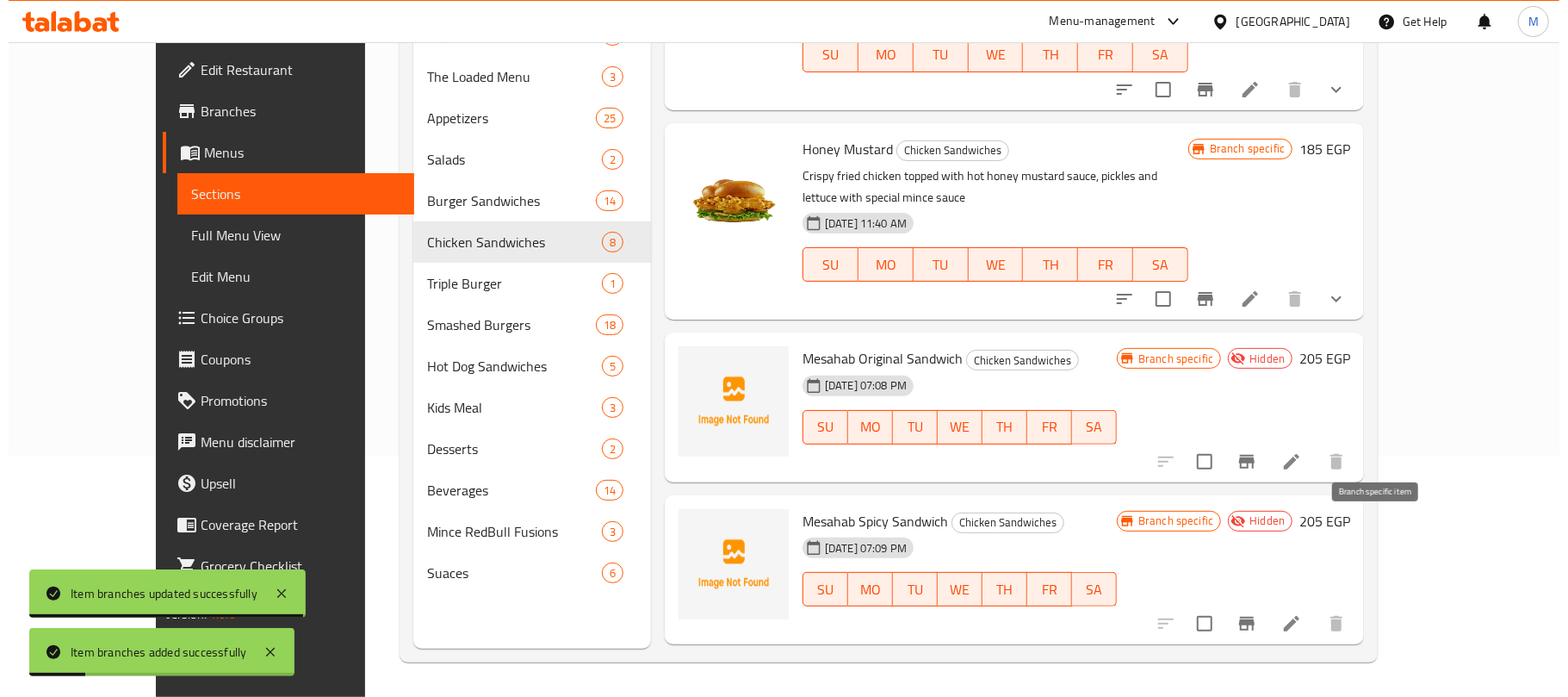
scroll to position [796, 0]
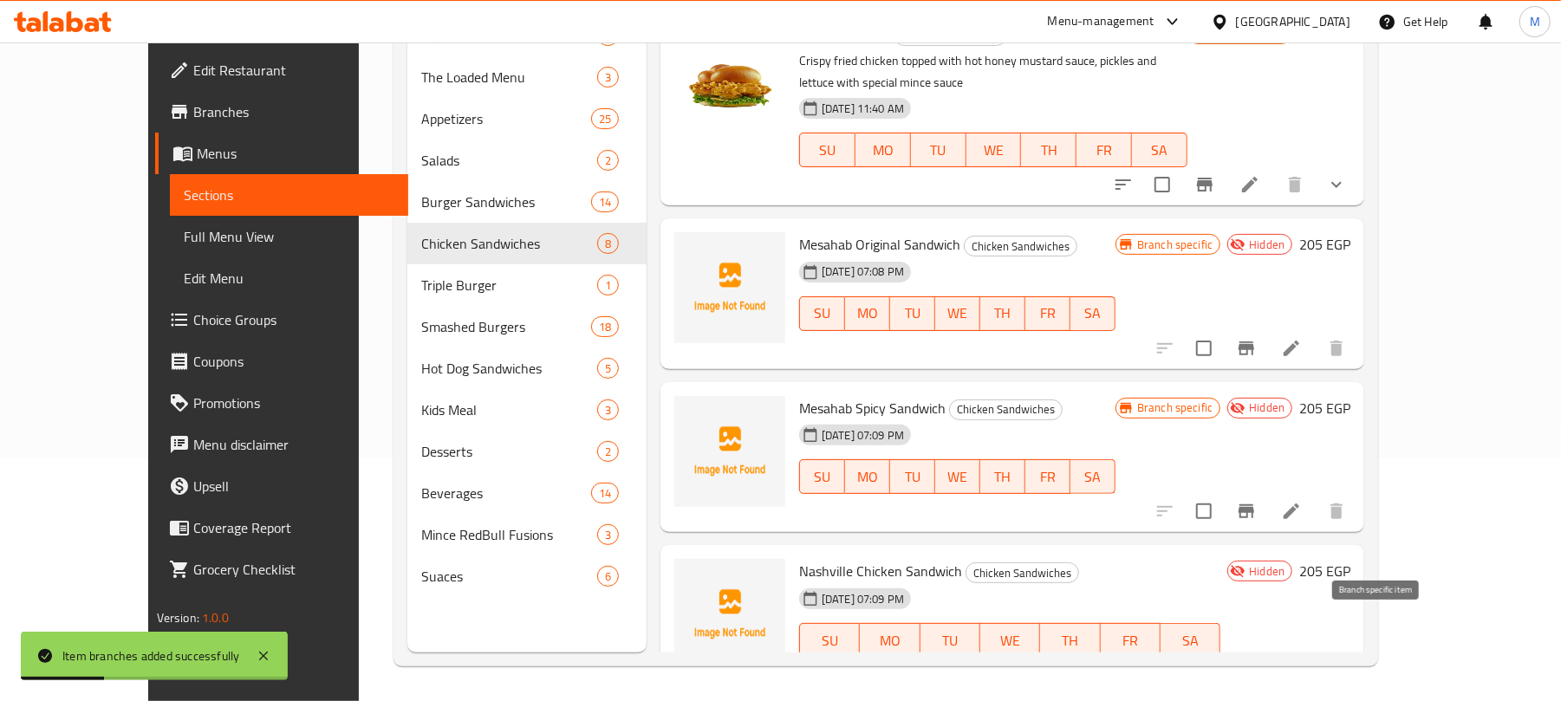
click at [1257, 665] on icon "Branch-specific-item" at bounding box center [1246, 675] width 21 height 21
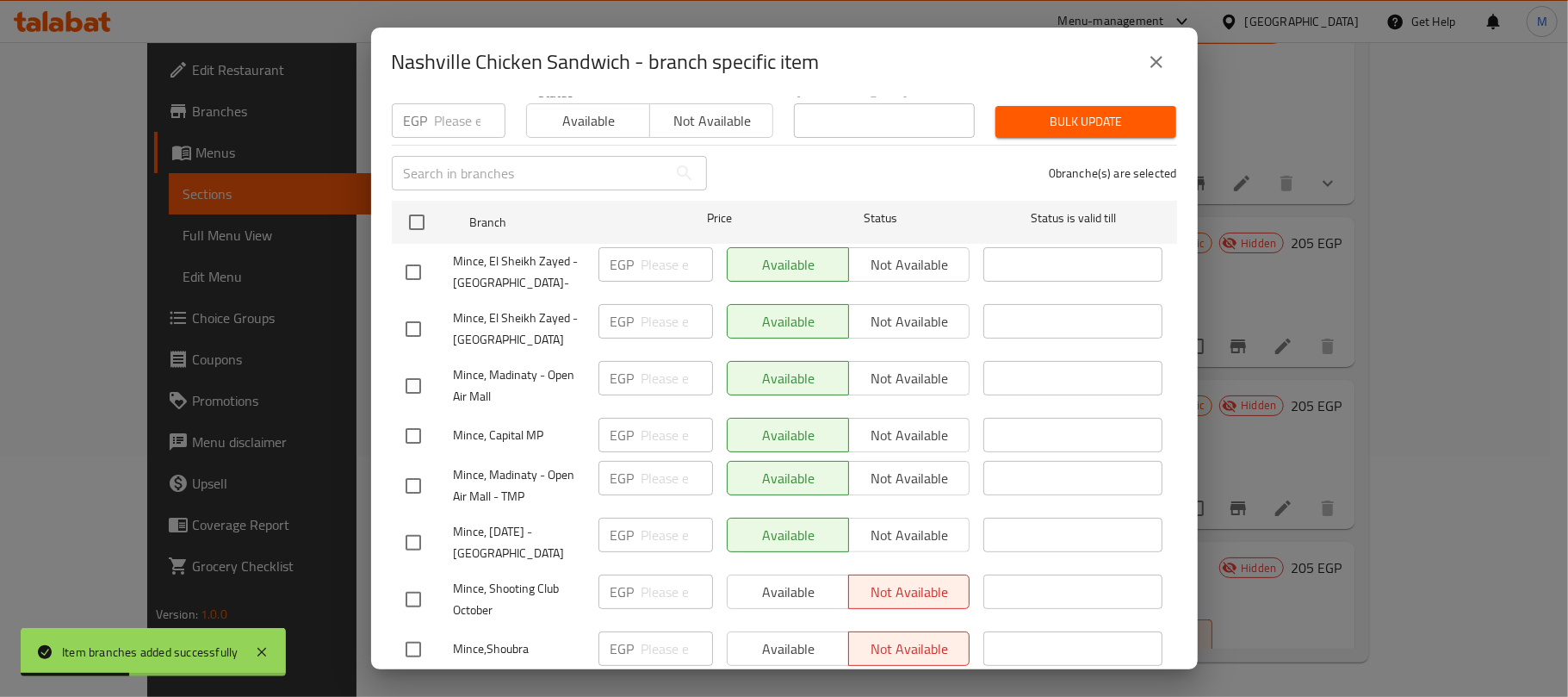
scroll to position [230, 0]
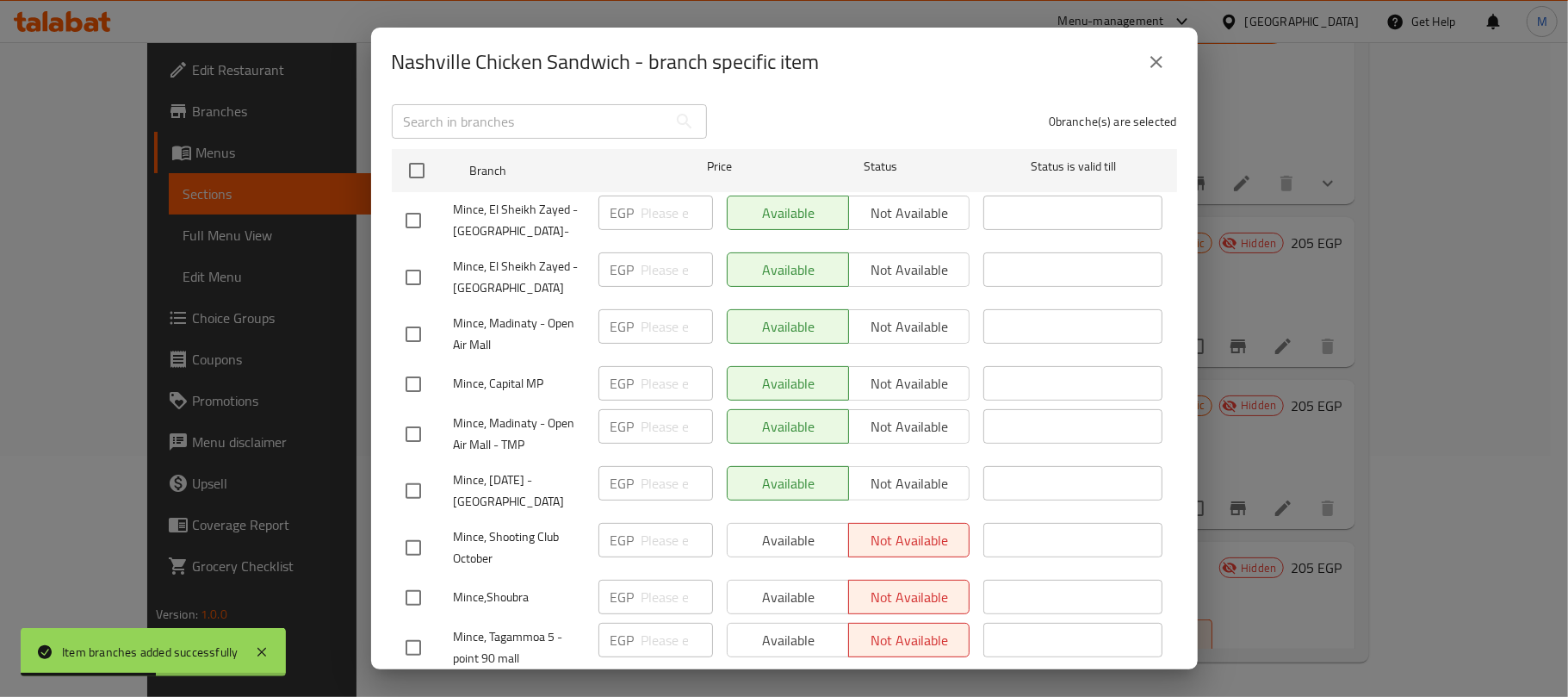
click at [417, 211] on input "checkbox" at bounding box center [413, 221] width 36 height 36
checkbox input "true"
drag, startPoint x: 925, startPoint y: 200, endPoint x: 911, endPoint y: 249, distance: 51.0
click at [925, 201] on span "Not available" at bounding box center [910, 213] width 107 height 25
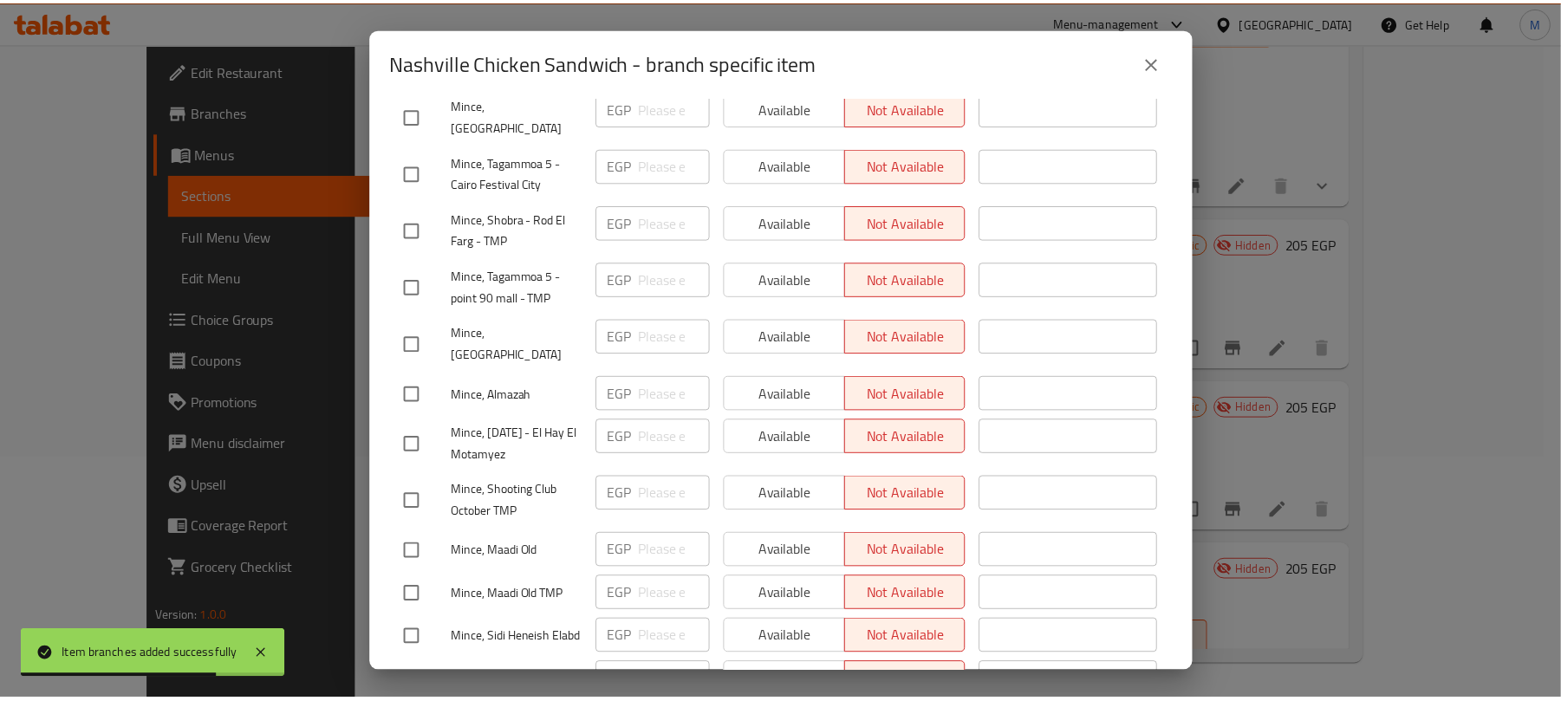
scroll to position [1692, 0]
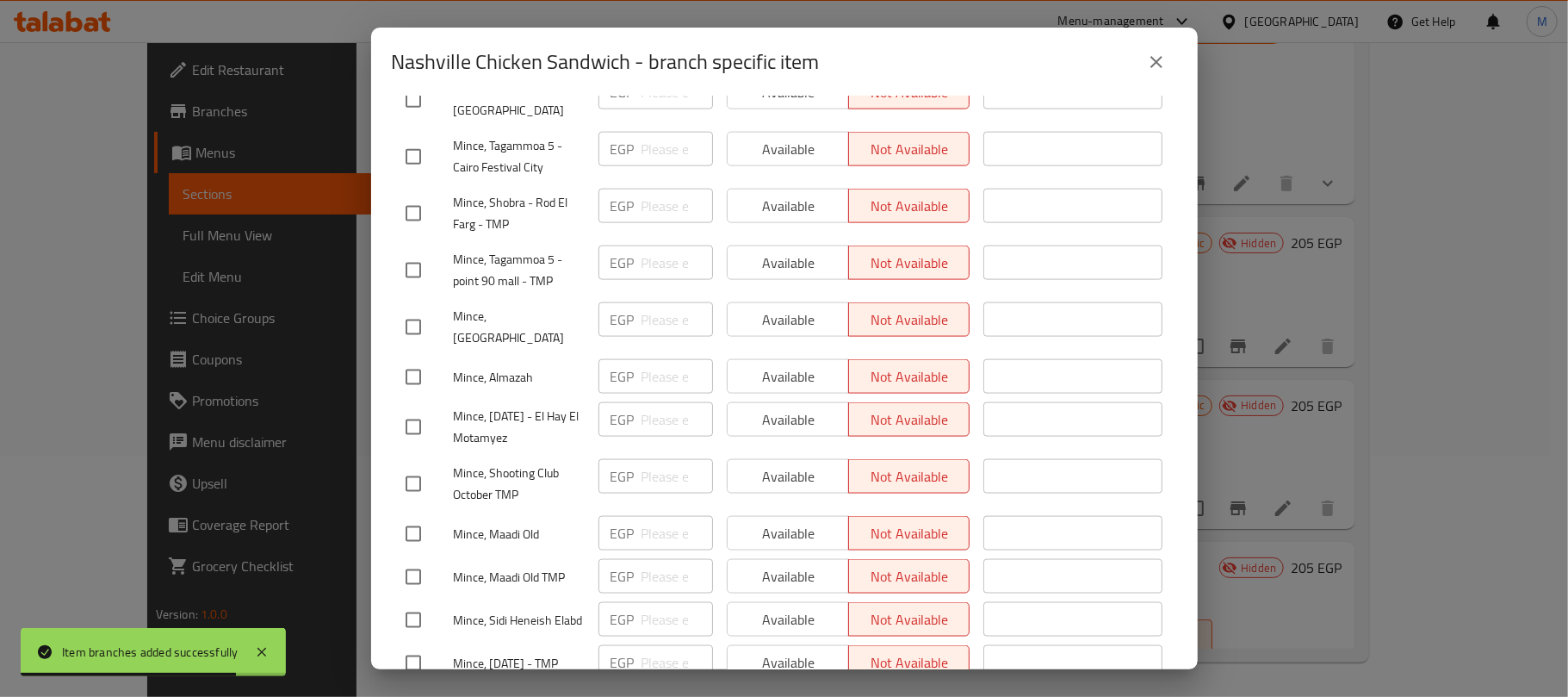
click at [972, 696] on span "Save" at bounding box center [784, 708] width 758 height 22
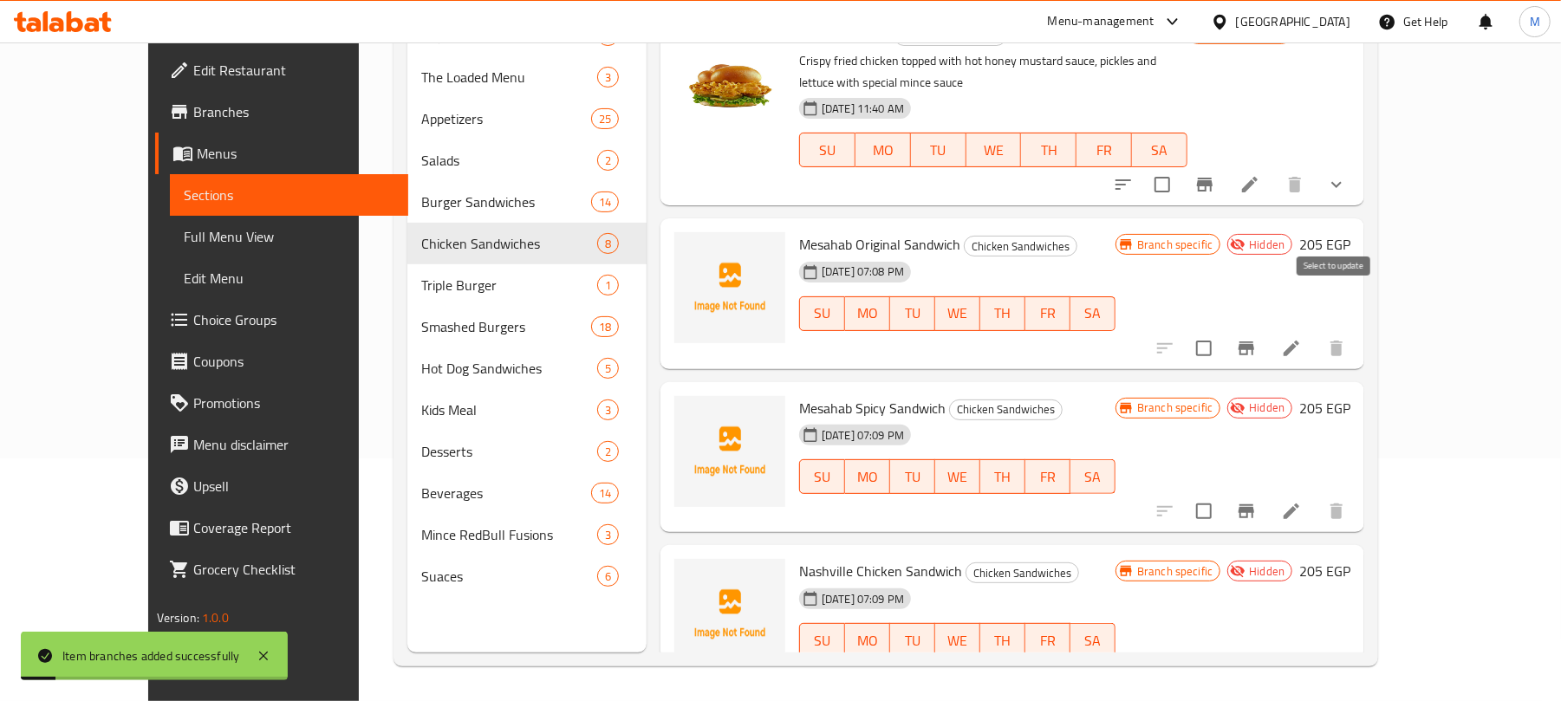
click at [1222, 330] on input "checkbox" at bounding box center [1204, 348] width 36 height 36
checkbox input "true"
click at [1222, 493] on input "checkbox" at bounding box center [1204, 511] width 36 height 36
checkbox input "true"
click at [1222, 657] on input "checkbox" at bounding box center [1204, 675] width 36 height 36
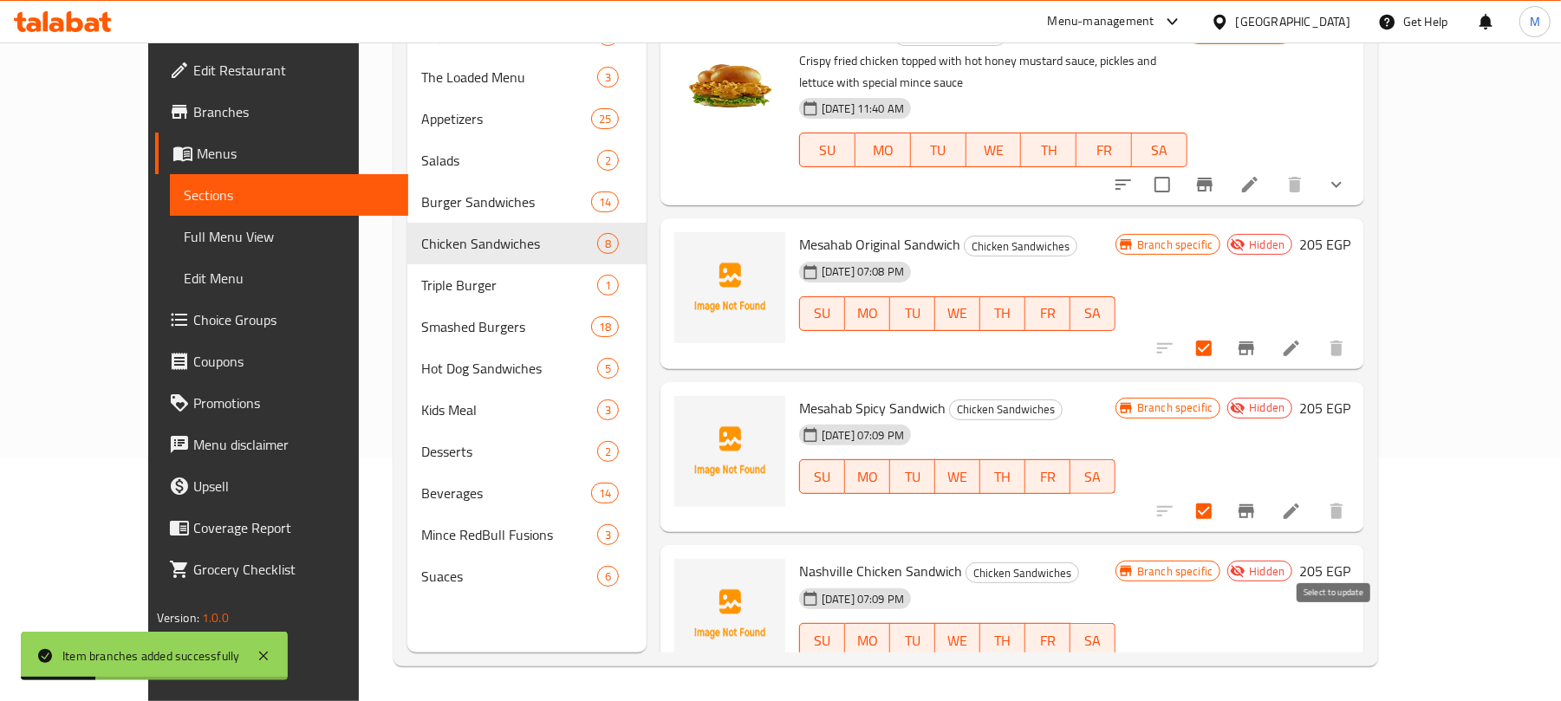
checkbox input "true"
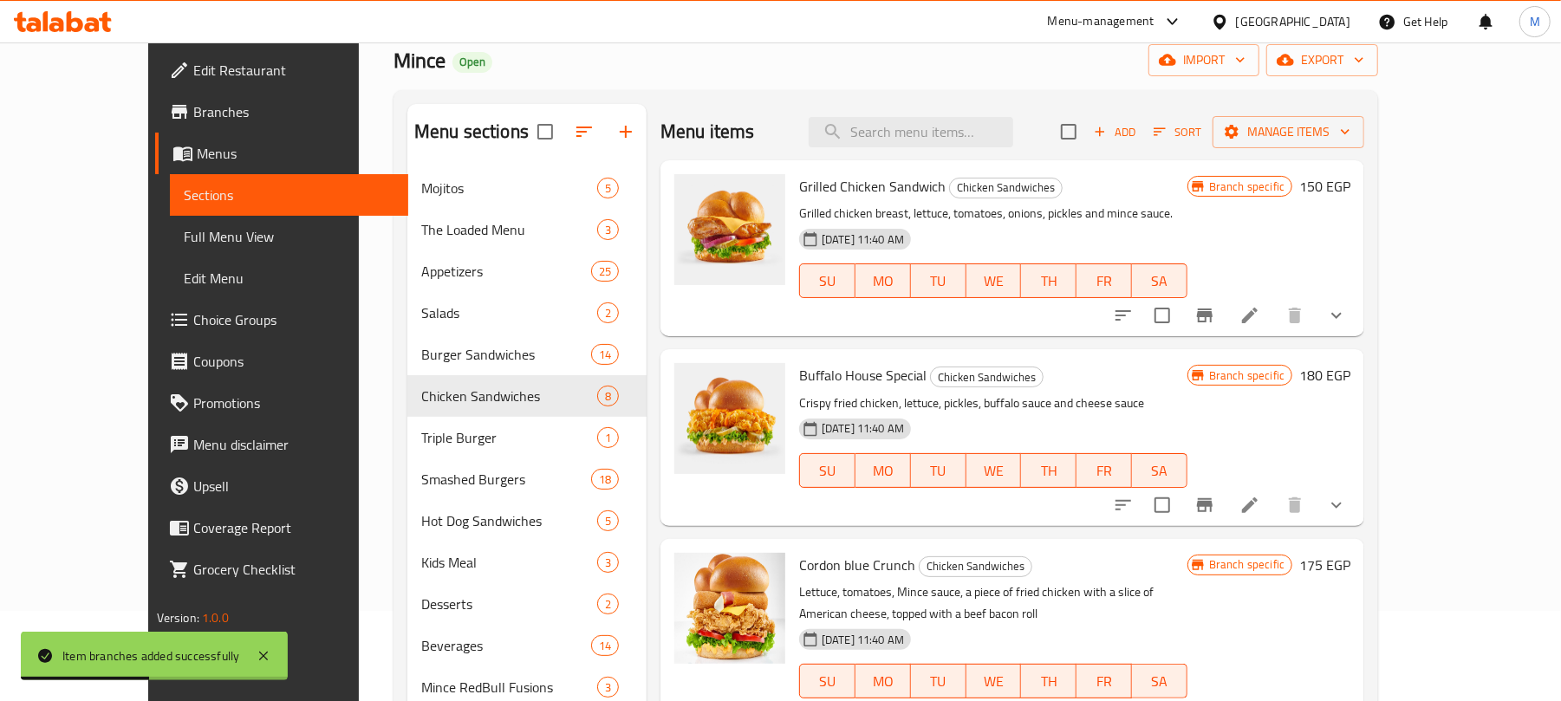
scroll to position [0, 0]
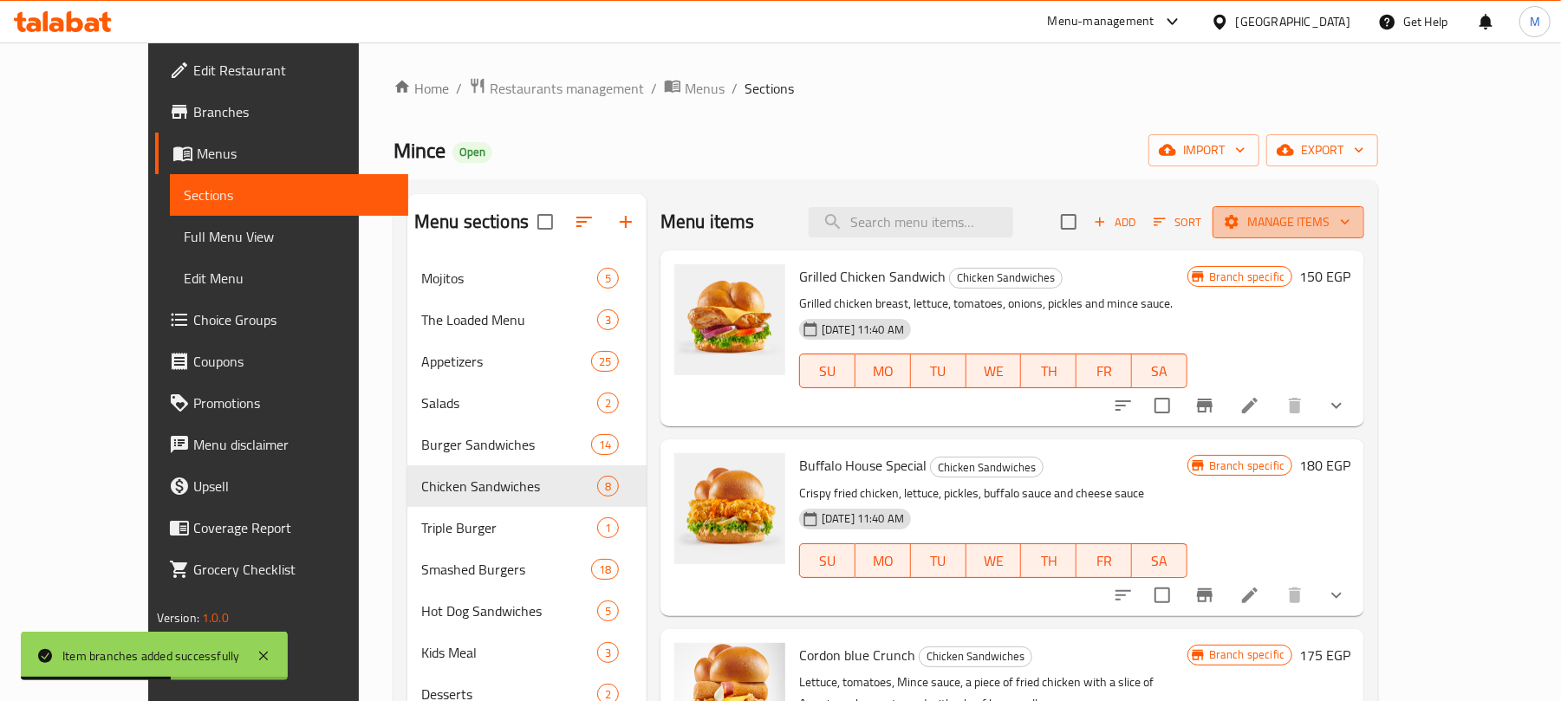
click at [1364, 208] on button "Manage items" at bounding box center [1289, 222] width 152 height 32
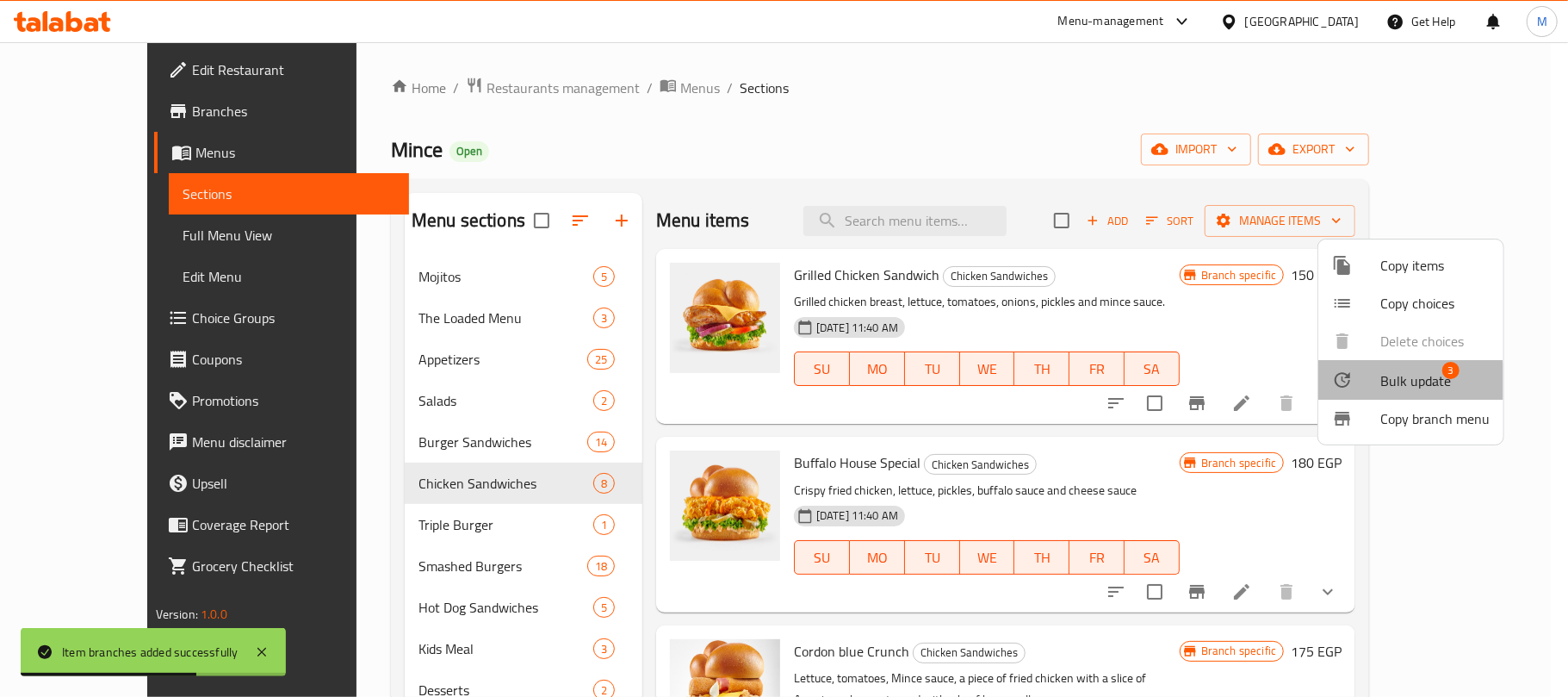
click at [1373, 385] on div at bounding box center [1356, 380] width 49 height 21
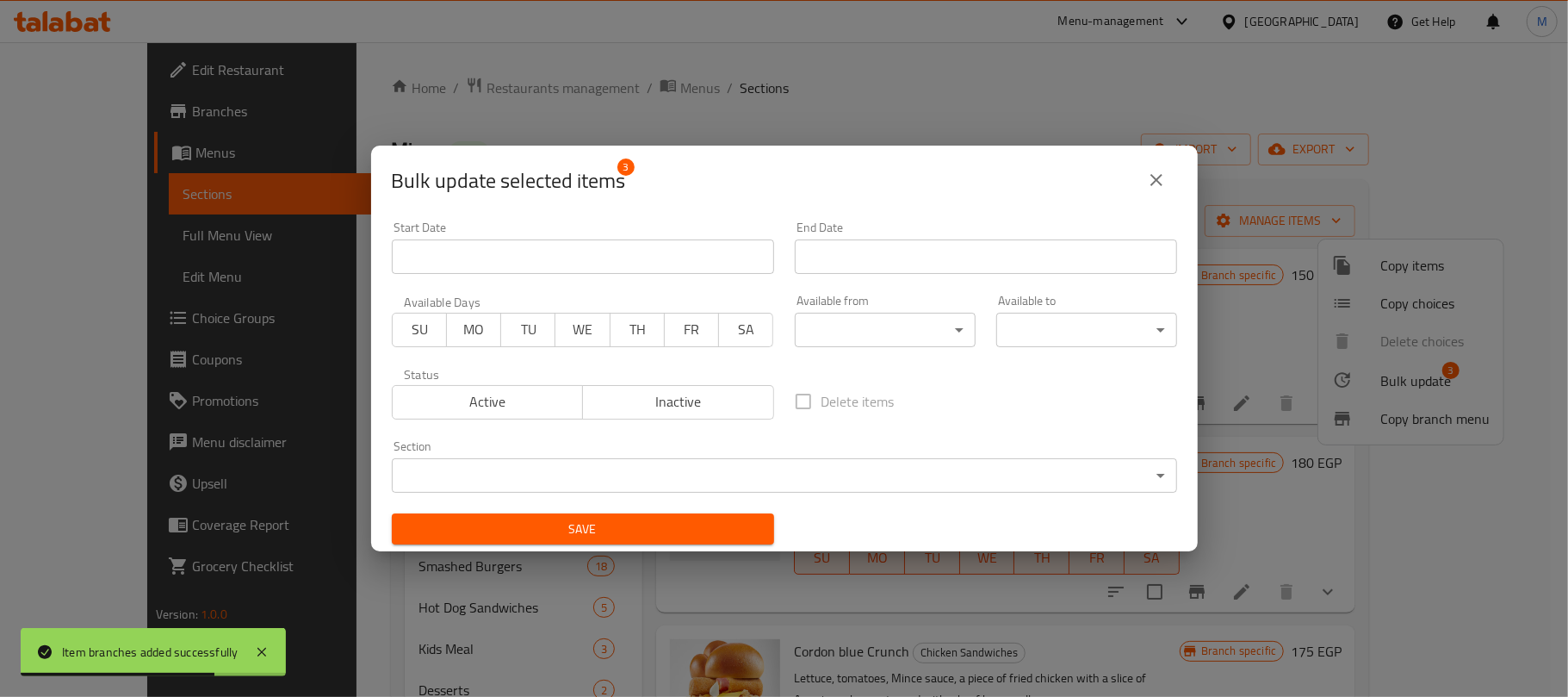
drag, startPoint x: 526, startPoint y: 402, endPoint x: 539, endPoint y: 428, distance: 29.1
click at [524, 402] on span "Active" at bounding box center [488, 402] width 178 height 25
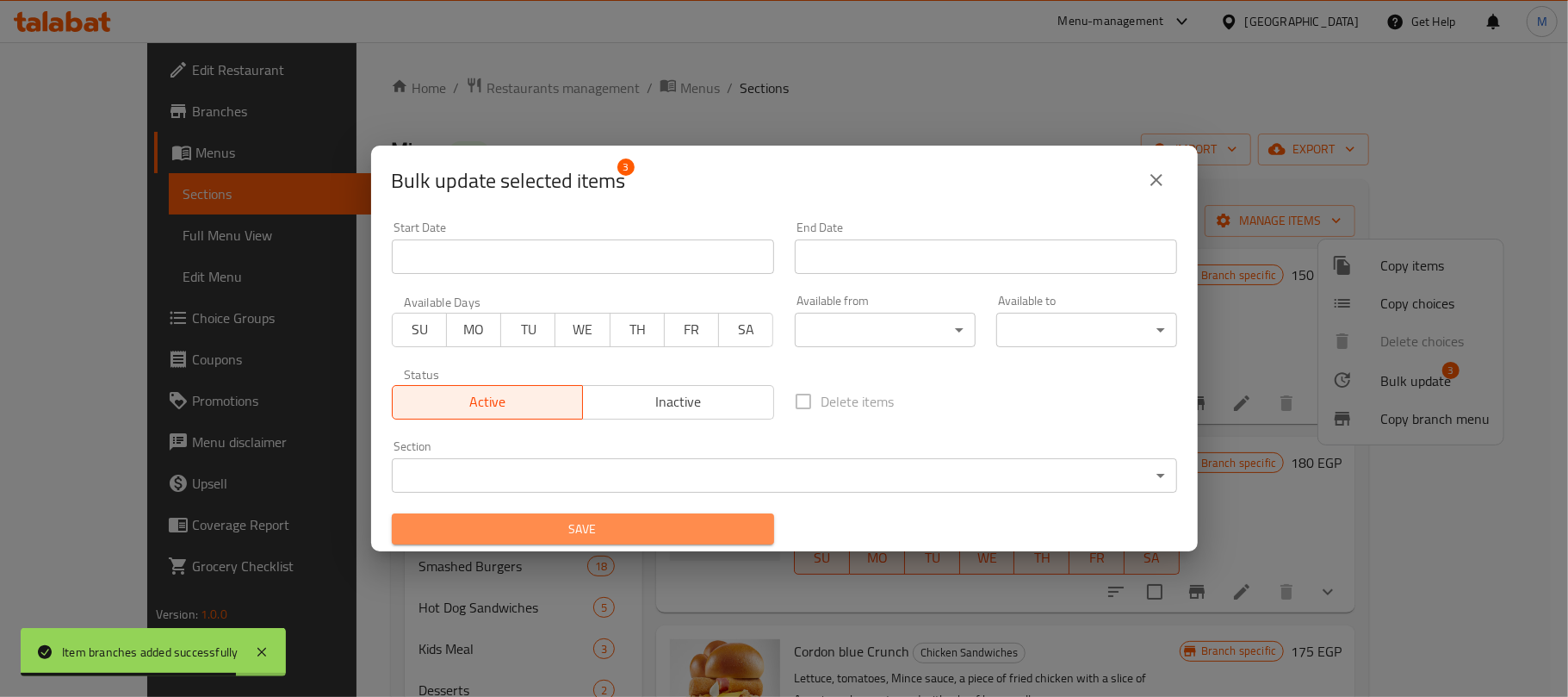
click at [684, 521] on span "Save" at bounding box center [582, 530] width 355 height 22
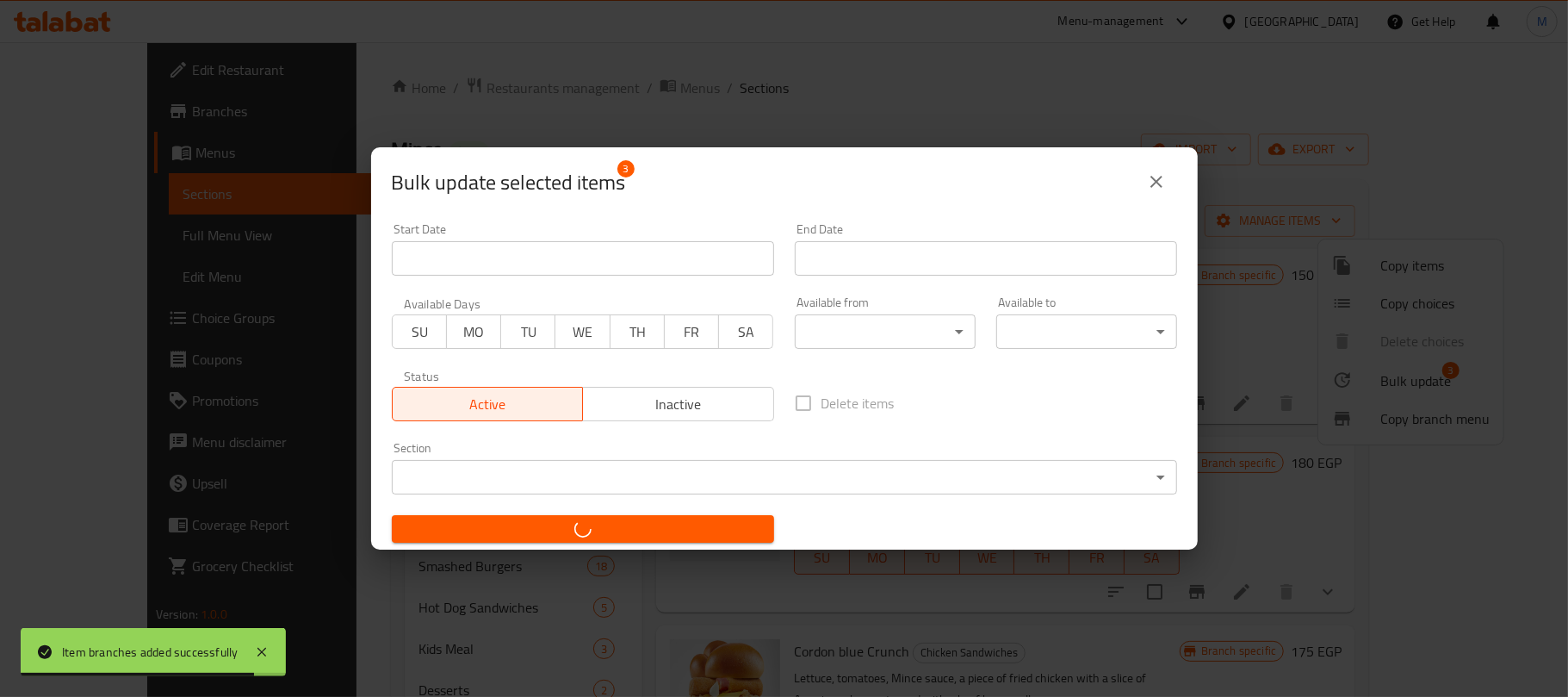
checkbox input "false"
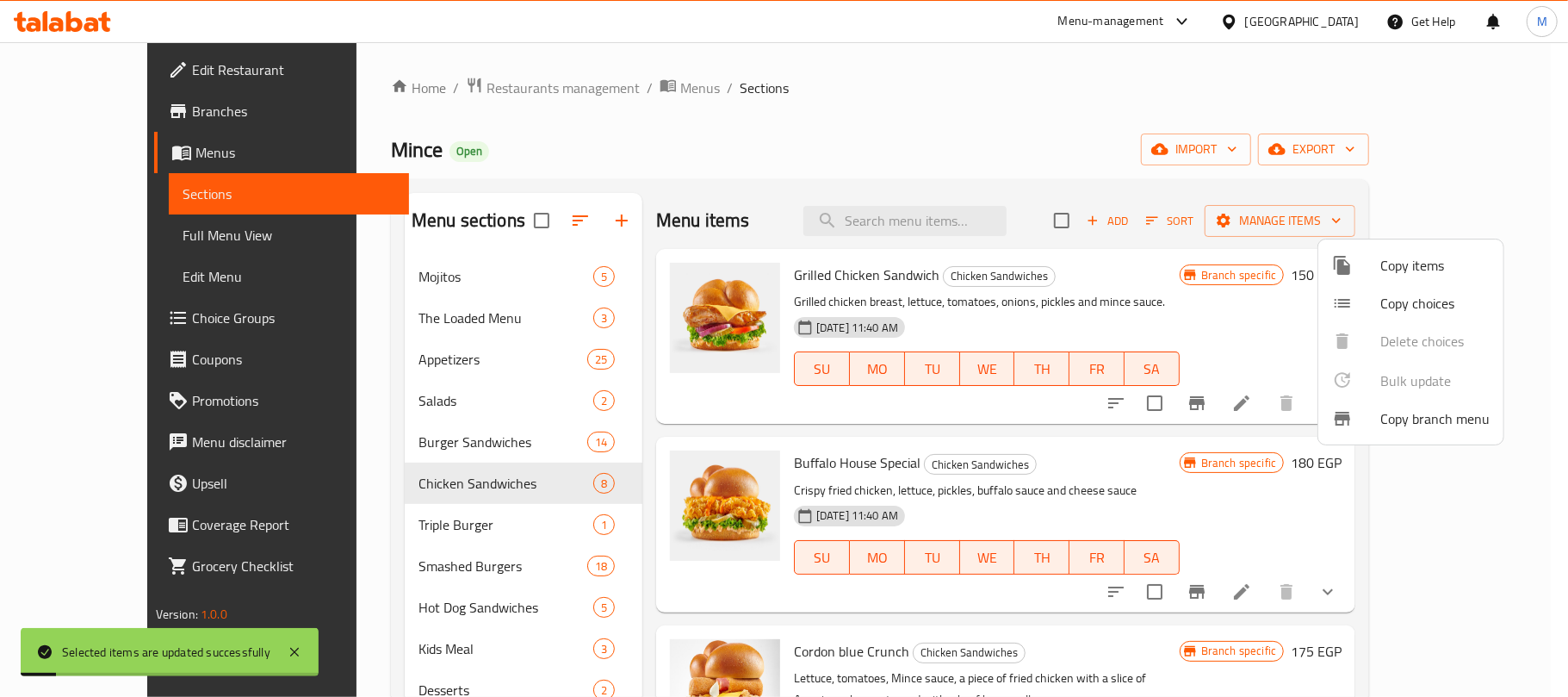
click at [1135, 117] on div at bounding box center [784, 348] width 1568 height 697
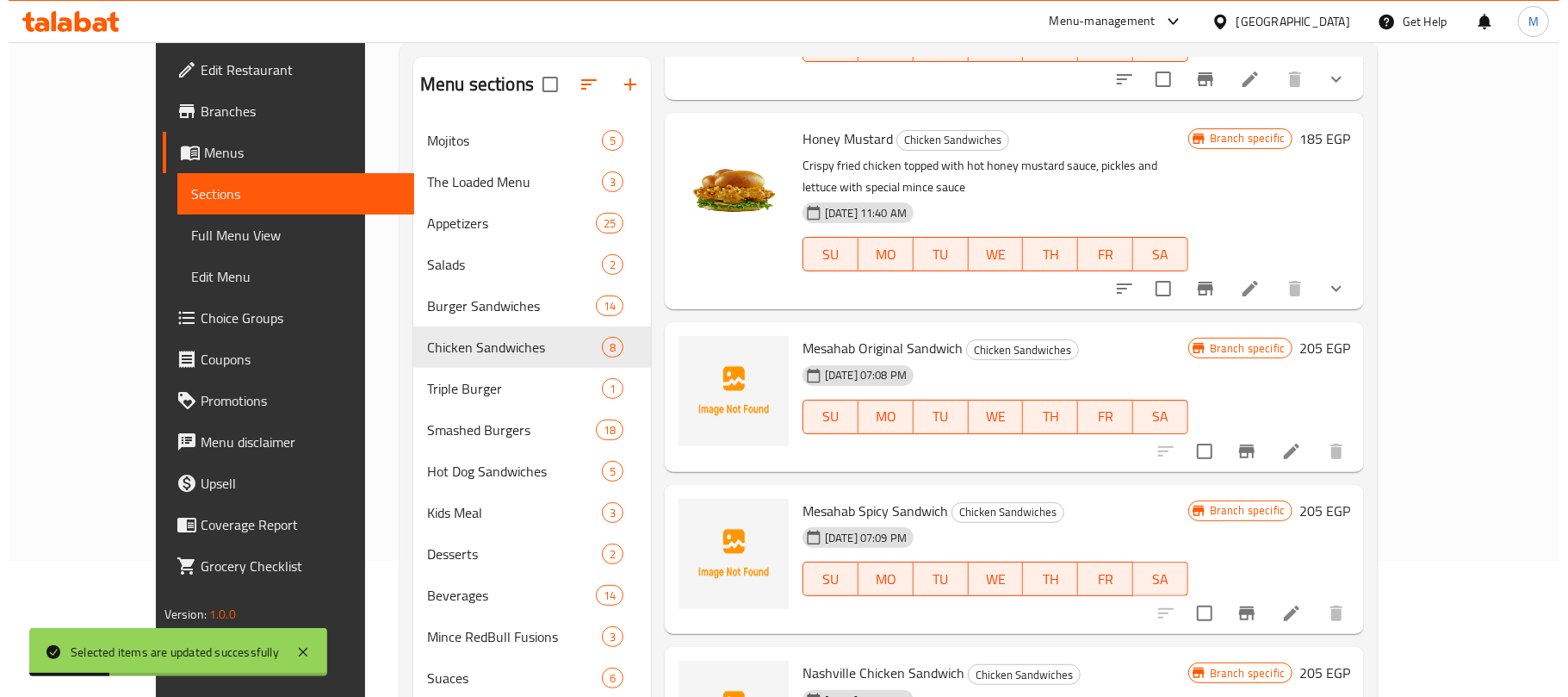
scroll to position [243, 0]
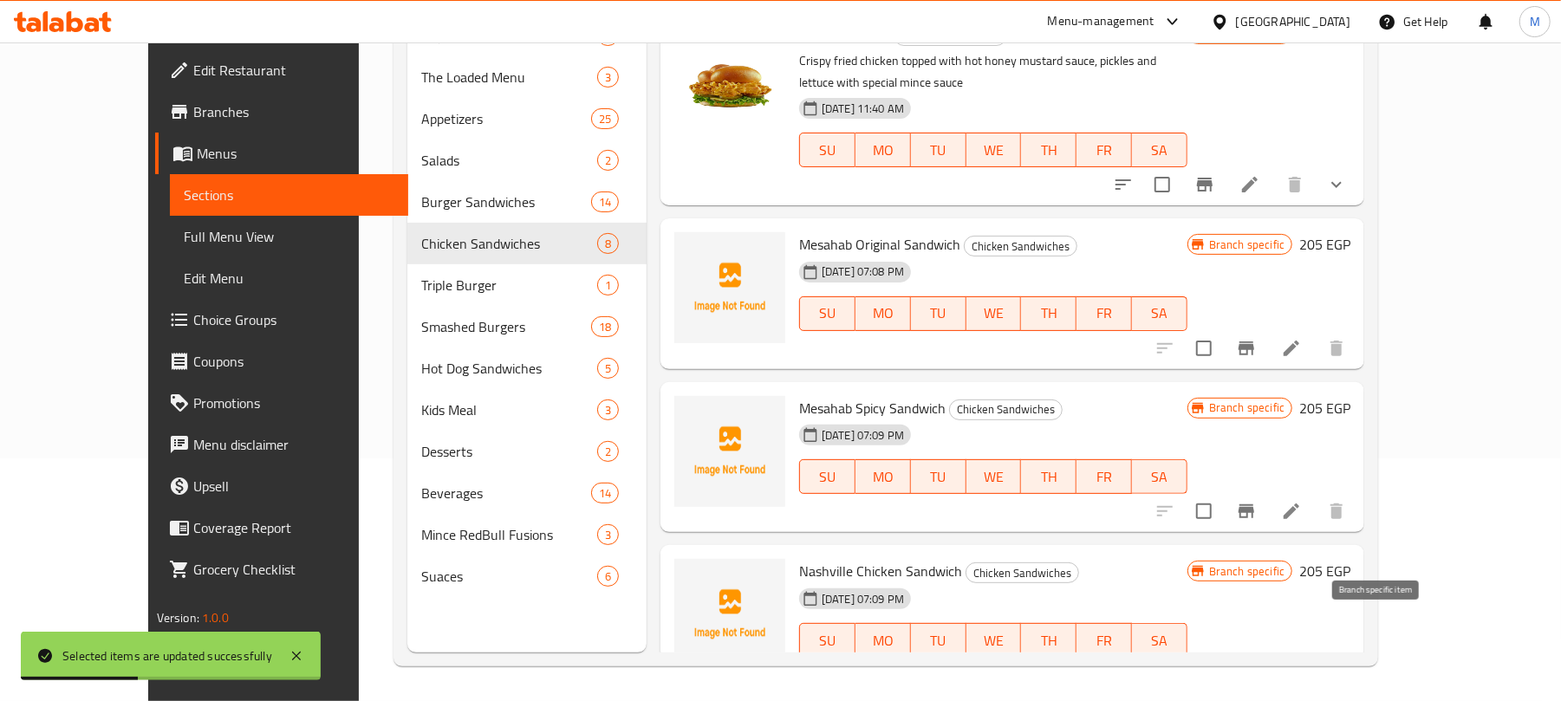
click at [1254, 668] on icon "Branch-specific-item" at bounding box center [1247, 675] width 16 height 14
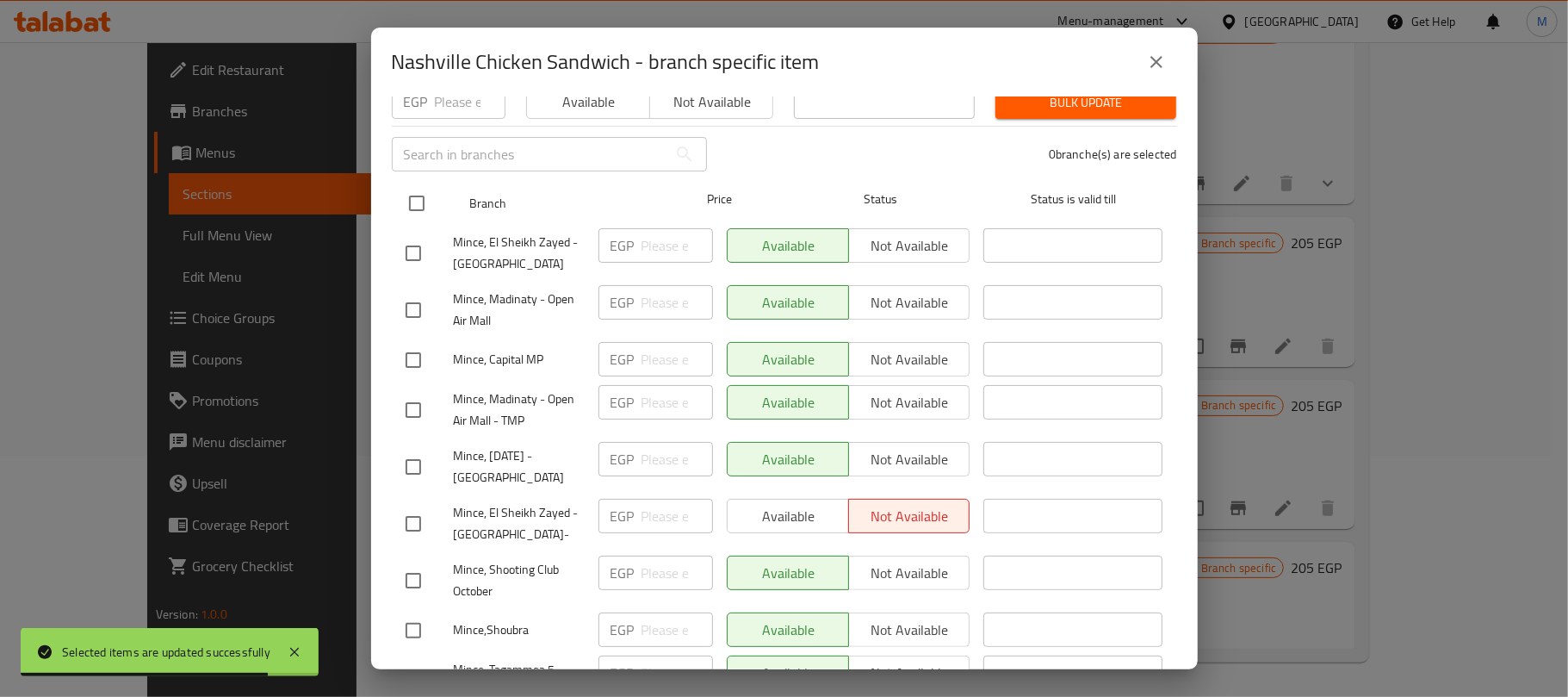
scroll to position [114, 0]
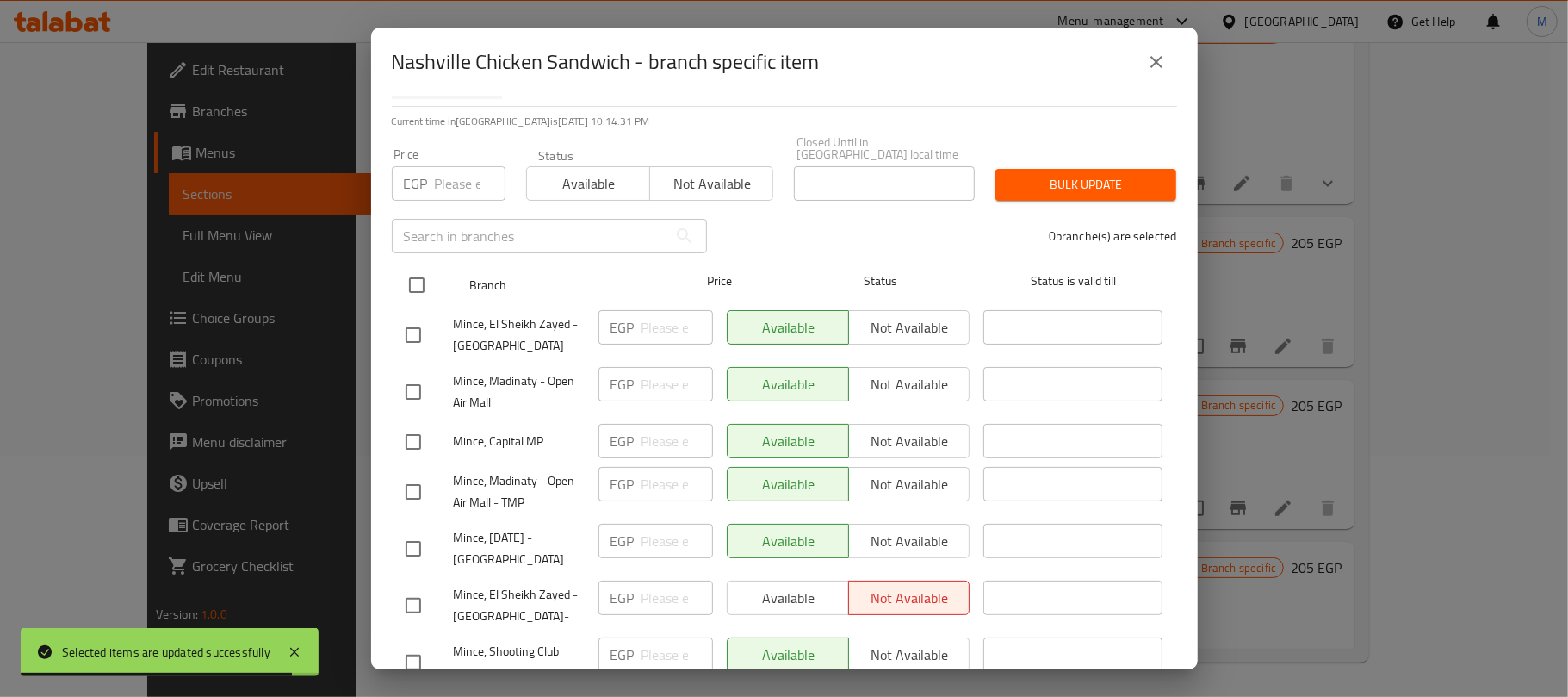
click at [413, 270] on input "checkbox" at bounding box center [416, 285] width 36 height 36
checkbox input "true"
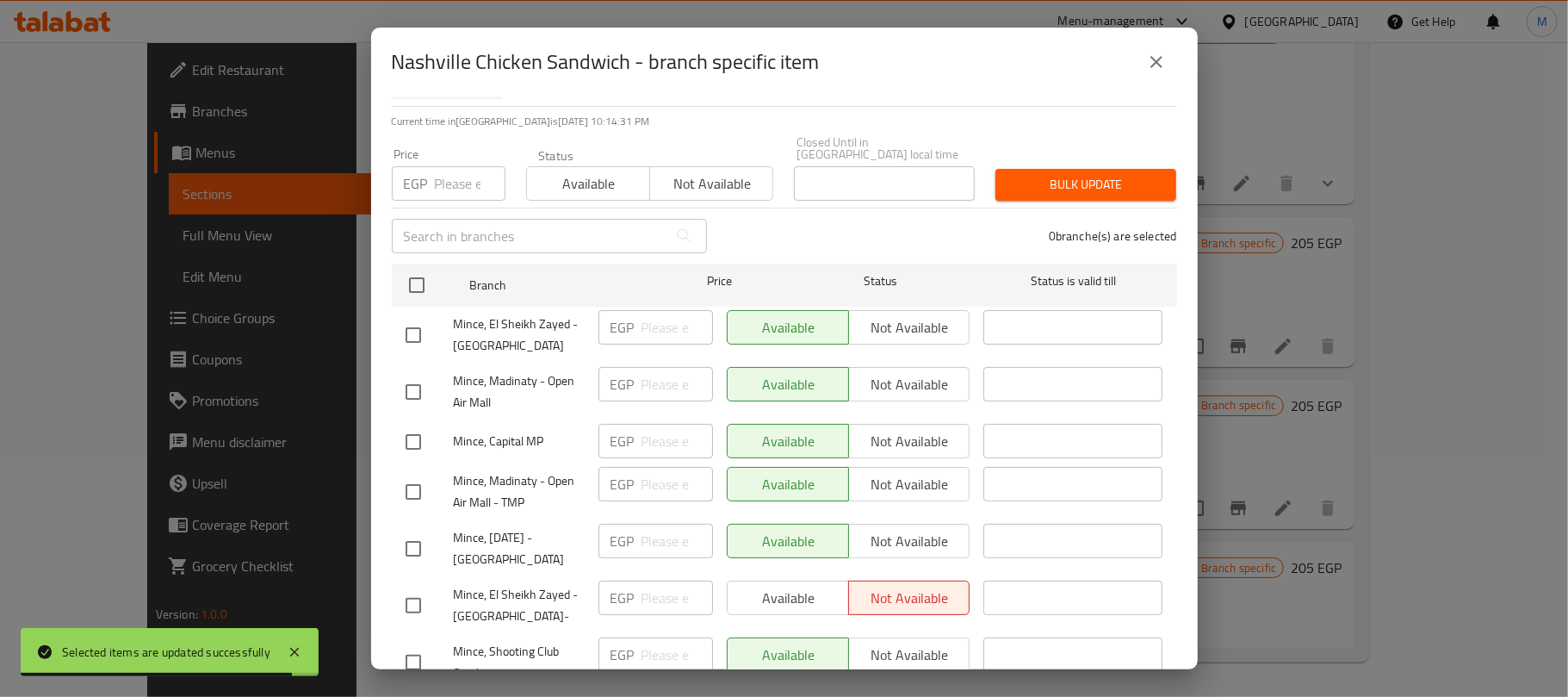
checkbox input "true"
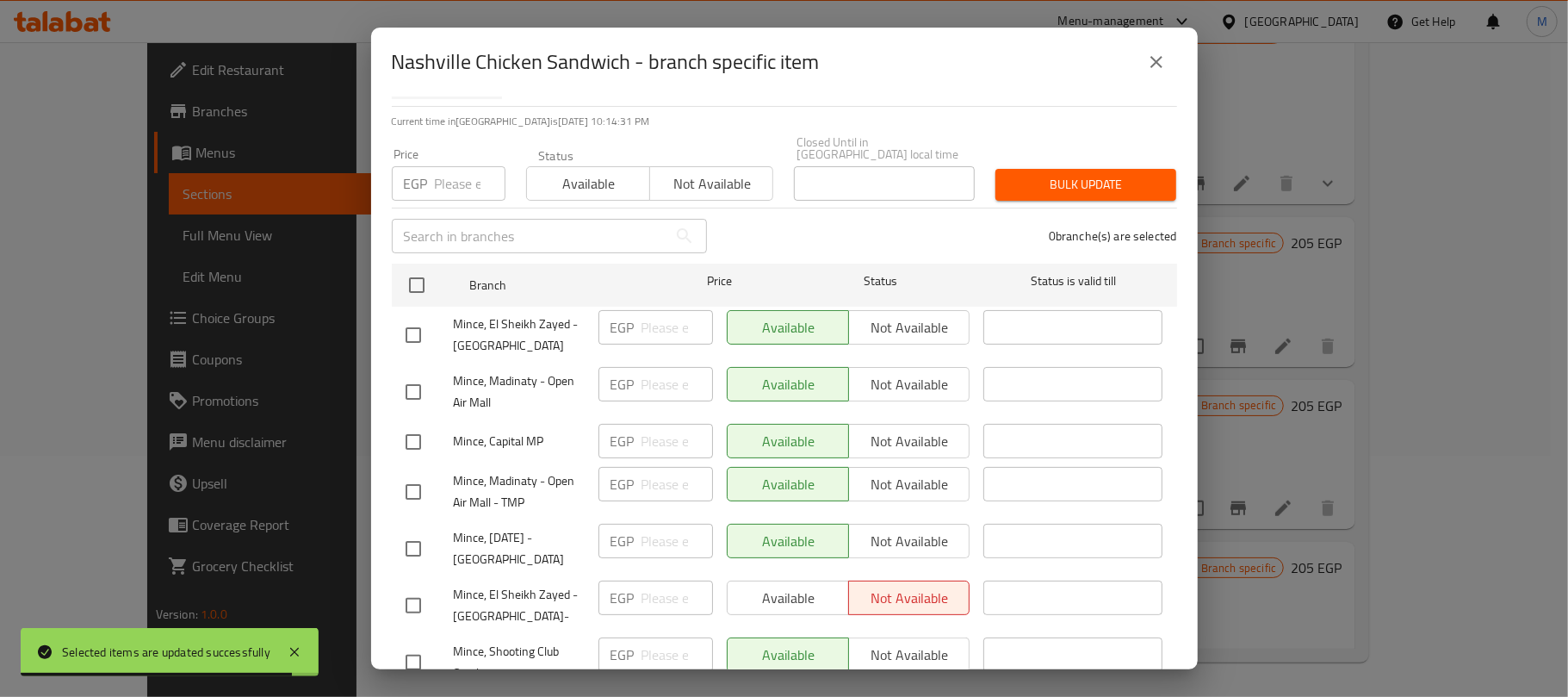
checkbox input "true"
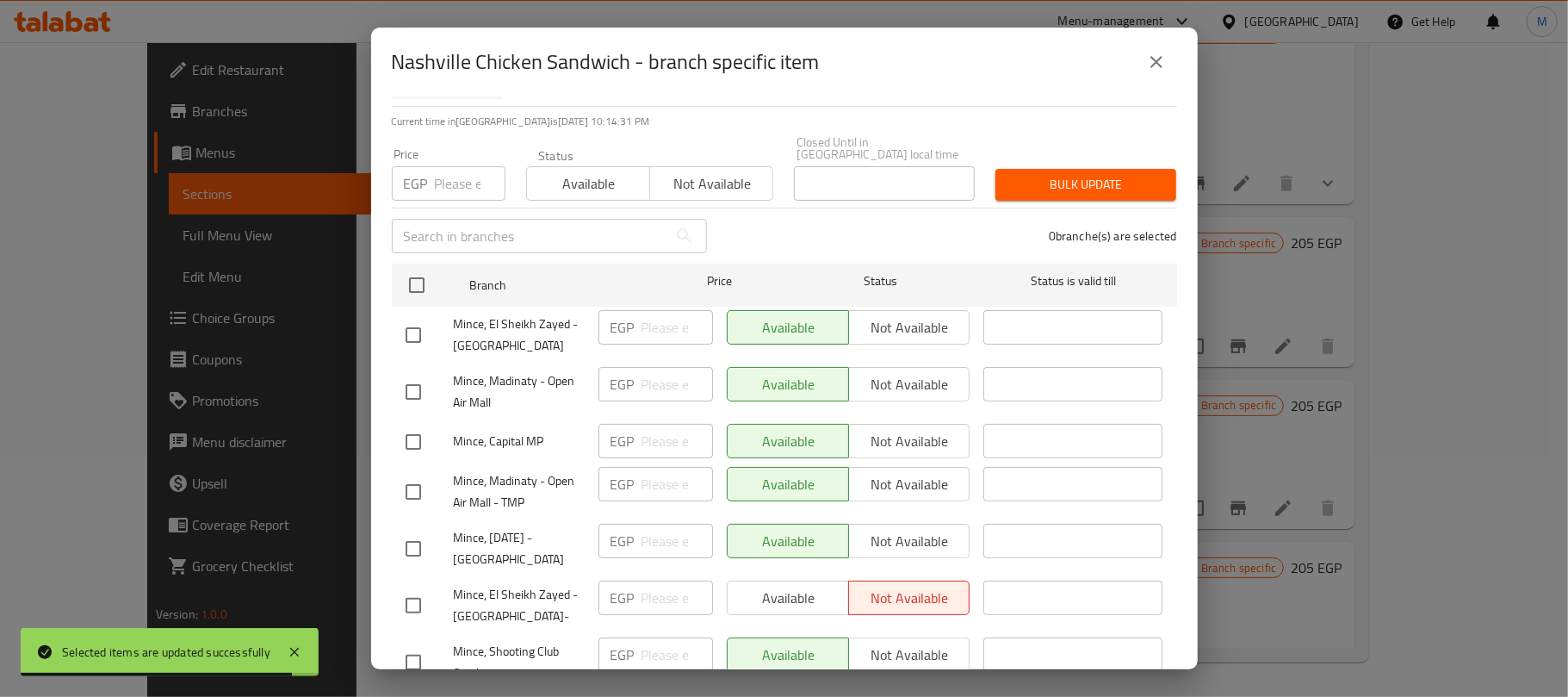
checkbox input "true"
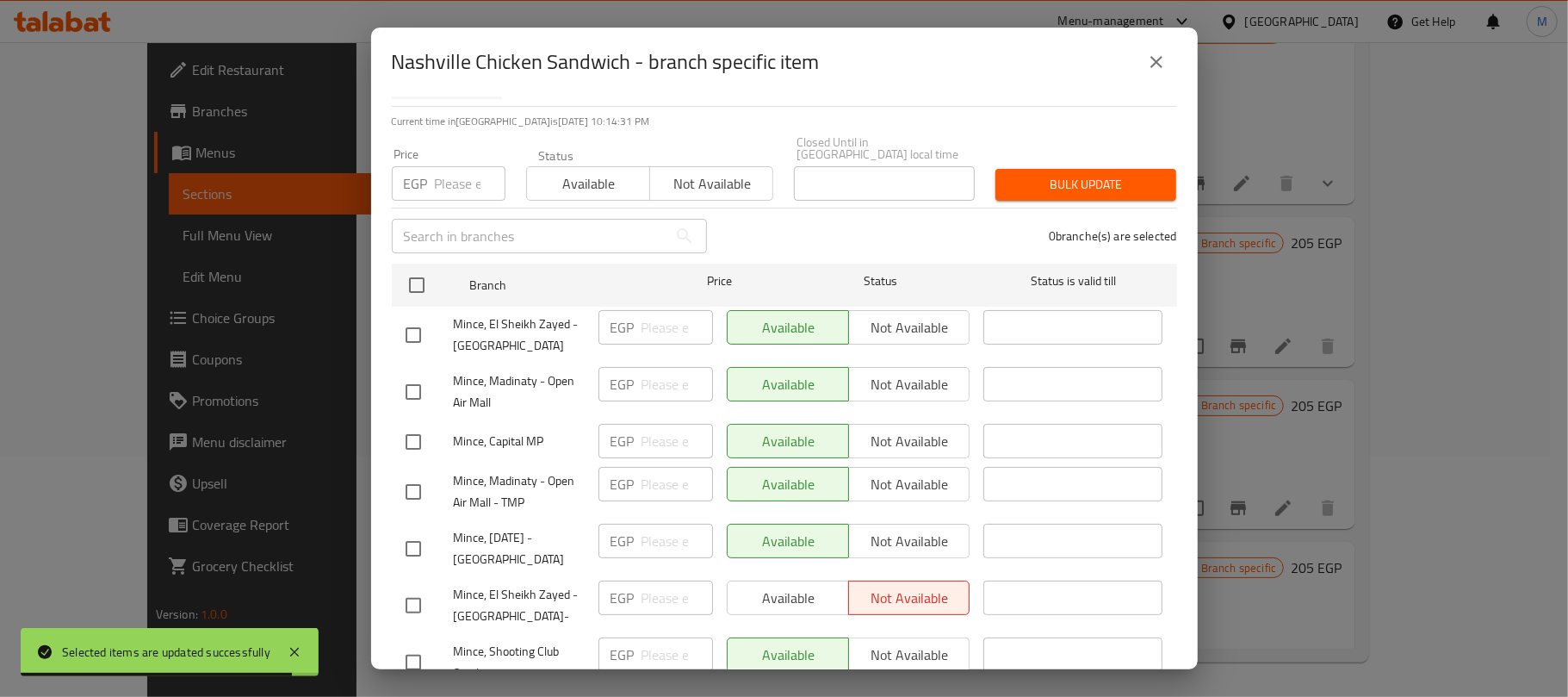
checkbox input "true"
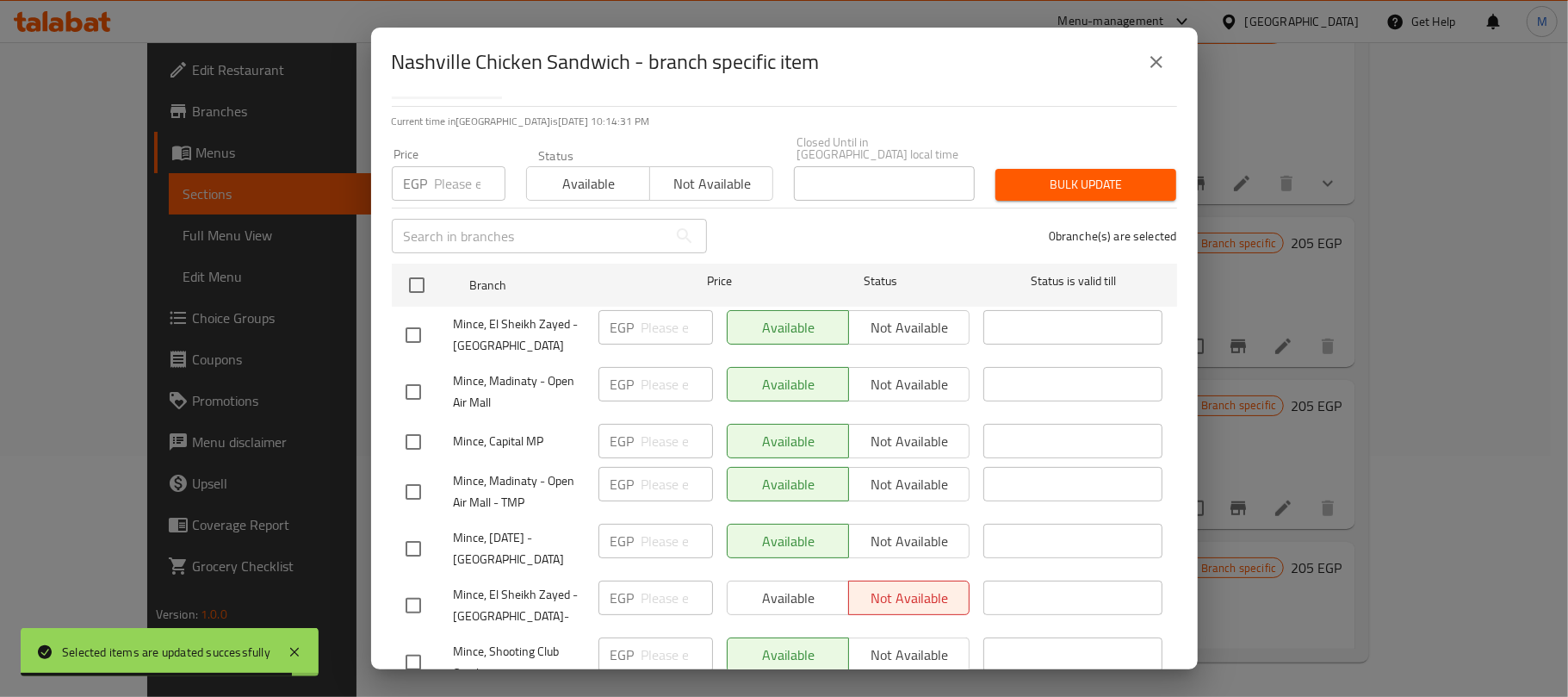
checkbox input "true"
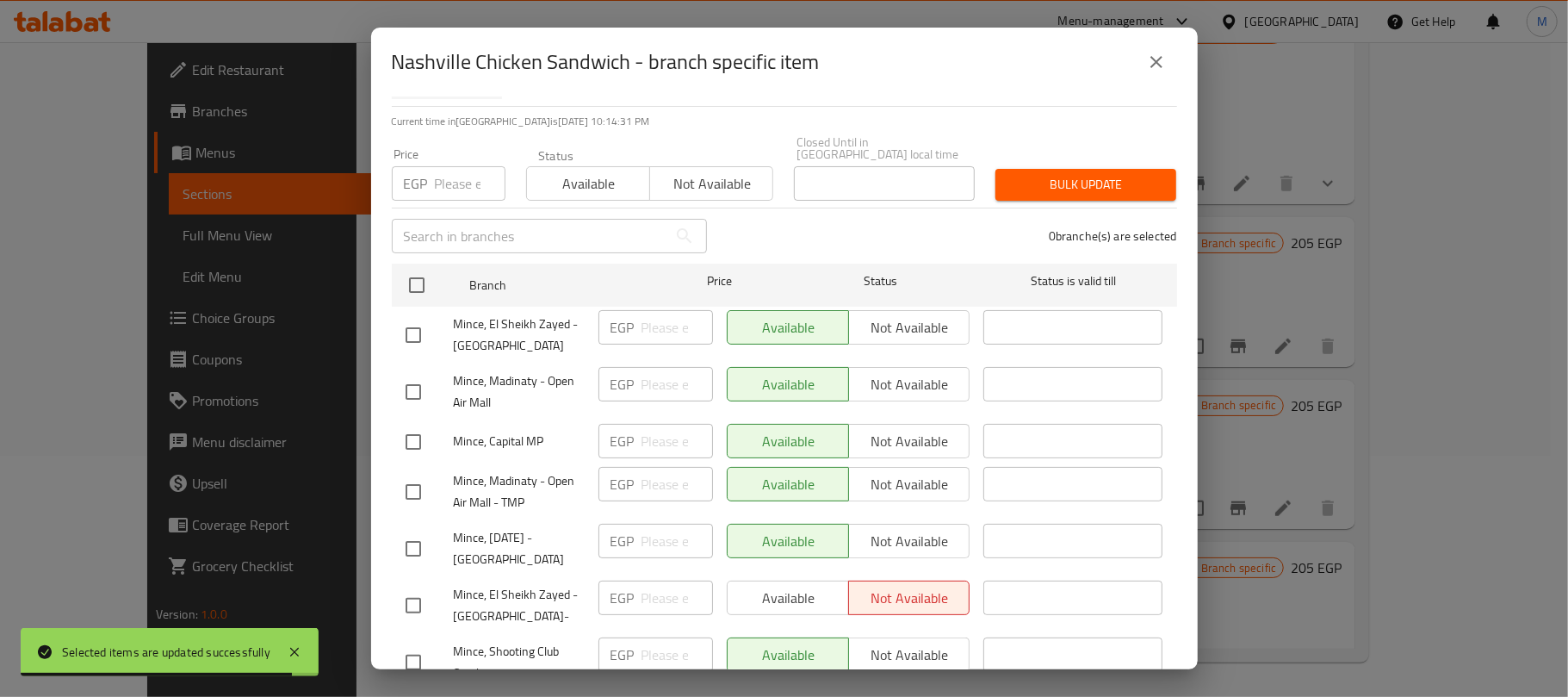
checkbox input "true"
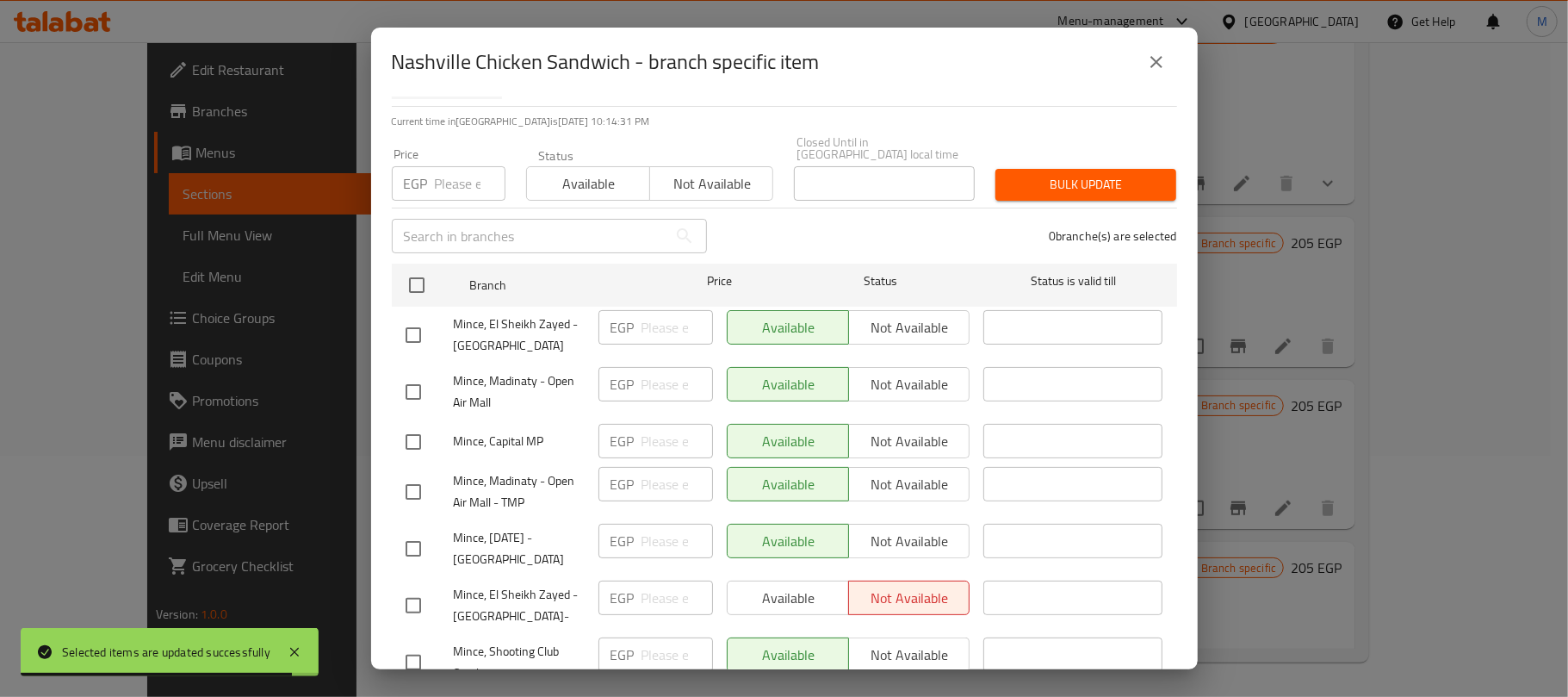
checkbox input "true"
click at [415, 317] on input "checkbox" at bounding box center [413, 335] width 36 height 36
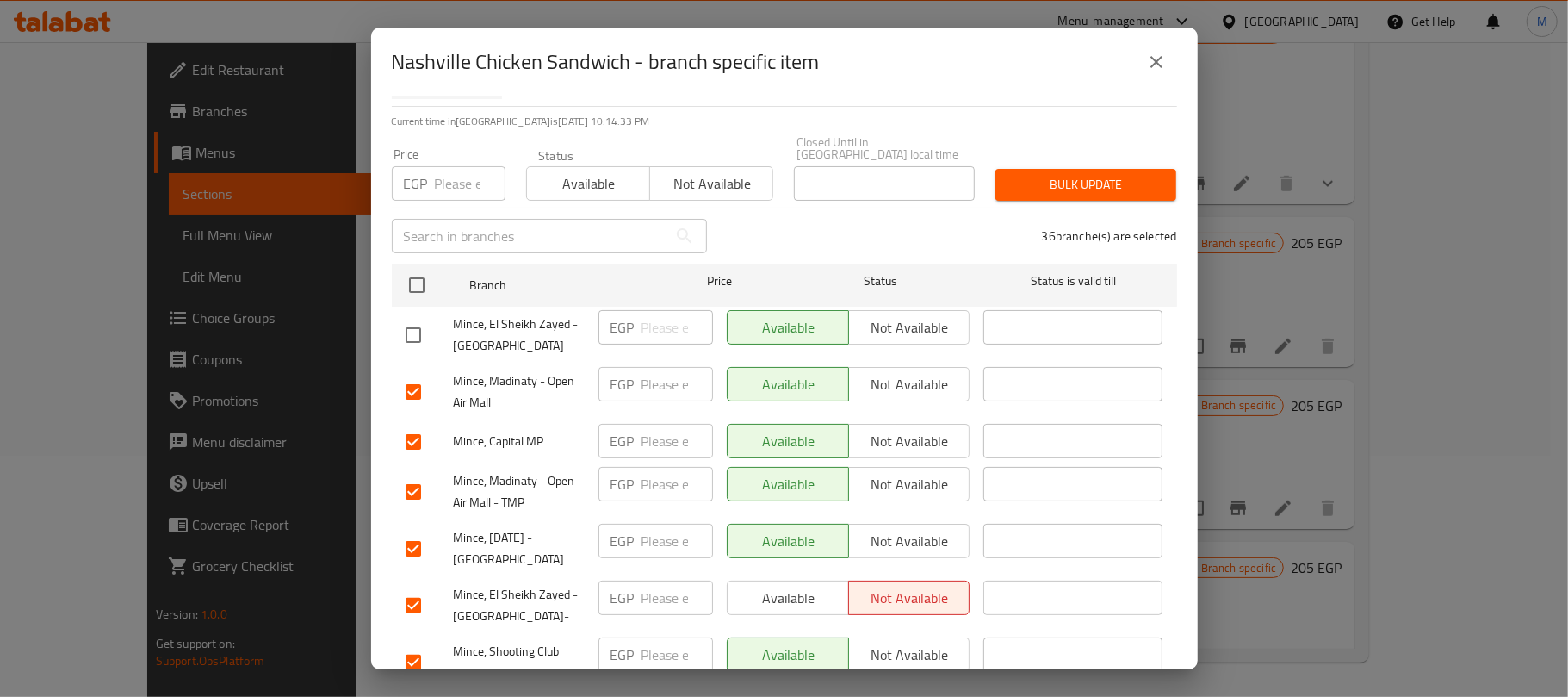
click at [422, 379] on input "checkbox" at bounding box center [413, 392] width 36 height 36
drag, startPoint x: 422, startPoint y: 433, endPoint x: 417, endPoint y: 462, distance: 29.4
click at [421, 435] on input "checkbox" at bounding box center [413, 441] width 36 height 36
click at [410, 477] on input "checkbox" at bounding box center [413, 492] width 36 height 36
click at [424, 531] on input "checkbox" at bounding box center [413, 549] width 36 height 36
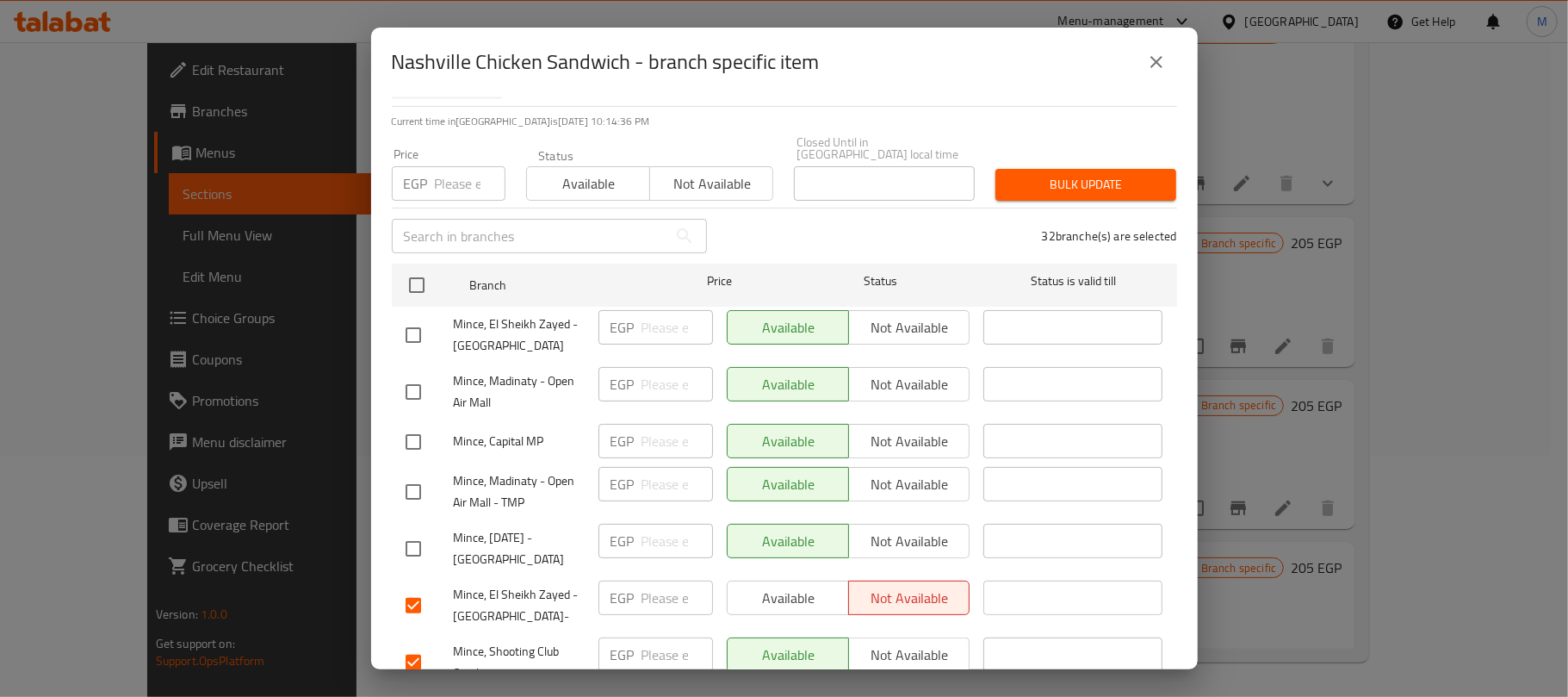
click at [745, 173] on span "Not available" at bounding box center [711, 183] width 109 height 25
click at [1017, 174] on span "Bulk update" at bounding box center [1086, 185] width 153 height 22
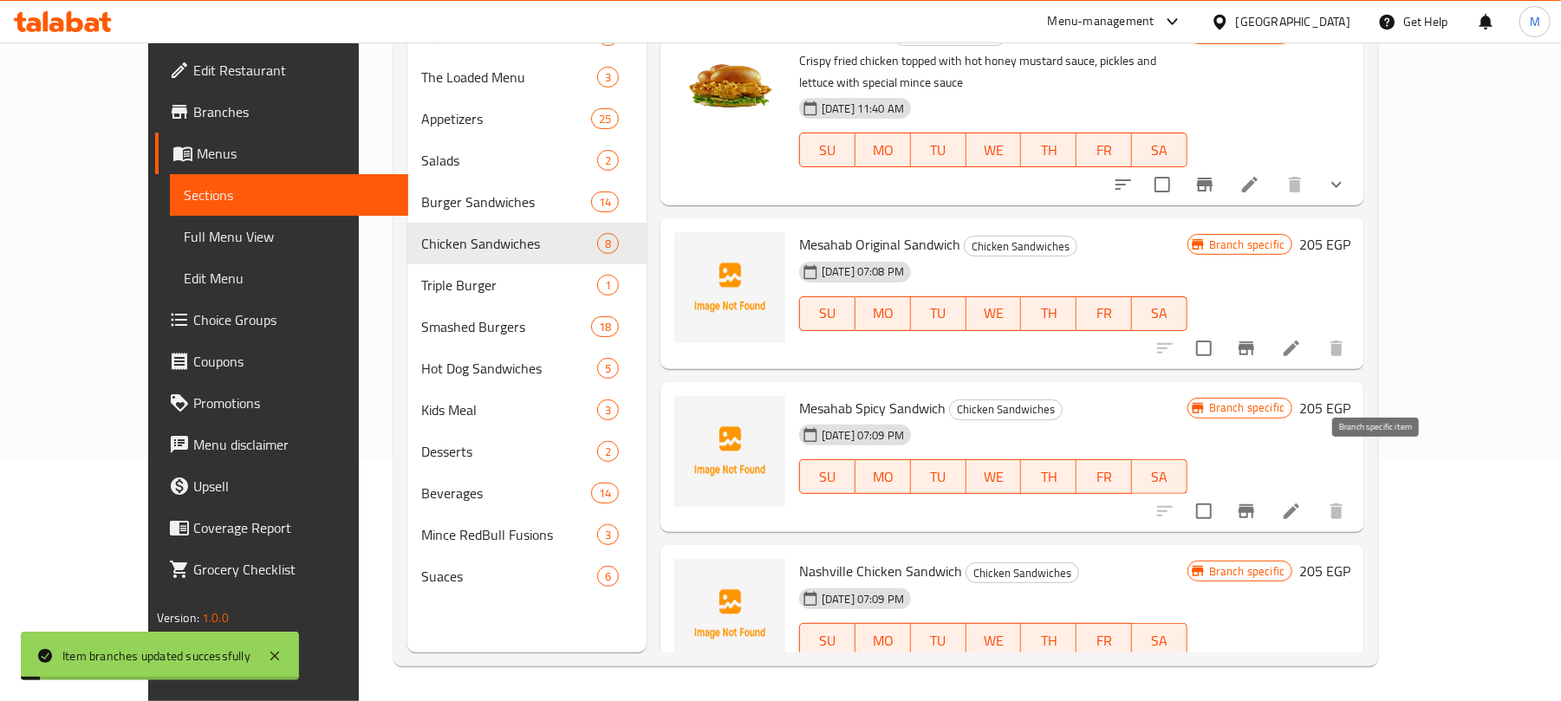
click at [1254, 504] on icon "Branch-specific-item" at bounding box center [1247, 511] width 16 height 14
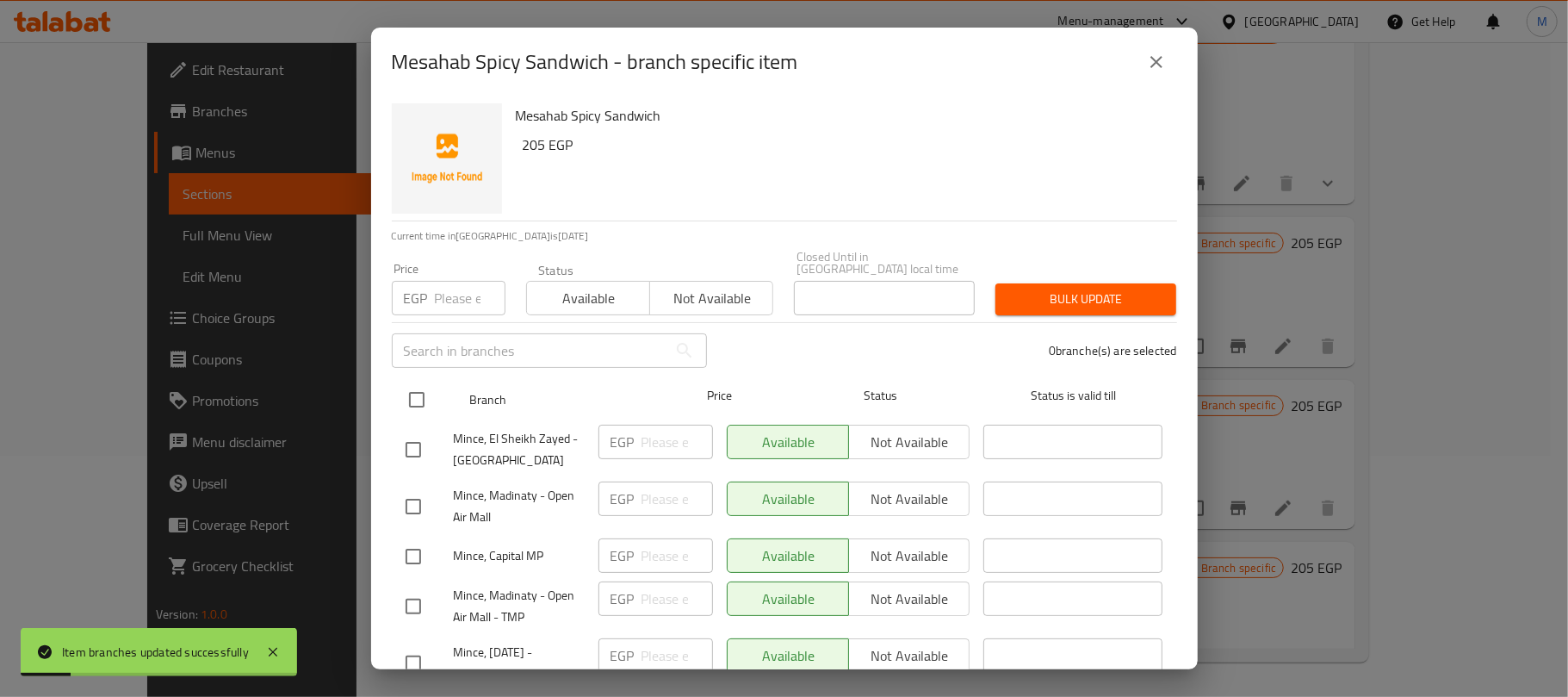
click at [414, 382] on input "checkbox" at bounding box center [416, 400] width 36 height 36
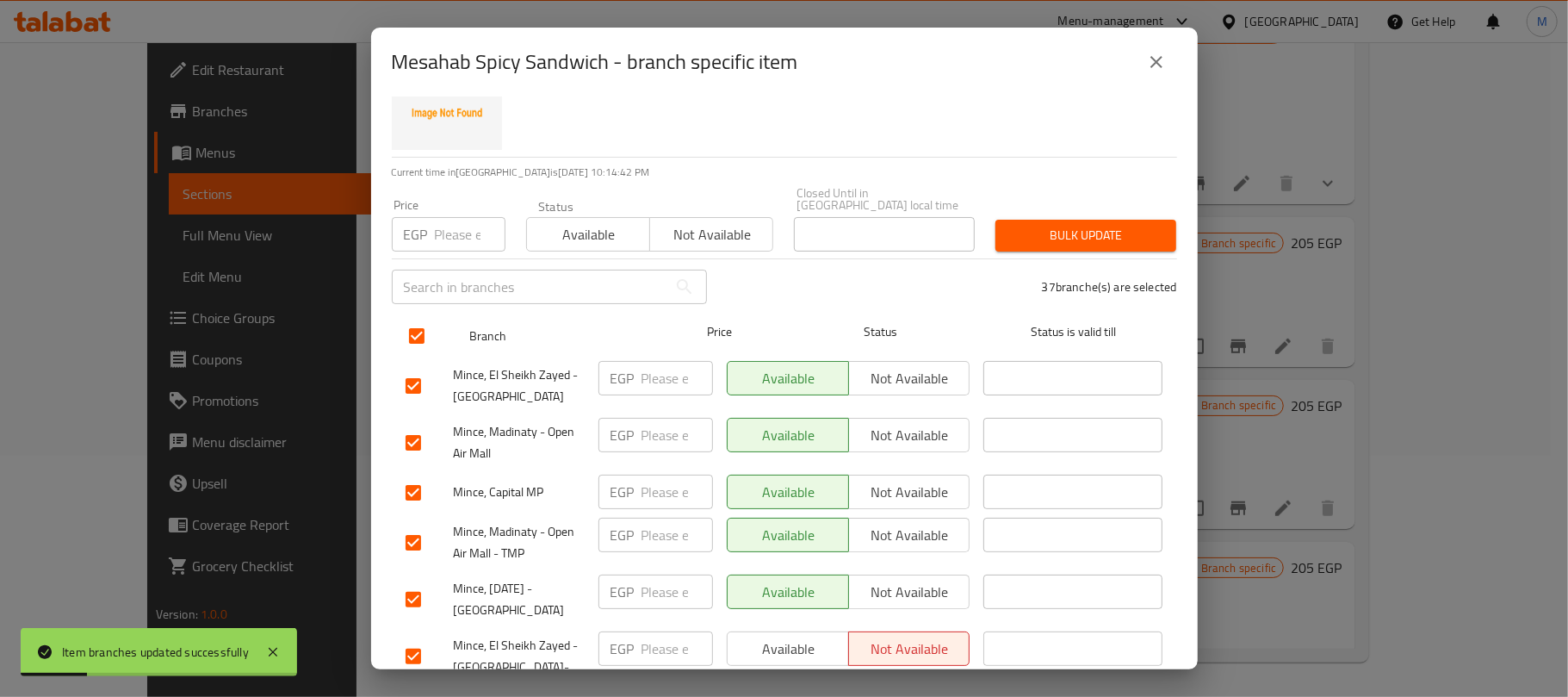
scroll to position [230, 0]
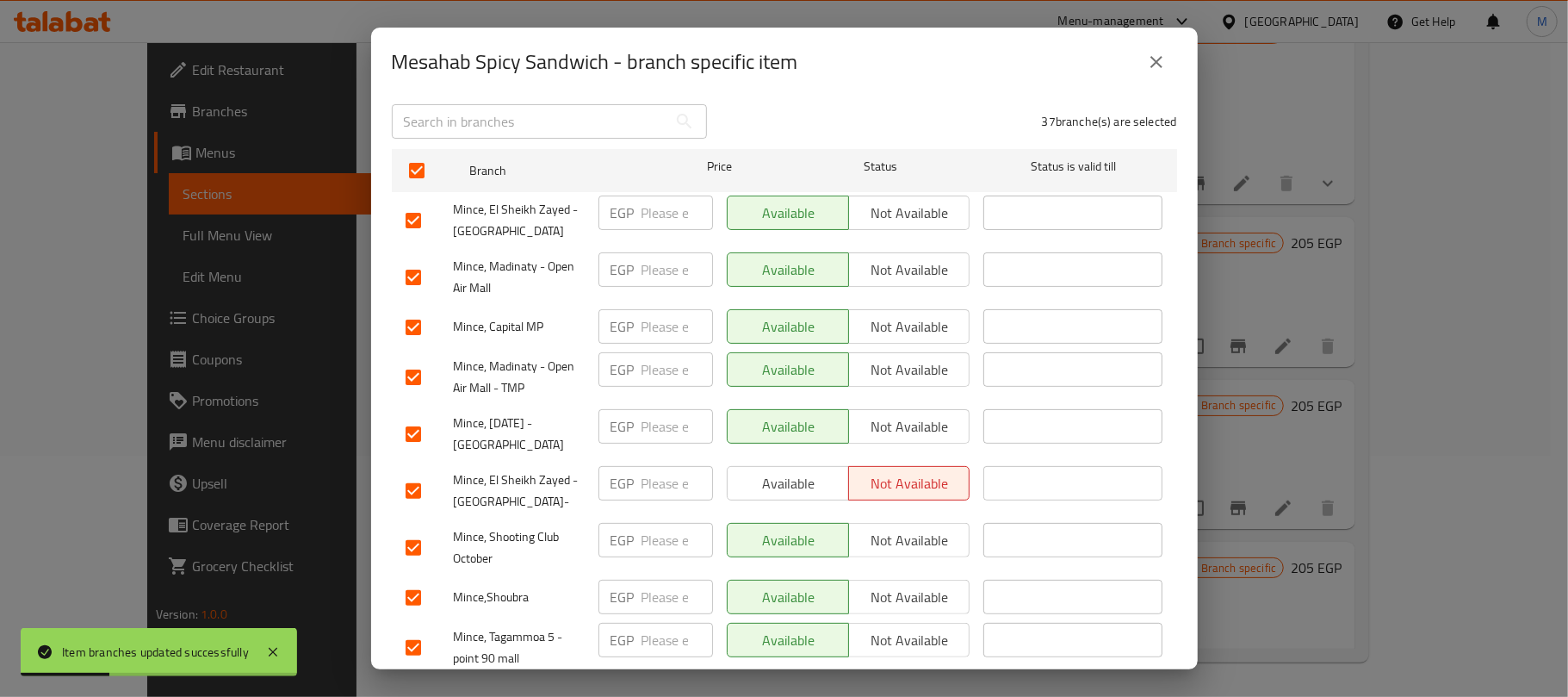
click at [413, 417] on input "checkbox" at bounding box center [413, 435] width 36 height 36
drag, startPoint x: 421, startPoint y: 359, endPoint x: 384, endPoint y: 283, distance: 84.5
click at [422, 359] on input "checkbox" at bounding box center [413, 377] width 36 height 36
click at [411, 314] on input "checkbox" at bounding box center [413, 327] width 36 height 36
drag, startPoint x: 421, startPoint y: 263, endPoint x: 388, endPoint y: 174, distance: 94.9
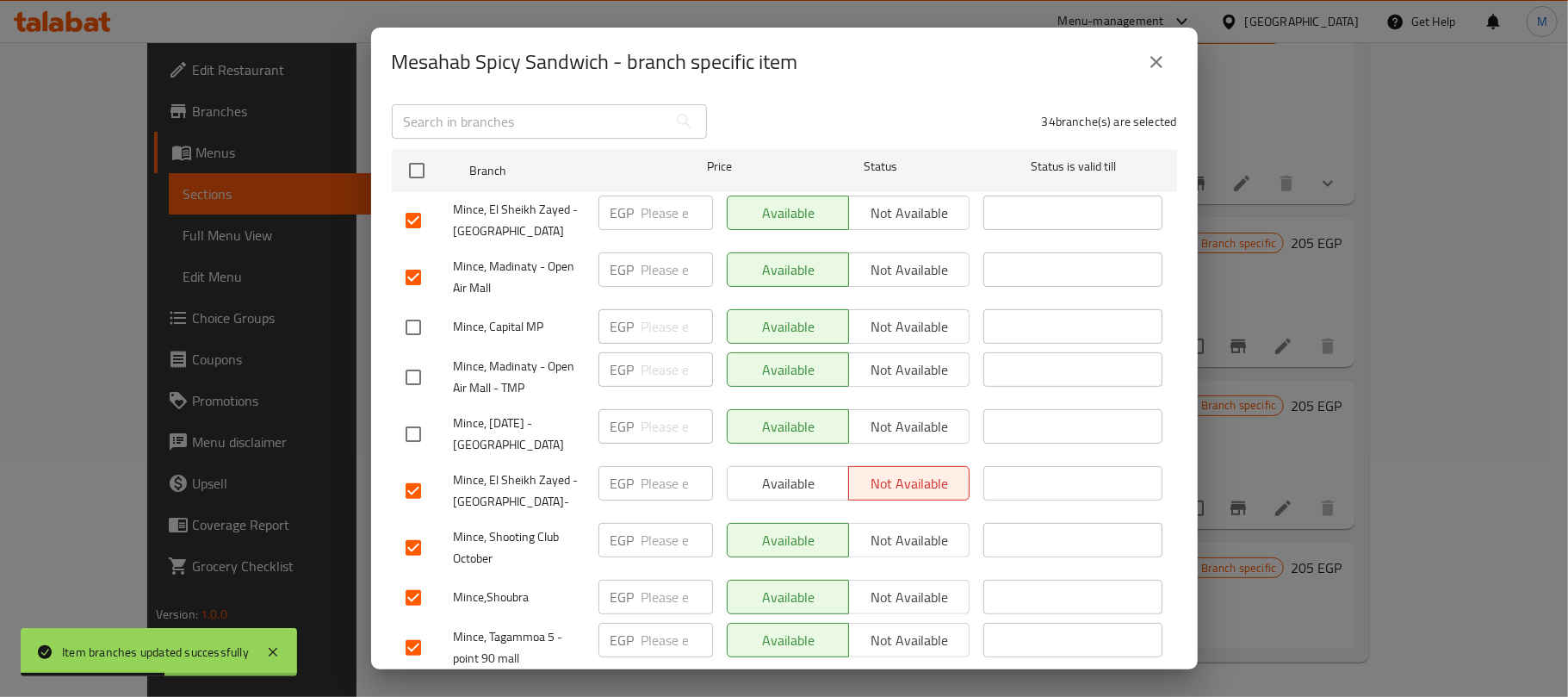
click at [417, 262] on input "checkbox" at bounding box center [413, 277] width 36 height 36
click at [421, 209] on input "checkbox" at bounding box center [413, 221] width 36 height 36
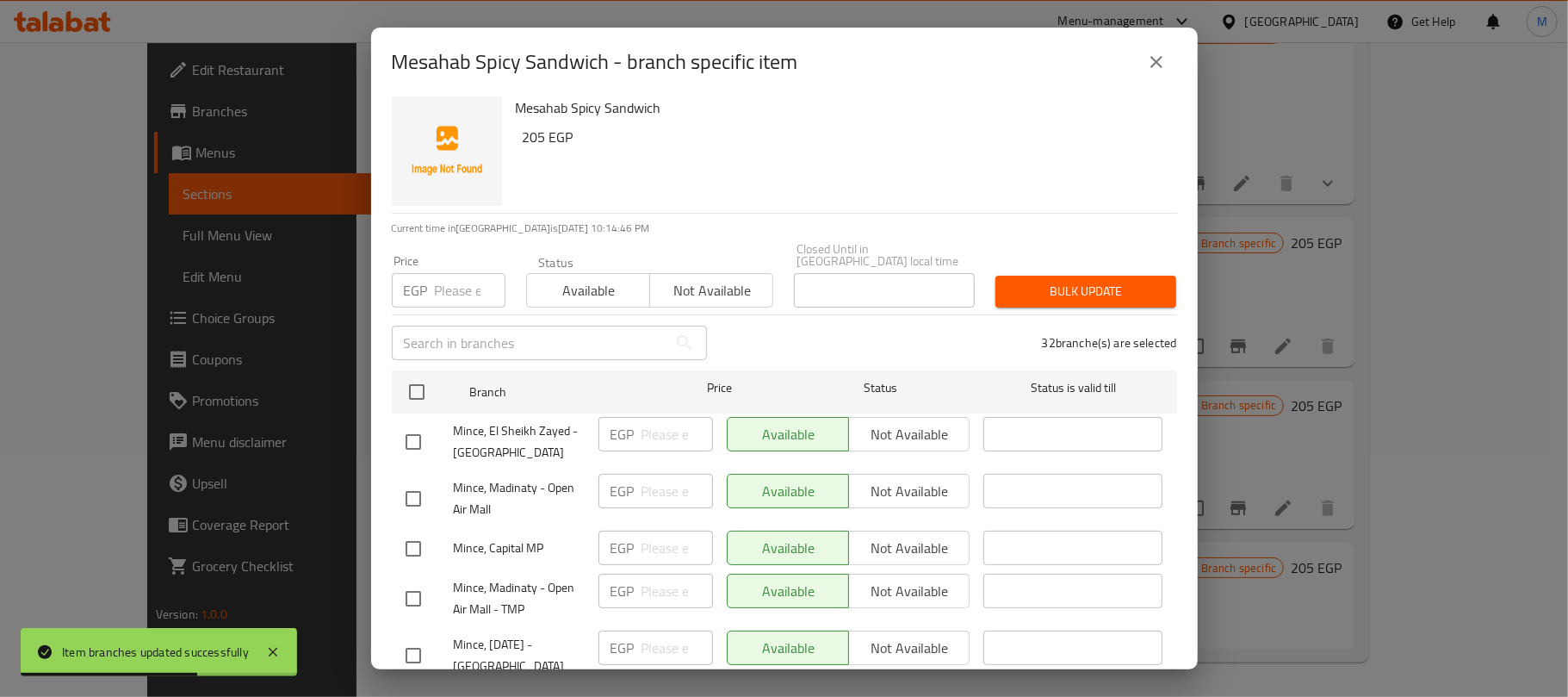
scroll to position [0, 0]
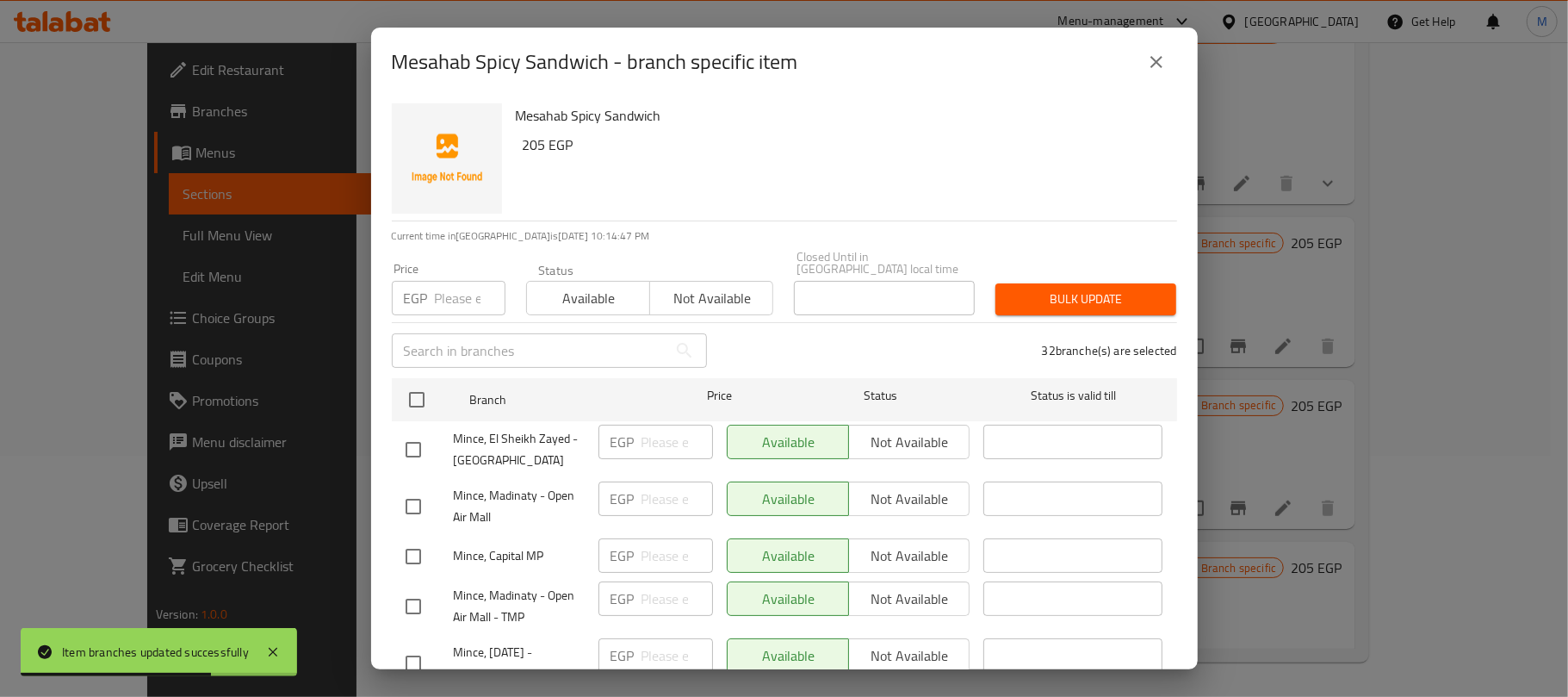
click at [732, 286] on span "Not available" at bounding box center [711, 298] width 109 height 25
click at [1085, 303] on div "Bulk update" at bounding box center [1086, 299] width 202 height 53
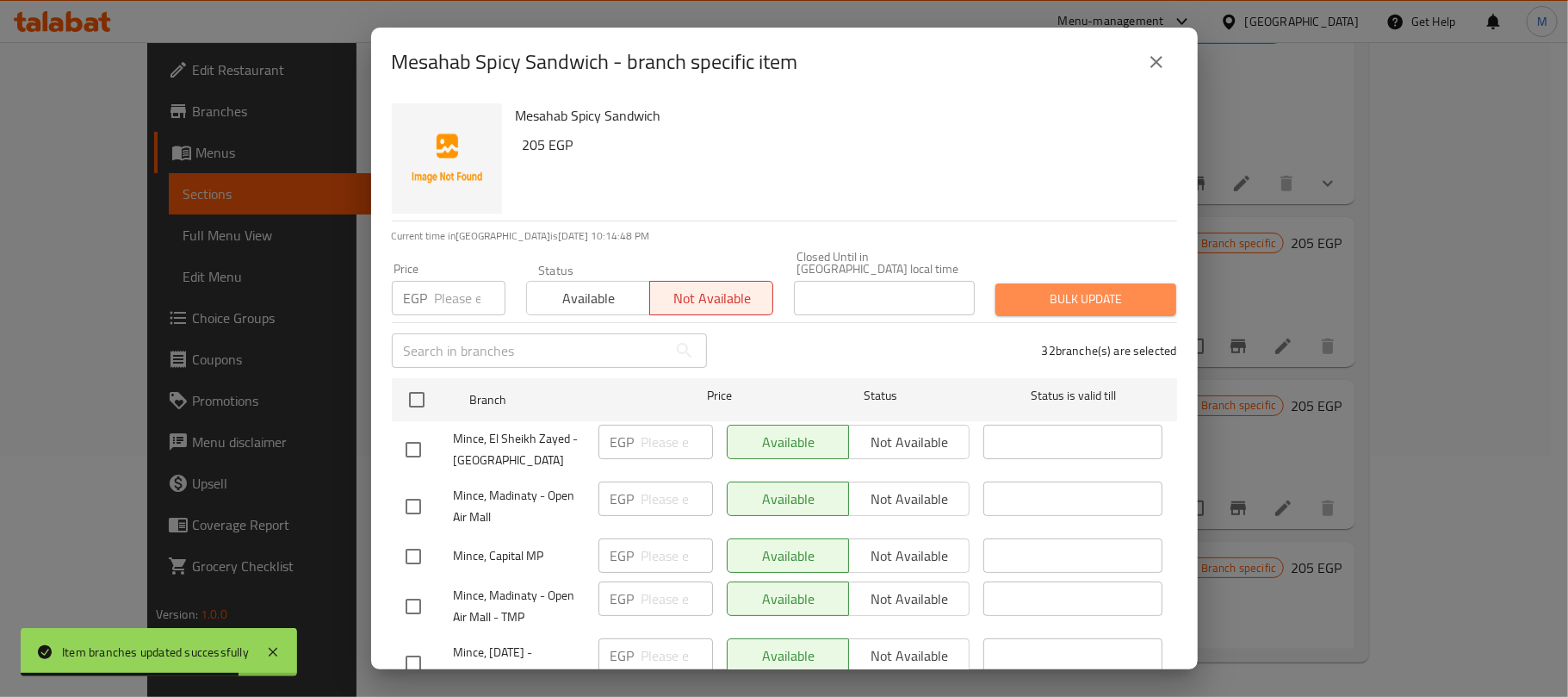
click at [1085, 293] on span "Bulk update" at bounding box center [1086, 299] width 153 height 22
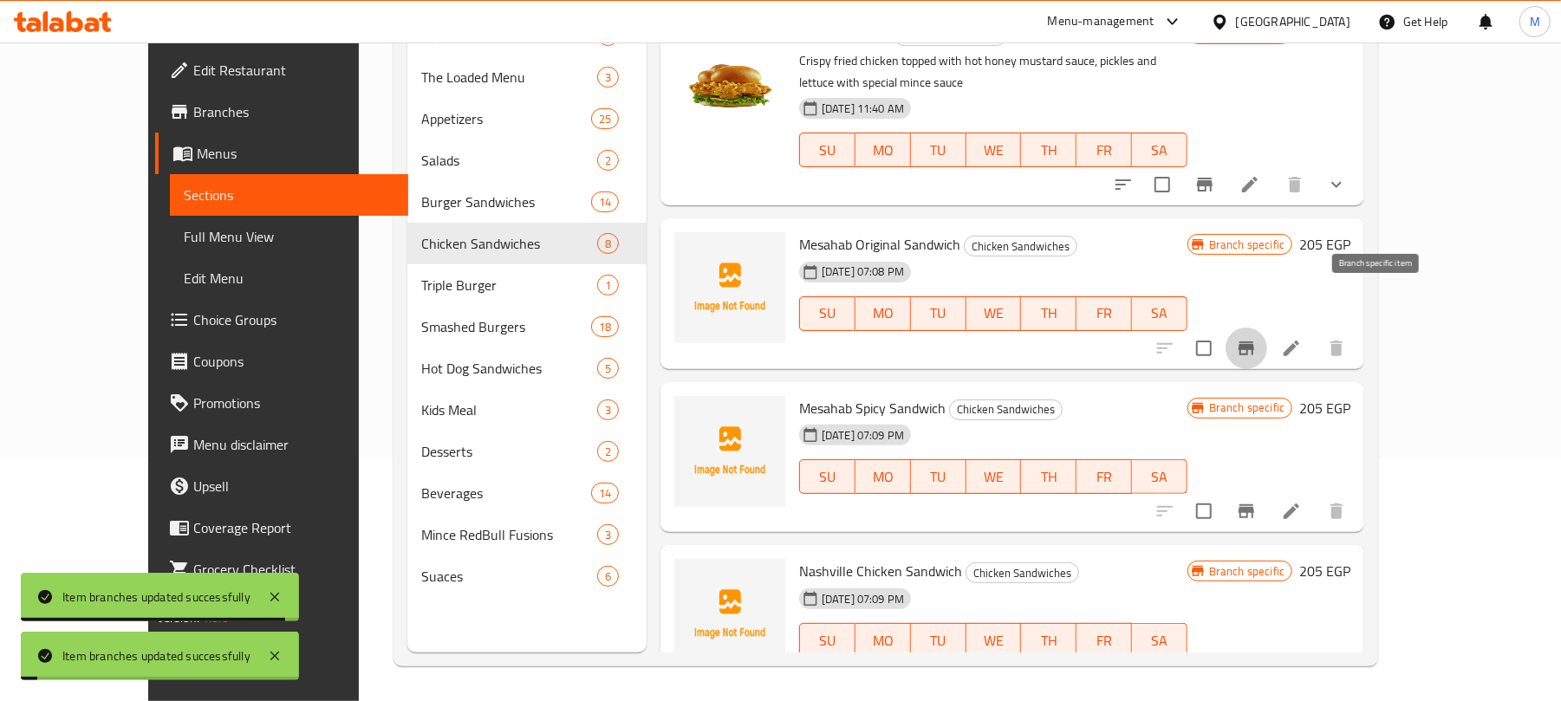
click at [1254, 342] on icon "Branch-specific-item" at bounding box center [1247, 349] width 16 height 14
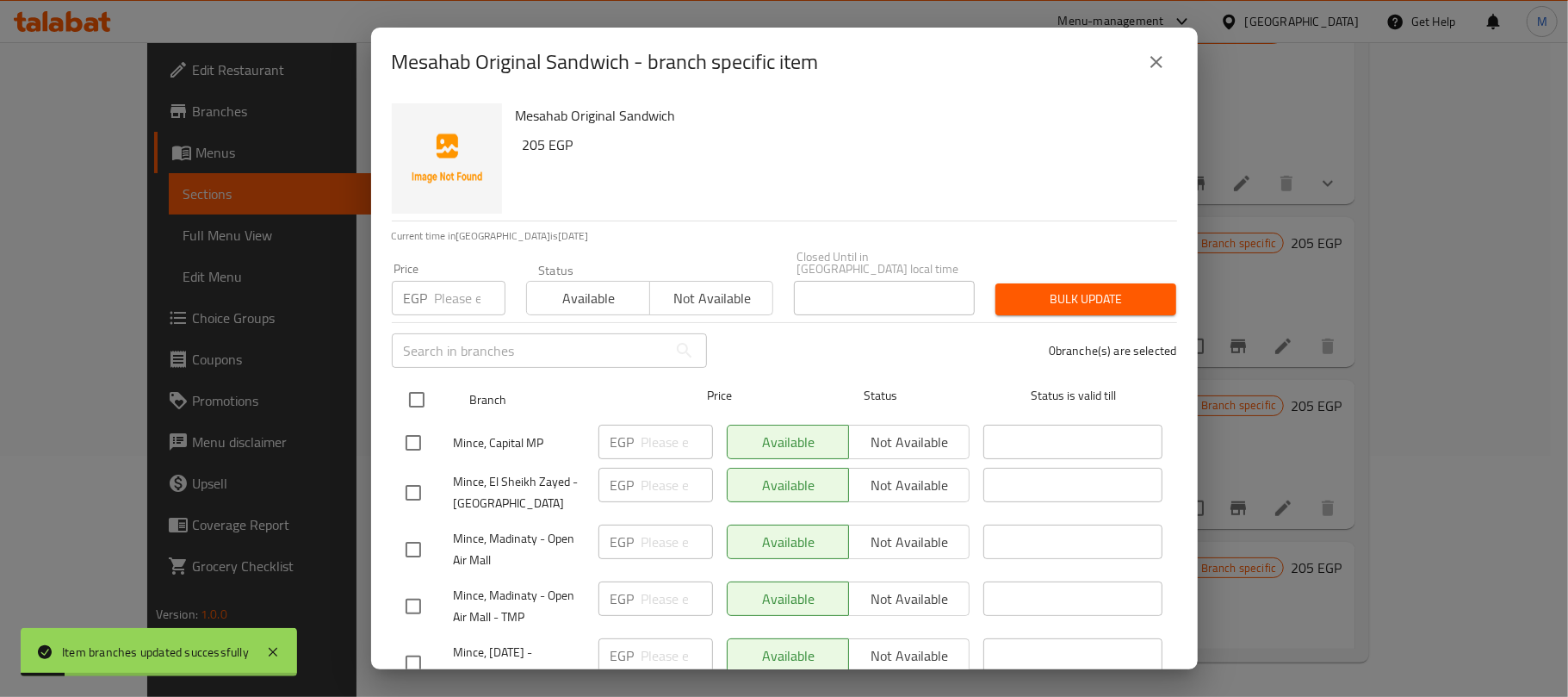
click at [417, 382] on input "checkbox" at bounding box center [416, 400] width 36 height 36
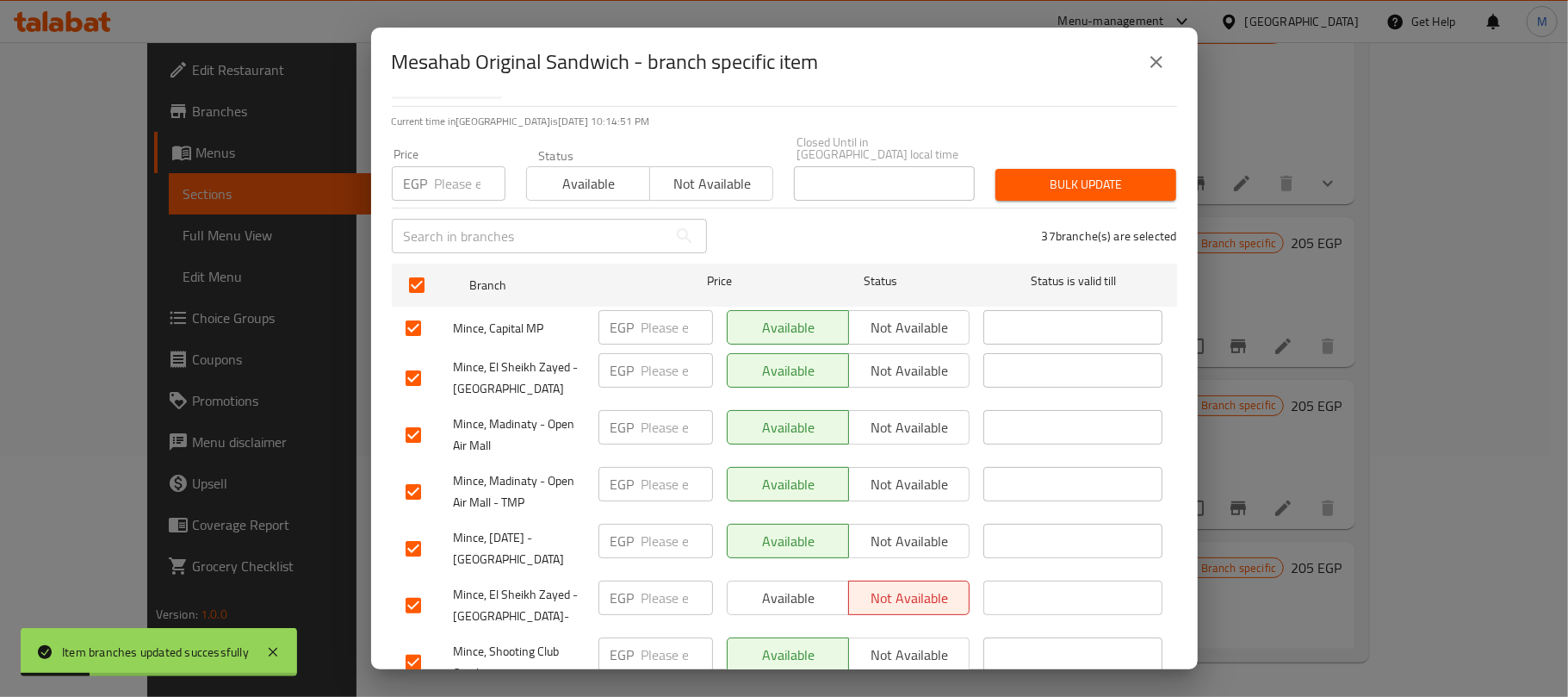
drag, startPoint x: 410, startPoint y: 318, endPoint x: 425, endPoint y: 393, distance: 76.5
click at [410, 322] on input "checkbox" at bounding box center [413, 328] width 36 height 36
drag, startPoint x: 413, startPoint y: 364, endPoint x: 420, endPoint y: 421, distance: 57.4
click at [413, 366] on input "checkbox" at bounding box center [413, 378] width 36 height 36
drag, startPoint x: 422, startPoint y: 418, endPoint x: 423, endPoint y: 467, distance: 49.0
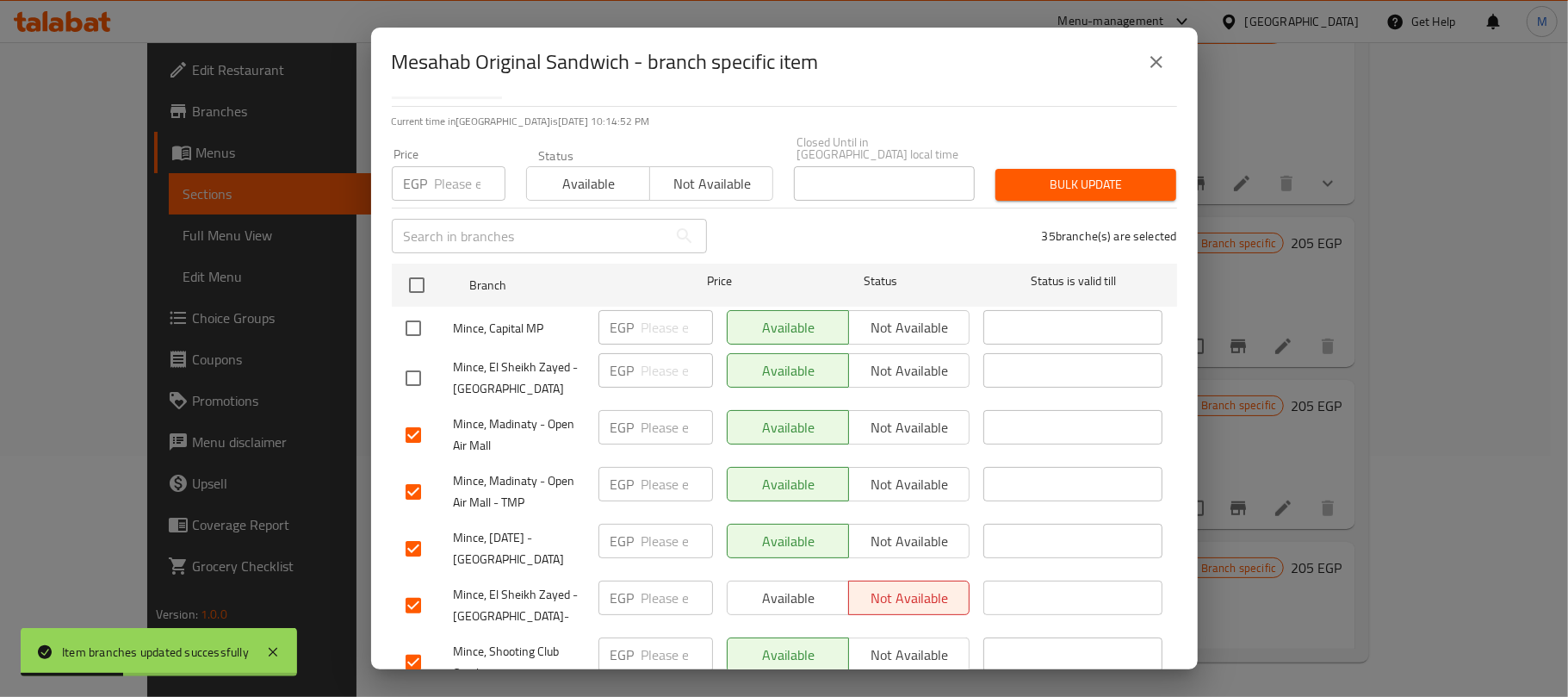
click at [421, 418] on input "checkbox" at bounding box center [413, 436] width 36 height 36
click at [423, 474] on input "checkbox" at bounding box center [413, 492] width 36 height 36
click at [415, 535] on input "checkbox" at bounding box center [413, 549] width 36 height 36
click at [710, 171] on span "Not available" at bounding box center [711, 183] width 109 height 25
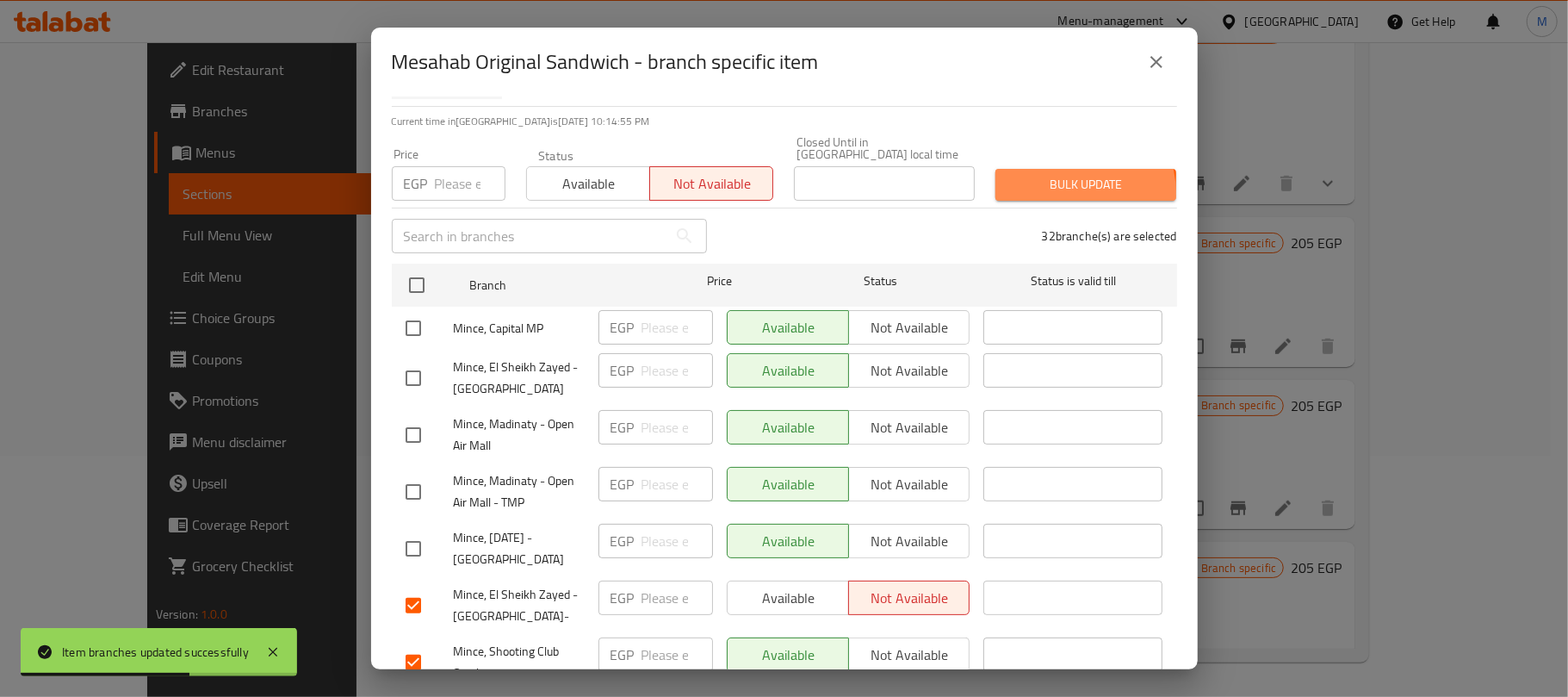
click at [1055, 181] on span "Bulk update" at bounding box center [1086, 185] width 153 height 22
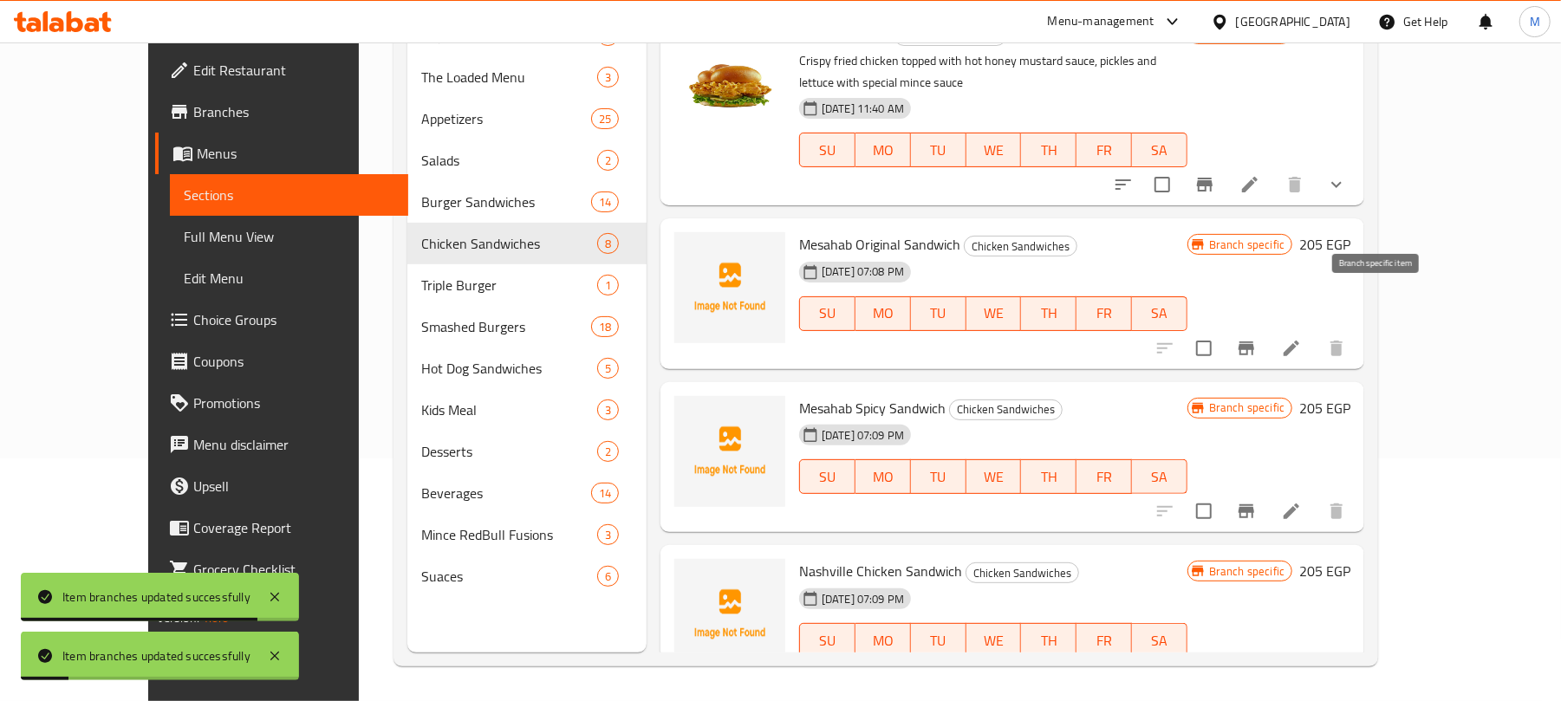
click at [1257, 338] on icon "Branch-specific-item" at bounding box center [1246, 348] width 21 height 21
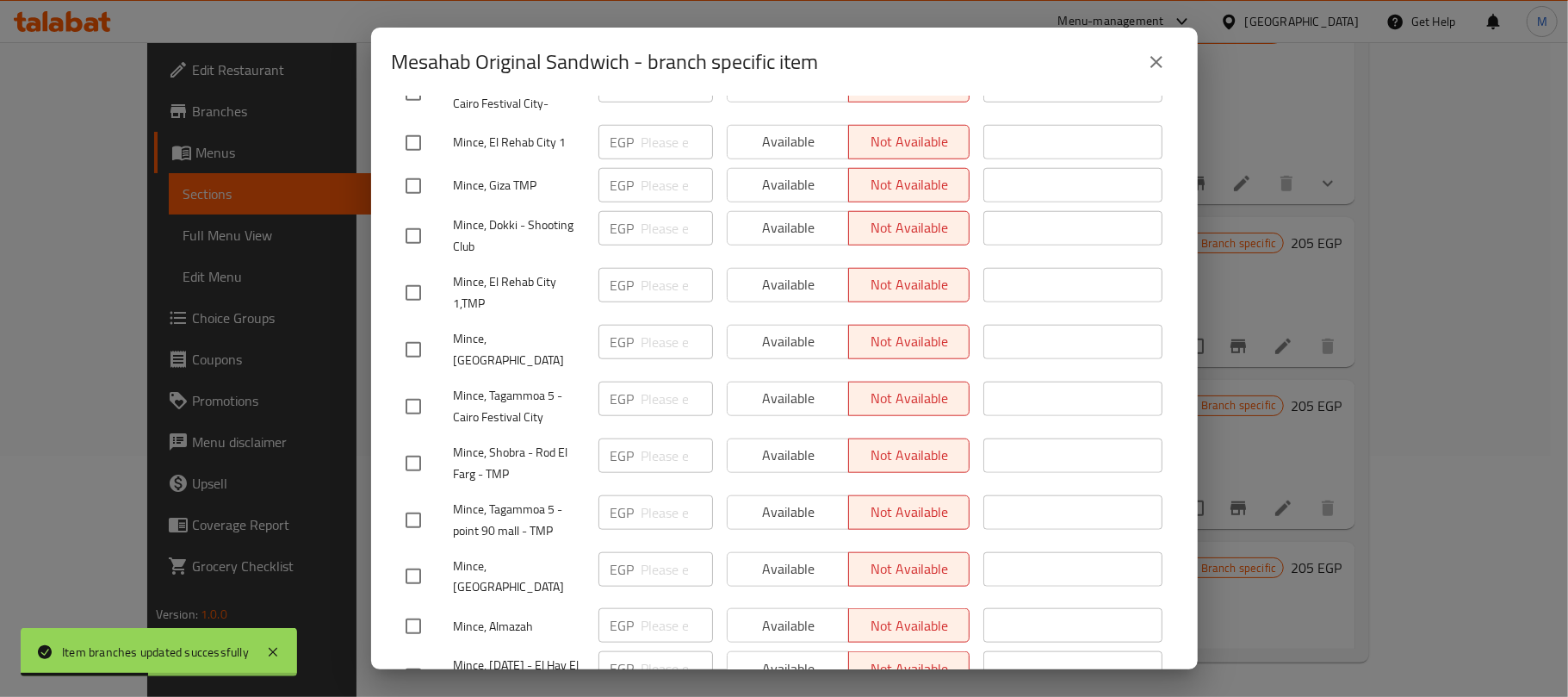
scroll to position [1682, 0]
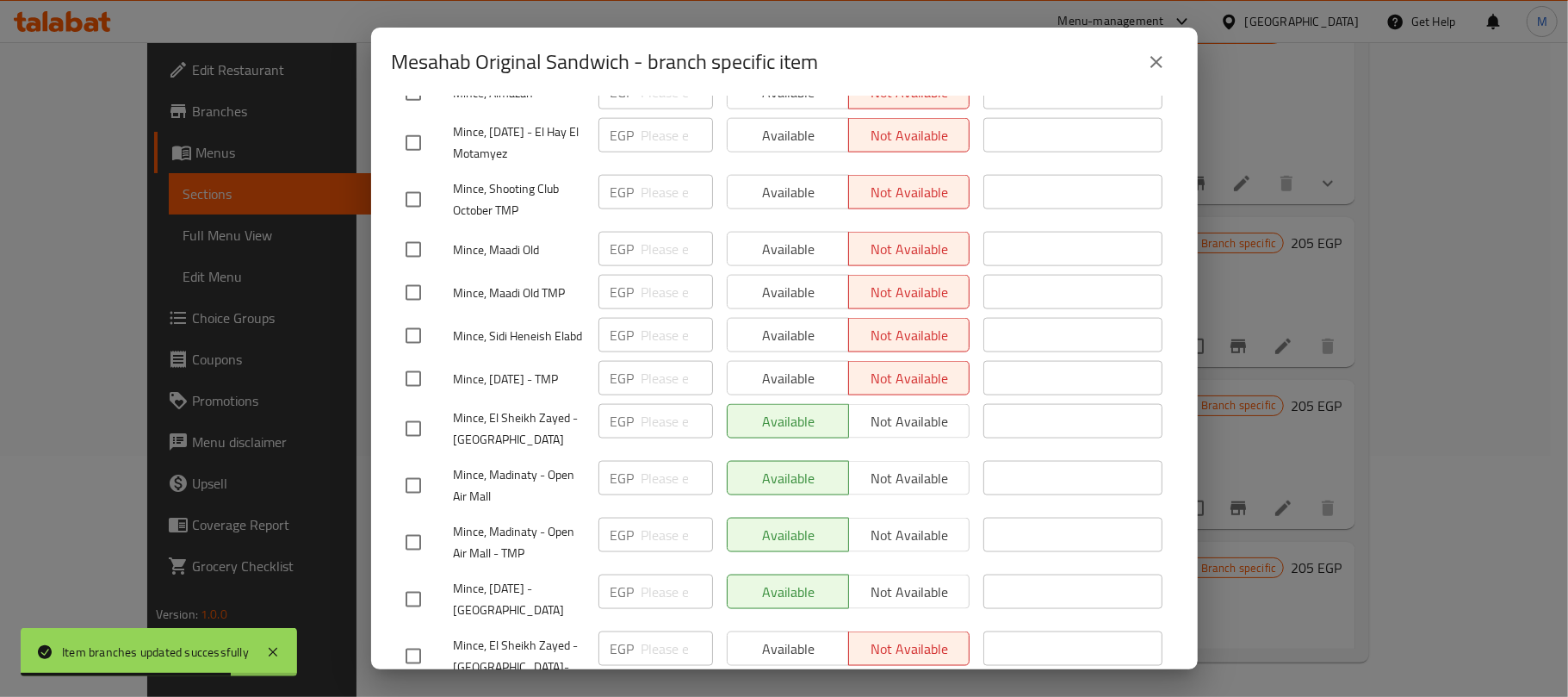
click at [1156, 59] on icon "close" at bounding box center [1157, 62] width 21 height 21
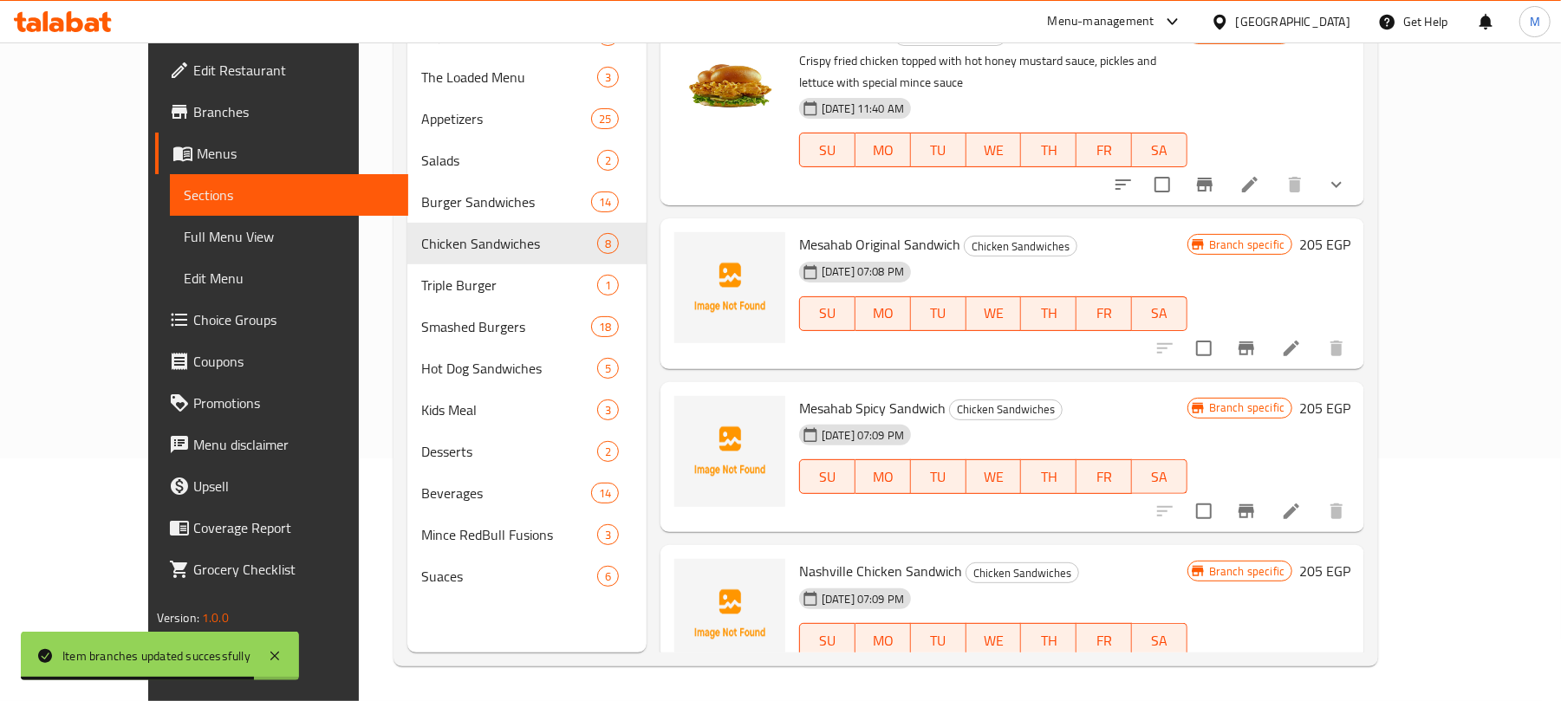
click at [1267, 491] on button "Branch-specific-item" at bounding box center [1247, 512] width 42 height 42
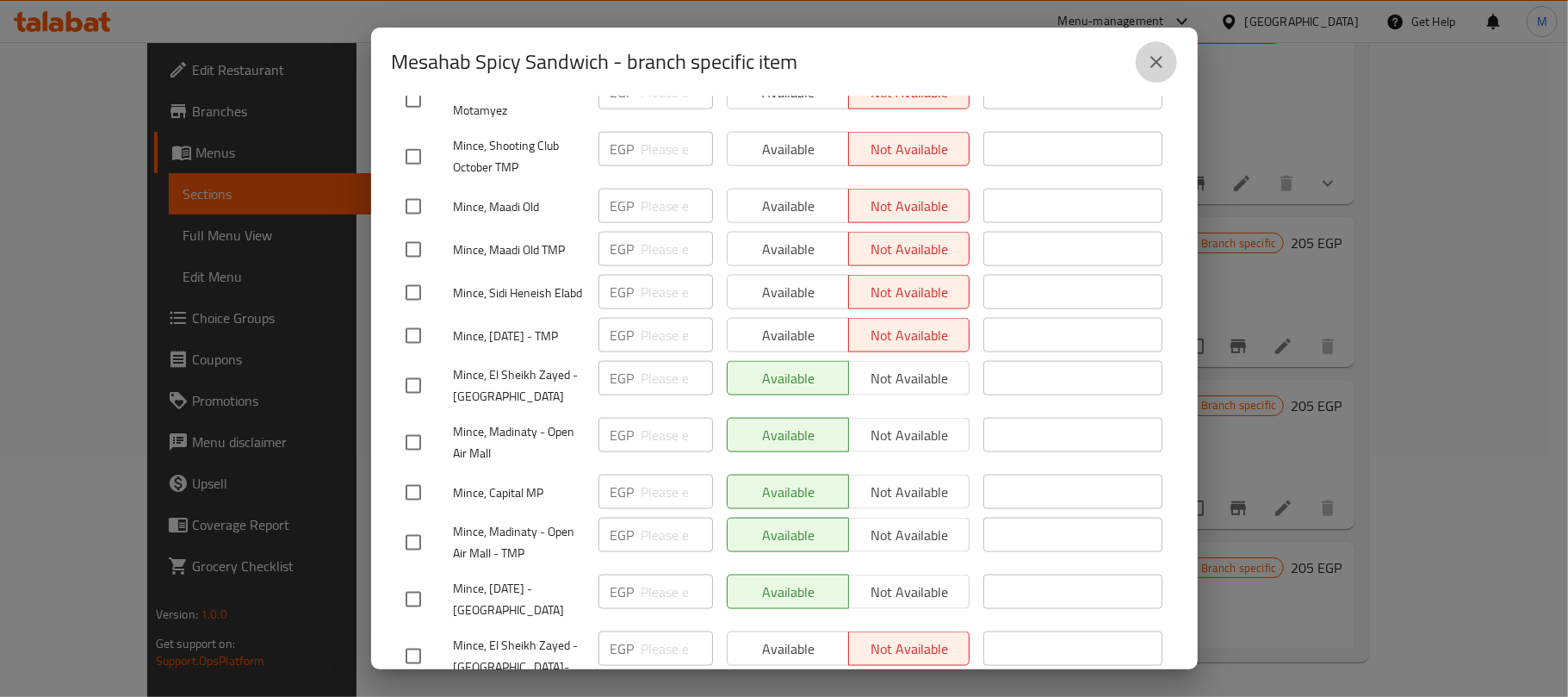
click at [1153, 66] on icon "close" at bounding box center [1157, 62] width 12 height 12
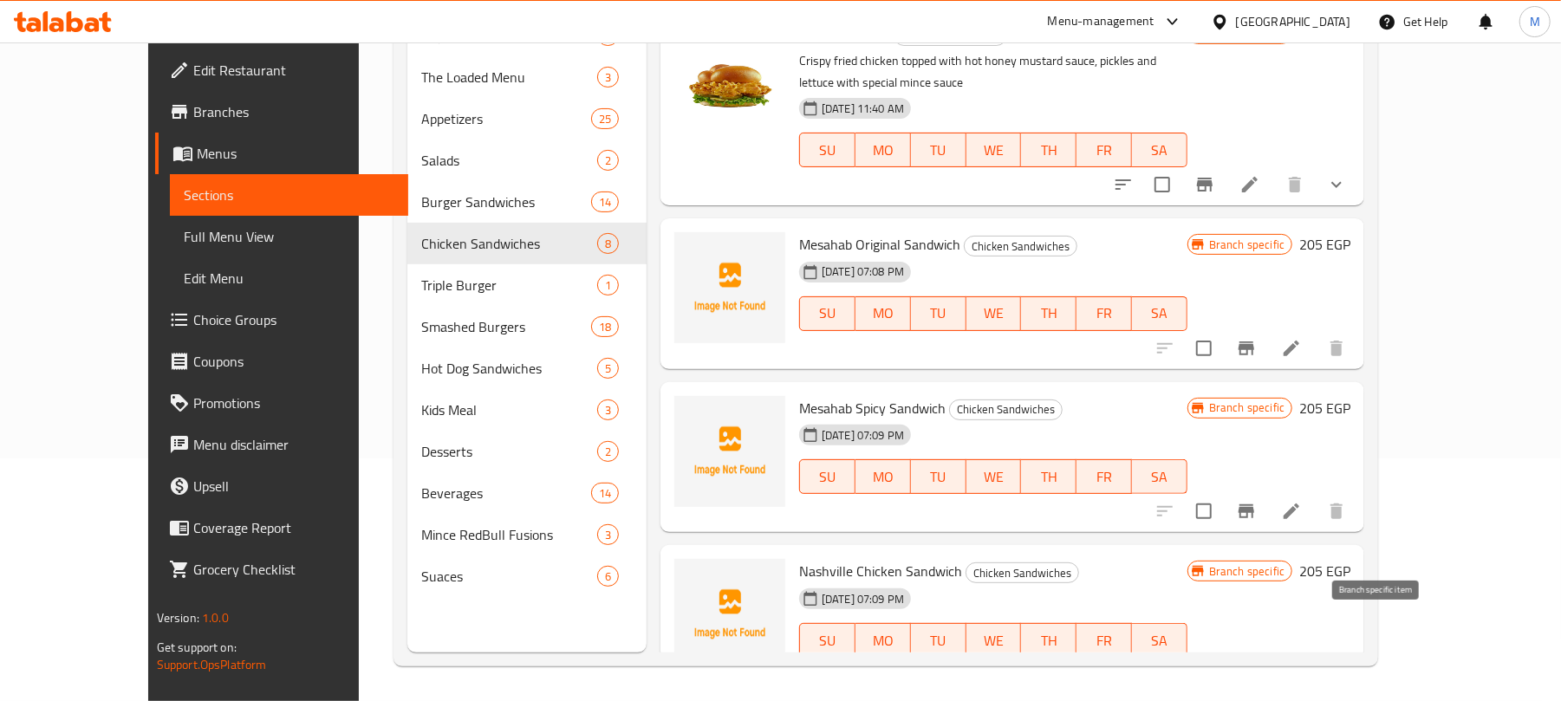
click at [1267, 654] on button "Branch-specific-item" at bounding box center [1247, 675] width 42 height 42
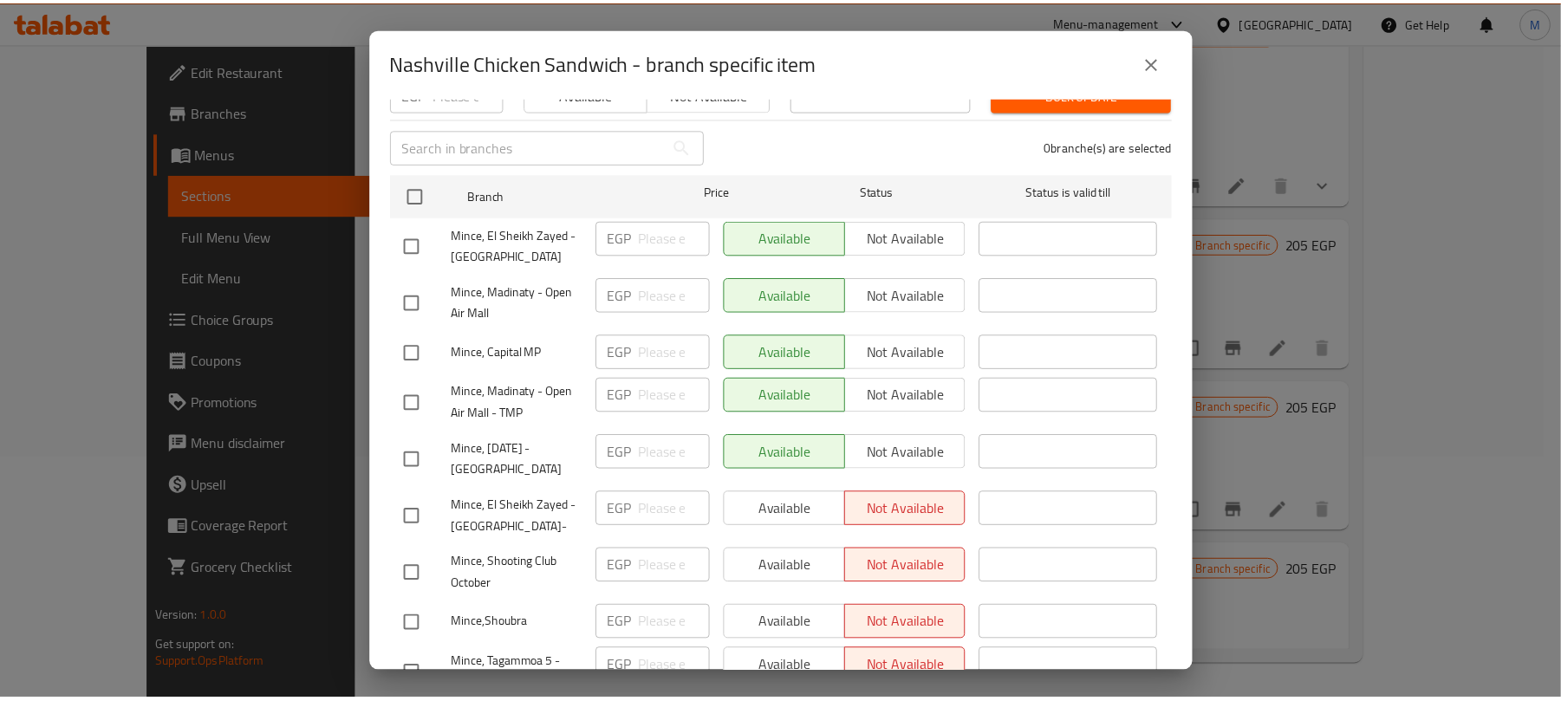
scroll to position [115, 0]
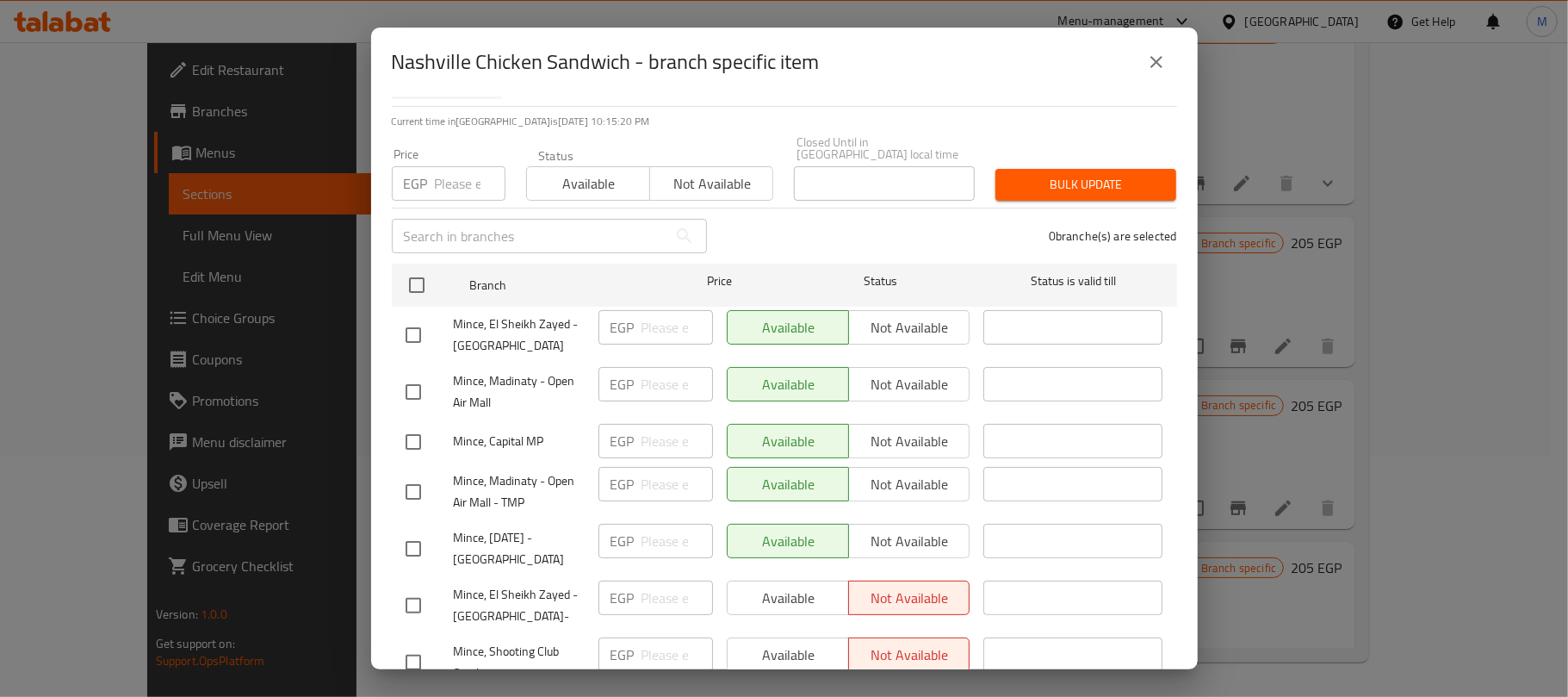
click at [1148, 68] on icon "close" at bounding box center [1157, 62] width 21 height 21
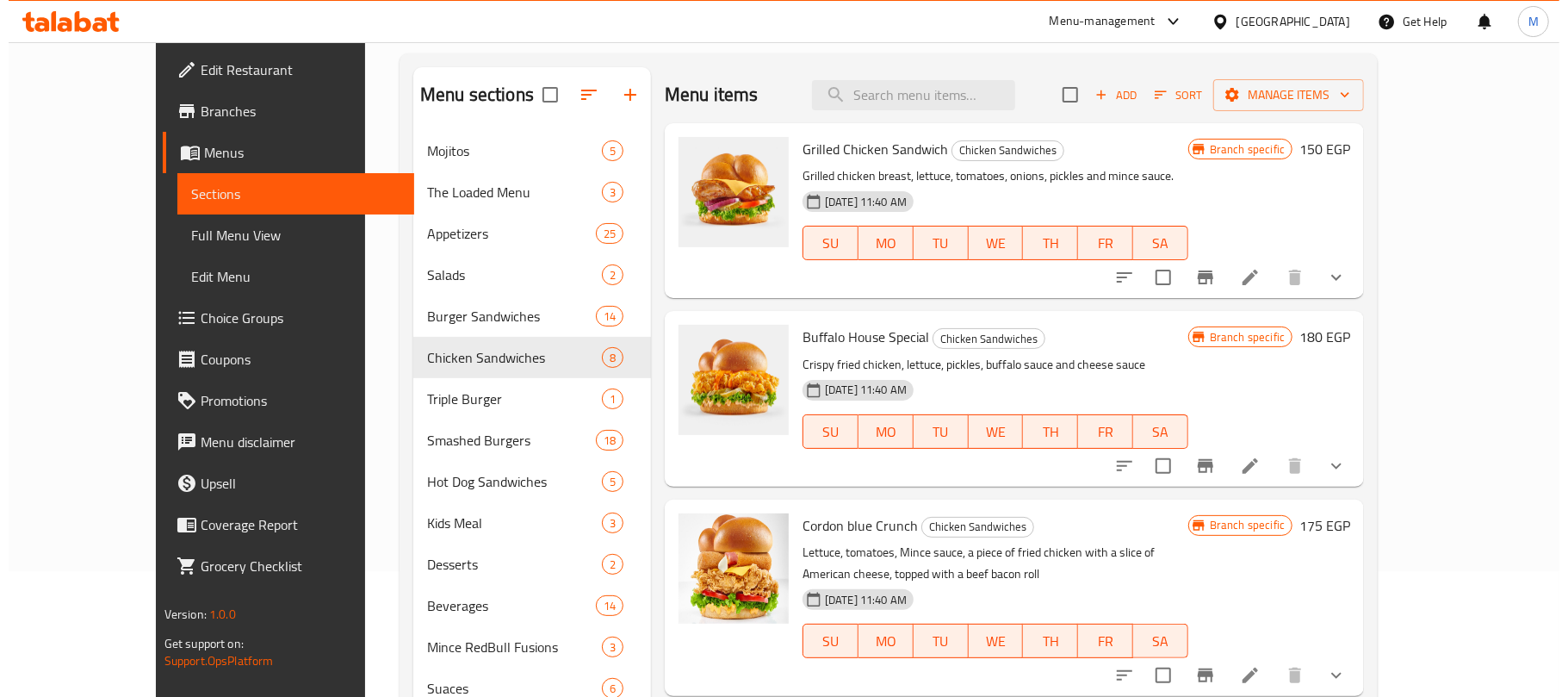
scroll to position [0, 0]
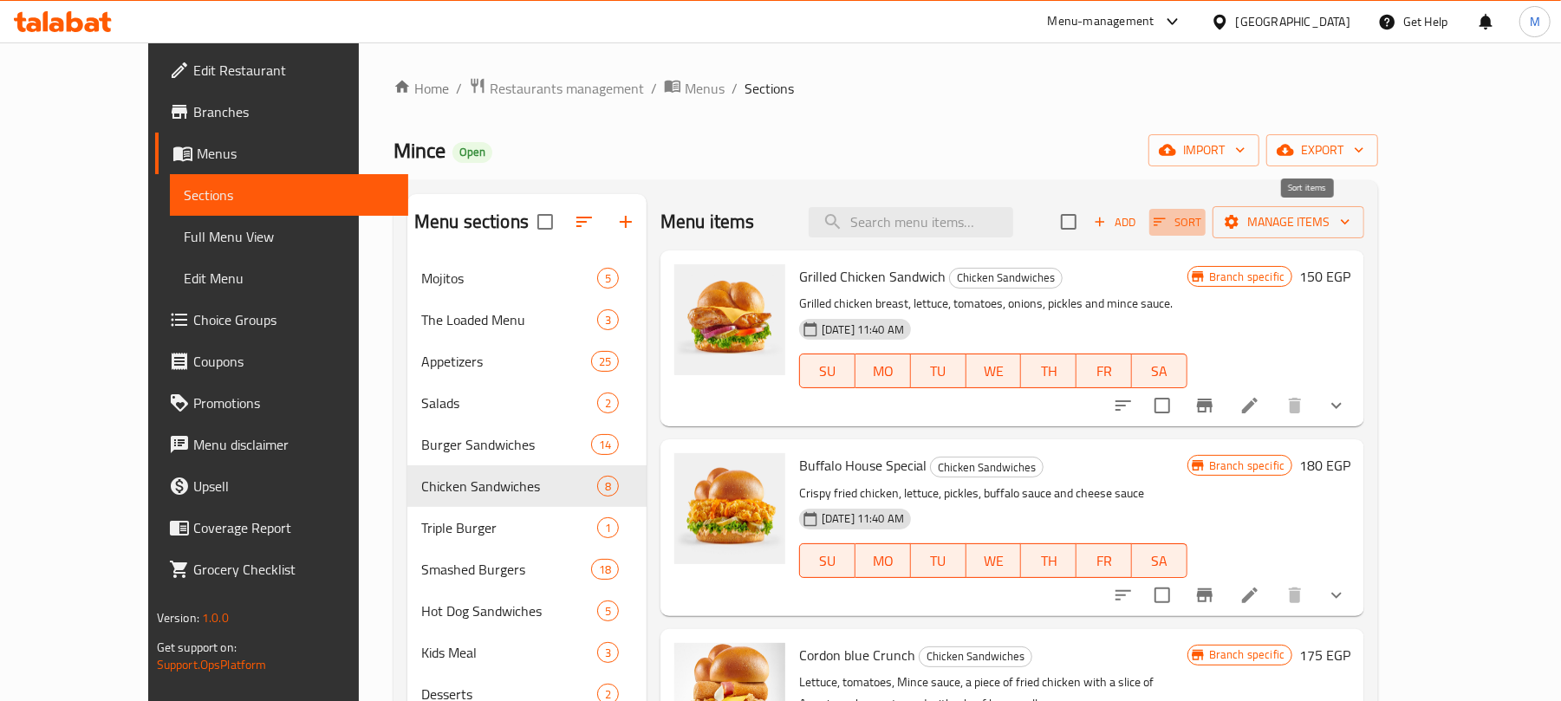
click at [1168, 218] on icon "button" at bounding box center [1160, 222] width 16 height 16
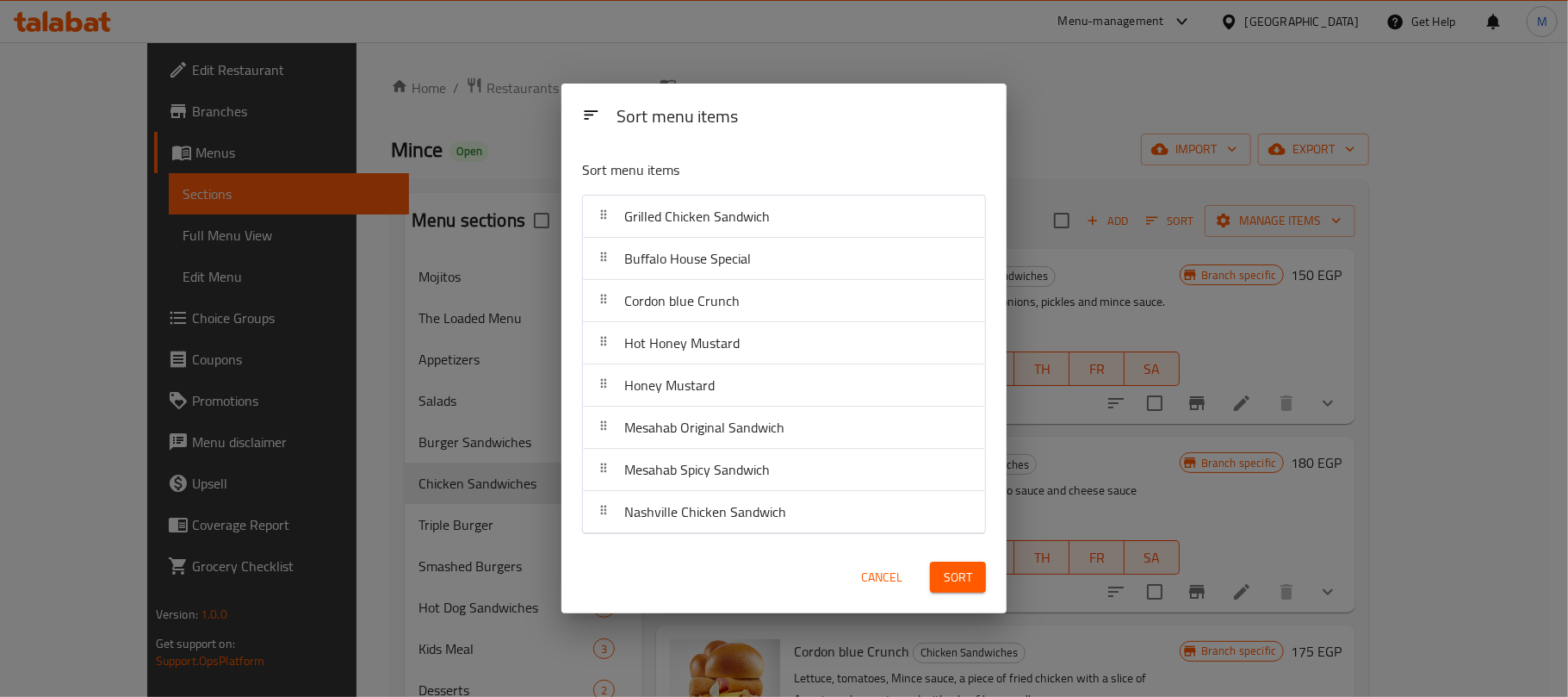
click at [878, 580] on span "Cancel" at bounding box center [882, 578] width 42 height 22
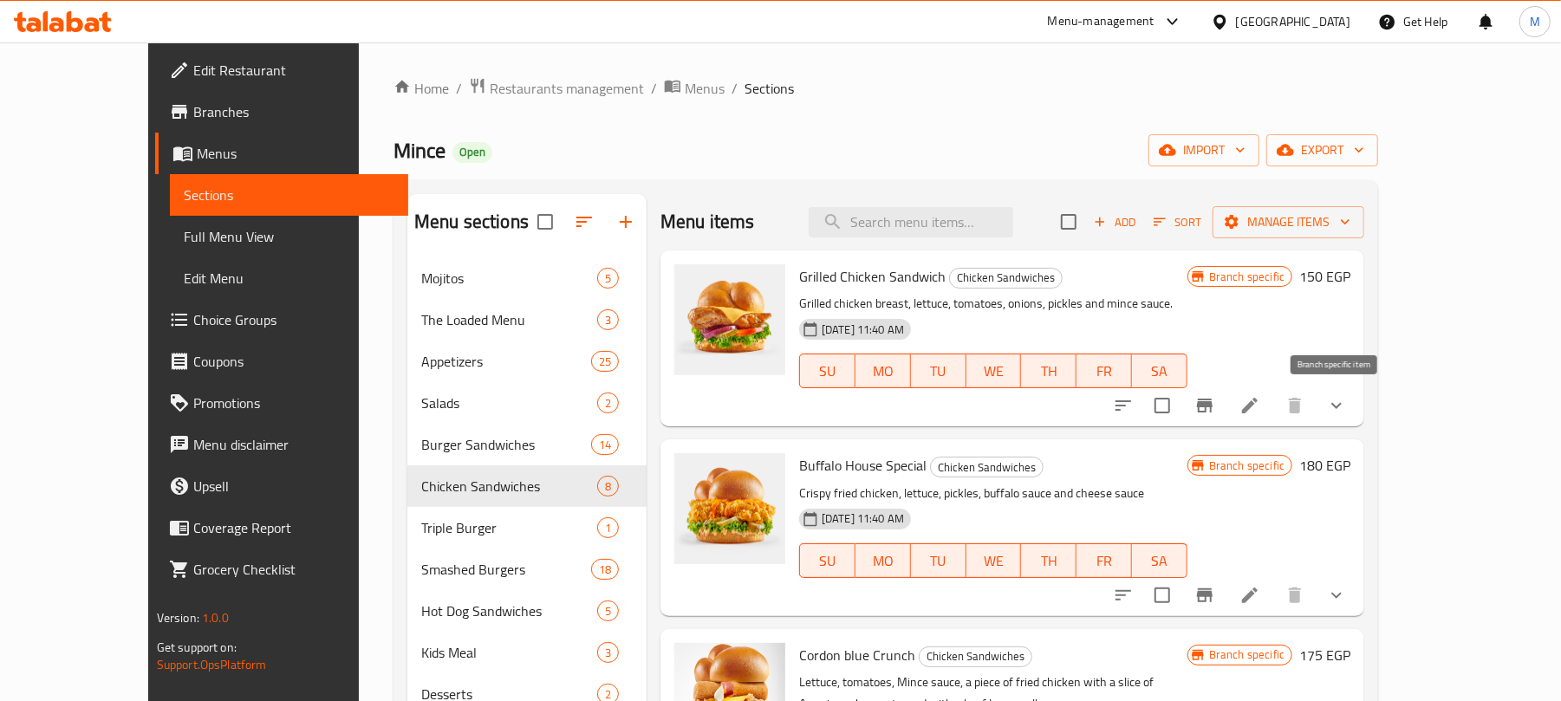
click at [1215, 397] on icon "Branch-specific-item" at bounding box center [1204, 405] width 21 height 21
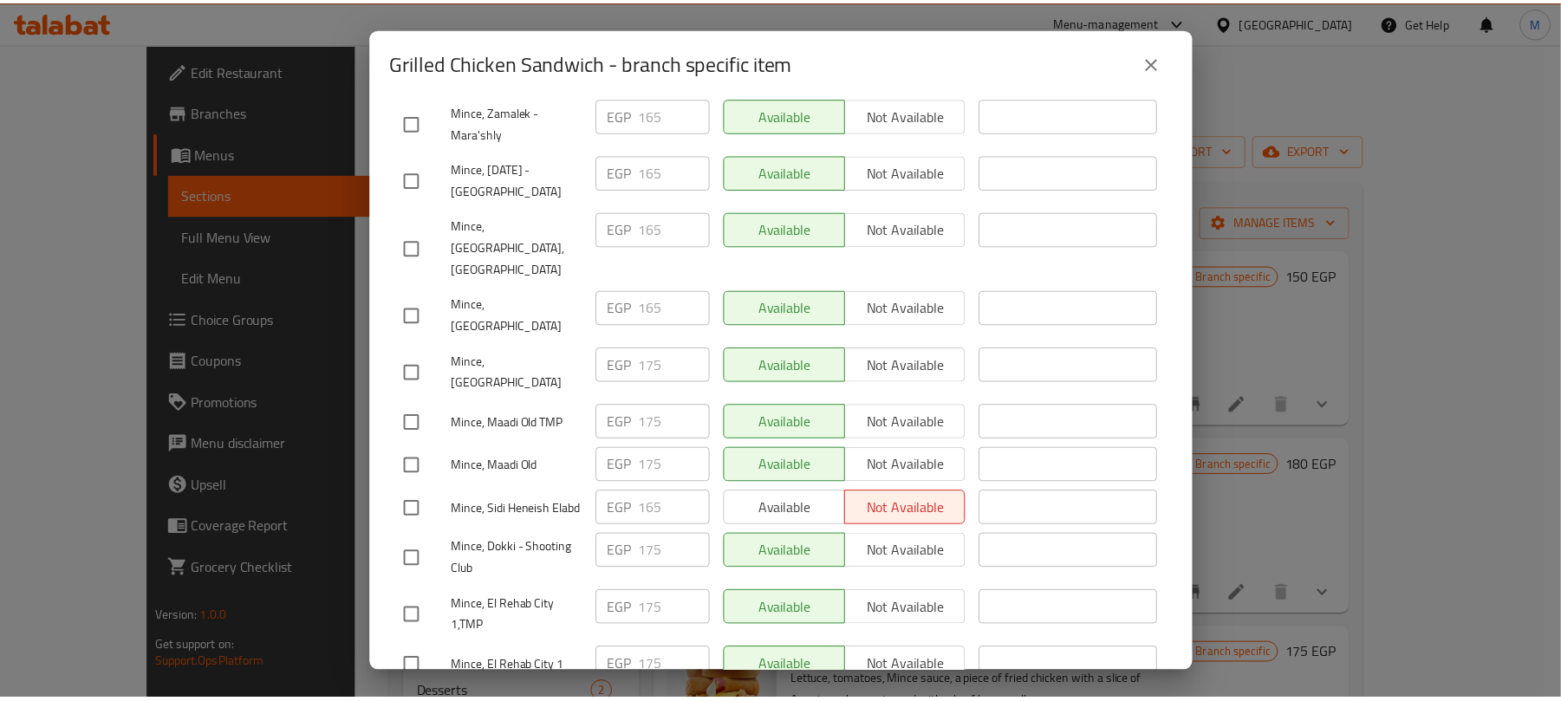
scroll to position [782, 0]
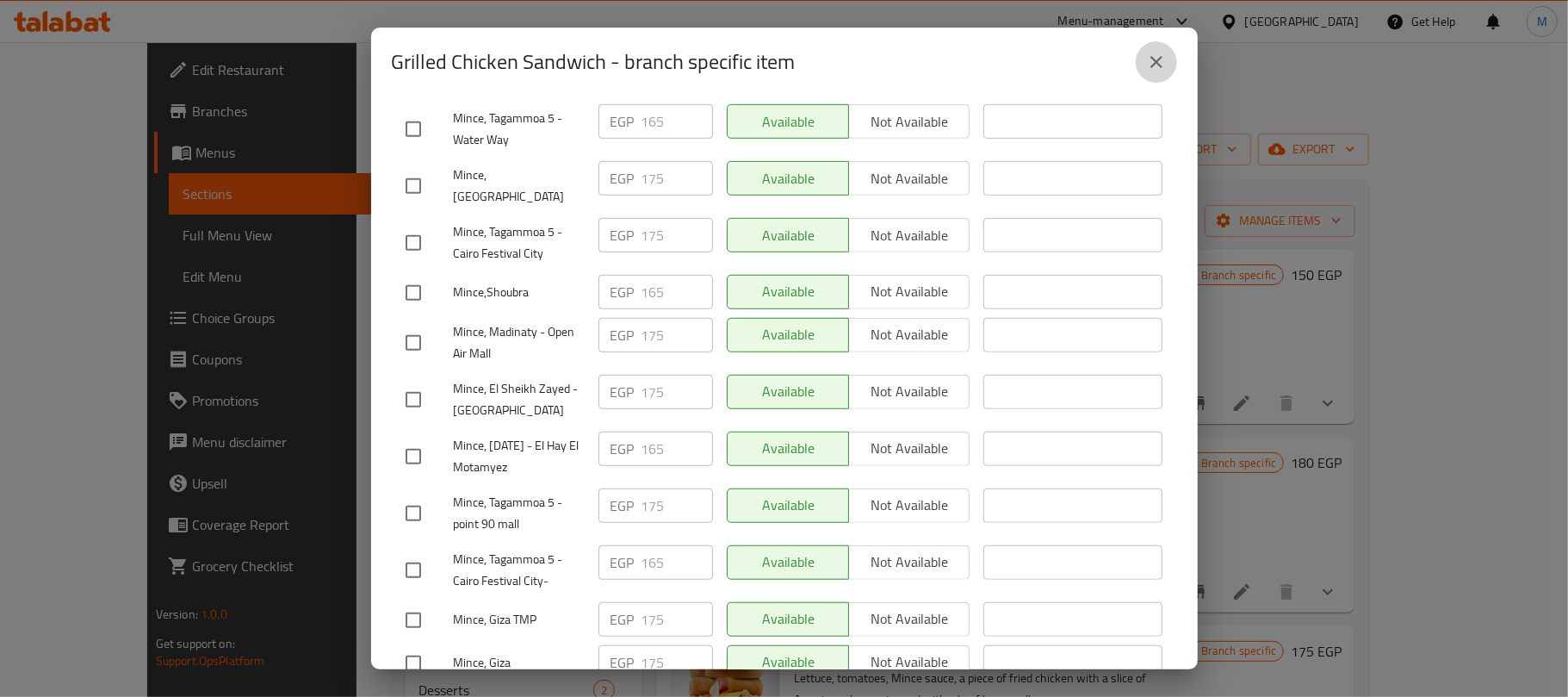
click at [1161, 62] on icon "close" at bounding box center [1157, 62] width 21 height 21
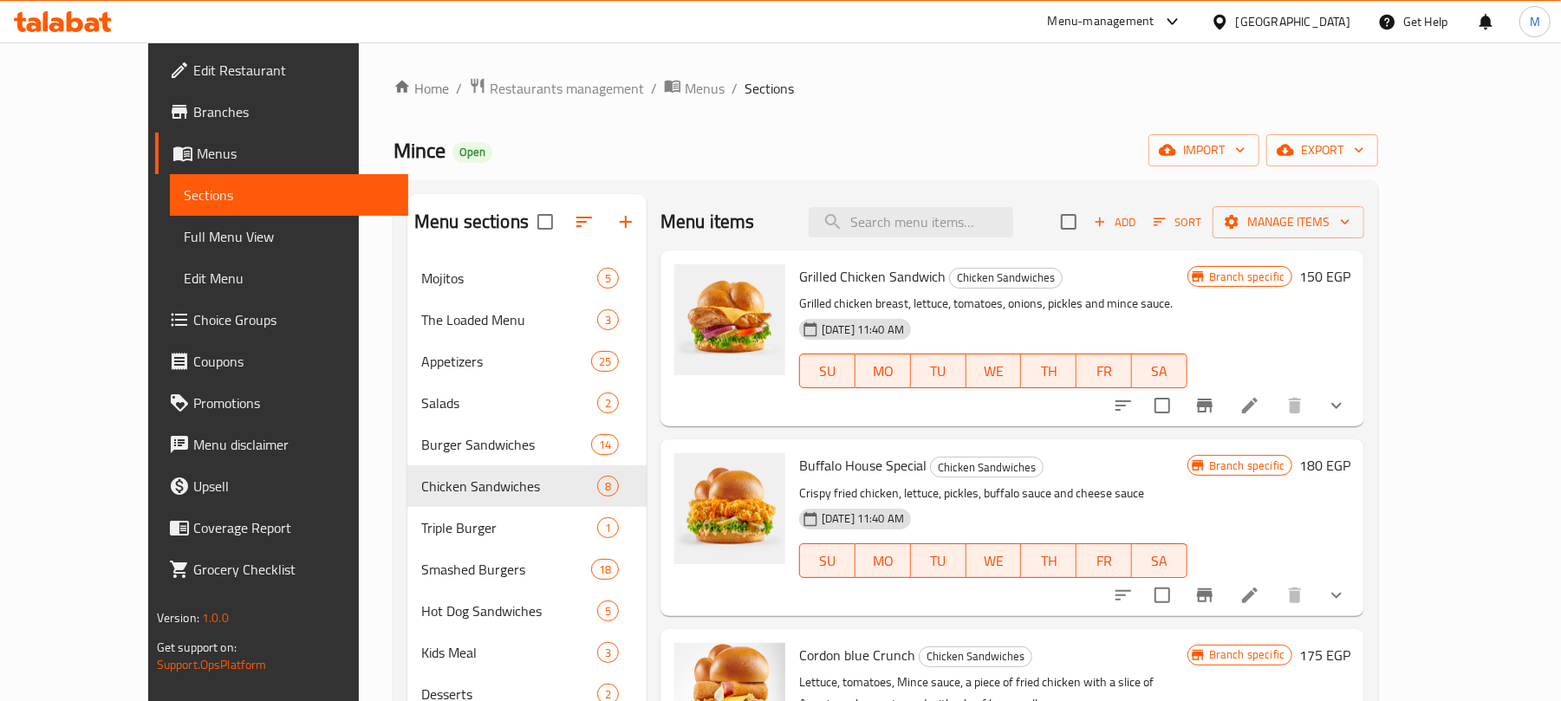
click at [702, 211] on h2 "Menu items" at bounding box center [707, 222] width 94 height 26
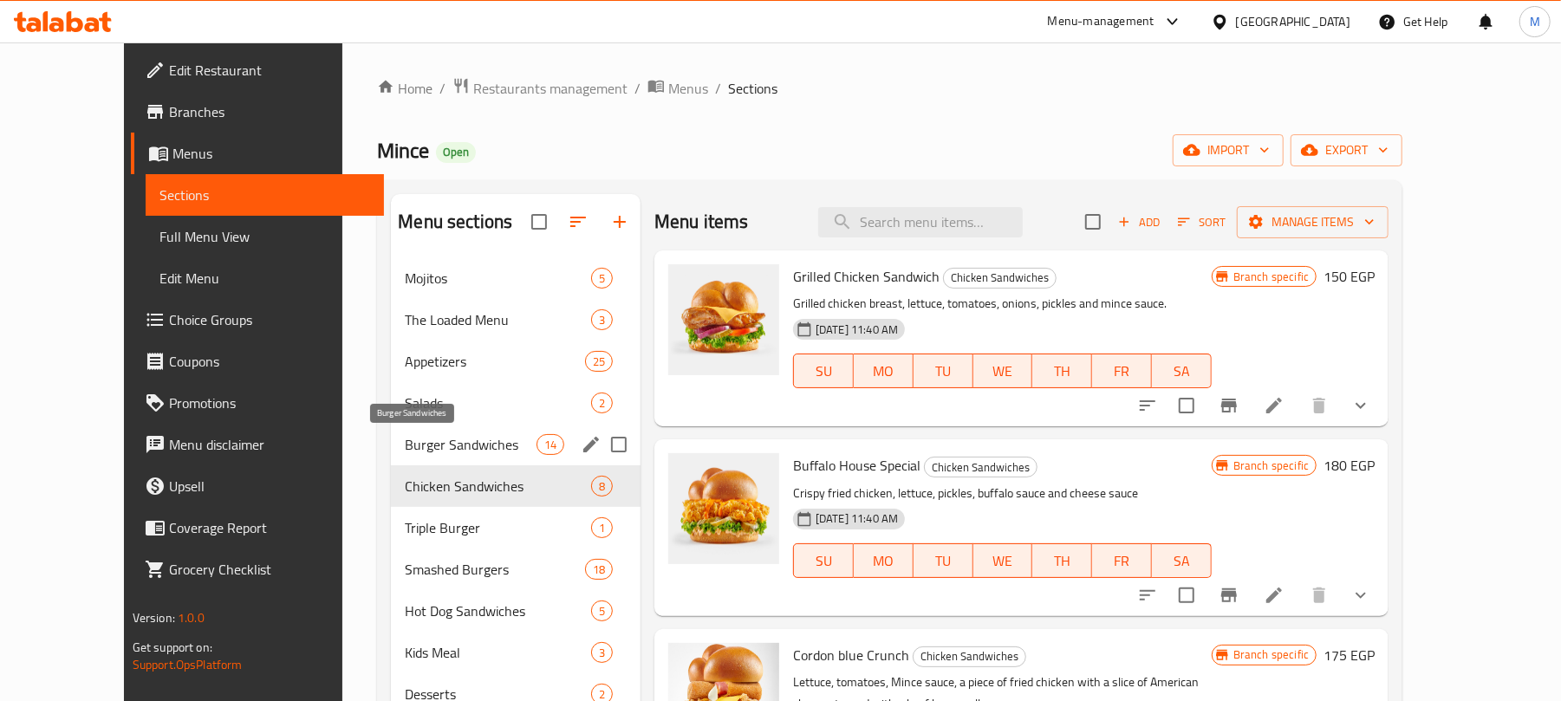
click at [426, 446] on span "Burger Sandwiches" at bounding box center [470, 444] width 131 height 21
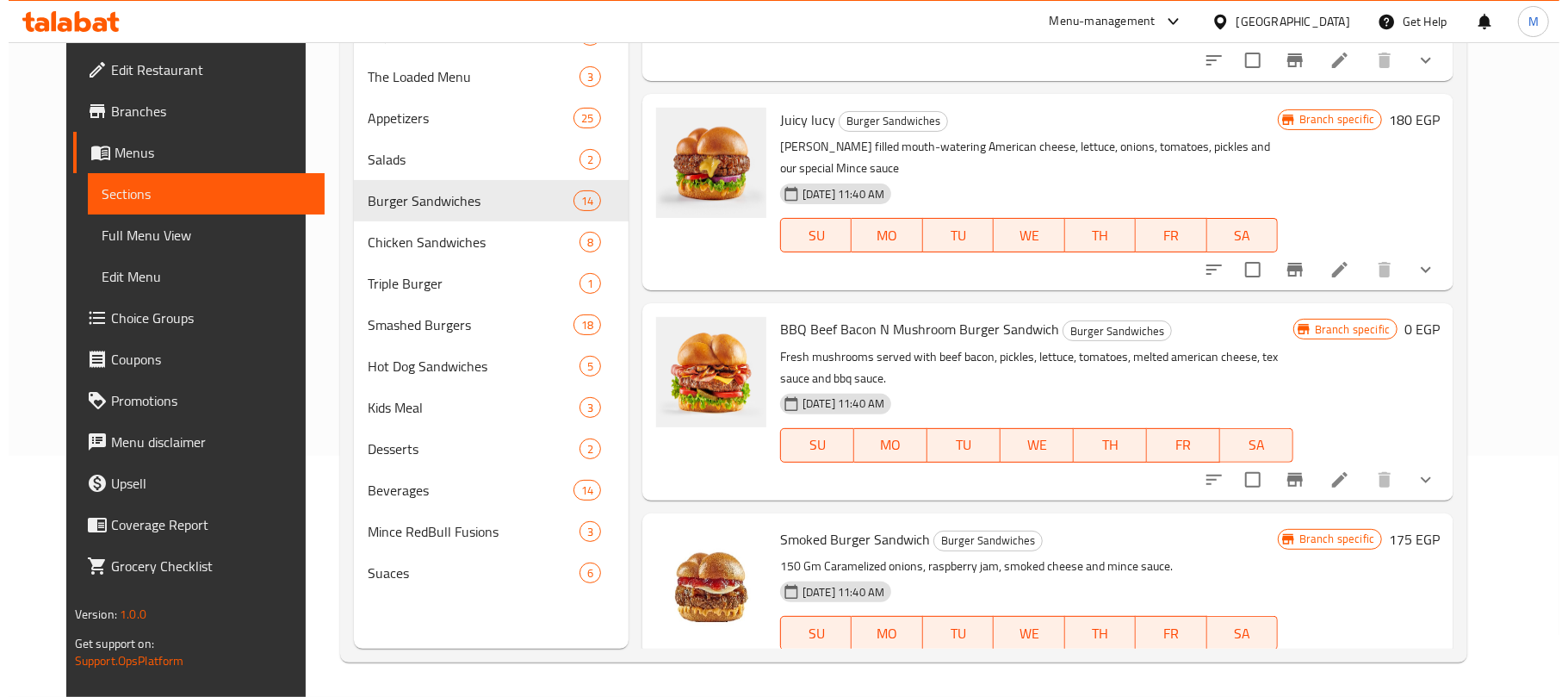
scroll to position [345, 0]
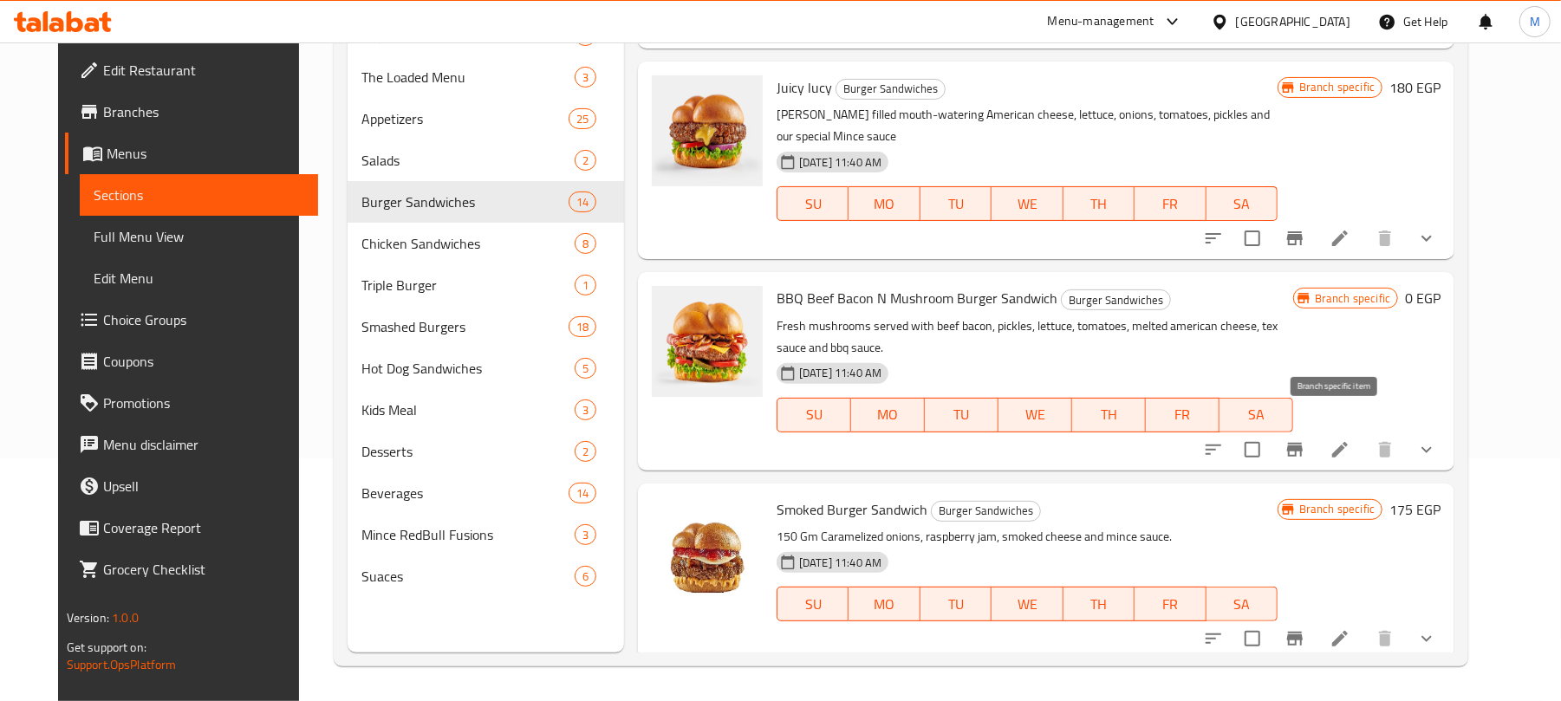
click at [1316, 430] on button "Branch-specific-item" at bounding box center [1295, 450] width 42 height 42
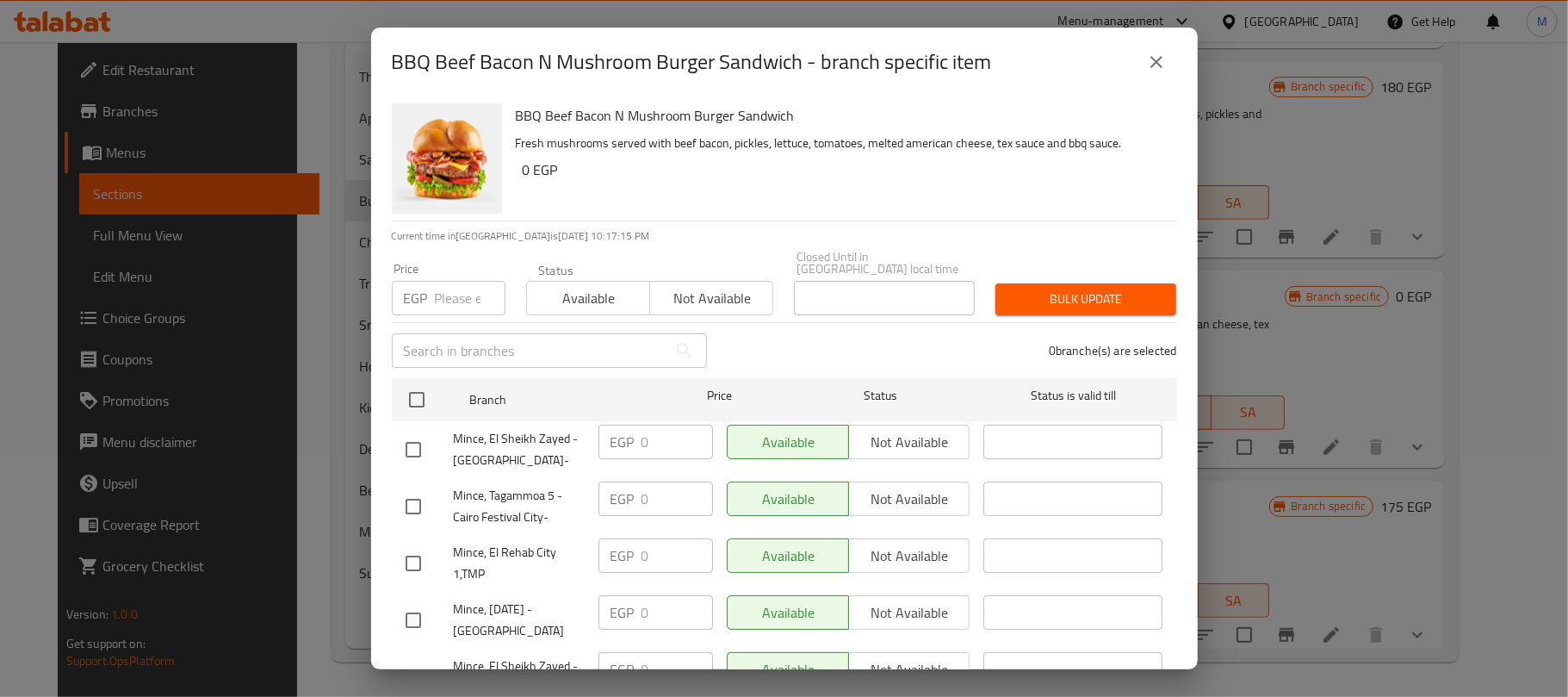
click at [407, 391] on input "checkbox" at bounding box center [416, 400] width 36 height 36
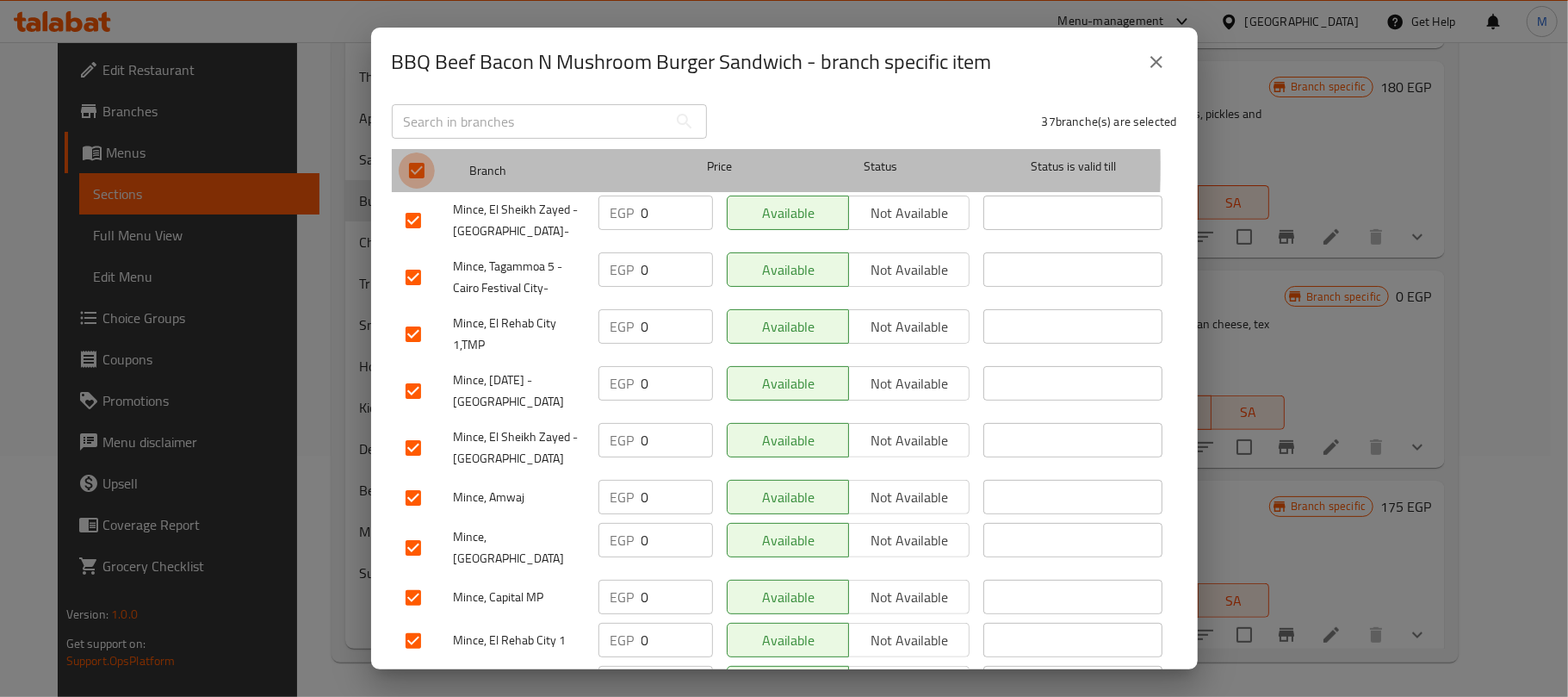
click at [418, 153] on input "checkbox" at bounding box center [416, 170] width 36 height 36
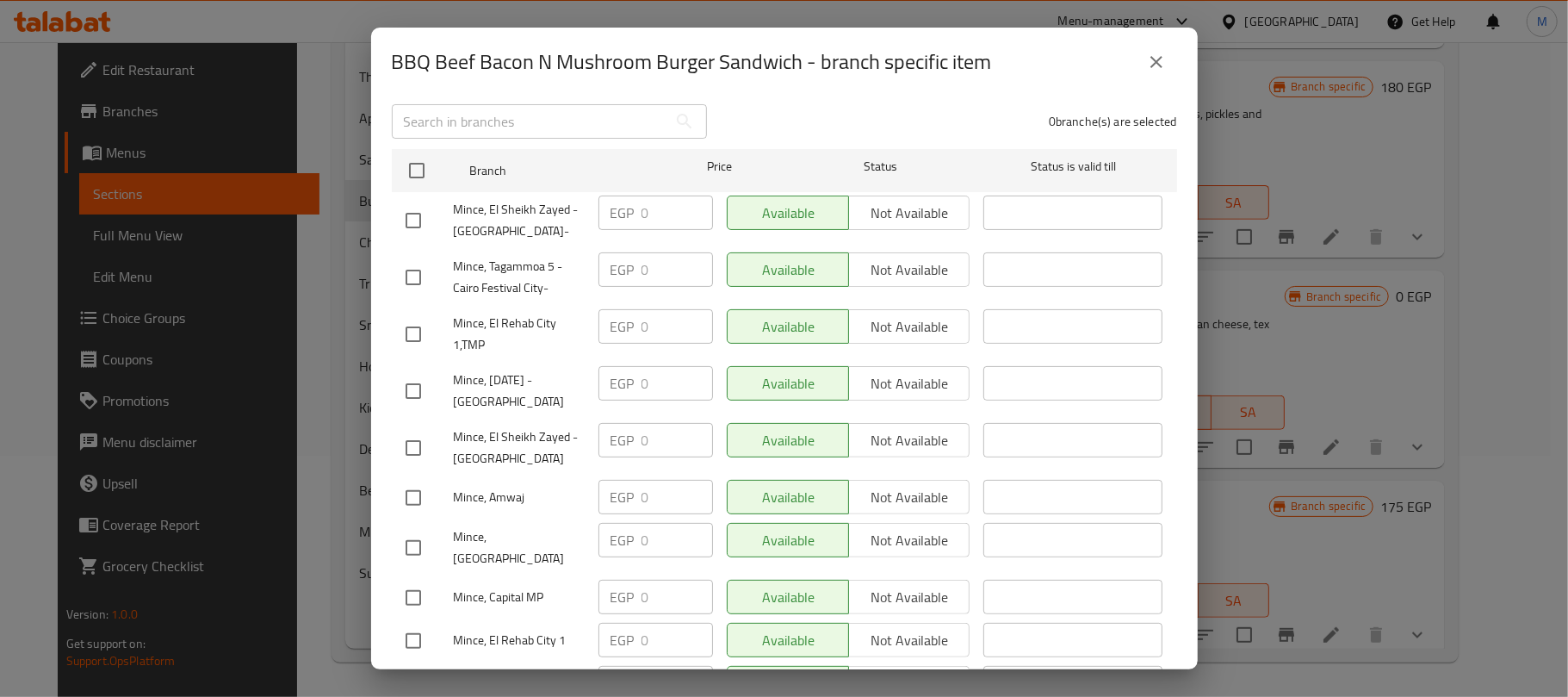
click at [418, 436] on input "checkbox" at bounding box center [413, 448] width 36 height 36
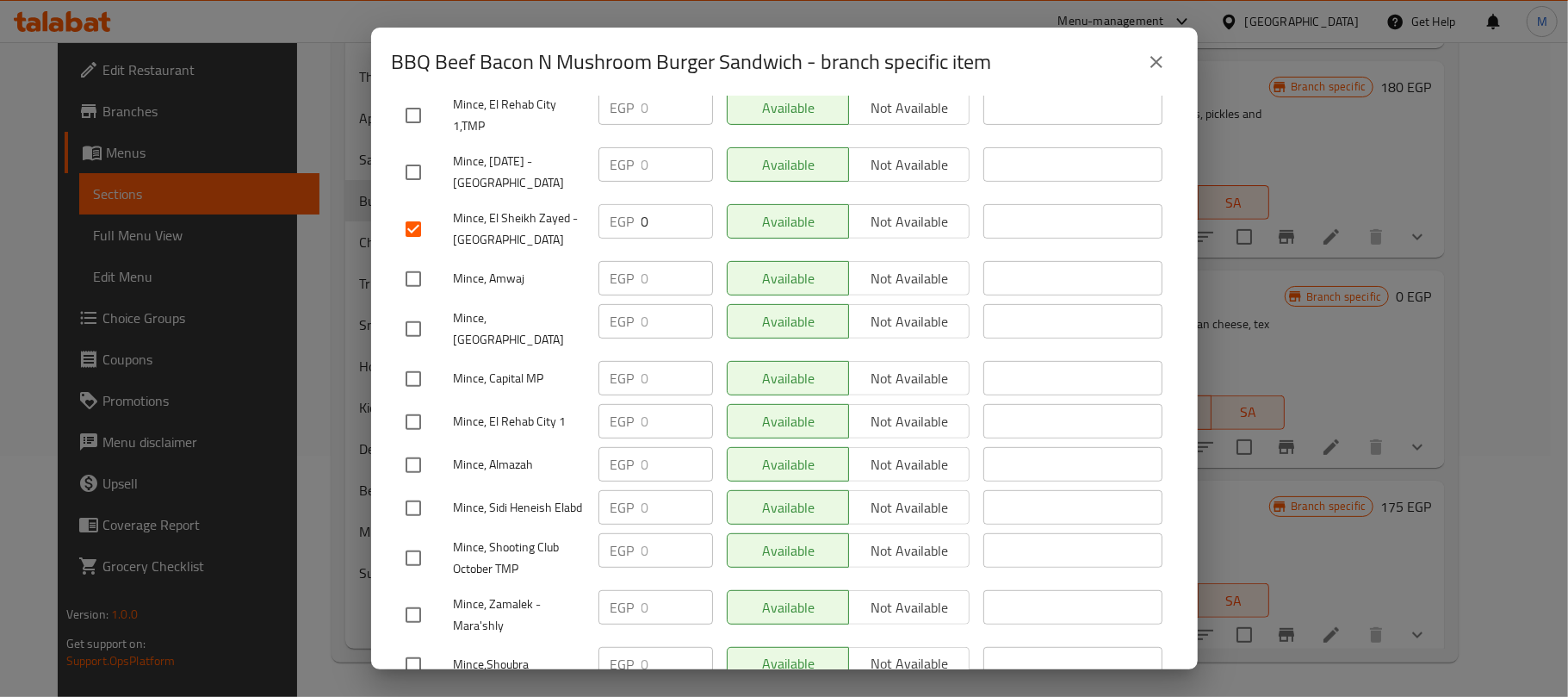
scroll to position [459, 0]
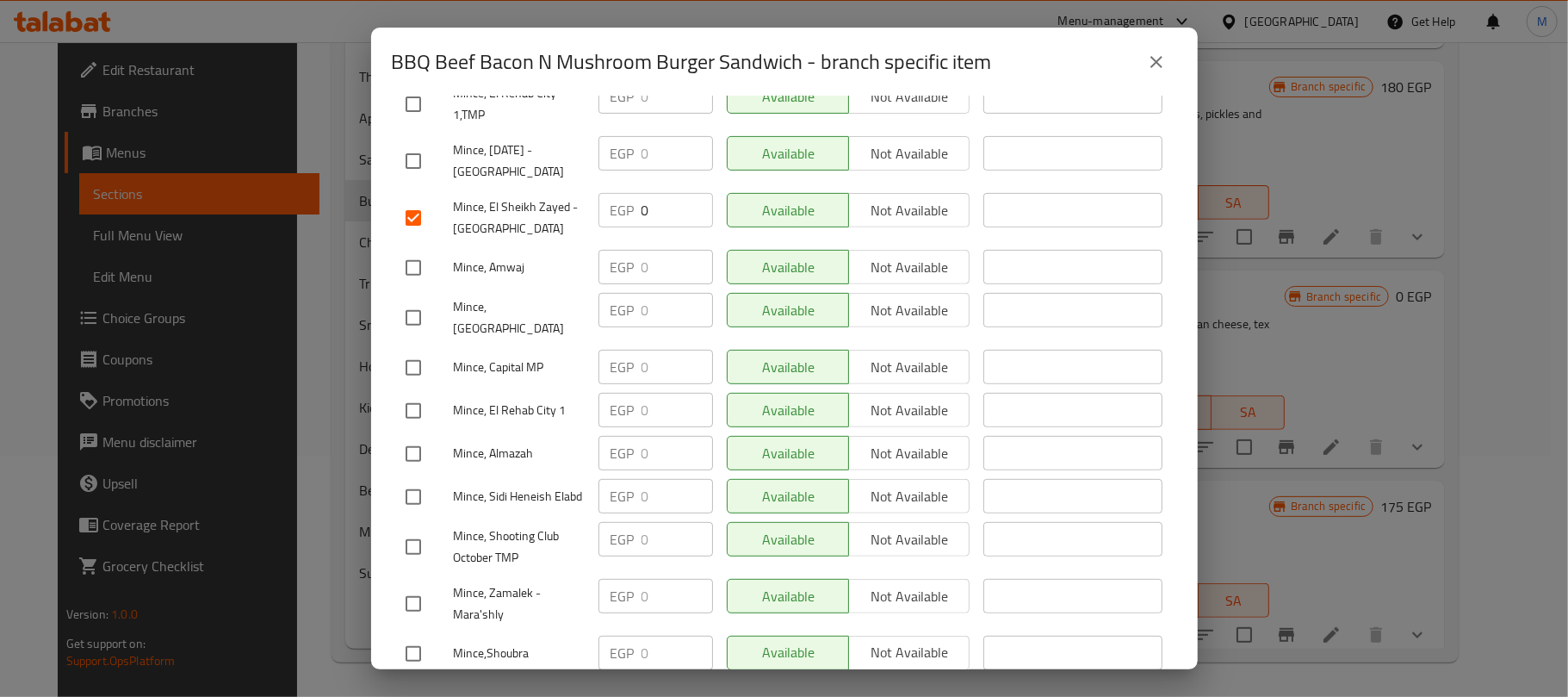
click at [413, 350] on input "checkbox" at bounding box center [413, 368] width 36 height 36
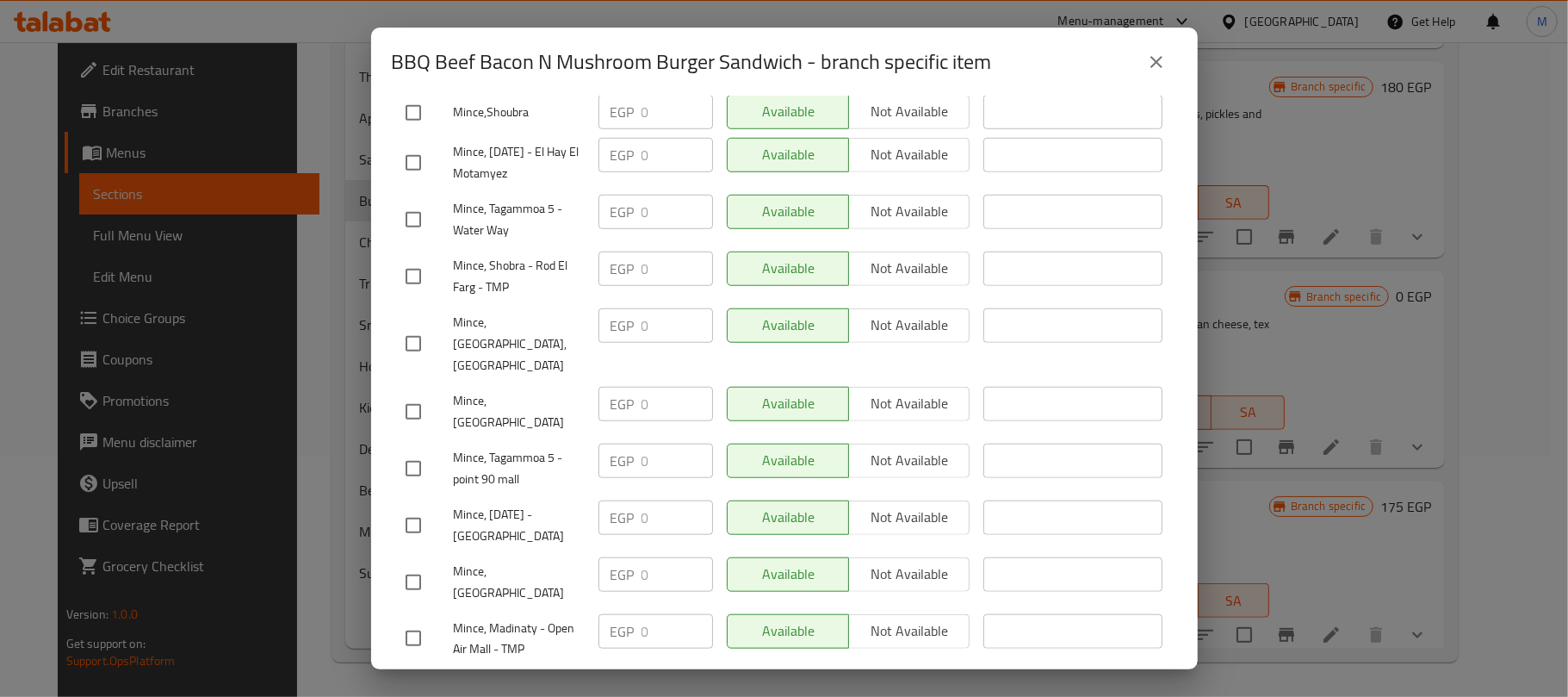
scroll to position [1148, 0]
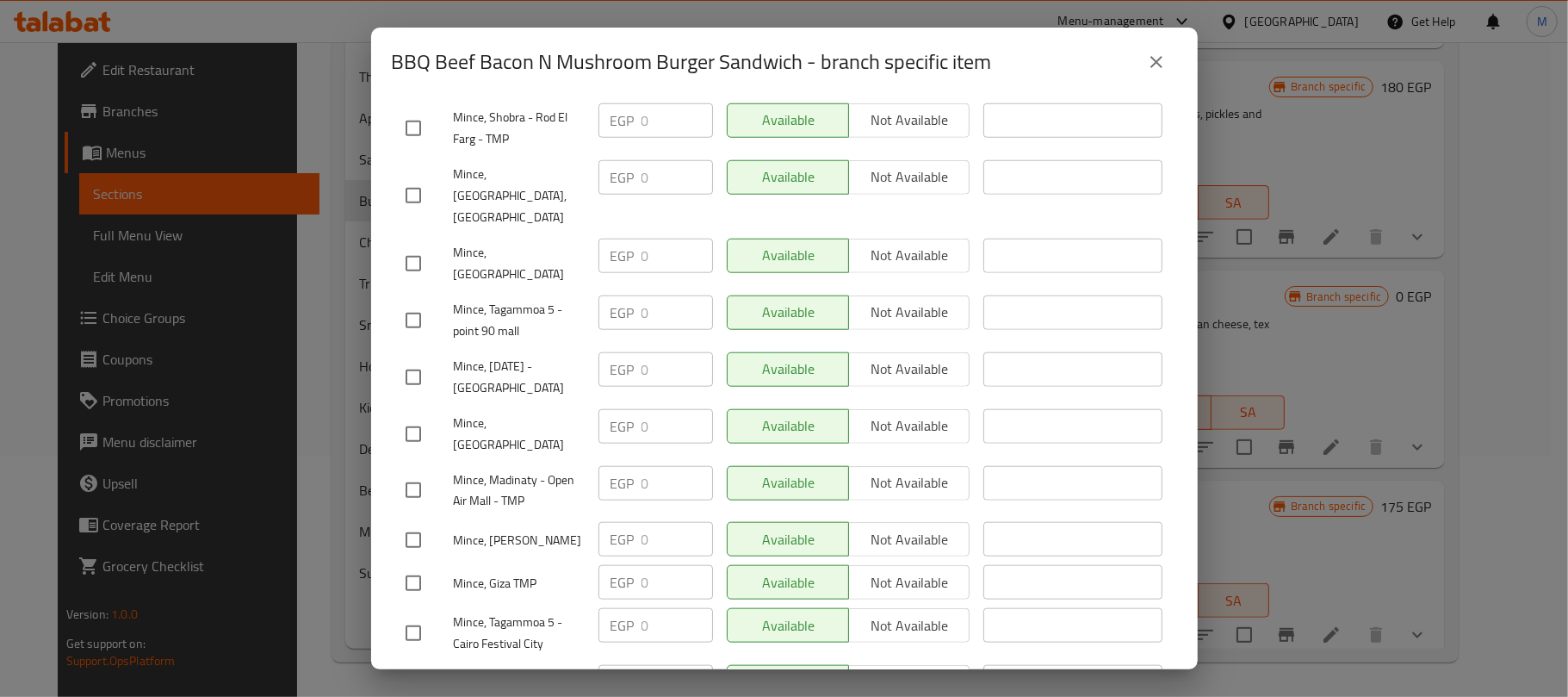
click at [406, 359] on input "checkbox" at bounding box center [413, 377] width 36 height 36
click at [403, 472] on input "checkbox" at bounding box center [413, 490] width 36 height 36
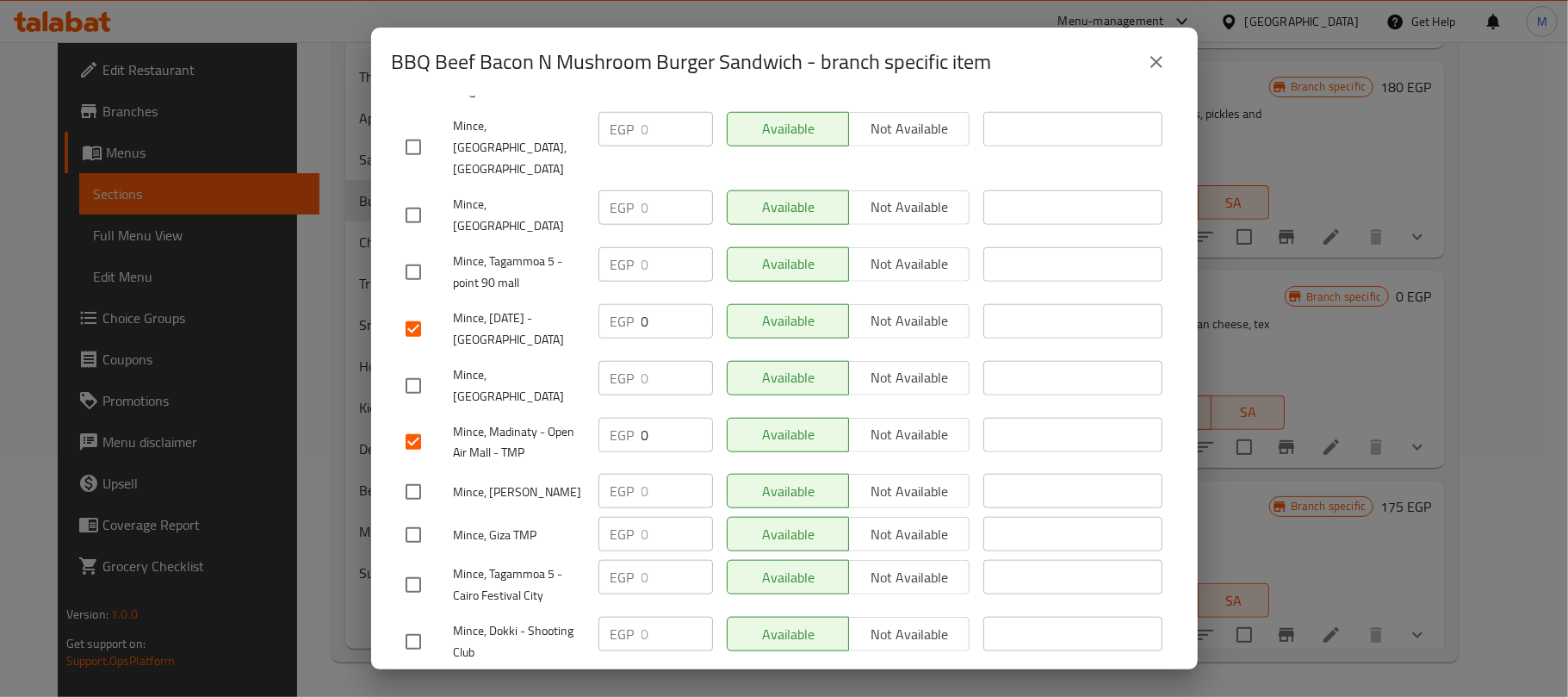
scroll to position [1682, 0]
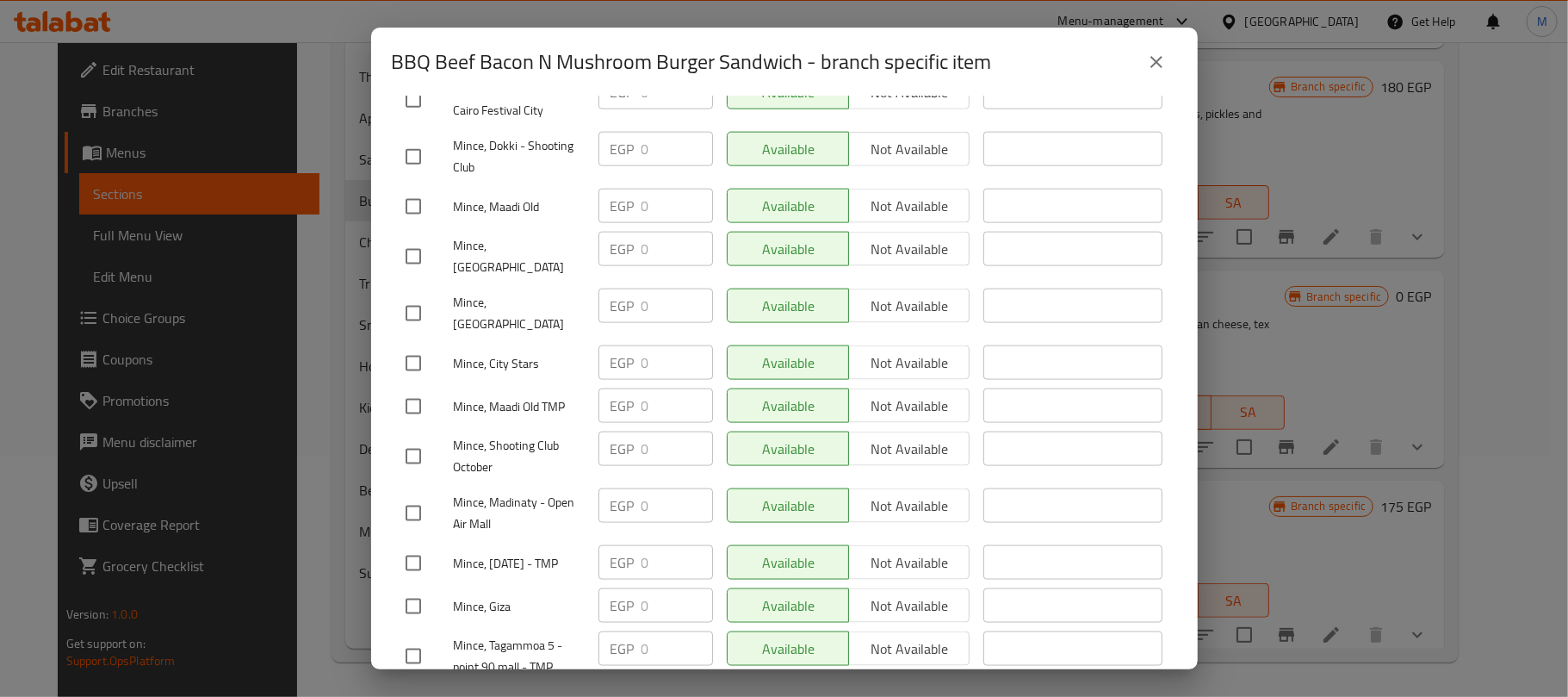
click at [415, 495] on input "checkbox" at bounding box center [413, 513] width 36 height 36
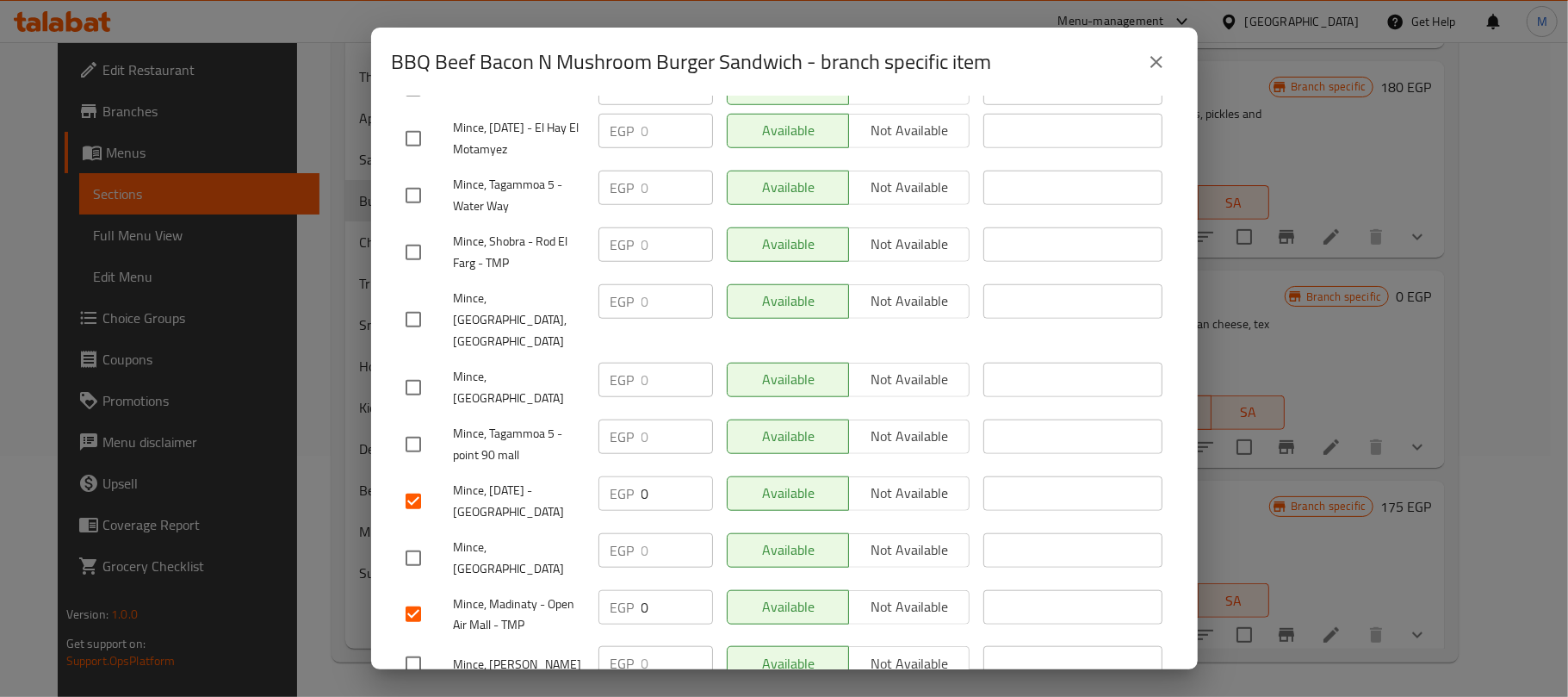
scroll to position [0, 0]
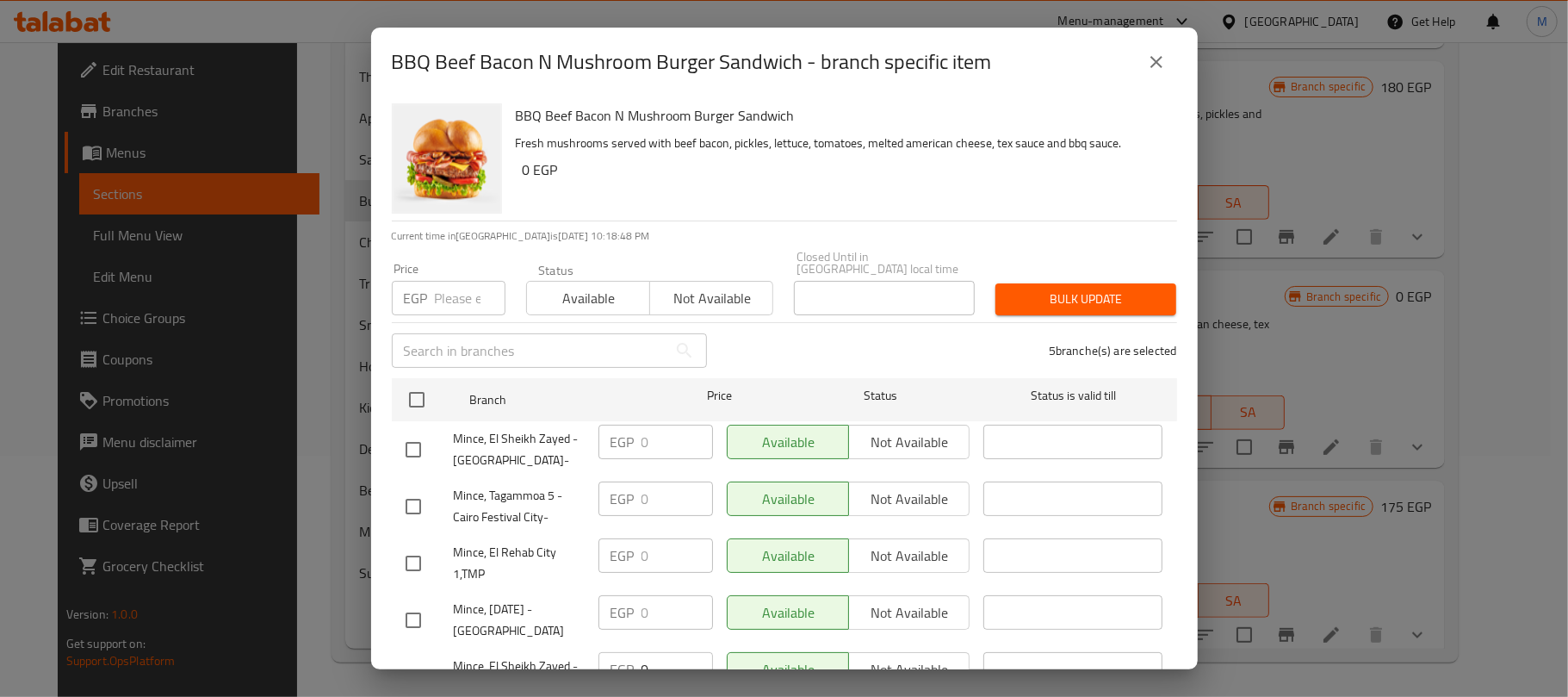
click at [706, 286] on span "Not available" at bounding box center [711, 298] width 109 height 25
click at [1058, 296] on span "Bulk update" at bounding box center [1086, 299] width 153 height 22
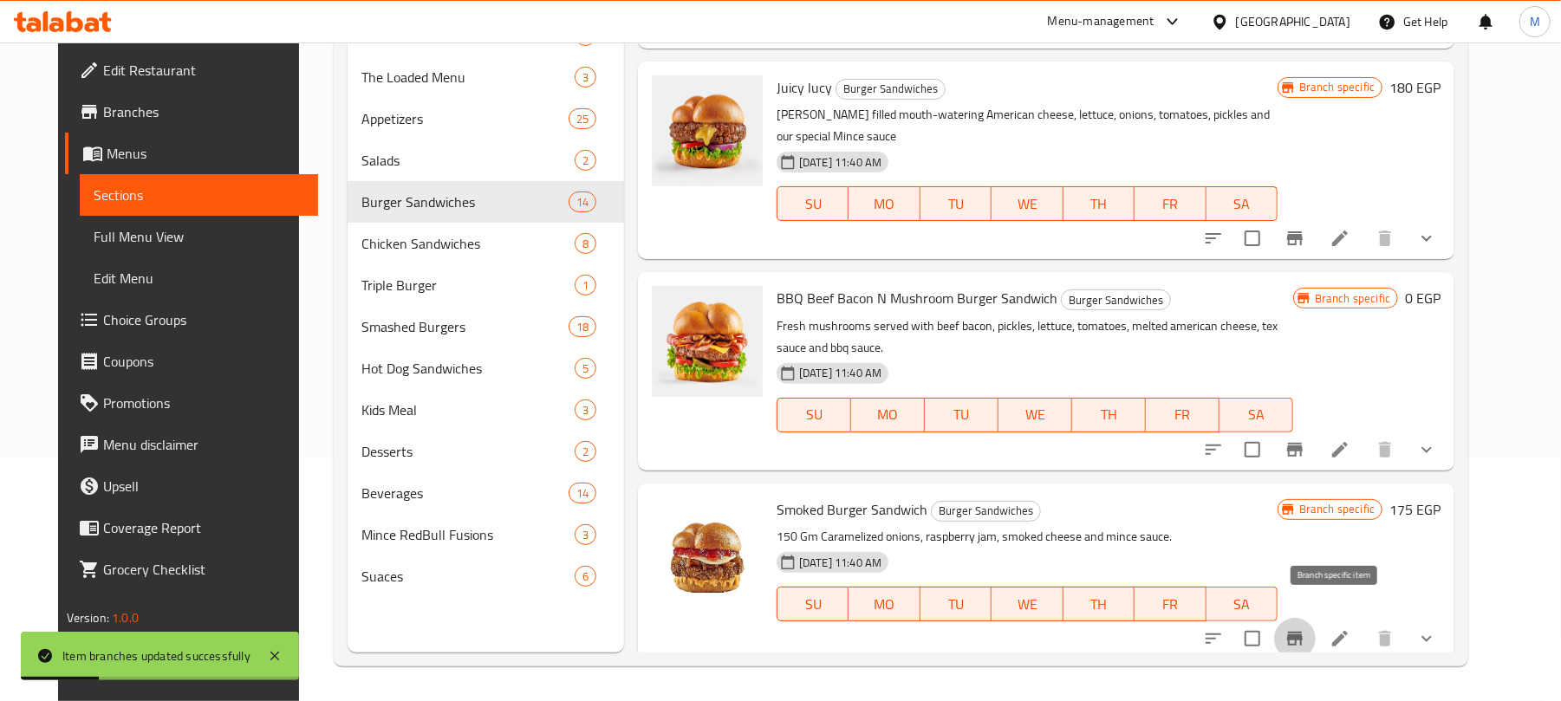
click at [1305, 628] on icon "Branch-specific-item" at bounding box center [1295, 638] width 21 height 21
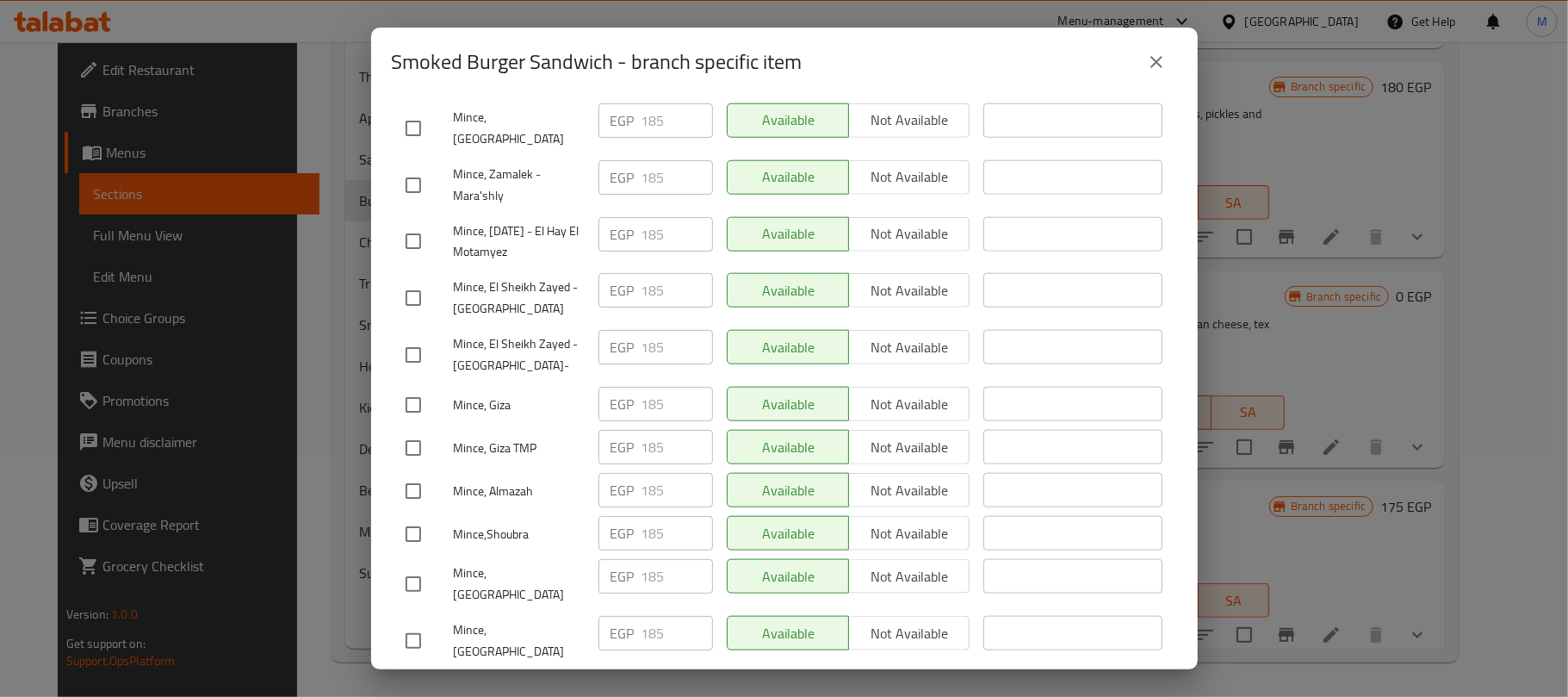
scroll to position [1379, 0]
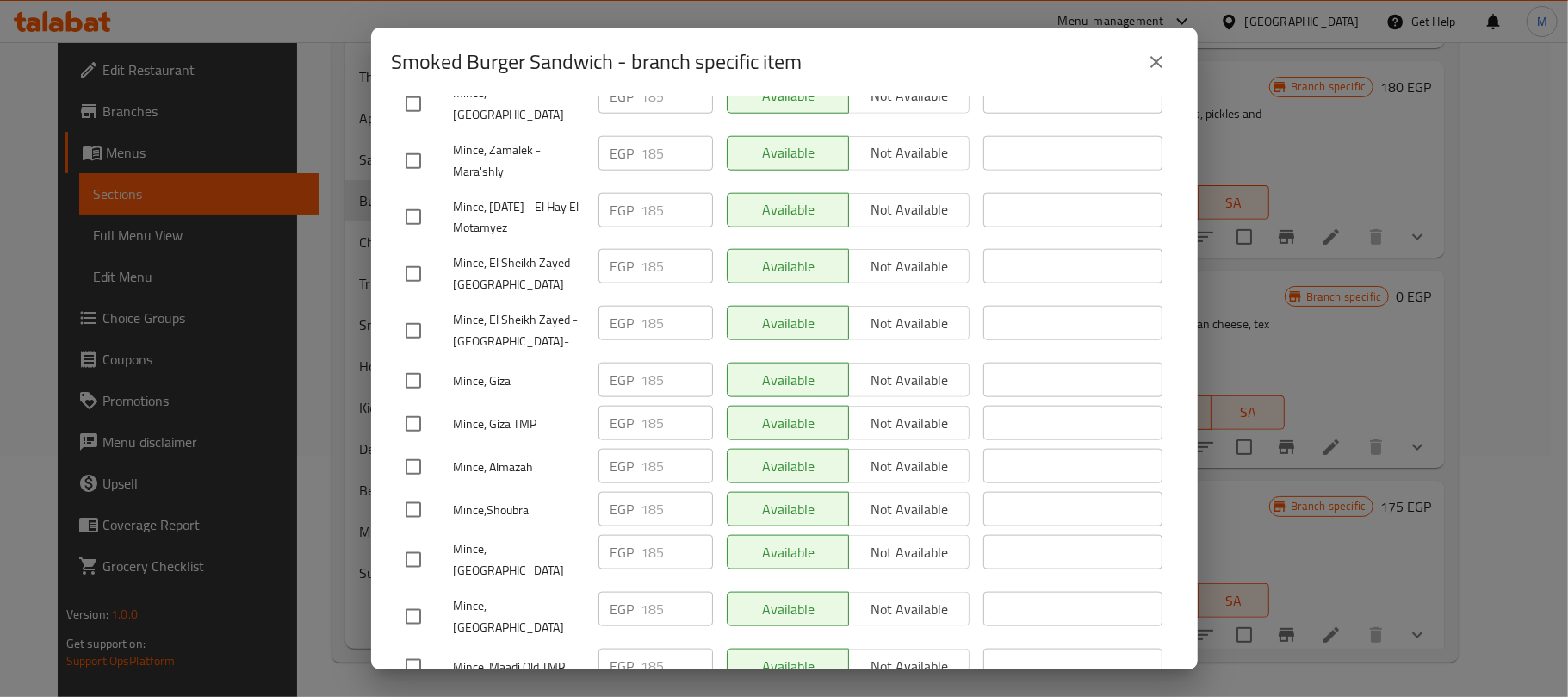
click at [410, 256] on input "checkbox" at bounding box center [413, 273] width 36 height 36
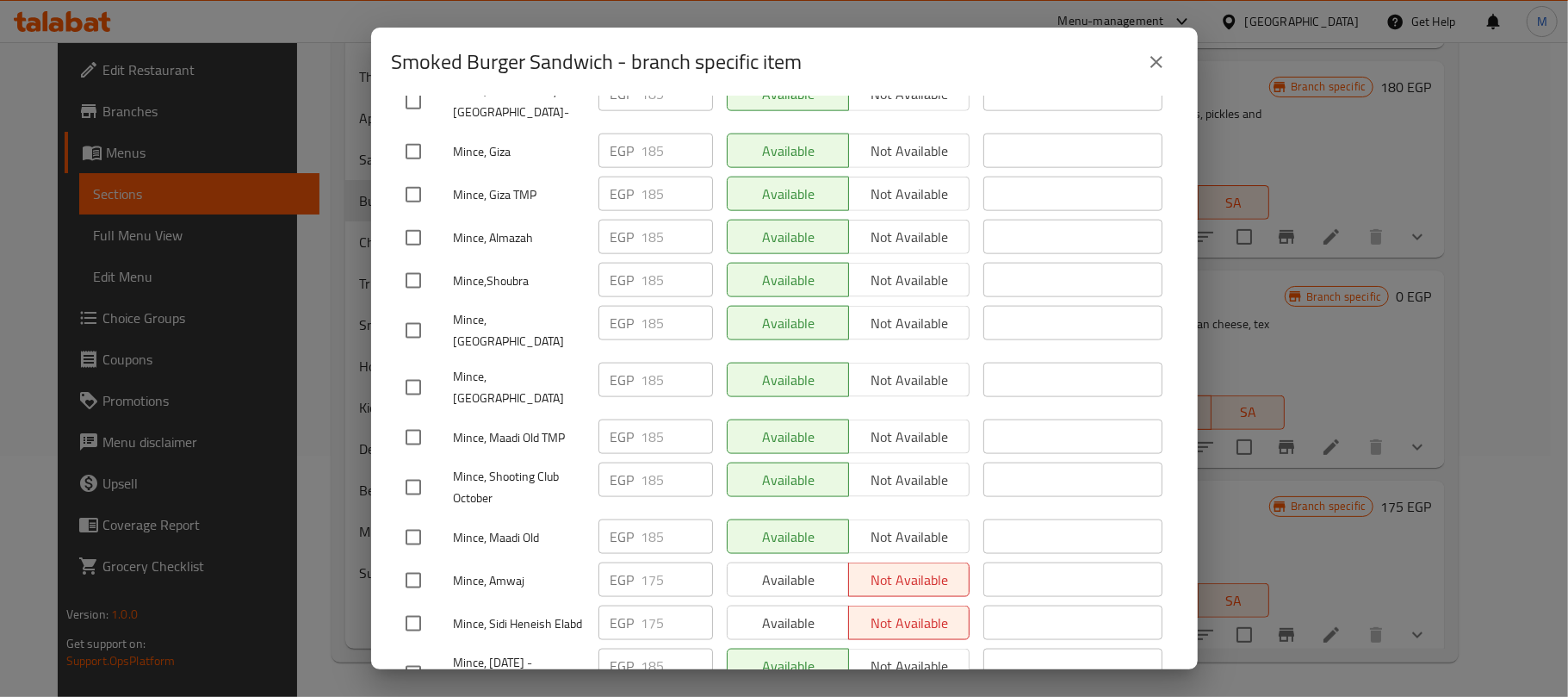
scroll to position [1682, 0]
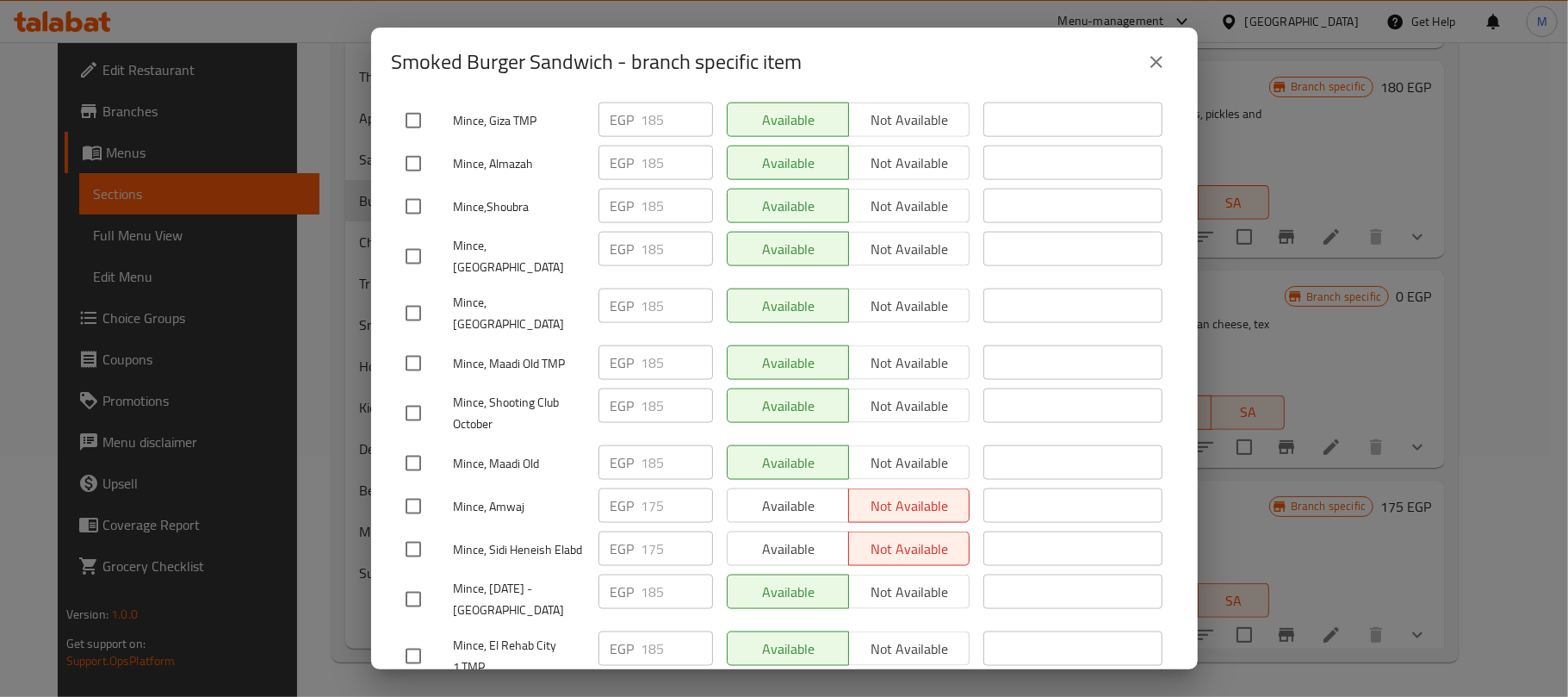
click at [407, 582] on input "checkbox" at bounding box center [413, 600] width 36 height 36
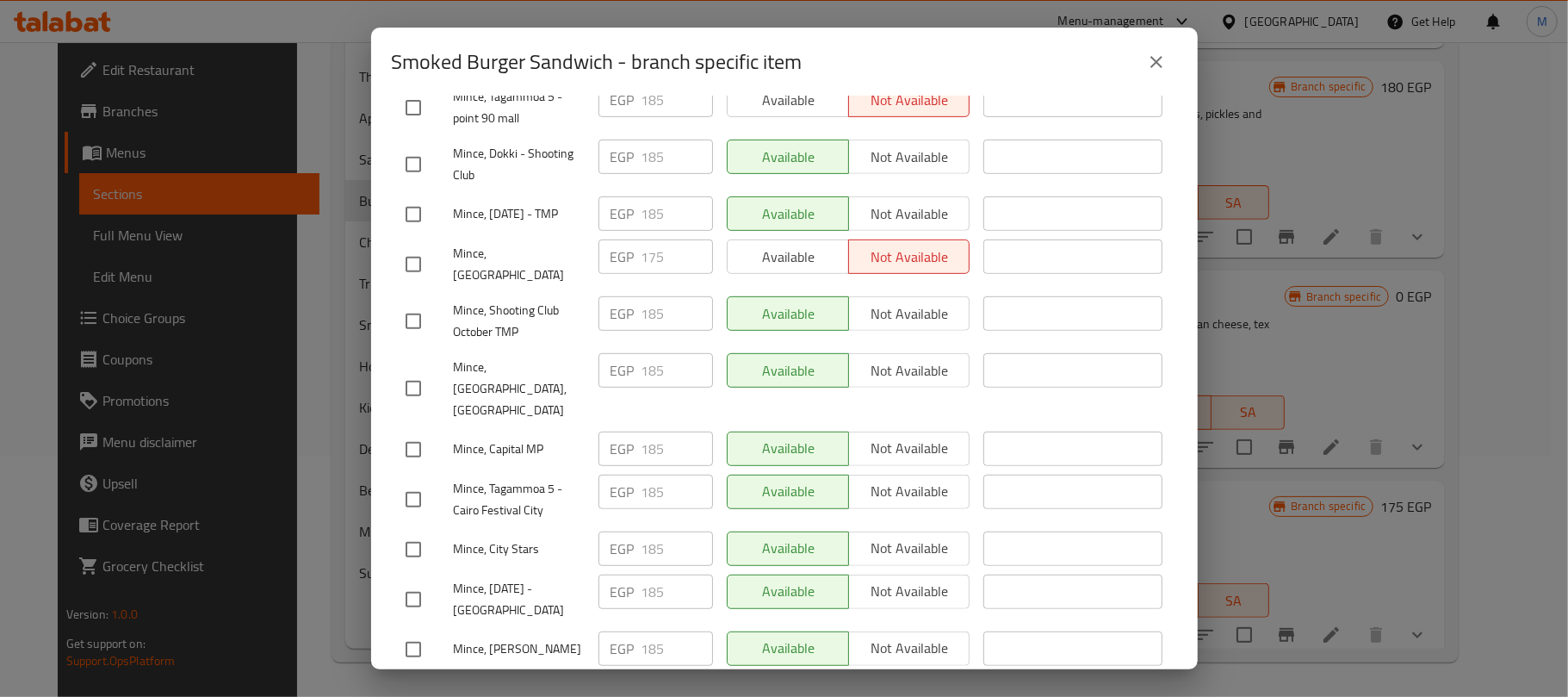
scroll to position [533, 0]
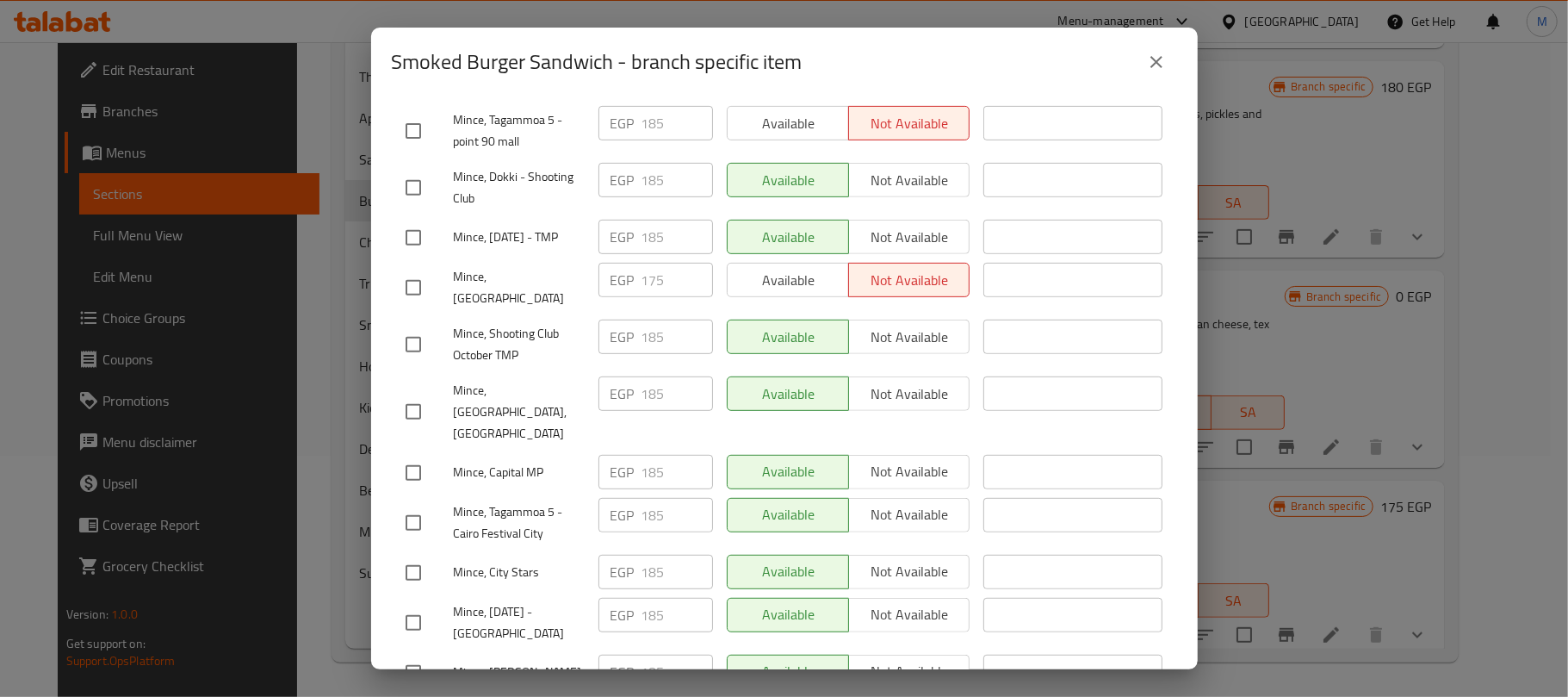
click at [407, 455] on input "checkbox" at bounding box center [413, 473] width 36 height 36
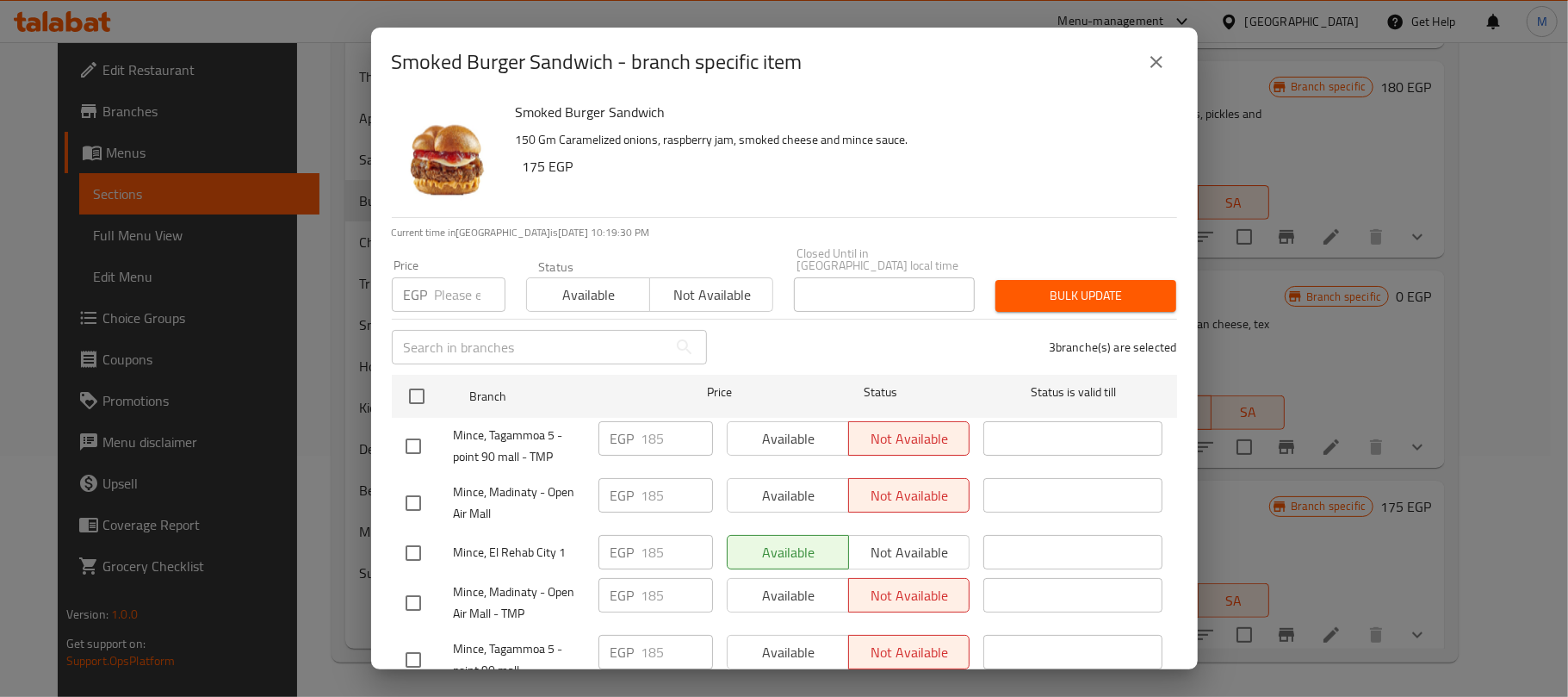
scroll to position [0, 0]
click at [717, 287] on span "Not available" at bounding box center [711, 298] width 109 height 25
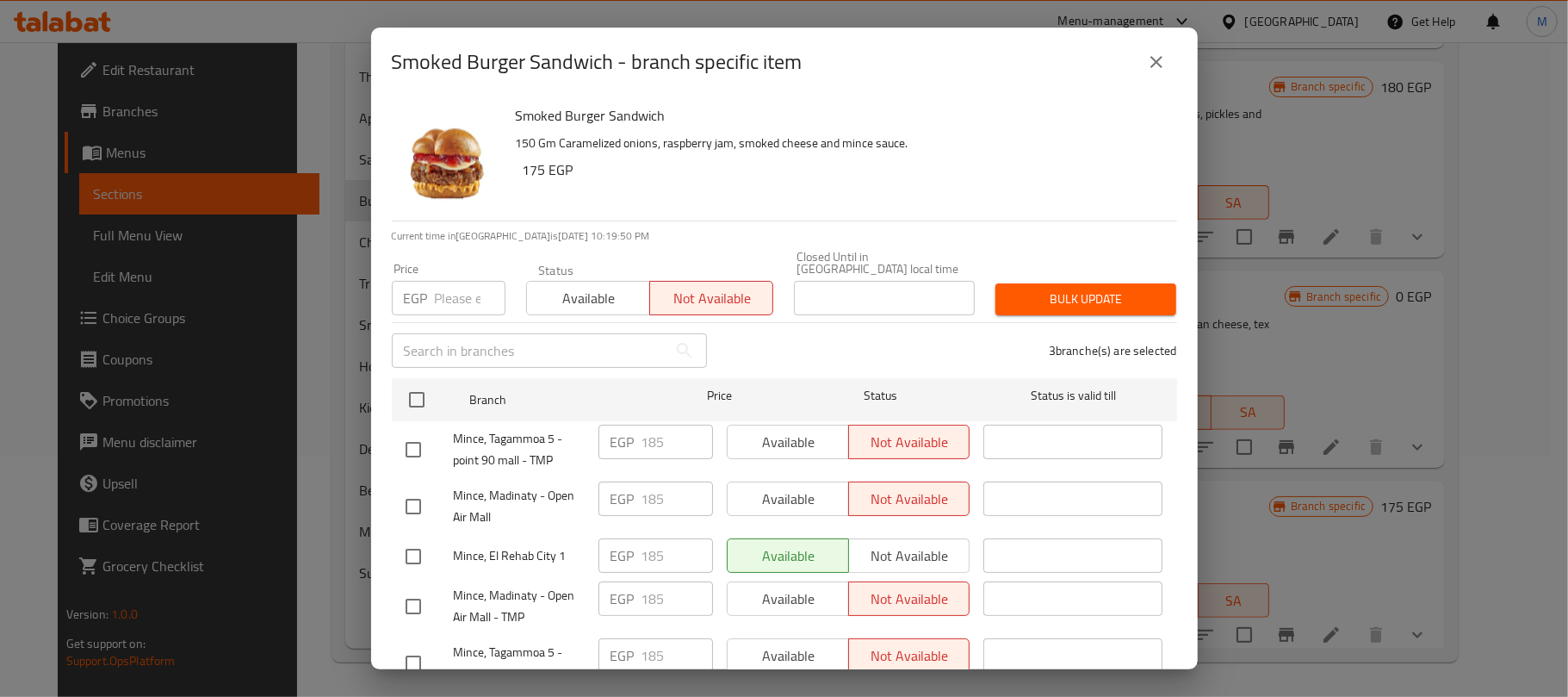
click at [1065, 288] on span "Bulk update" at bounding box center [1086, 299] width 153 height 22
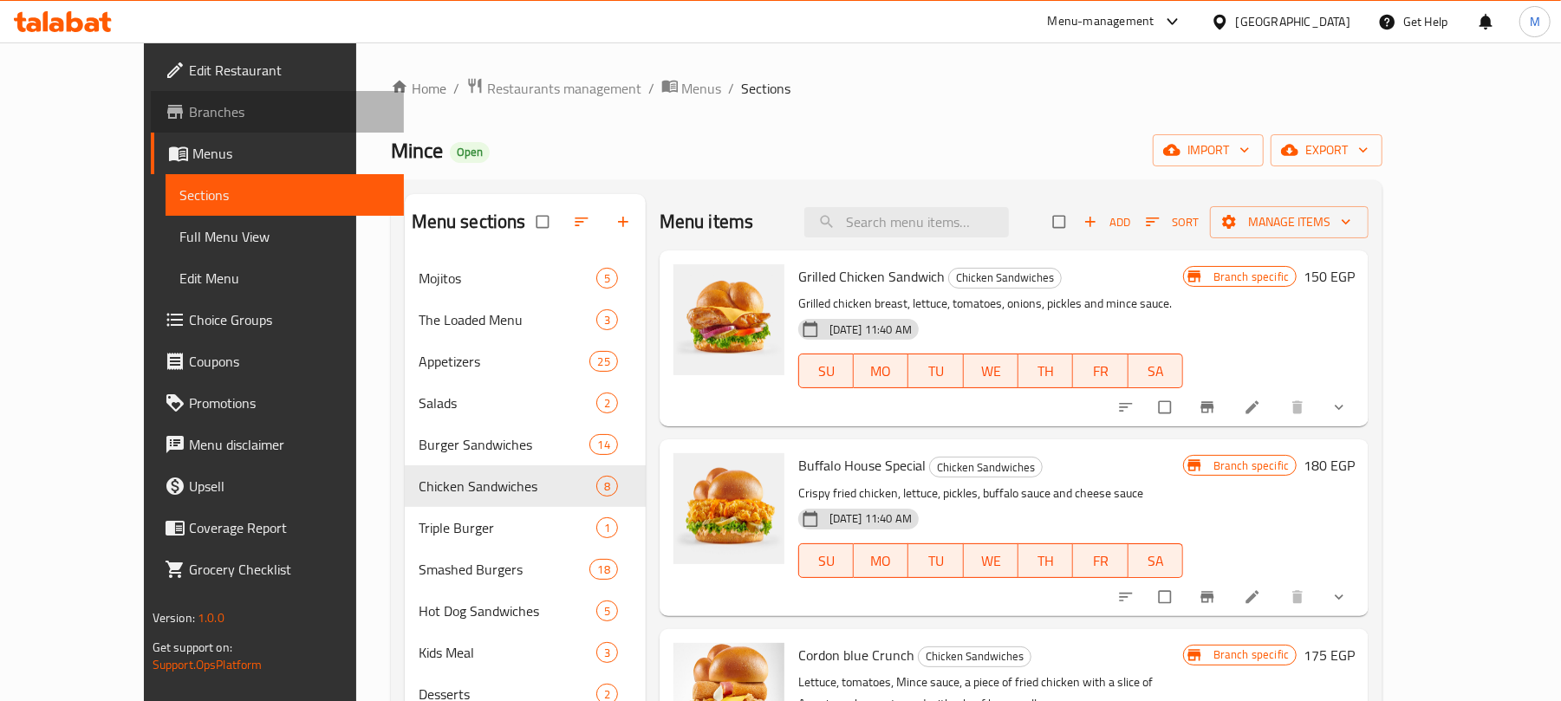
click at [189, 113] on span "Branches" at bounding box center [290, 111] width 202 height 21
